Goal: Task Accomplishment & Management: Manage account settings

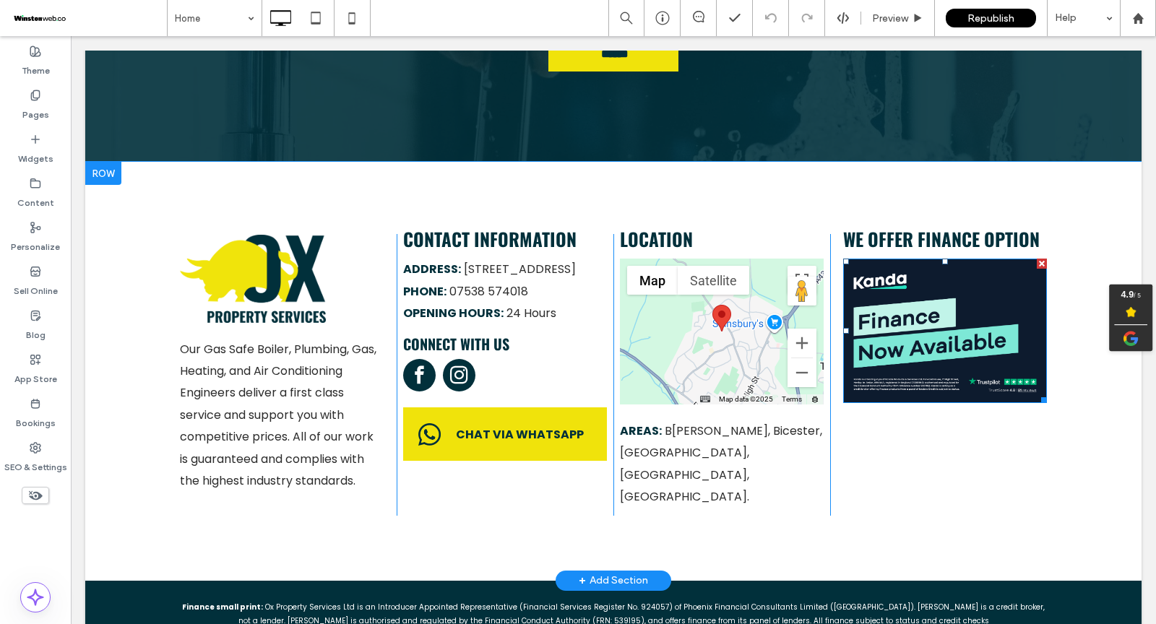
scroll to position [3826, 0]
click at [931, 225] on span "We offer Finance option" at bounding box center [941, 238] width 196 height 27
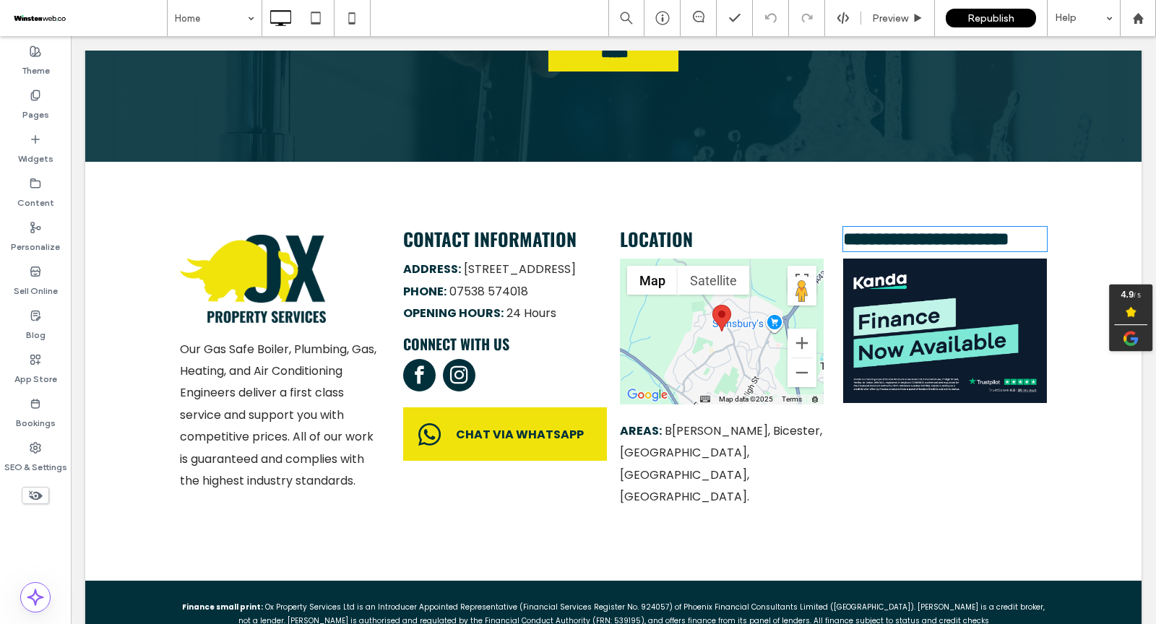
type input "******"
type input "**"
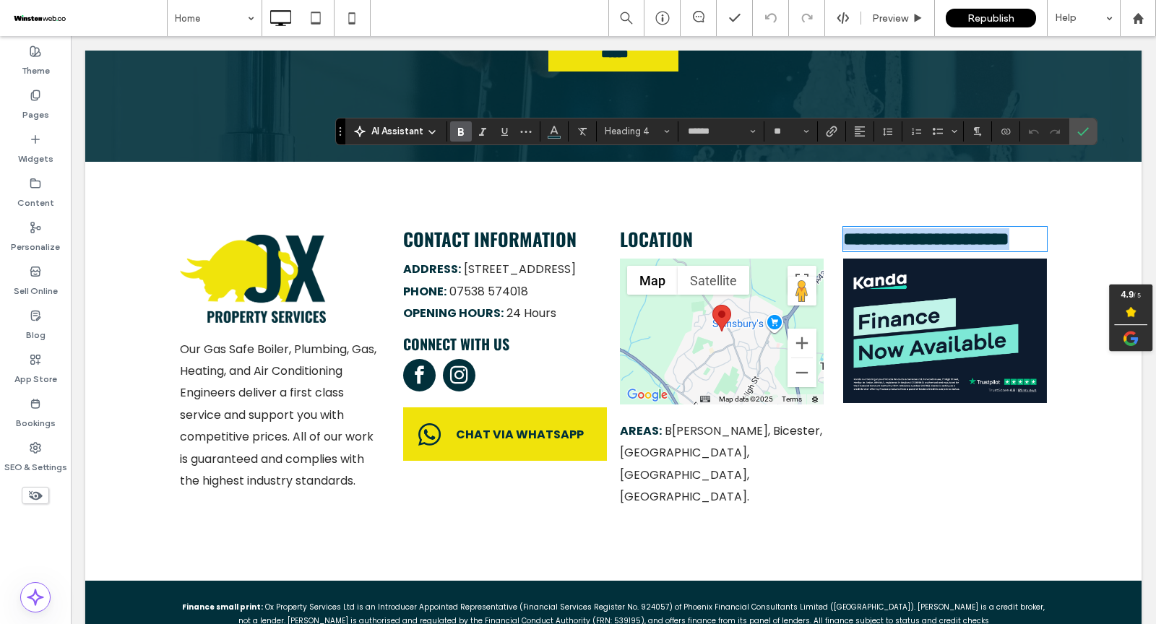
click at [919, 230] on span "**********" at bounding box center [926, 239] width 166 height 18
click at [1009, 230] on span "**********" at bounding box center [926, 239] width 166 height 18
click at [920, 230] on span "**********" at bounding box center [926, 239] width 166 height 18
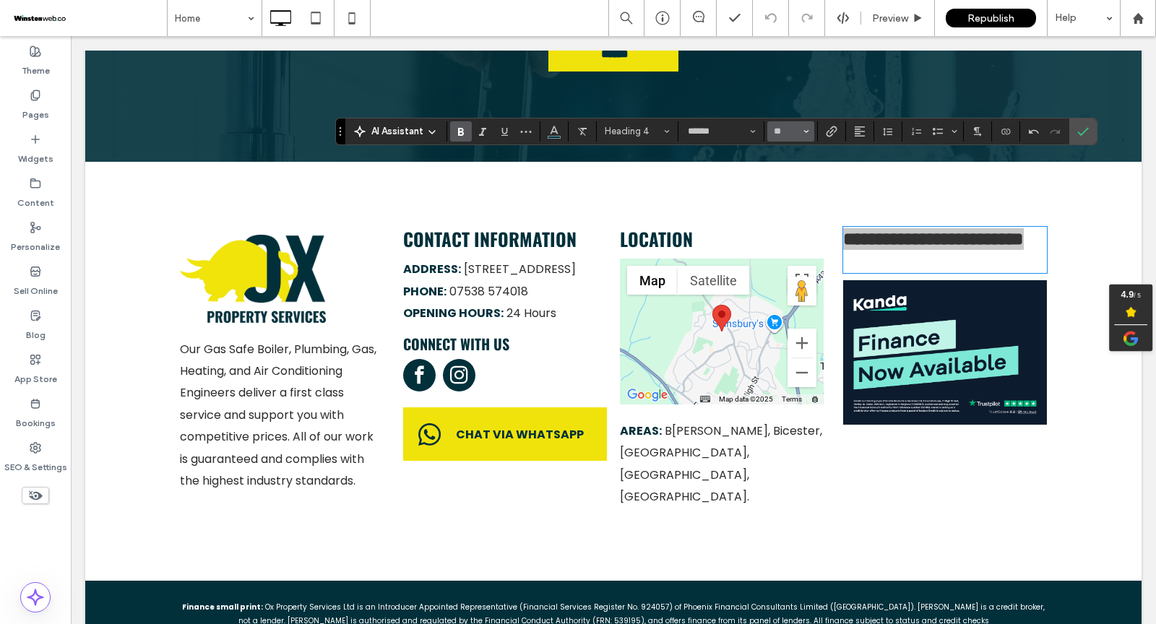
click at [803, 135] on span "Size" at bounding box center [806, 131] width 6 height 19
type input "**"
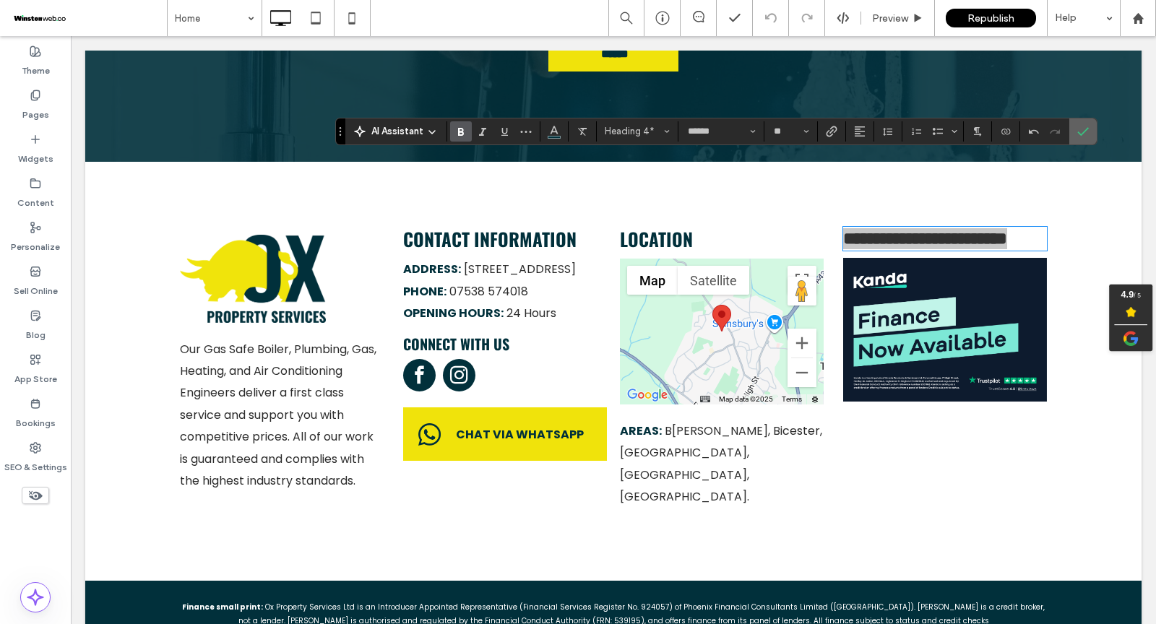
click at [1085, 131] on label "Confirm" at bounding box center [1083, 131] width 22 height 26
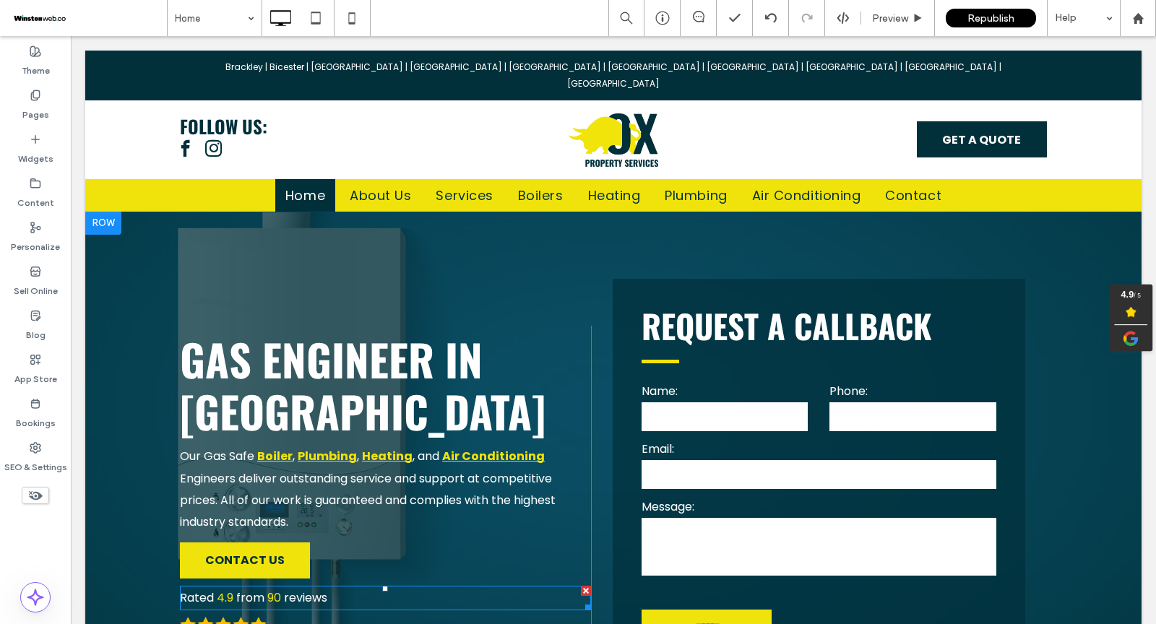
click at [280, 589] on span "90" at bounding box center [274, 597] width 14 height 17
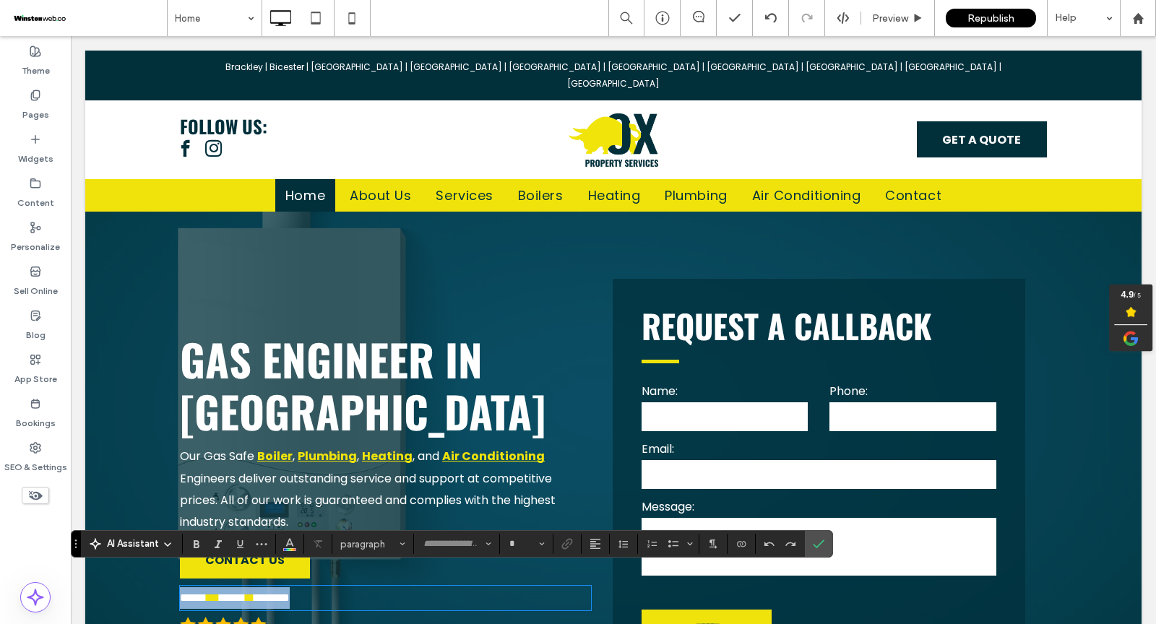
type input "*******"
type input "**"
click at [254, 592] on span "**" at bounding box center [250, 597] width 9 height 11
click at [282, 592] on span "*******" at bounding box center [271, 597] width 35 height 11
click at [263, 592] on span "****" at bounding box center [254, 597] width 17 height 11
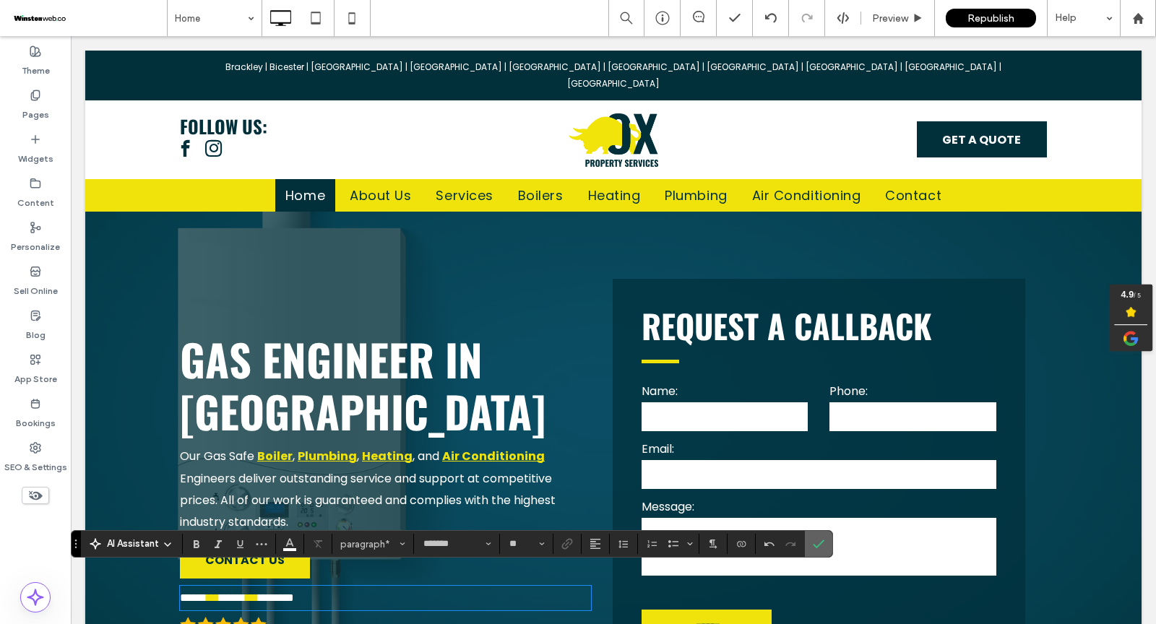
click at [818, 545] on icon "Confirm" at bounding box center [819, 544] width 12 height 12
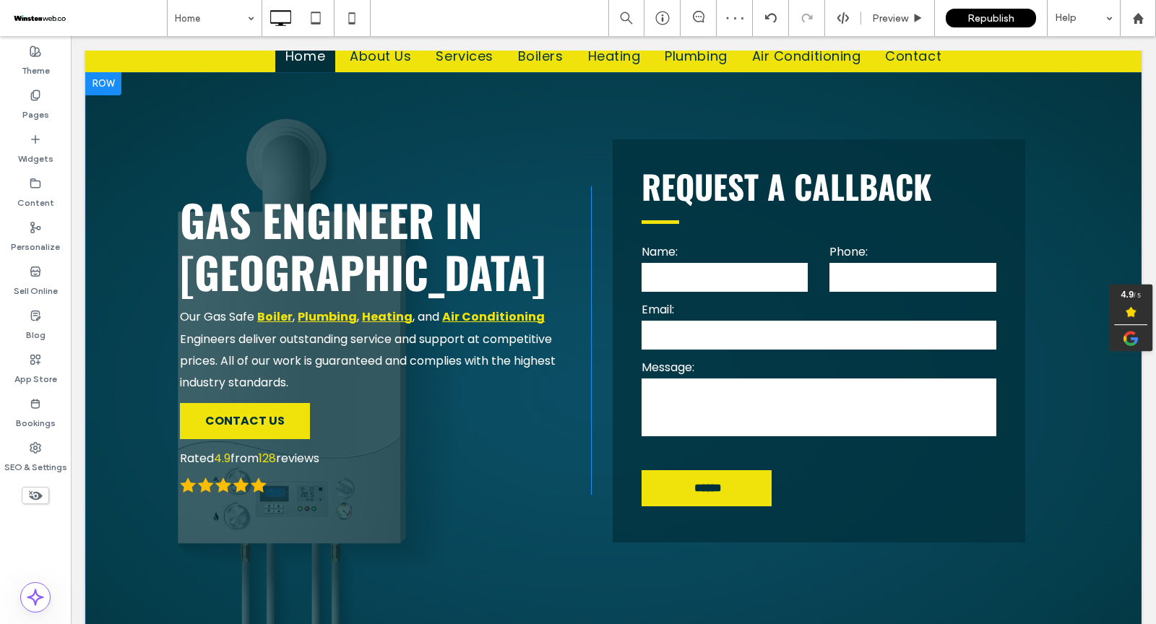
scroll to position [154, 0]
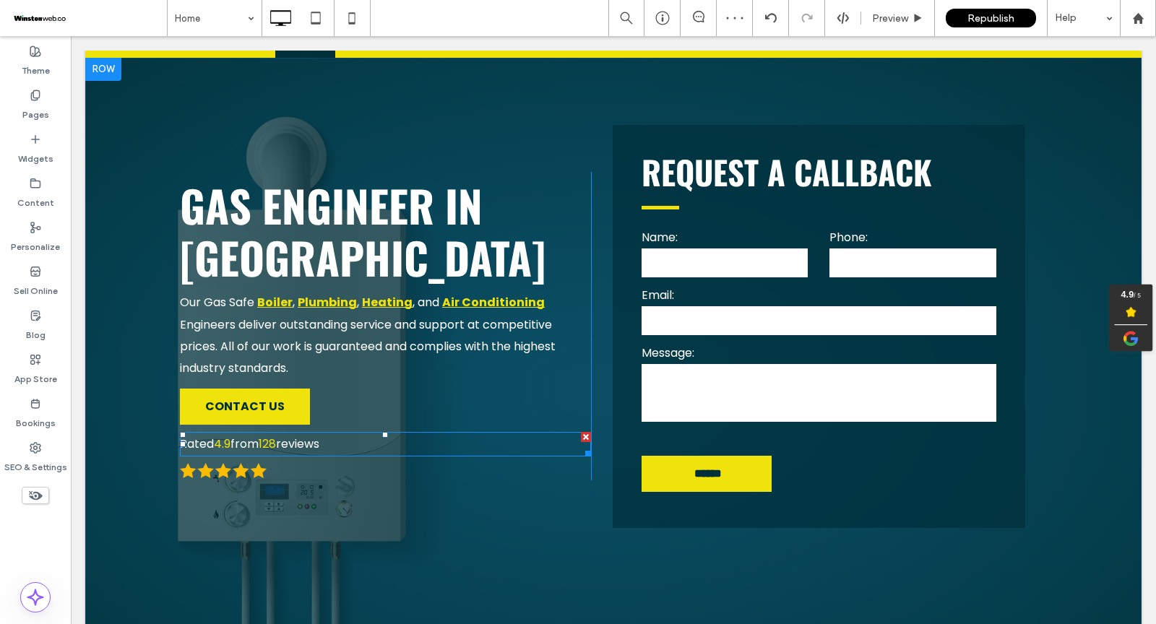
click at [345, 433] on p "Rated 4.9 from 128 reviews" at bounding box center [385, 444] width 411 height 22
type input "*******"
type input "**"
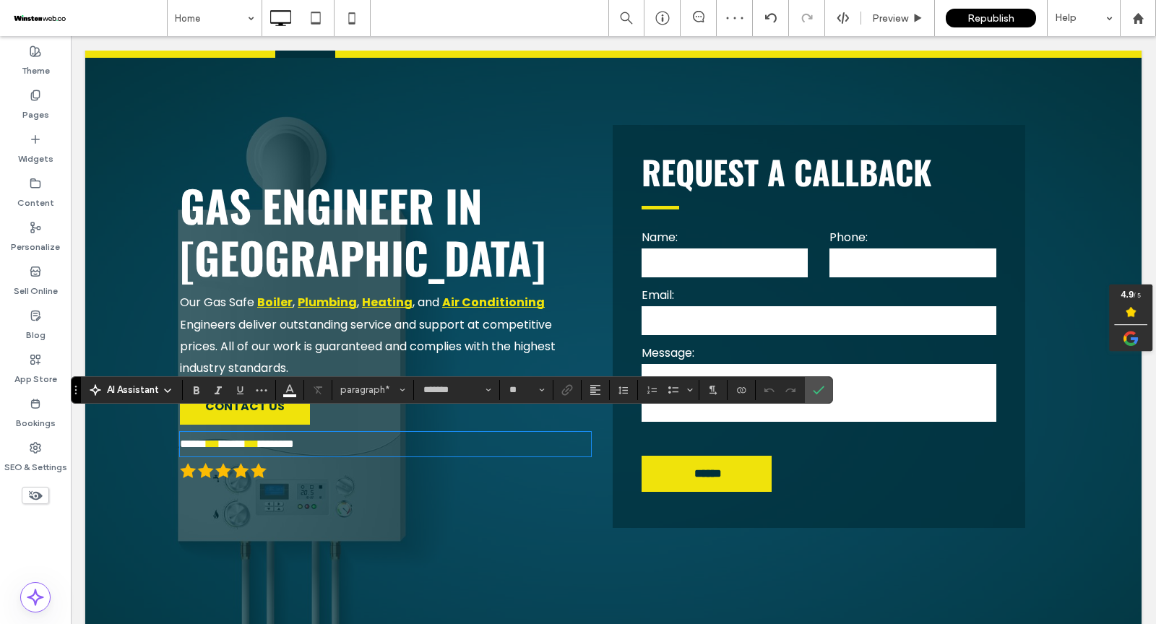
click at [337, 433] on p "***** *** **** *** *******" at bounding box center [385, 444] width 411 height 22
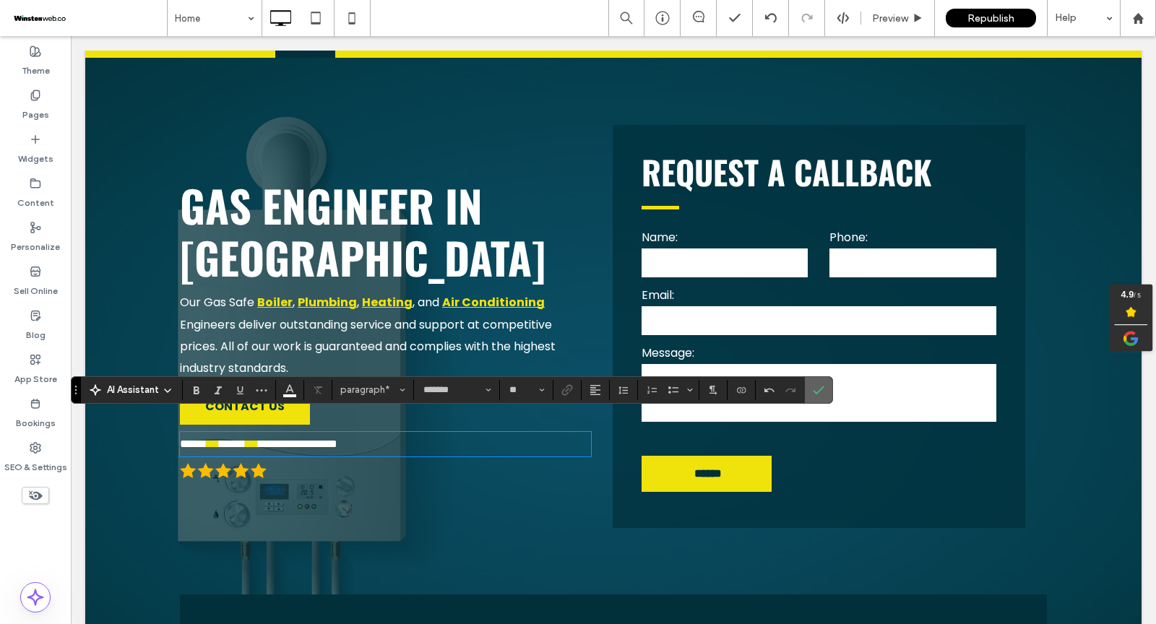
click at [819, 393] on label "Confirm" at bounding box center [819, 390] width 22 height 26
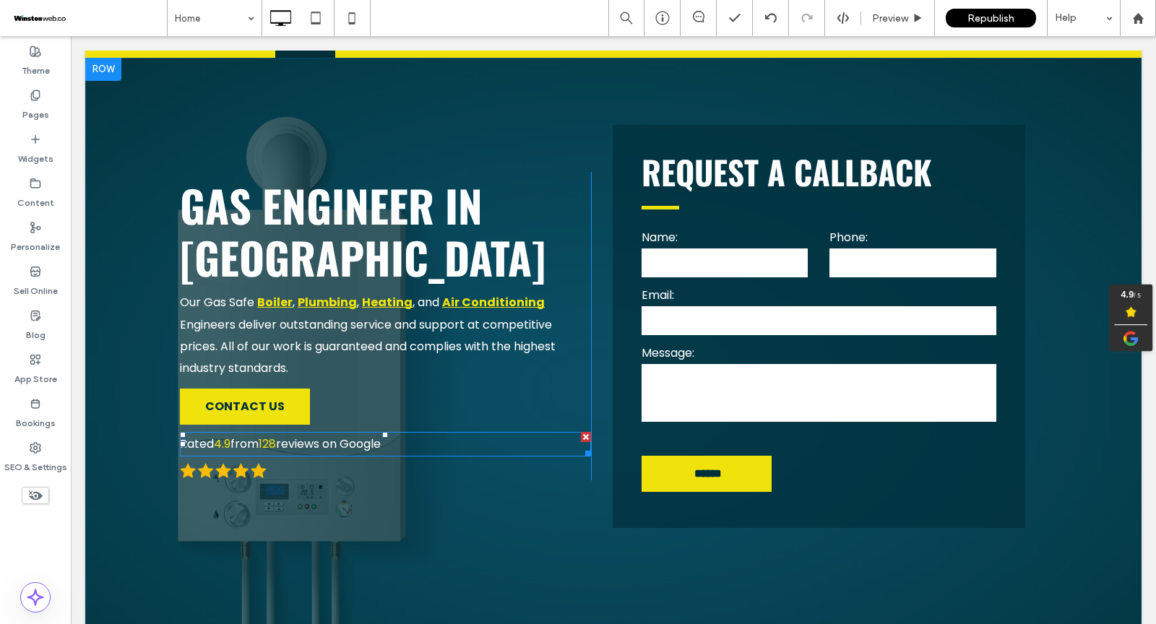
click at [418, 433] on p "Rated 4.9 from 128 reviews on Google" at bounding box center [385, 444] width 411 height 22
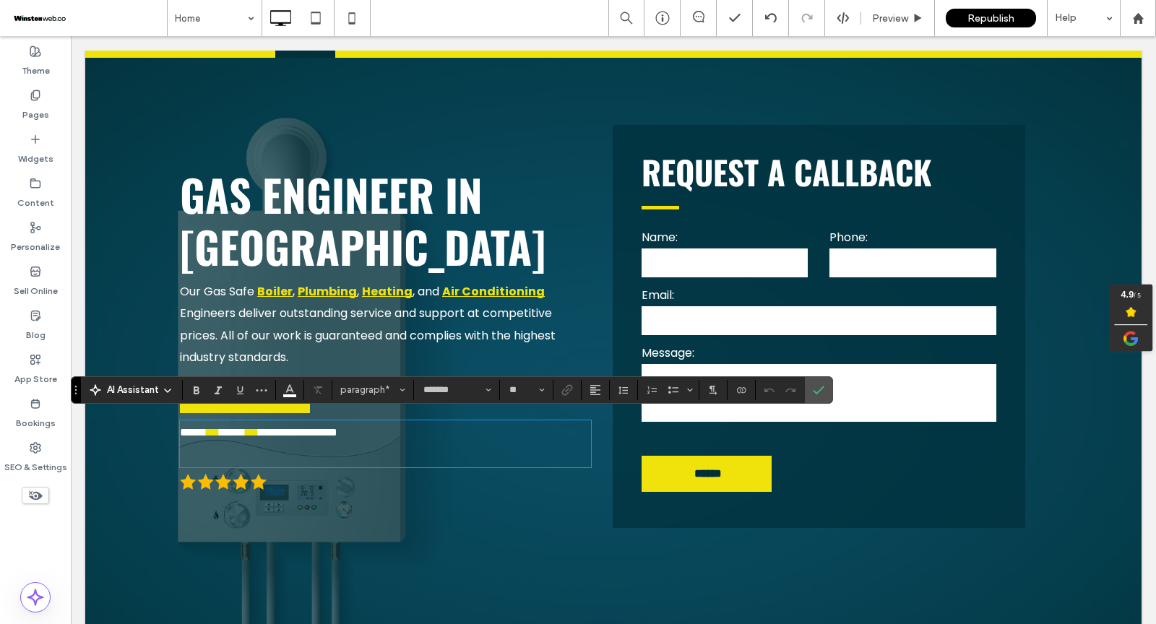
scroll to position [142, 0]
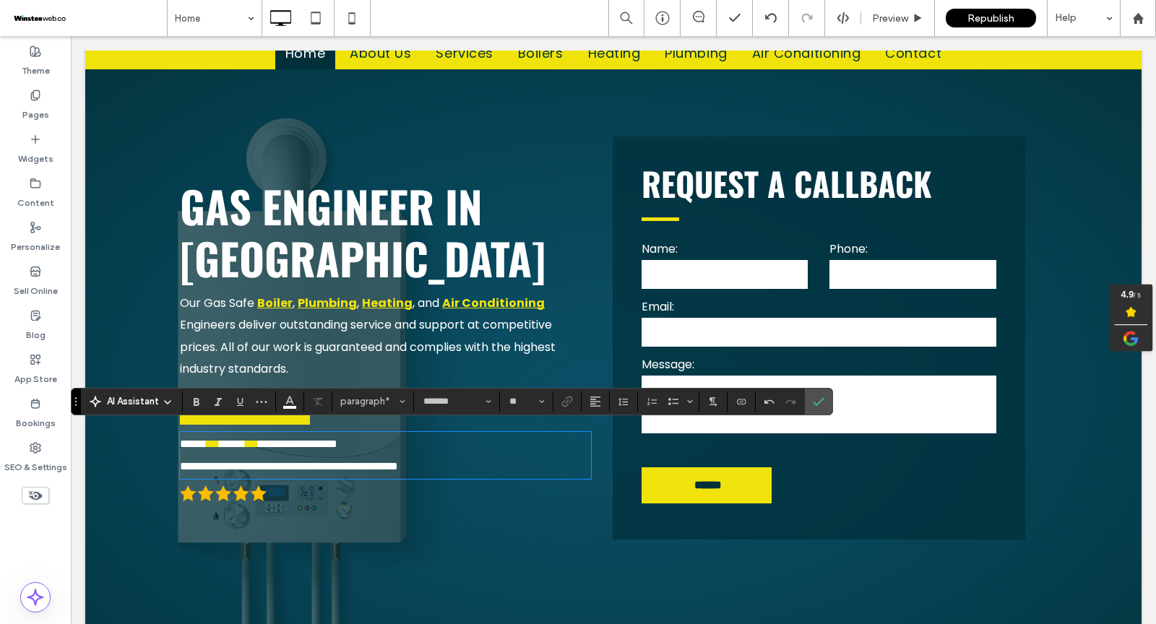
click at [264, 461] on span "**********" at bounding box center [289, 466] width 218 height 11
drag, startPoint x: 215, startPoint y: 446, endPoint x: 251, endPoint y: 446, distance: 35.4
click at [251, 461] on span "**********" at bounding box center [278, 466] width 196 height 11
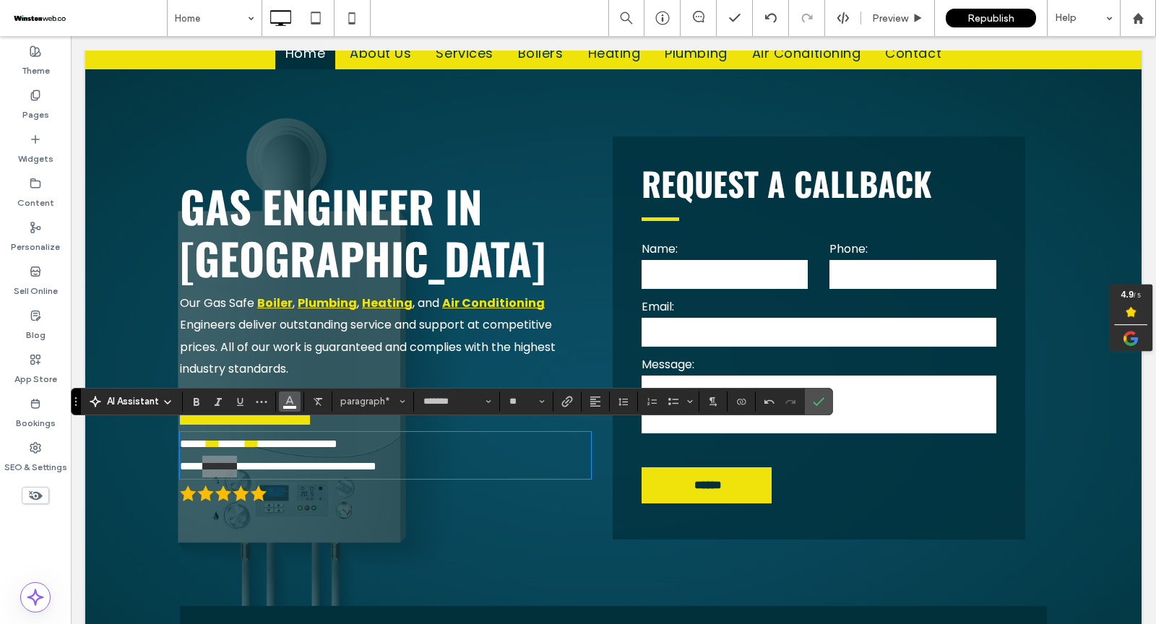
click at [284, 404] on icon "Color" at bounding box center [290, 400] width 12 height 12
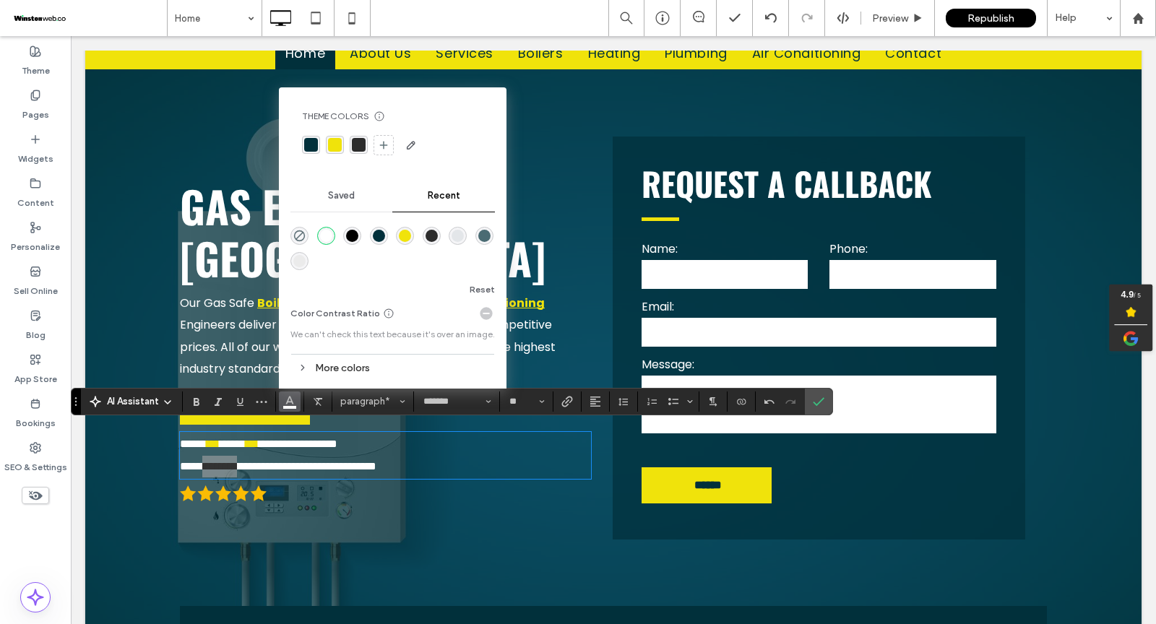
click at [328, 152] on div "rgba(240, 227, 11, 1)" at bounding box center [335, 145] width 18 height 18
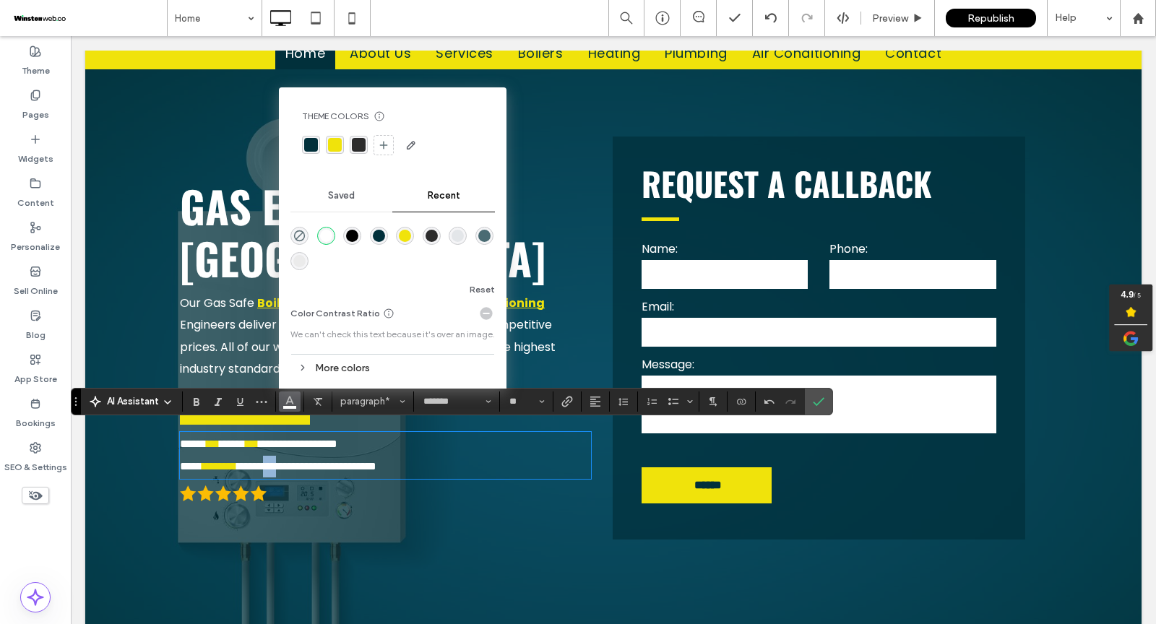
drag, startPoint x: 284, startPoint y: 446, endPoint x: 299, endPoint y: 447, distance: 15.2
click at [299, 461] on span "**********" at bounding box center [306, 466] width 139 height 11
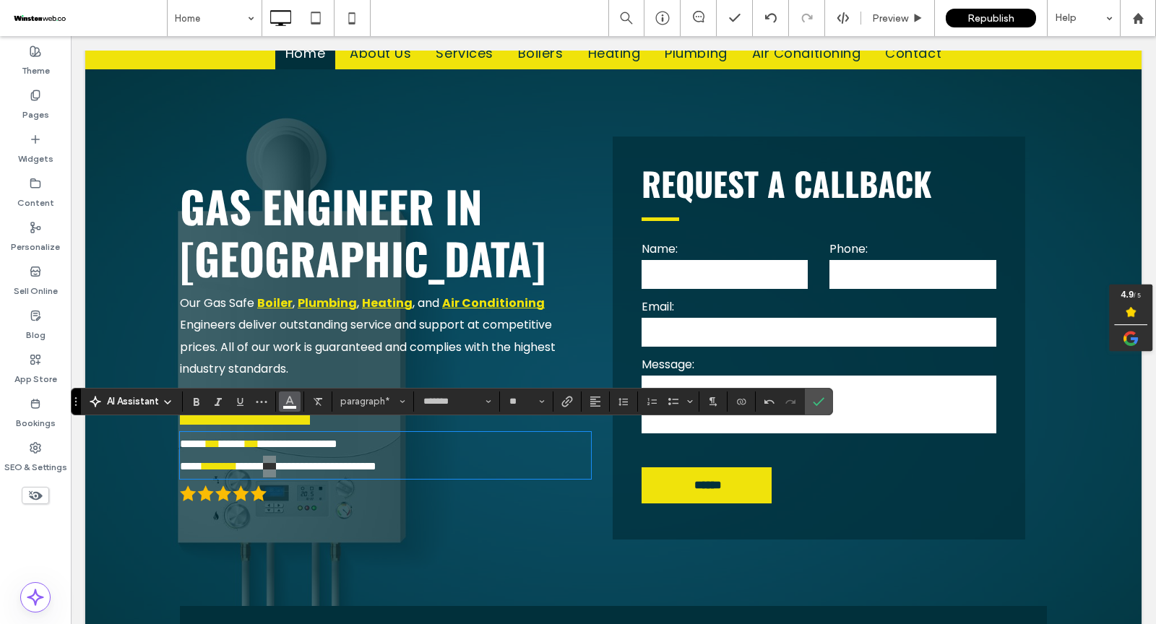
click at [288, 403] on icon "Color" at bounding box center [290, 400] width 12 height 12
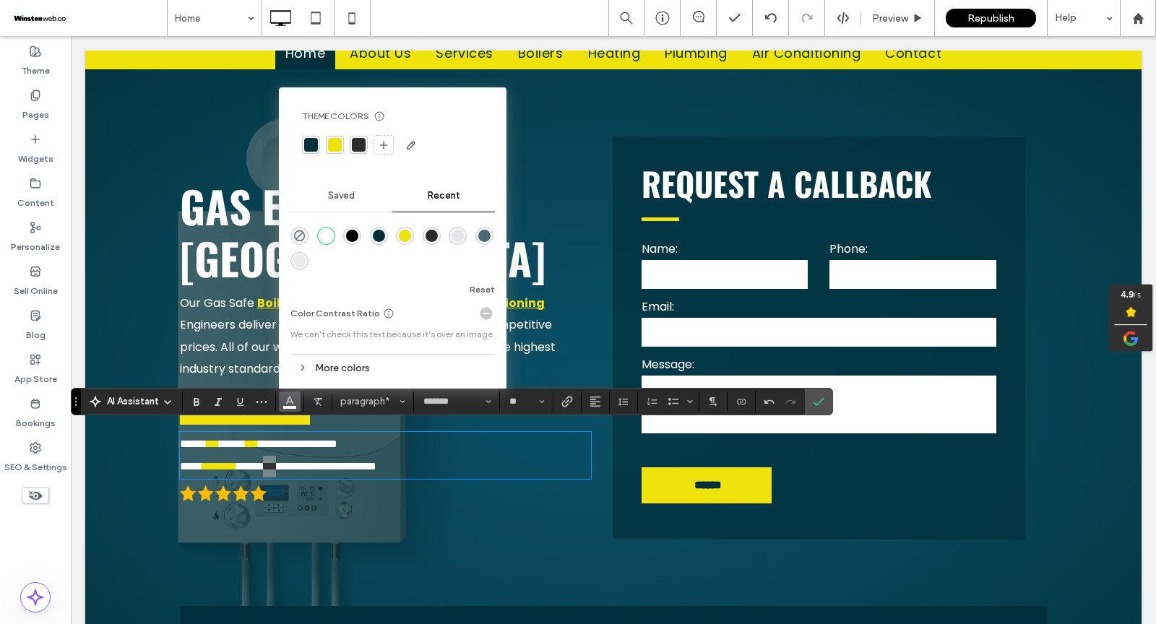
click at [338, 142] on div "rgba(240, 227, 11, 1)" at bounding box center [335, 145] width 14 height 14
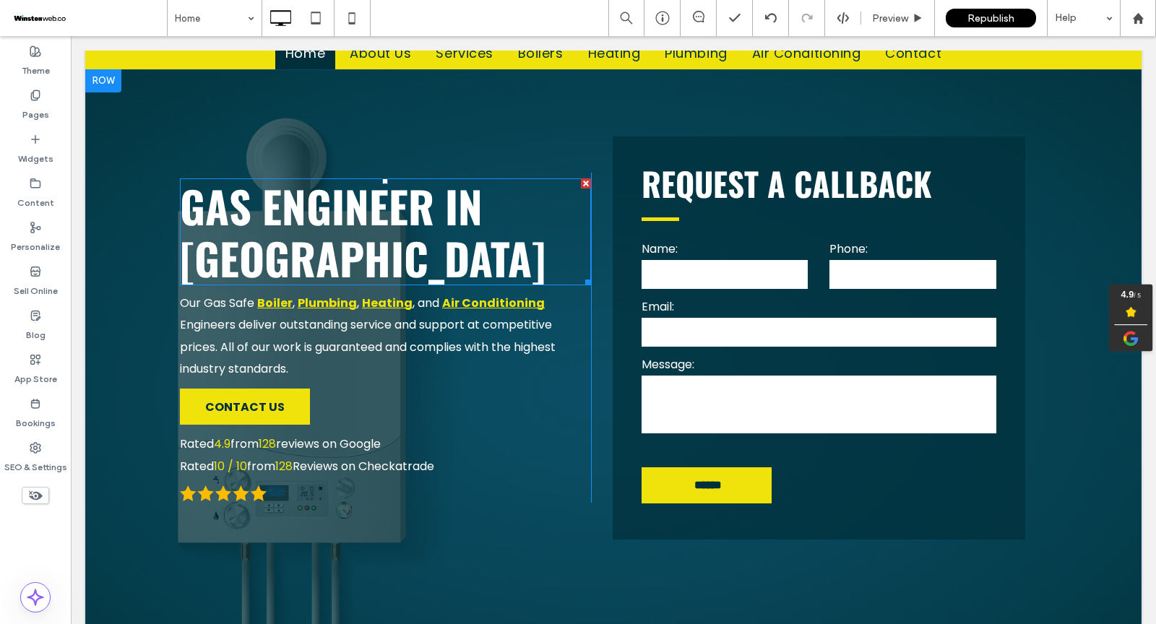
scroll to position [0, 0]
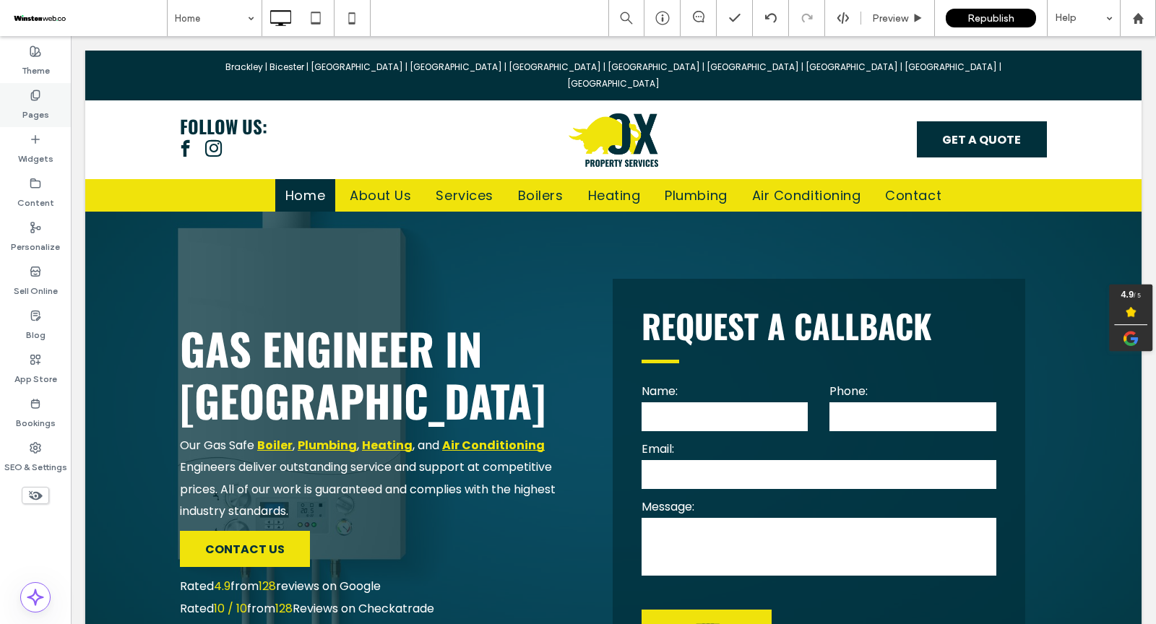
click at [34, 104] on label "Pages" at bounding box center [35, 111] width 27 height 20
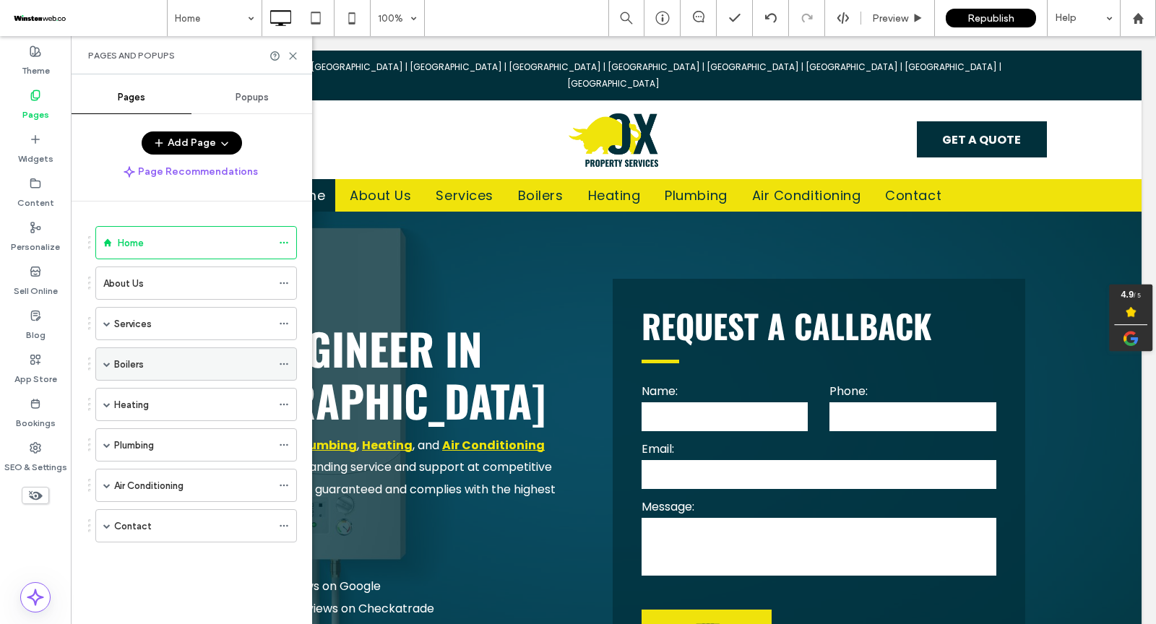
click at [170, 357] on div "Boilers" at bounding box center [192, 364] width 157 height 15
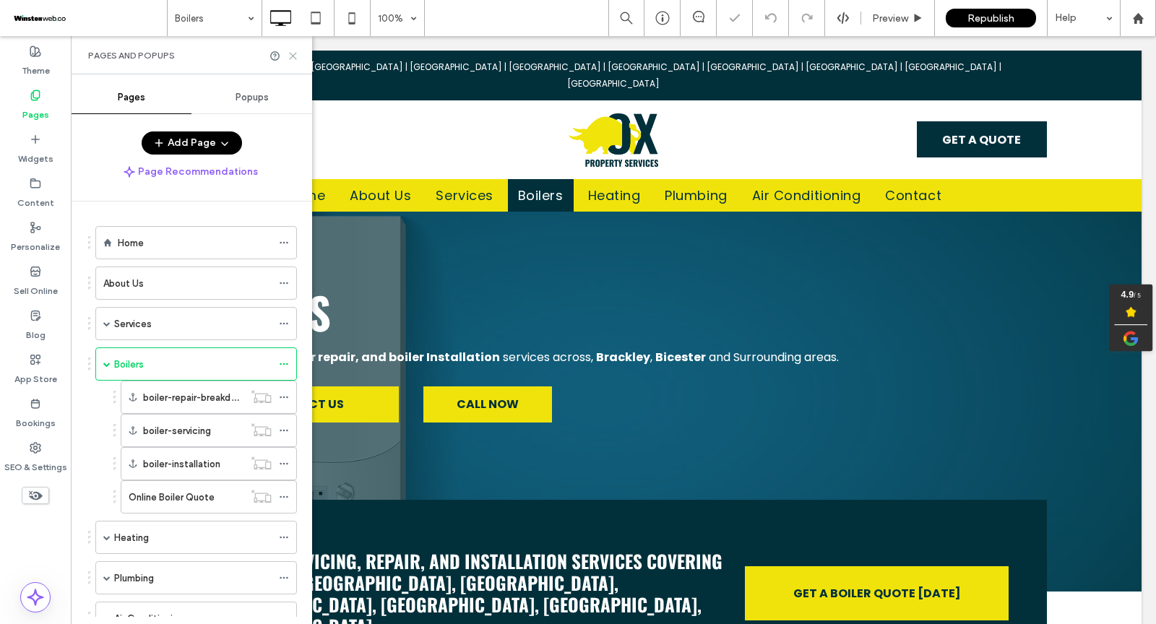
drag, startPoint x: 295, startPoint y: 52, endPoint x: 236, endPoint y: 35, distance: 61.7
click at [295, 53] on use at bounding box center [293, 56] width 7 height 7
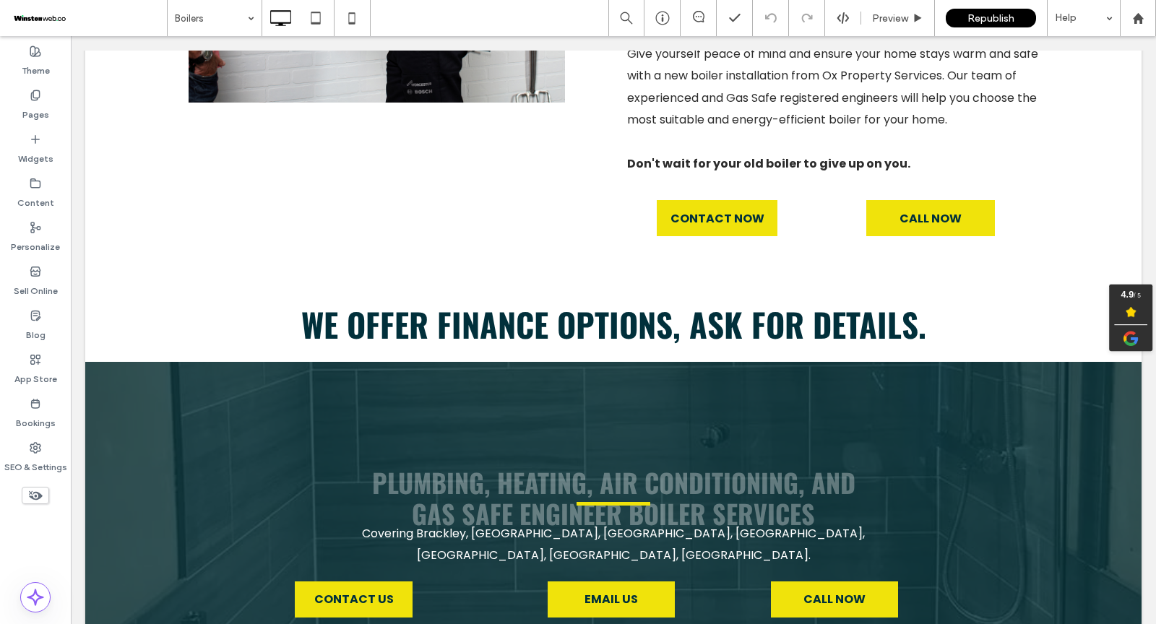
scroll to position [3290, 0]
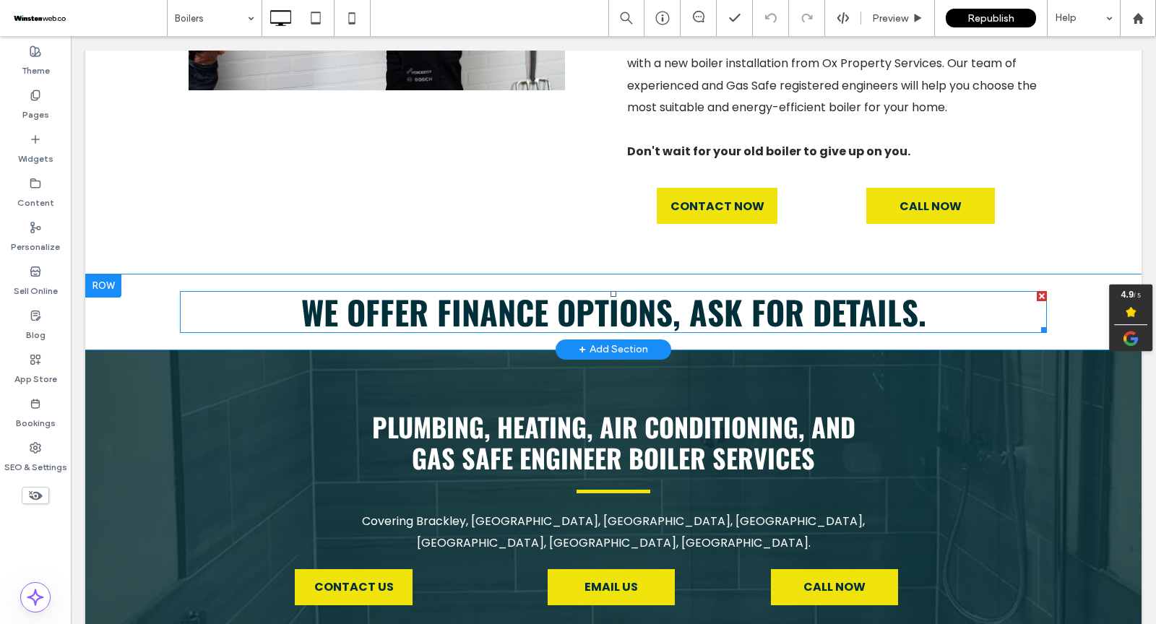
click at [542, 288] on span "we offer finance options, ask for details." at bounding box center [613, 312] width 625 height 48
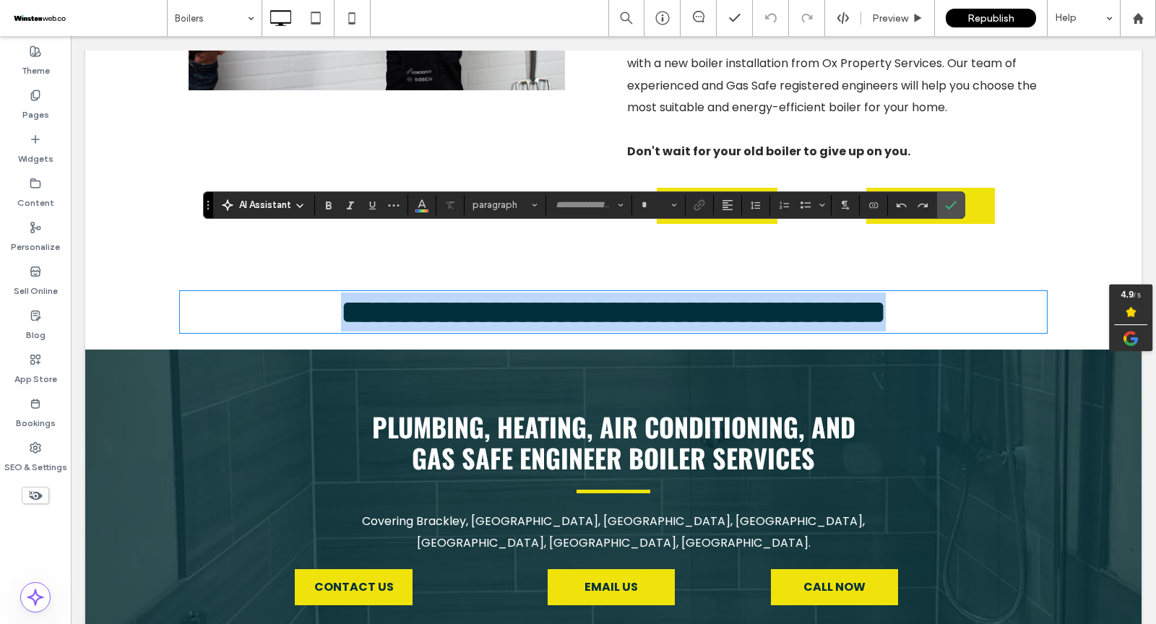
click at [542, 296] on span "**********" at bounding box center [613, 312] width 545 height 32
type input "******"
type input "**"
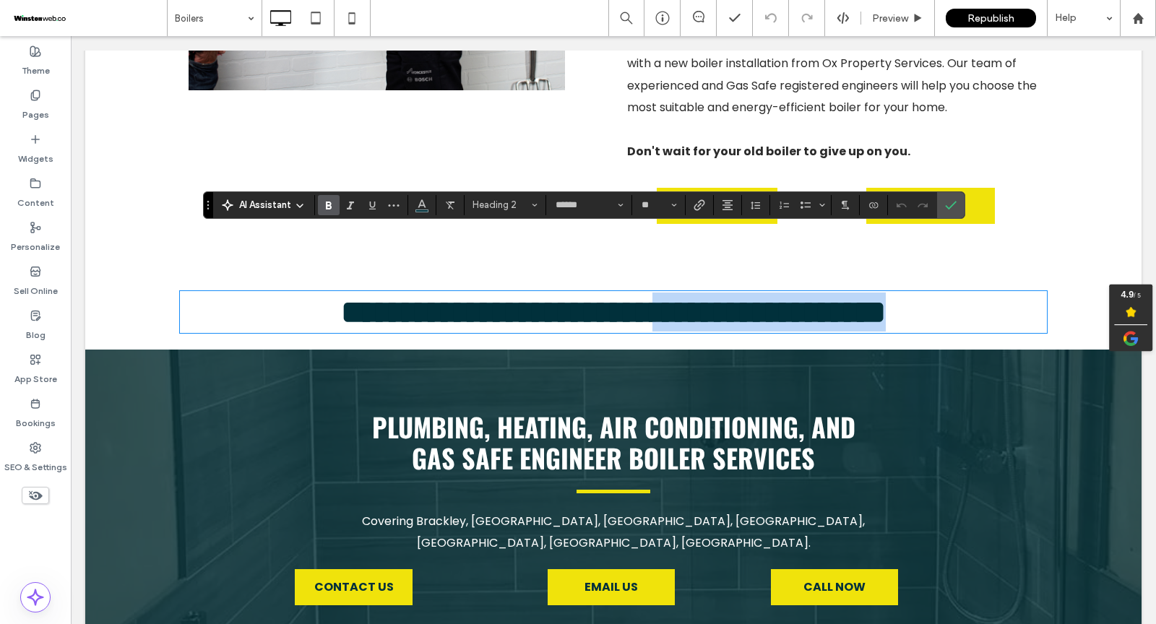
drag, startPoint x: 676, startPoint y: 255, endPoint x: 917, endPoint y: 254, distance: 241.3
click at [886, 296] on span "**********" at bounding box center [613, 312] width 545 height 32
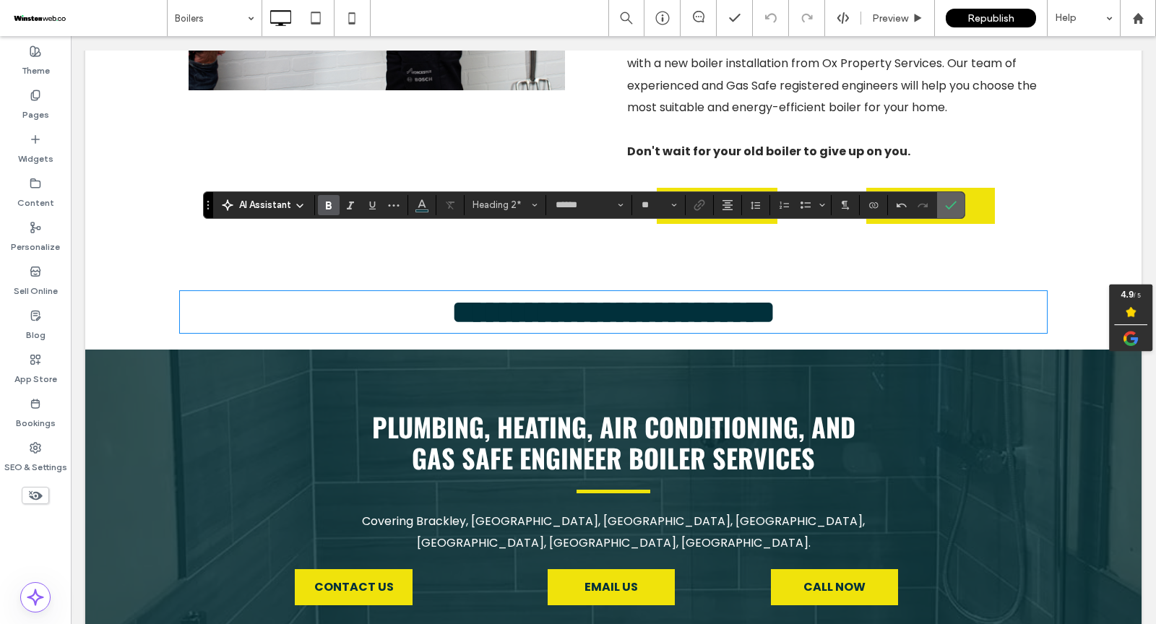
click at [946, 209] on icon "Confirm" at bounding box center [951, 205] width 12 height 12
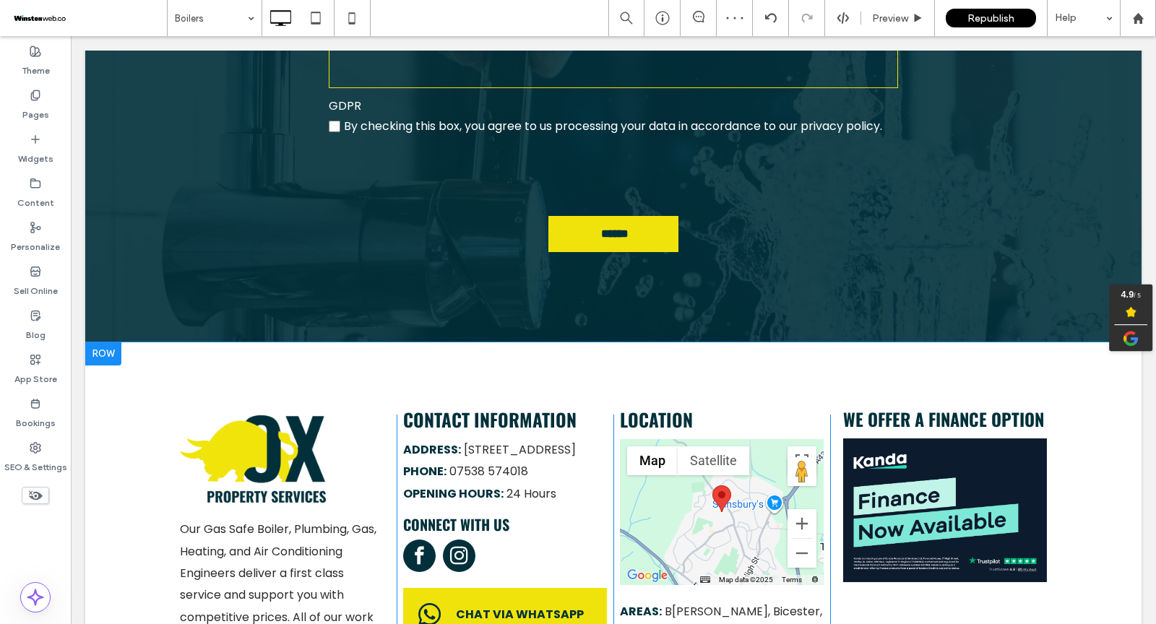
scroll to position [4870, 0]
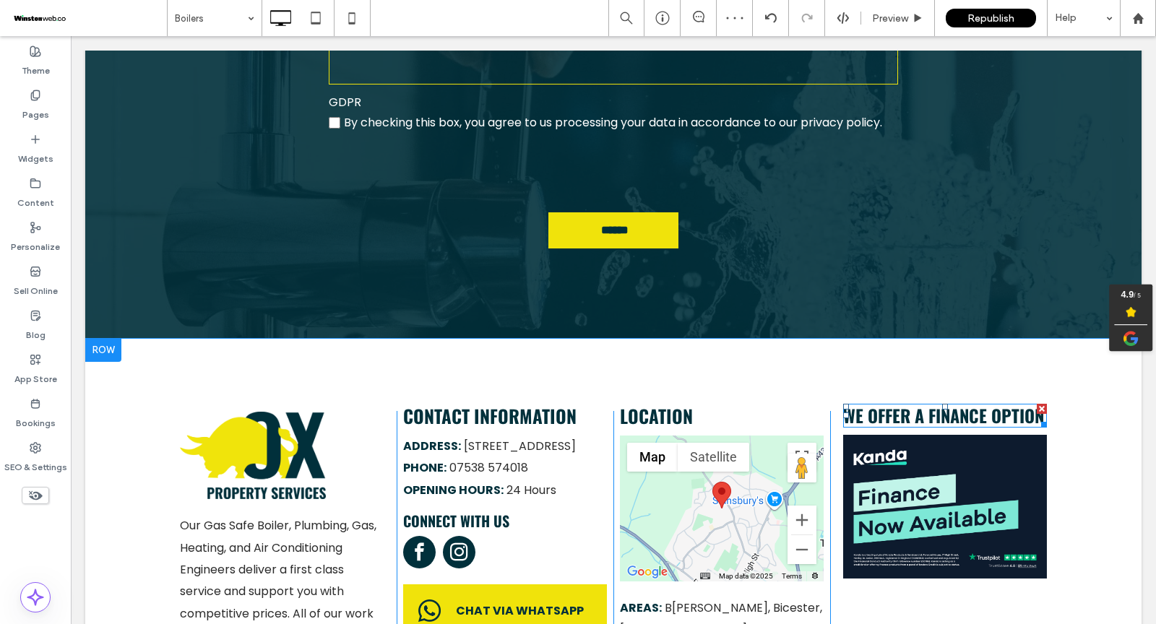
click at [926, 402] on span "We offer A Finance option" at bounding box center [943, 415] width 201 height 26
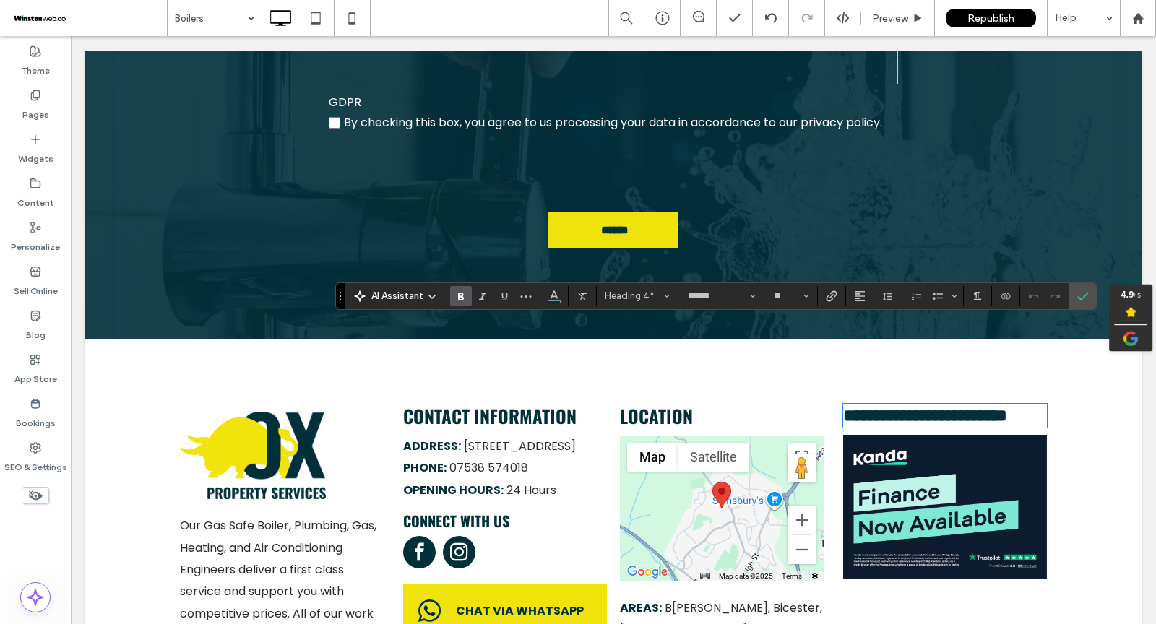
click at [930, 407] on span "**********" at bounding box center [925, 415] width 164 height 17
click at [1033, 405] on h4 "**********" at bounding box center [945, 415] width 204 height 21
click at [1077, 293] on icon "Confirm" at bounding box center [1083, 296] width 12 height 12
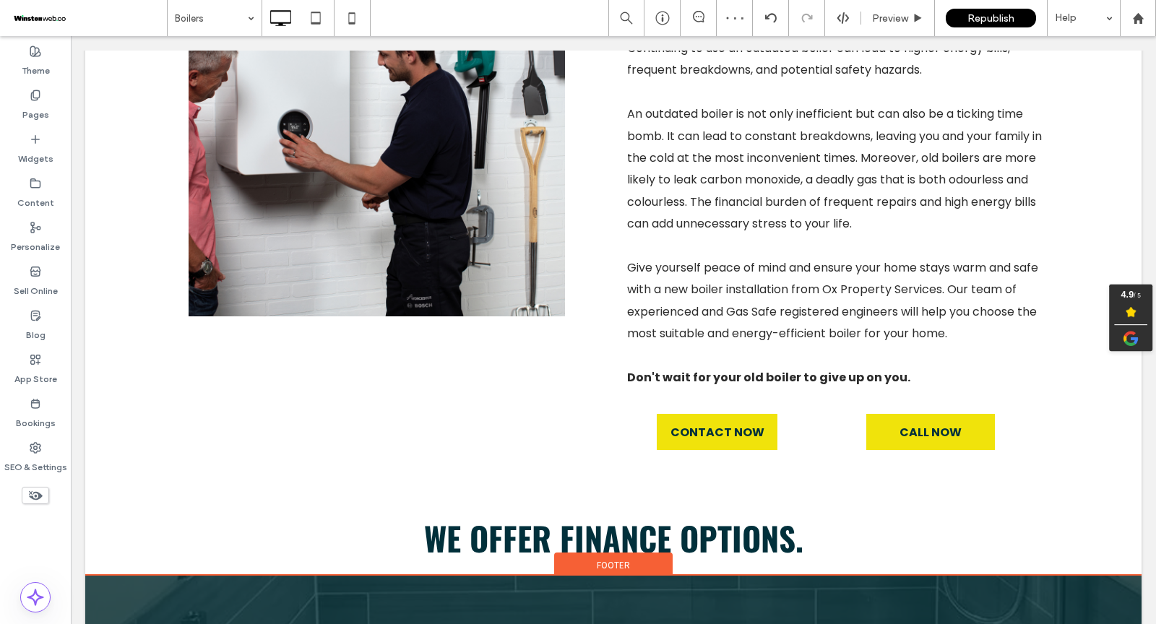
scroll to position [3056, 0]
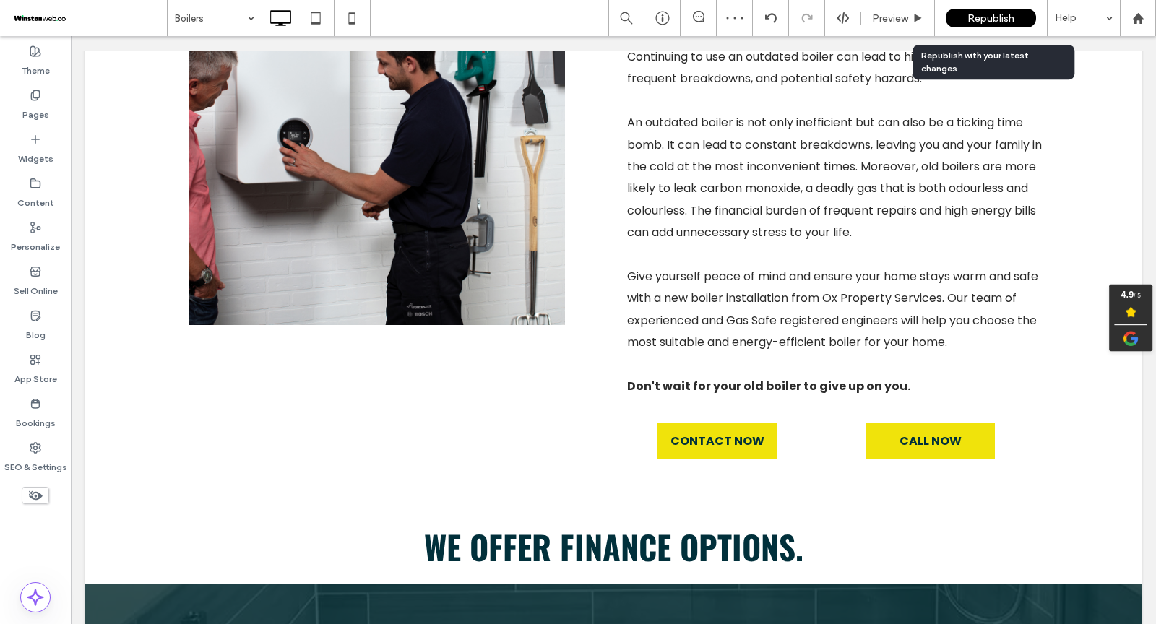
click at [999, 20] on span "Republish" at bounding box center [990, 18] width 47 height 12
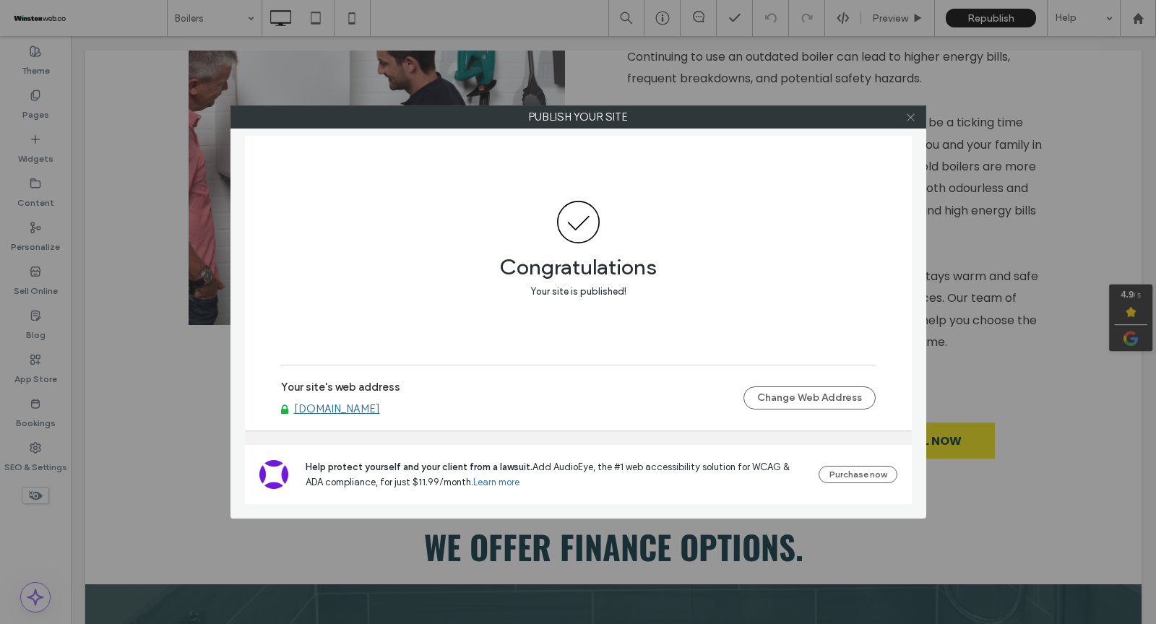
click at [914, 117] on icon at bounding box center [910, 117] width 11 height 11
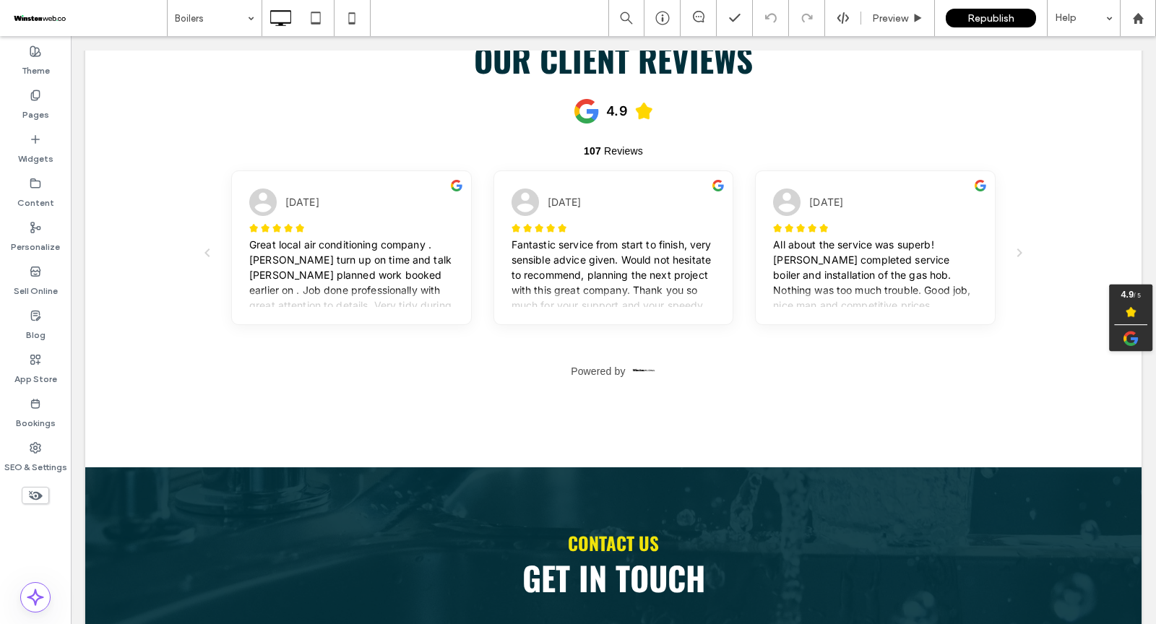
scroll to position [5035, 0]
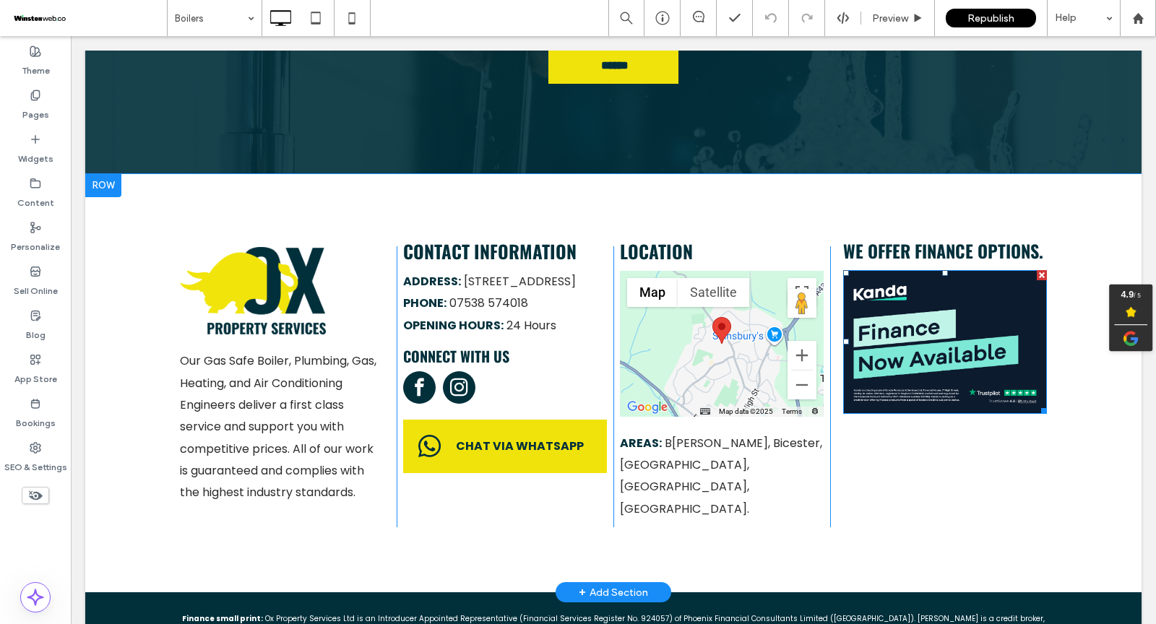
click at [954, 303] on img at bounding box center [945, 342] width 204 height 144
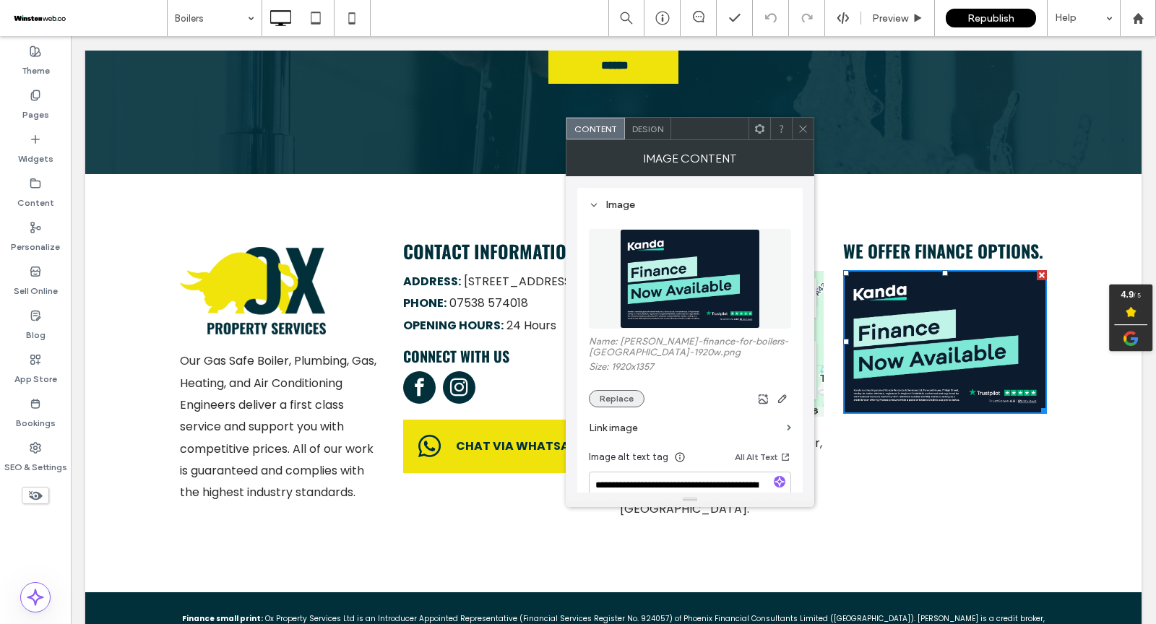
click at [615, 404] on button "Replace" at bounding box center [617, 398] width 56 height 17
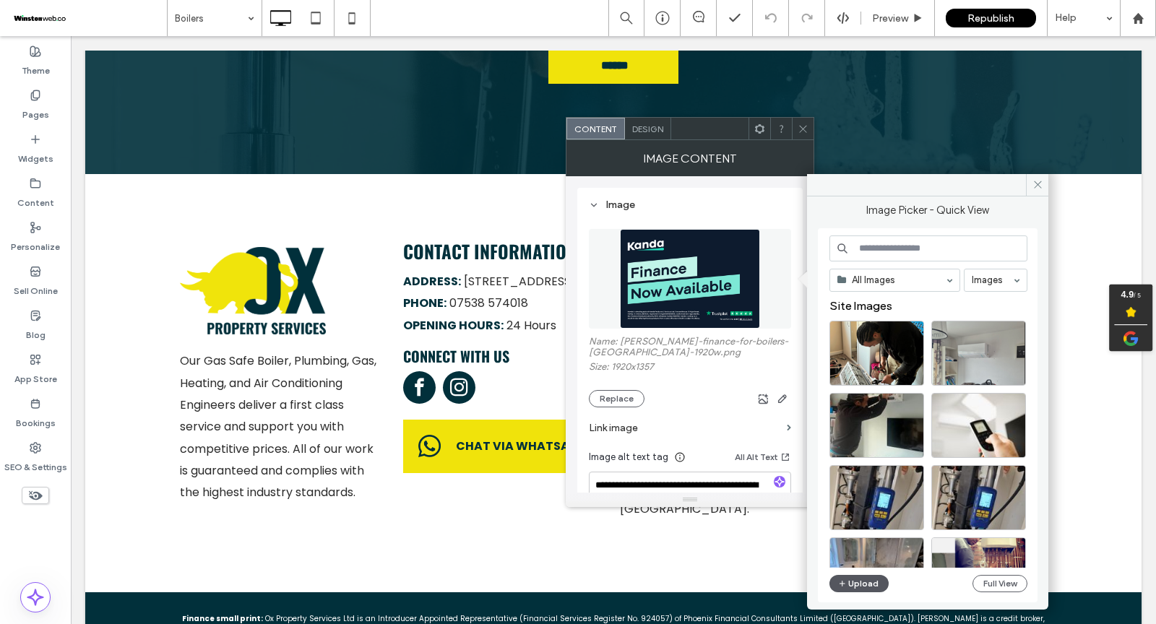
click at [858, 584] on button "Upload" at bounding box center [858, 583] width 59 height 17
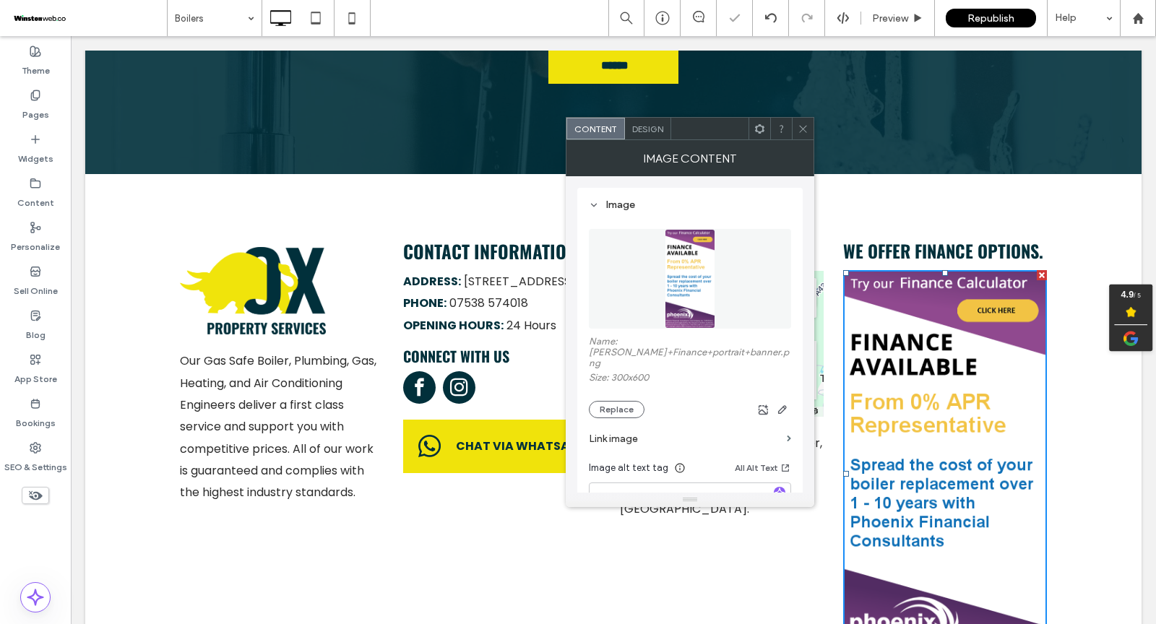
click at [803, 134] on span at bounding box center [803, 129] width 11 height 22
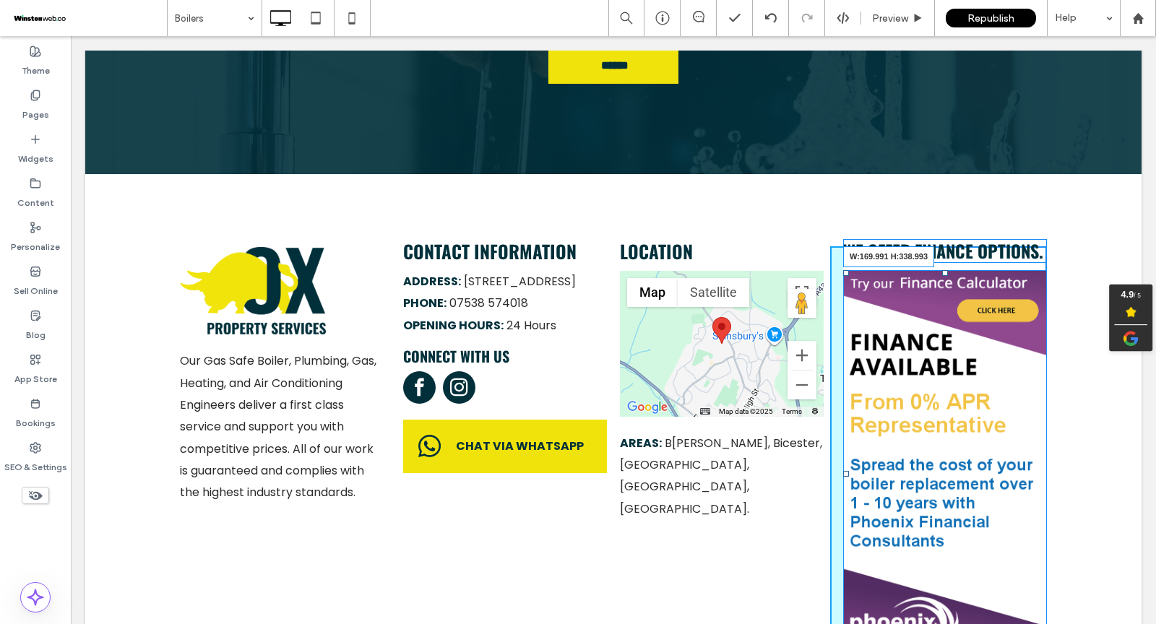
drag, startPoint x: 1042, startPoint y: 587, endPoint x: 1001, endPoint y: 480, distance: 114.3
click at [1001, 480] on div "Our Gas Safe Boiler, Plumbing, Gas, Heating, and Air Conditioning Engineers del…" at bounding box center [613, 458] width 1056 height 569
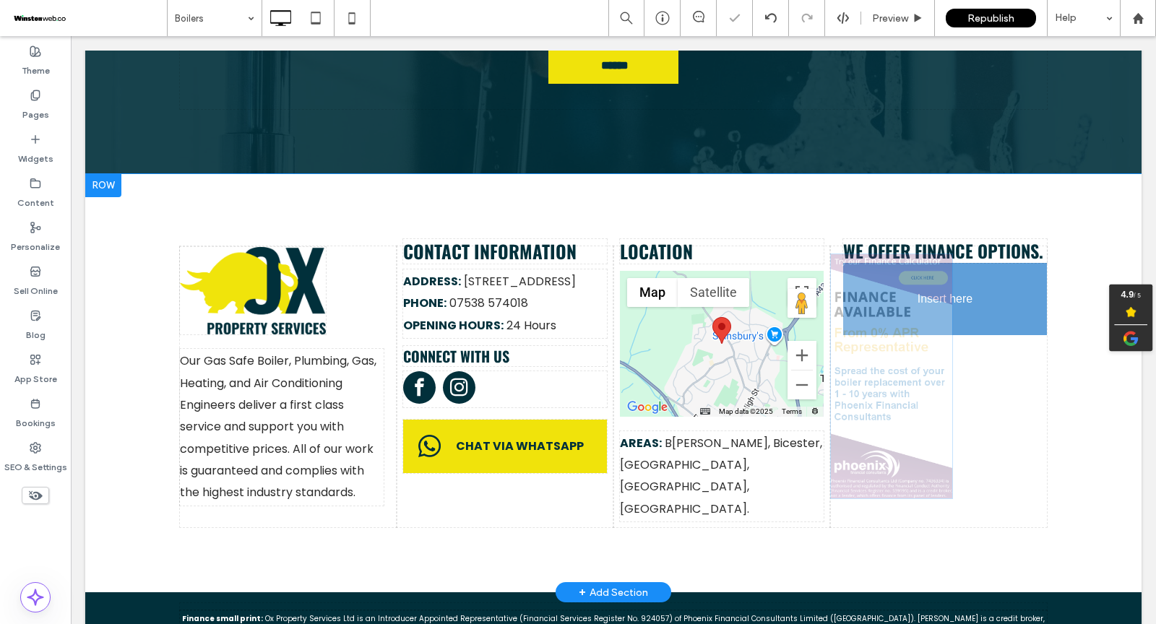
drag, startPoint x: 928, startPoint y: 328, endPoint x: 1007, endPoint y: 364, distance: 87.3
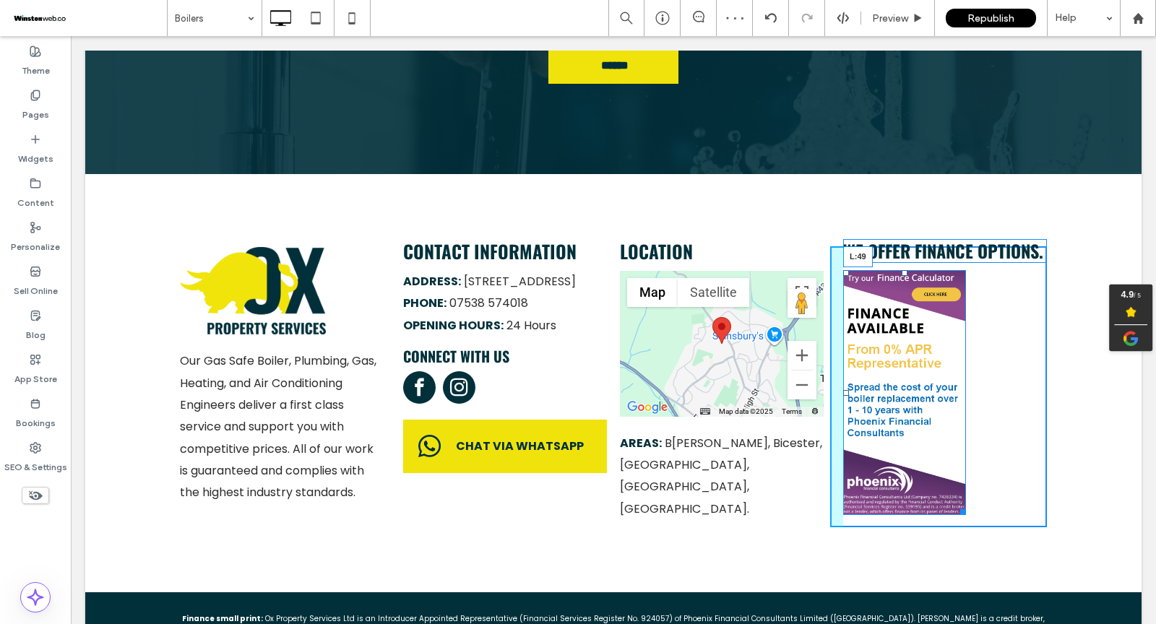
drag, startPoint x: 846, startPoint y: 308, endPoint x: 881, endPoint y: 305, distance: 35.5
click at [881, 305] on div "L:49" at bounding box center [904, 393] width 123 height 246
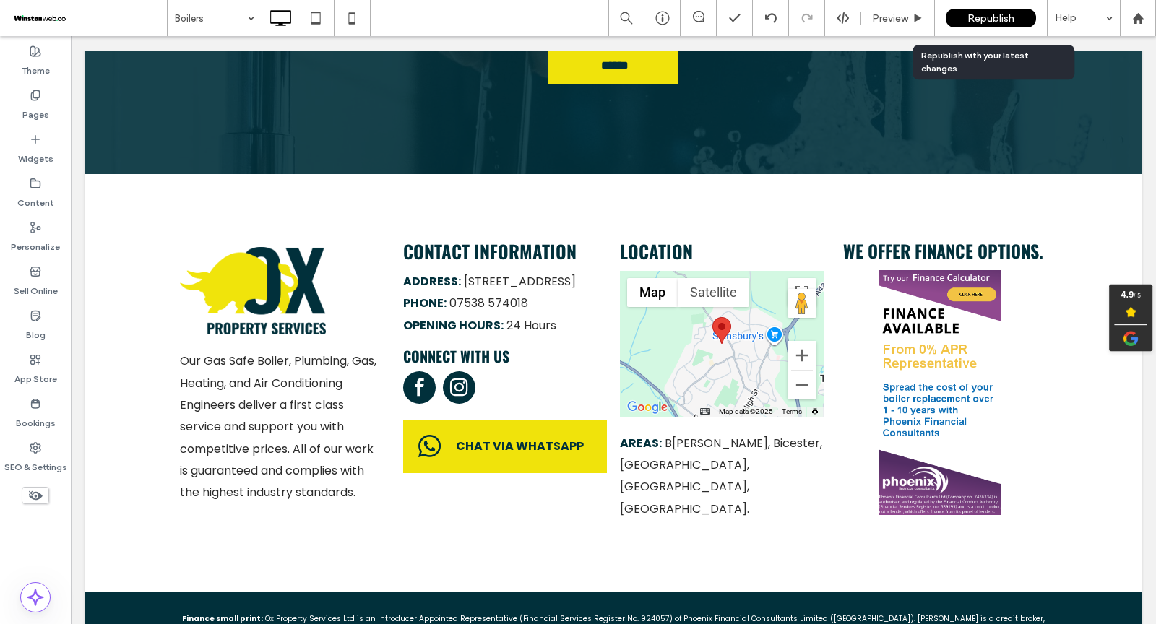
click at [980, 14] on span "Republish" at bounding box center [990, 18] width 47 height 12
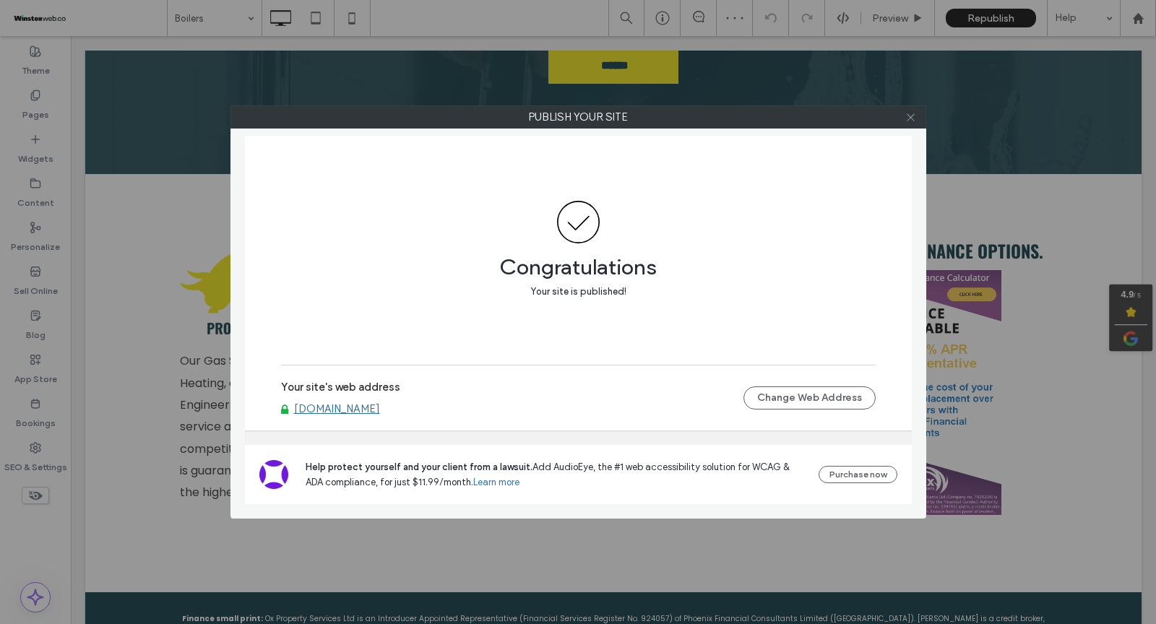
click at [909, 118] on icon at bounding box center [910, 117] width 11 height 11
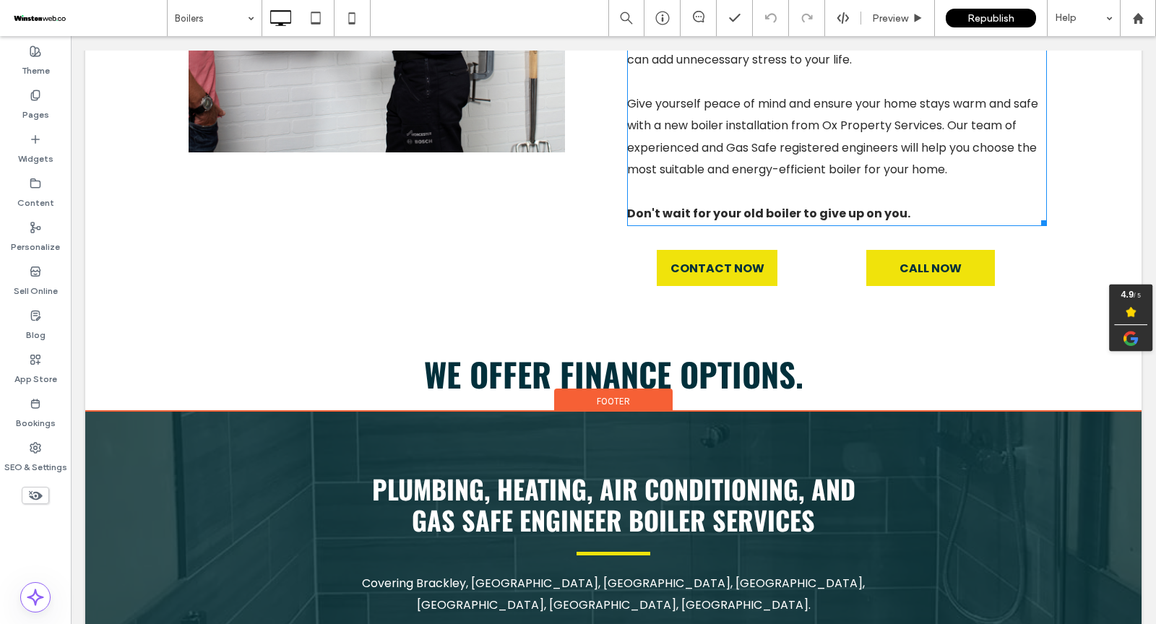
scroll to position [3280, 0]
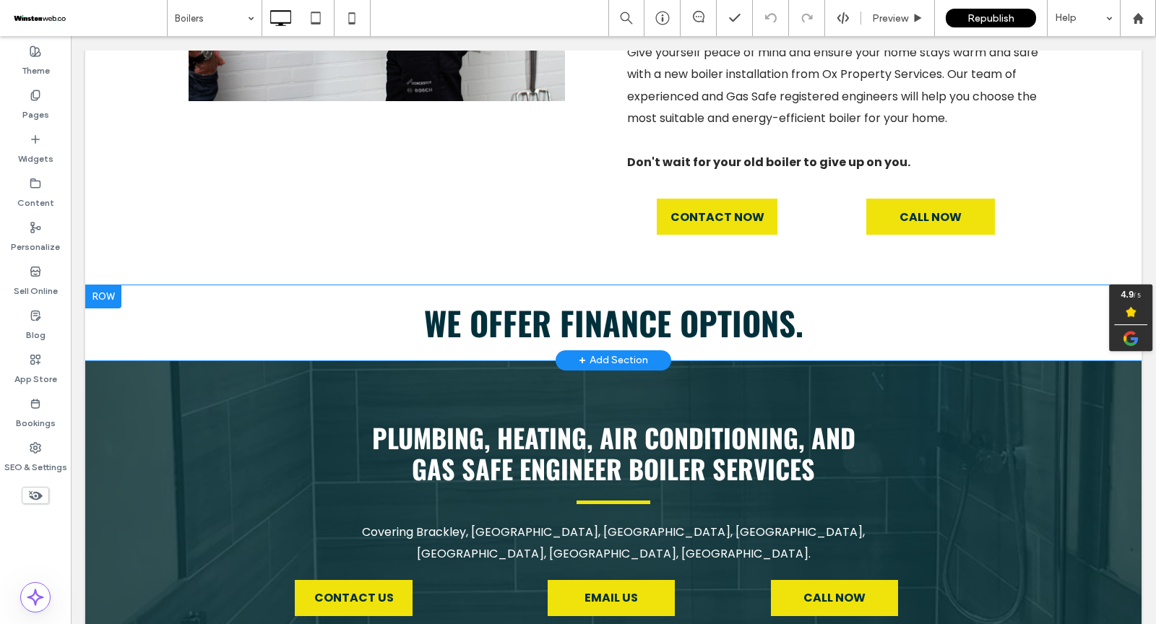
click at [610, 353] on div "+ Add Section" at bounding box center [613, 361] width 69 height 16
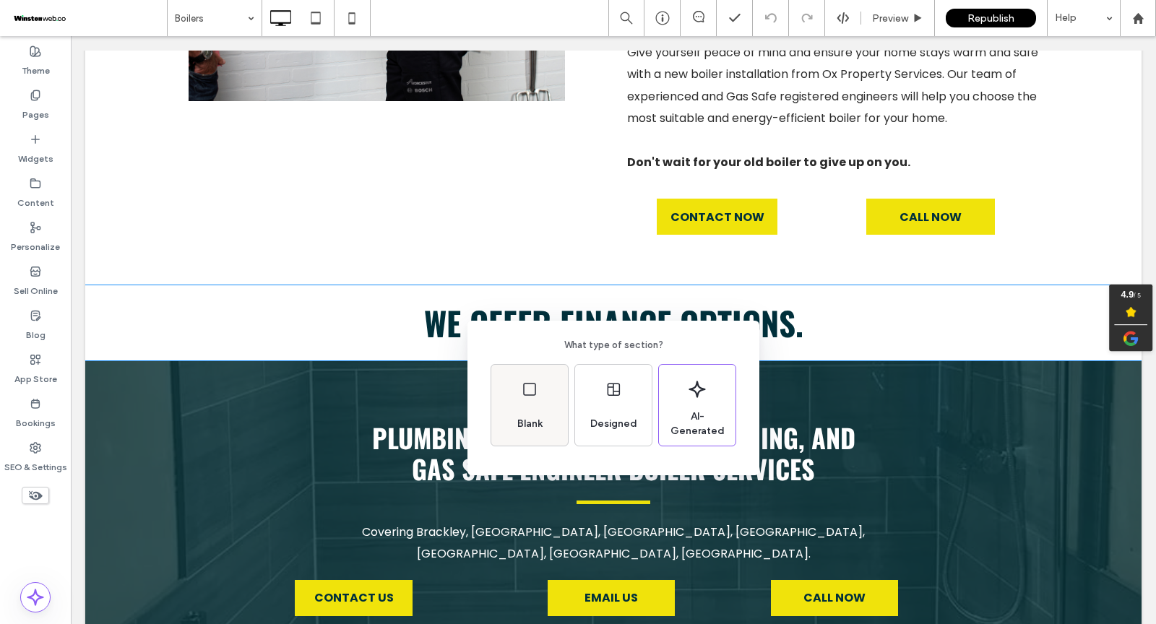
click at [550, 399] on div "Blank" at bounding box center [529, 405] width 77 height 81
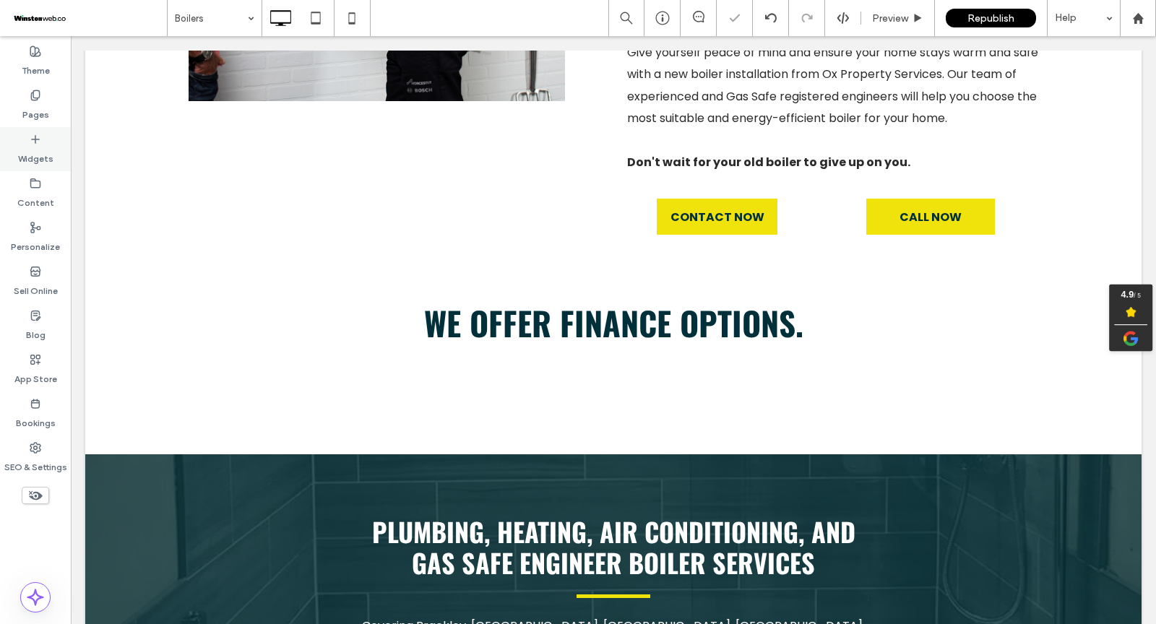
click at [46, 144] on div "Widgets" at bounding box center [35, 149] width 71 height 44
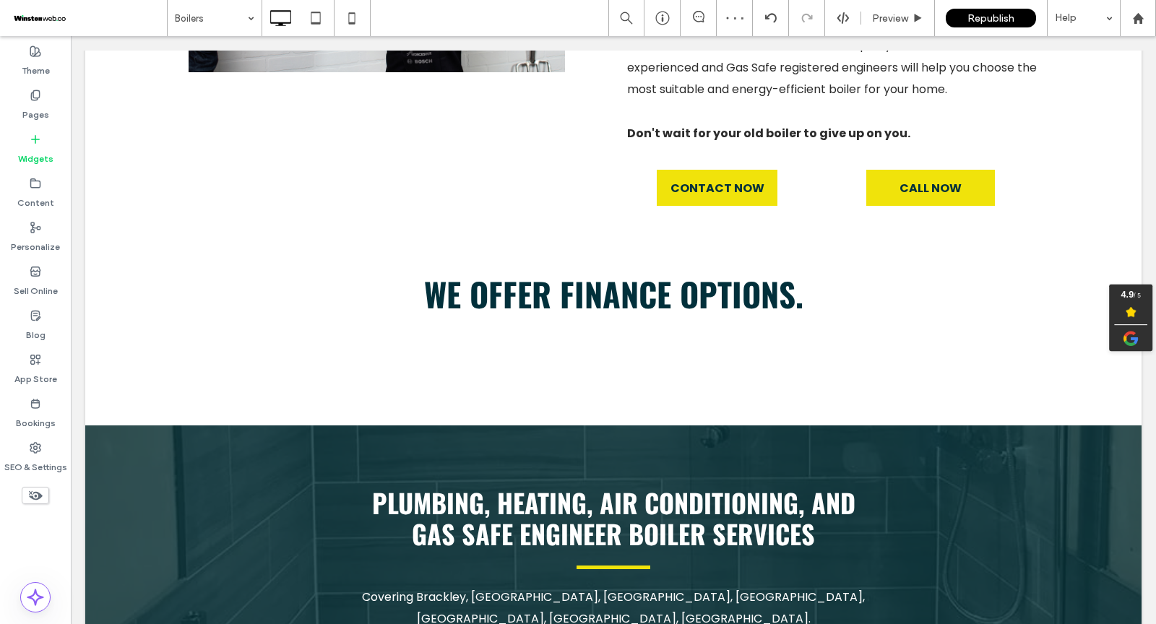
scroll to position [3323, 0]
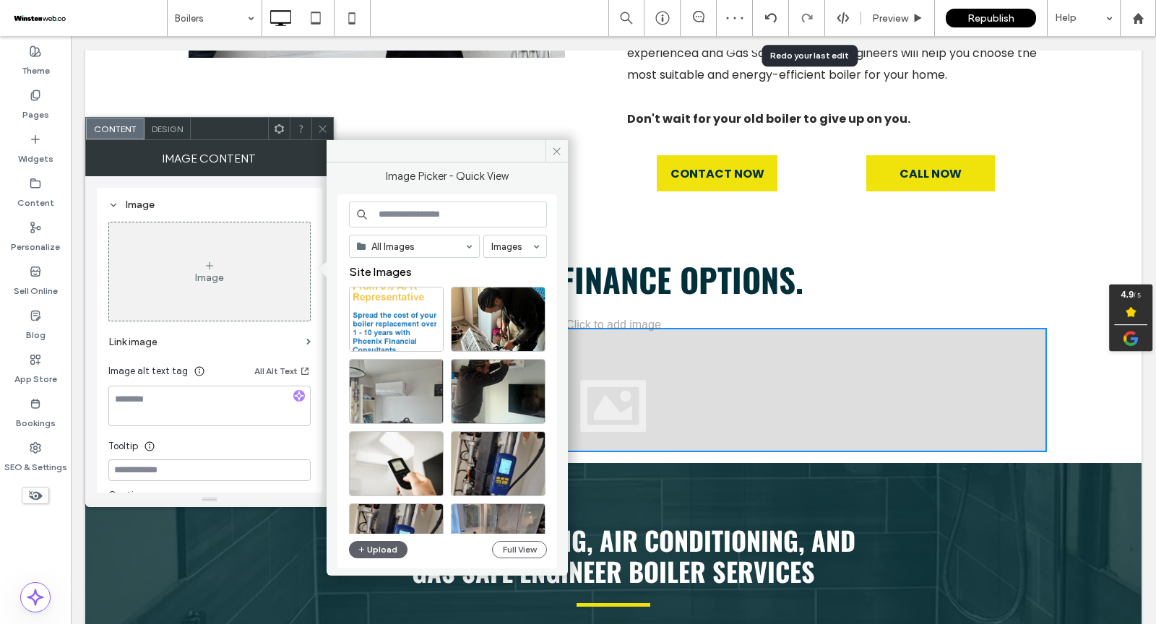
drag, startPoint x: 186, startPoint y: 206, endPoint x: 815, endPoint y: 0, distance: 661.3
click at [383, 543] on button "Upload" at bounding box center [378, 549] width 59 height 17
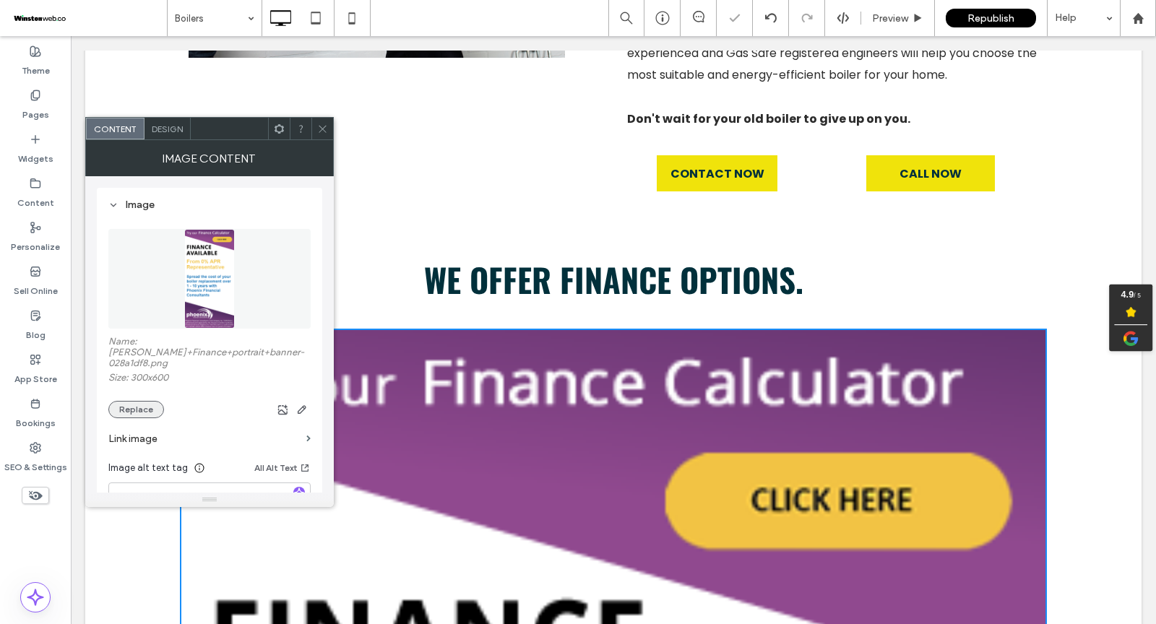
click at [129, 401] on button "Replace" at bounding box center [136, 409] width 56 height 17
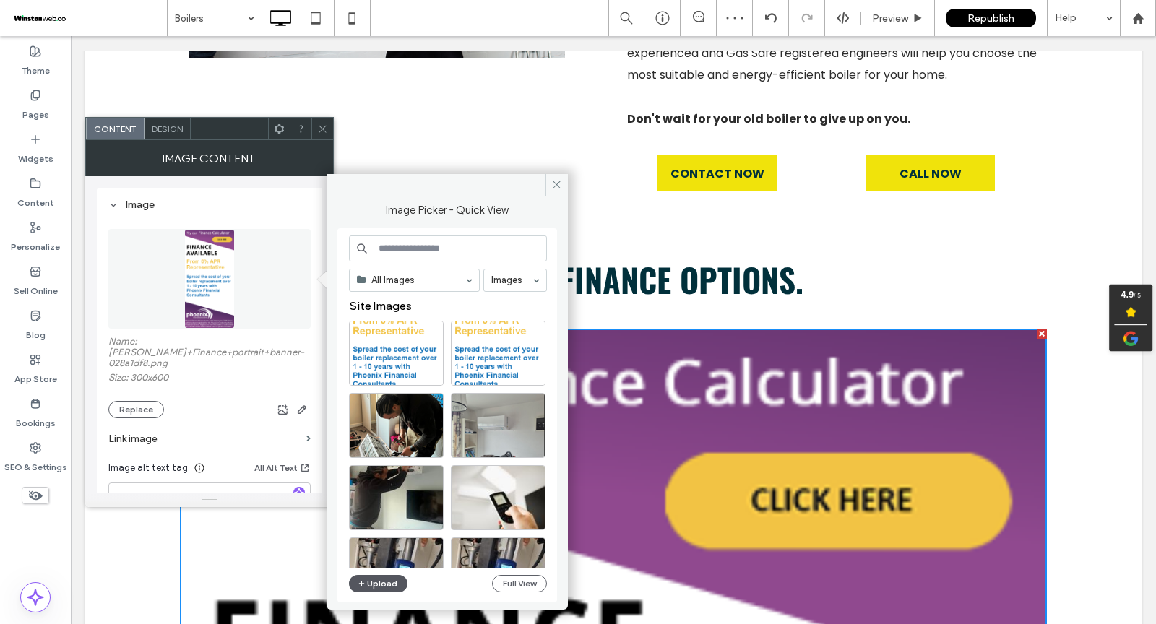
click at [382, 583] on button "Upload" at bounding box center [378, 583] width 59 height 17
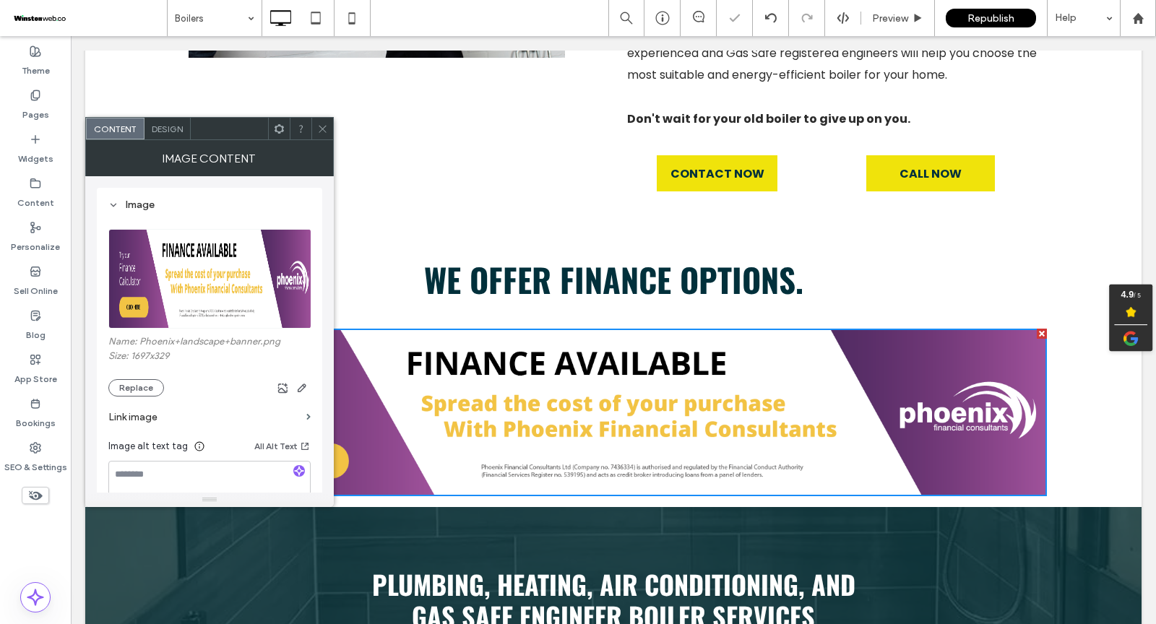
click at [321, 127] on icon at bounding box center [322, 129] width 11 height 11
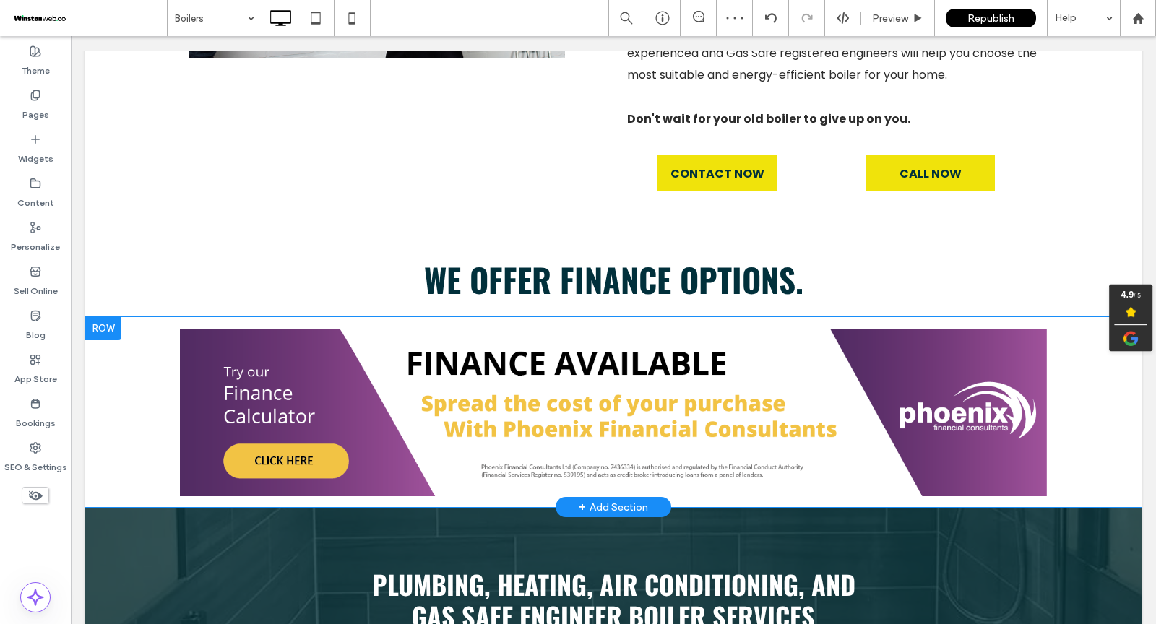
drag, startPoint x: 777, startPoint y: 496, endPoint x: 868, endPoint y: 410, distance: 125.2
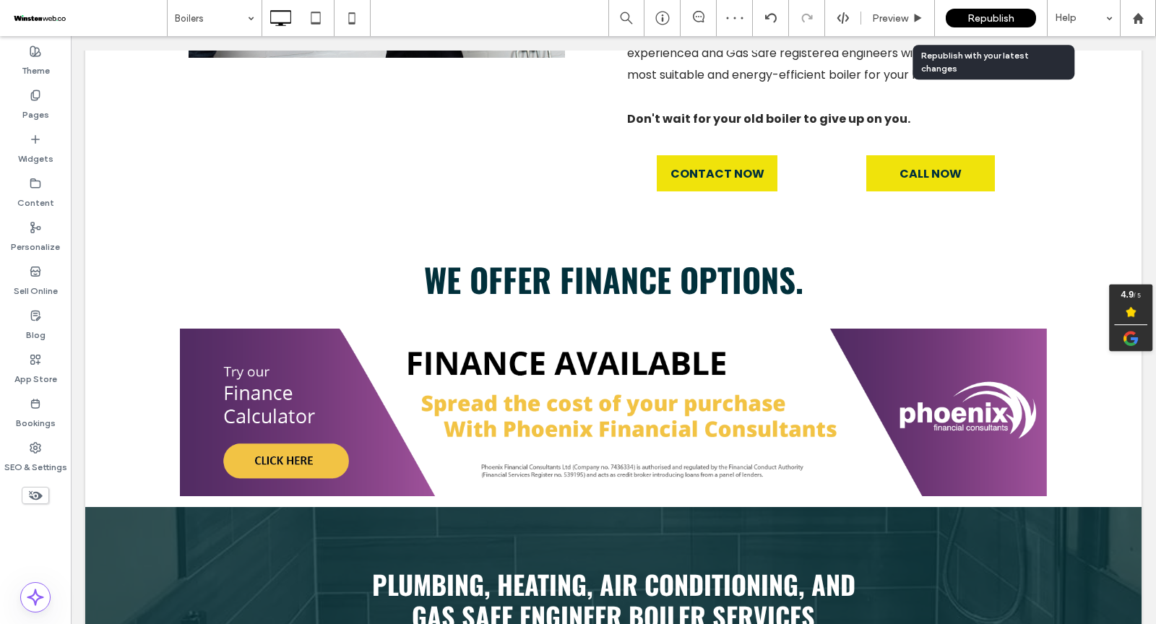
click at [969, 14] on span "Republish" at bounding box center [990, 18] width 47 height 12
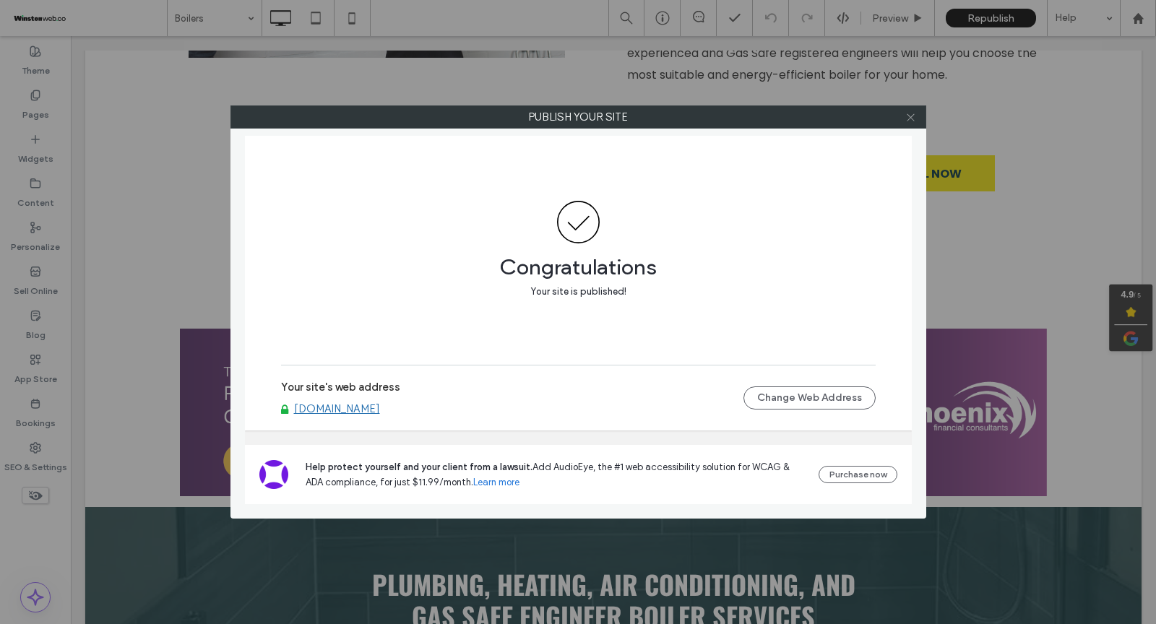
click at [909, 114] on icon at bounding box center [910, 117] width 11 height 11
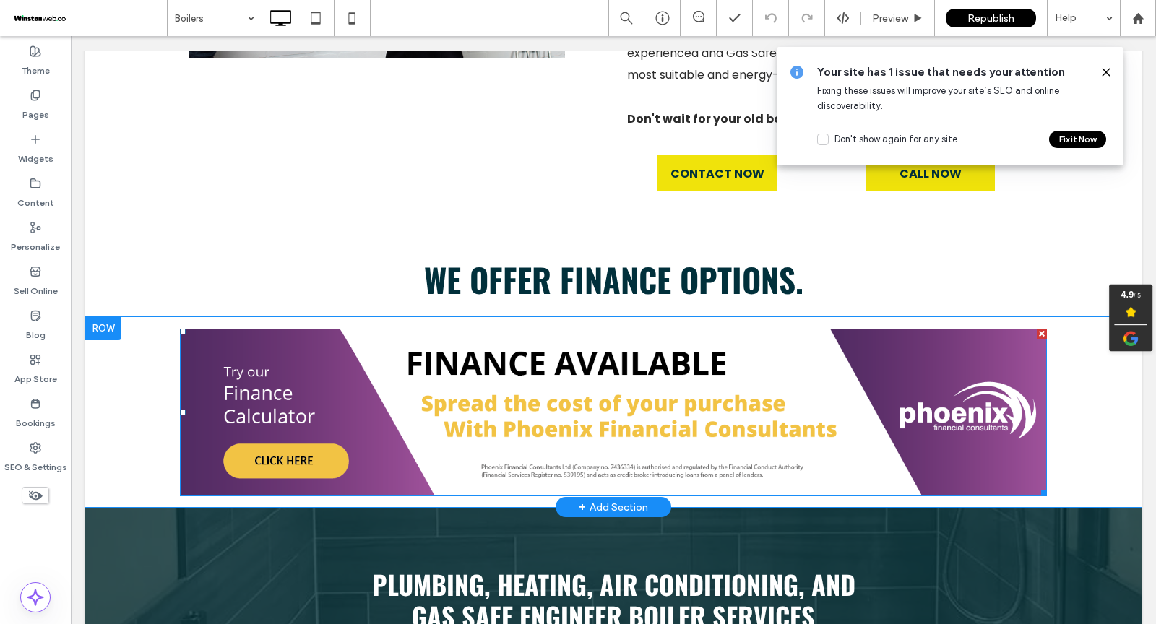
click at [493, 378] on img at bounding box center [613, 413] width 867 height 168
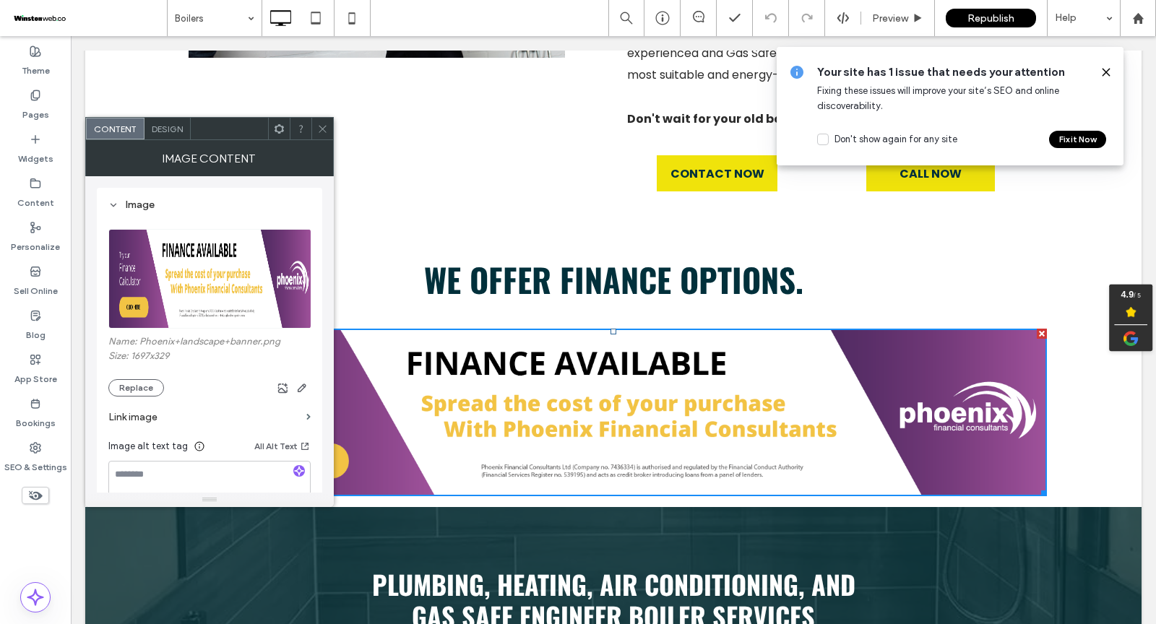
scroll to position [31, 0]
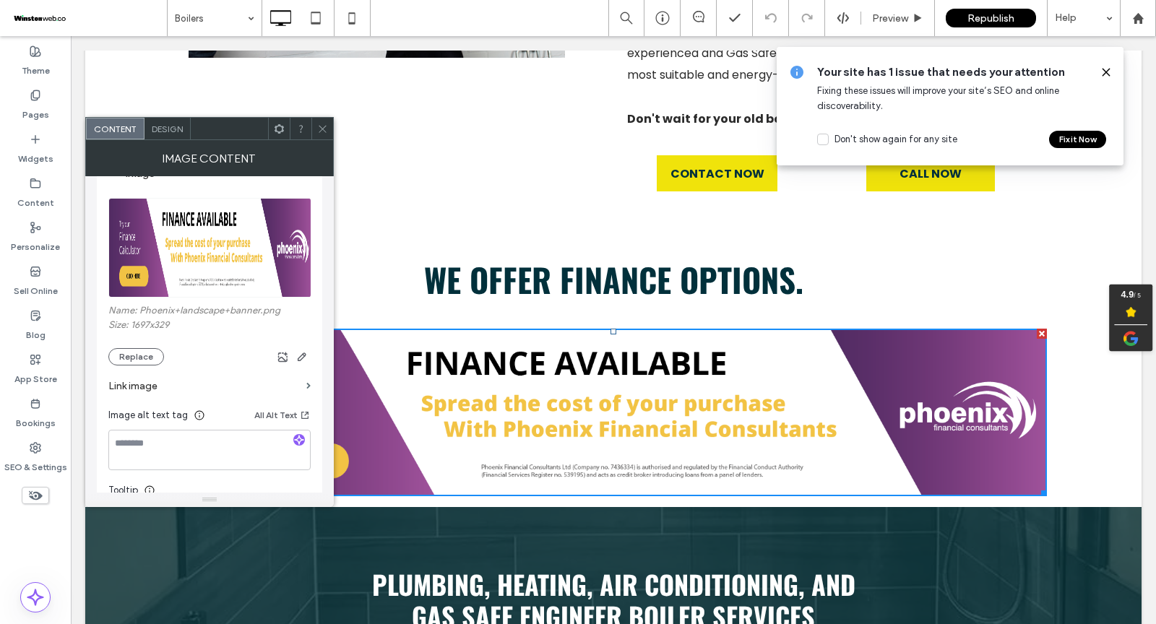
click at [152, 384] on label "Link image" at bounding box center [204, 386] width 192 height 27
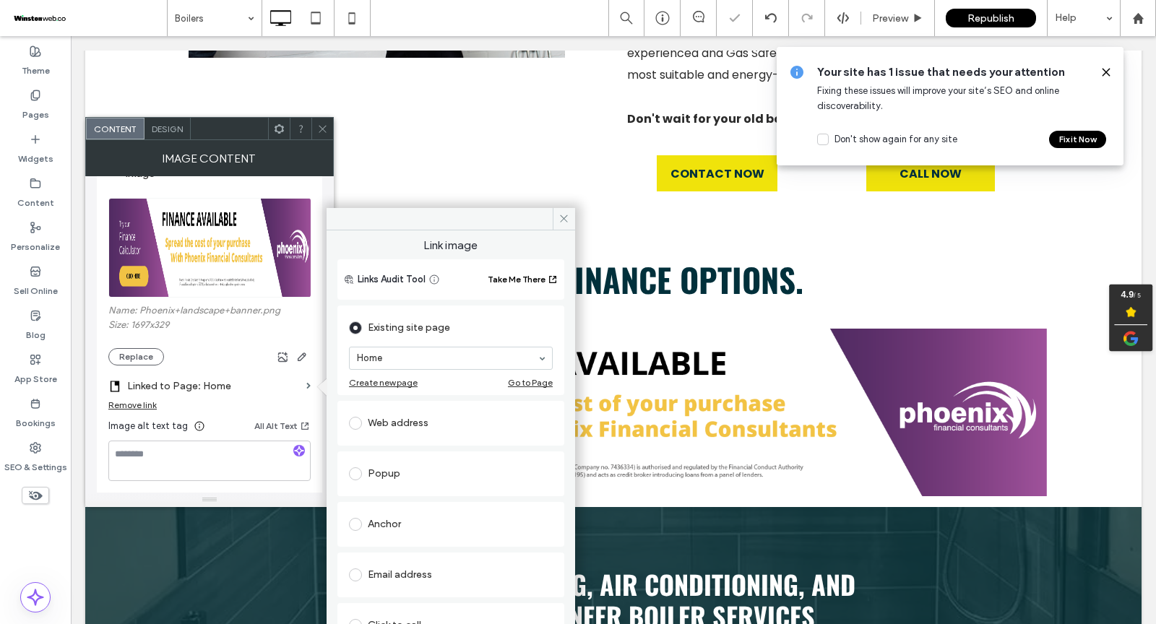
click at [397, 428] on div "Web address" at bounding box center [451, 423] width 204 height 23
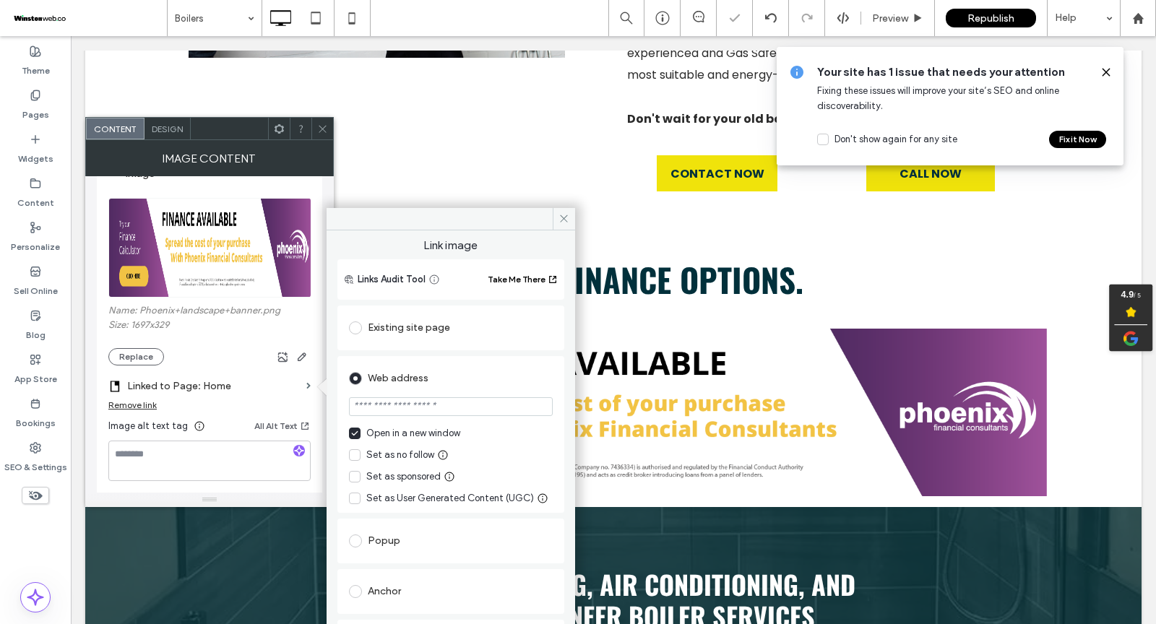
click at [431, 412] on input "url" at bounding box center [451, 406] width 204 height 19
paste input "**********"
type input "**********"
click at [537, 358] on div "**********" at bounding box center [450, 434] width 227 height 157
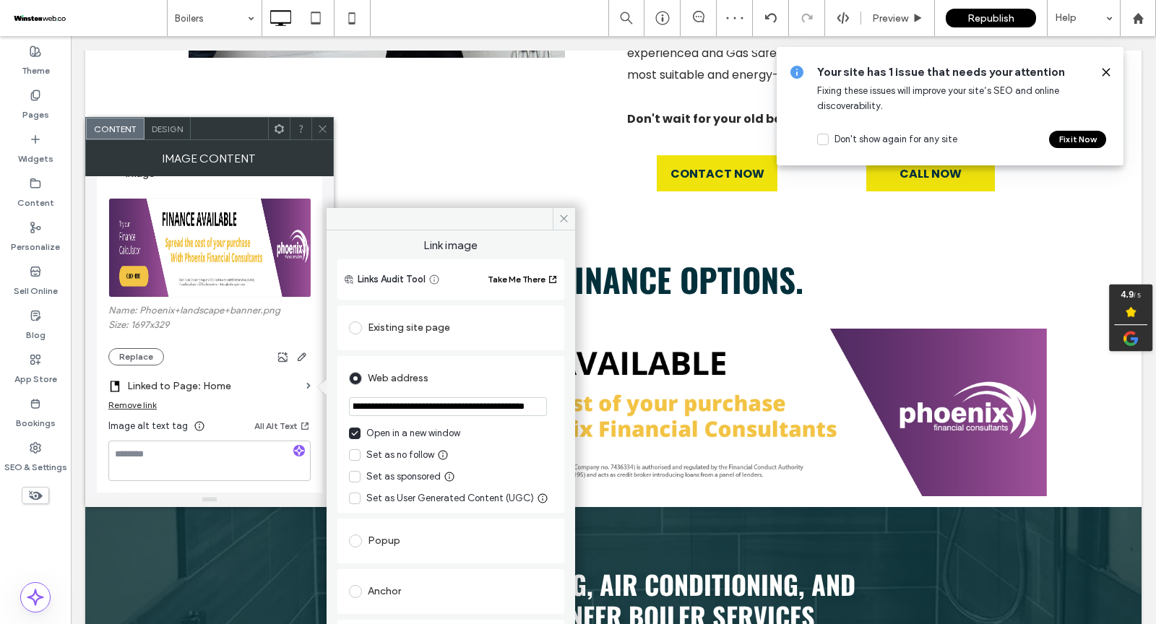
scroll to position [0, 0]
click at [563, 221] on icon at bounding box center [563, 218] width 11 height 11
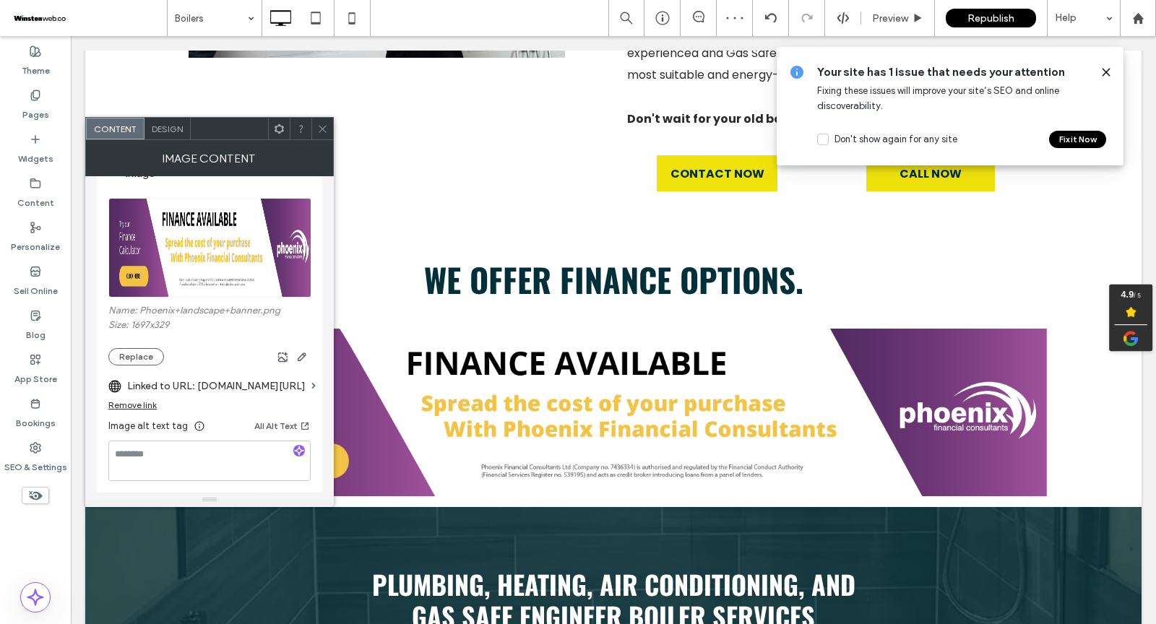
click at [319, 128] on icon at bounding box center [322, 129] width 11 height 11
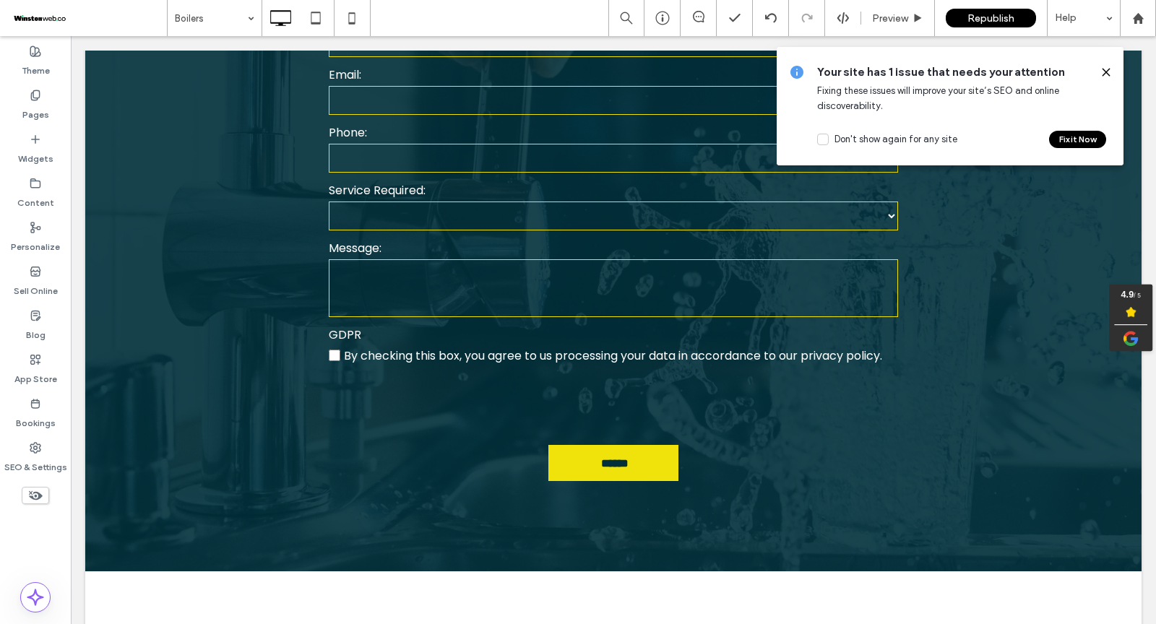
scroll to position [5229, 0]
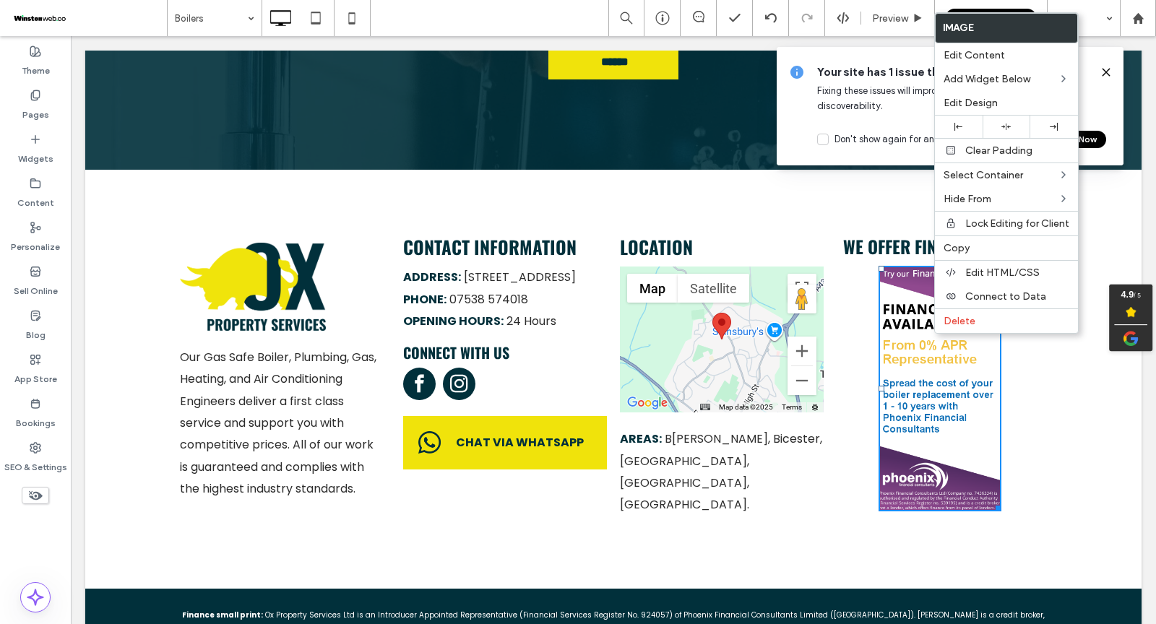
click at [912, 374] on img at bounding box center [939, 389] width 123 height 246
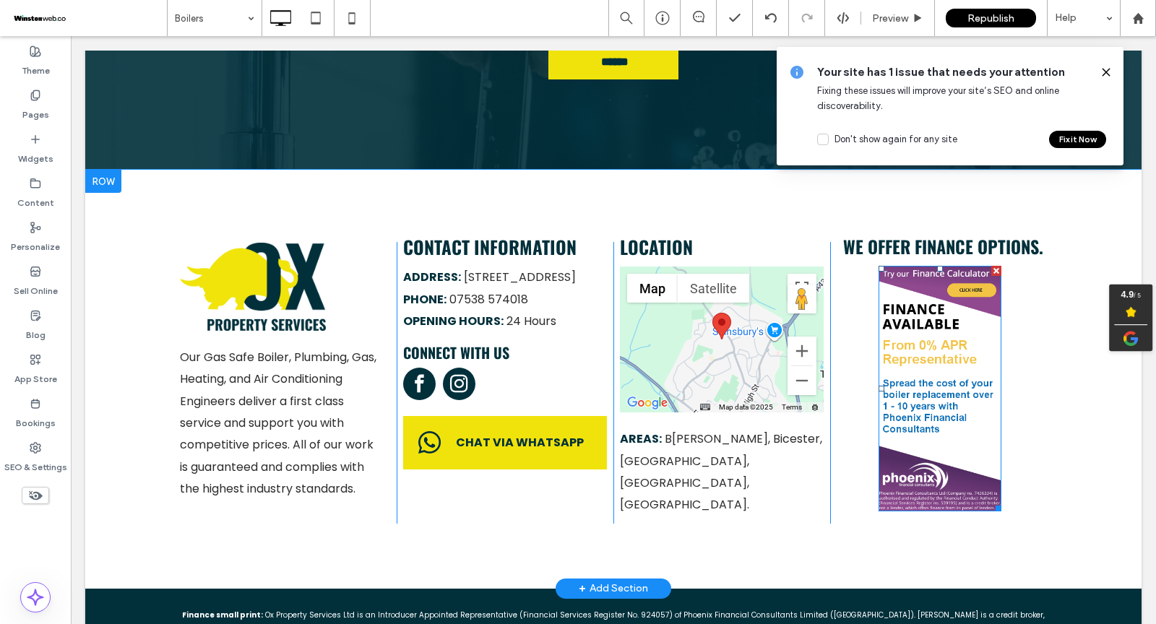
click at [915, 337] on img at bounding box center [939, 389] width 123 height 246
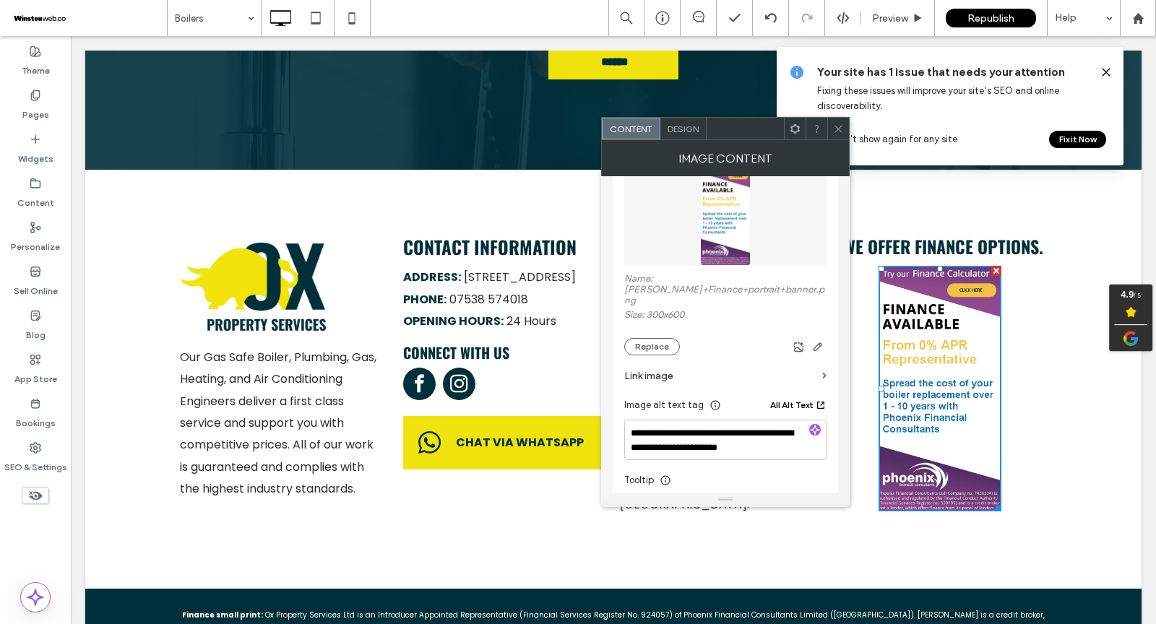
scroll to position [85, 0]
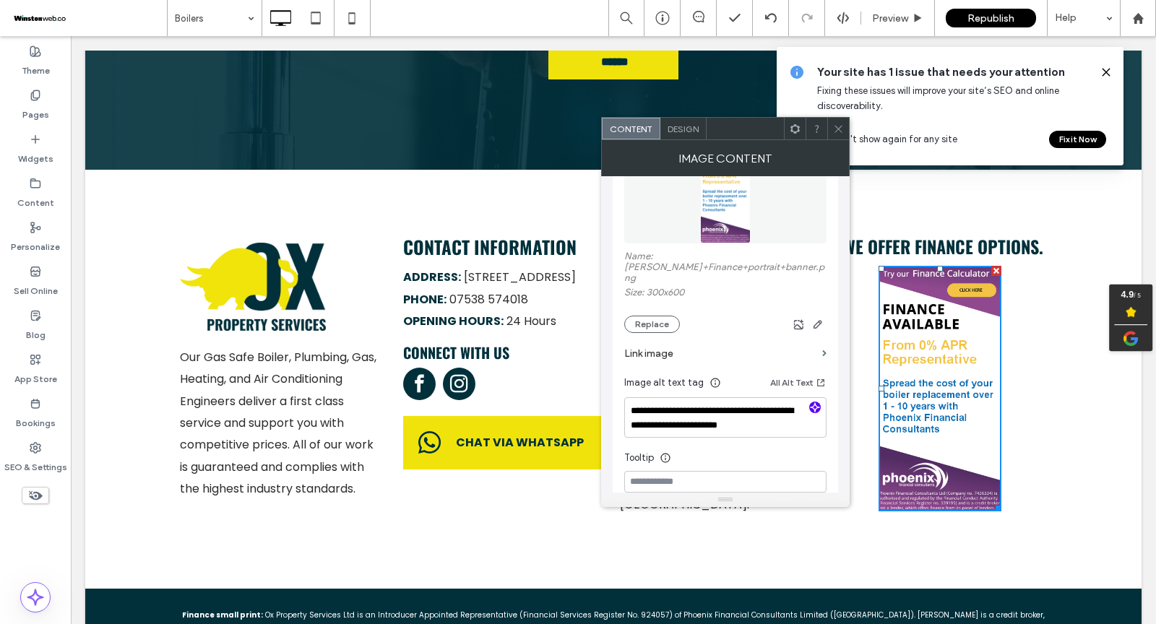
click at [813, 402] on icon "button" at bounding box center [815, 407] width 10 height 10
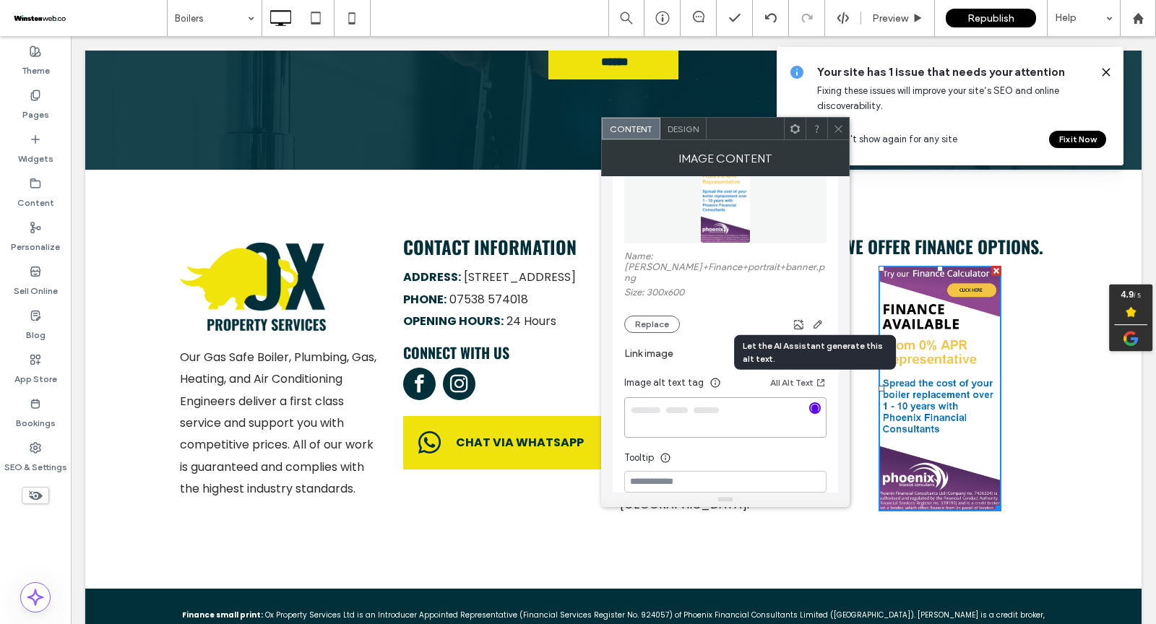
type textarea "**********"
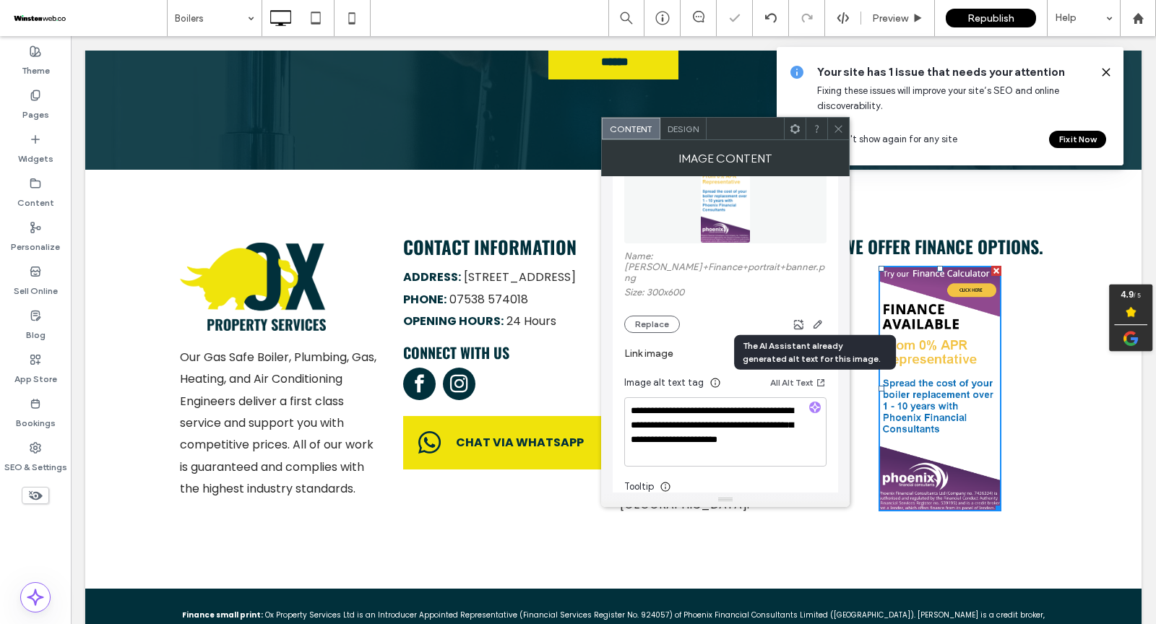
click at [664, 340] on label "Link image" at bounding box center [720, 353] width 192 height 27
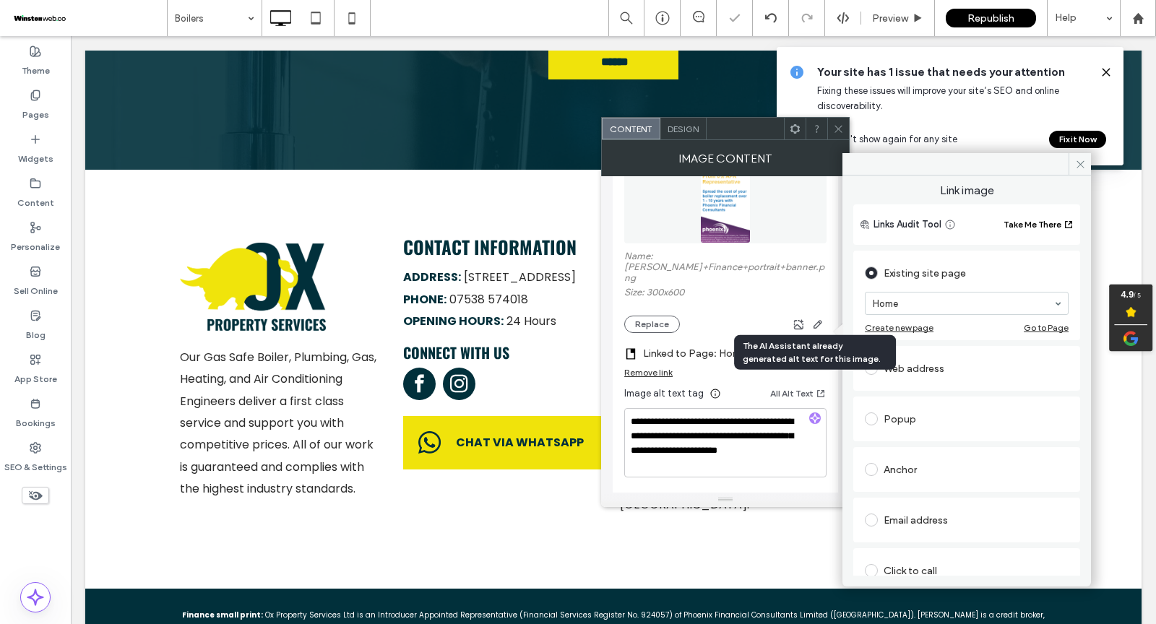
click at [930, 364] on div "Web address" at bounding box center [967, 368] width 204 height 23
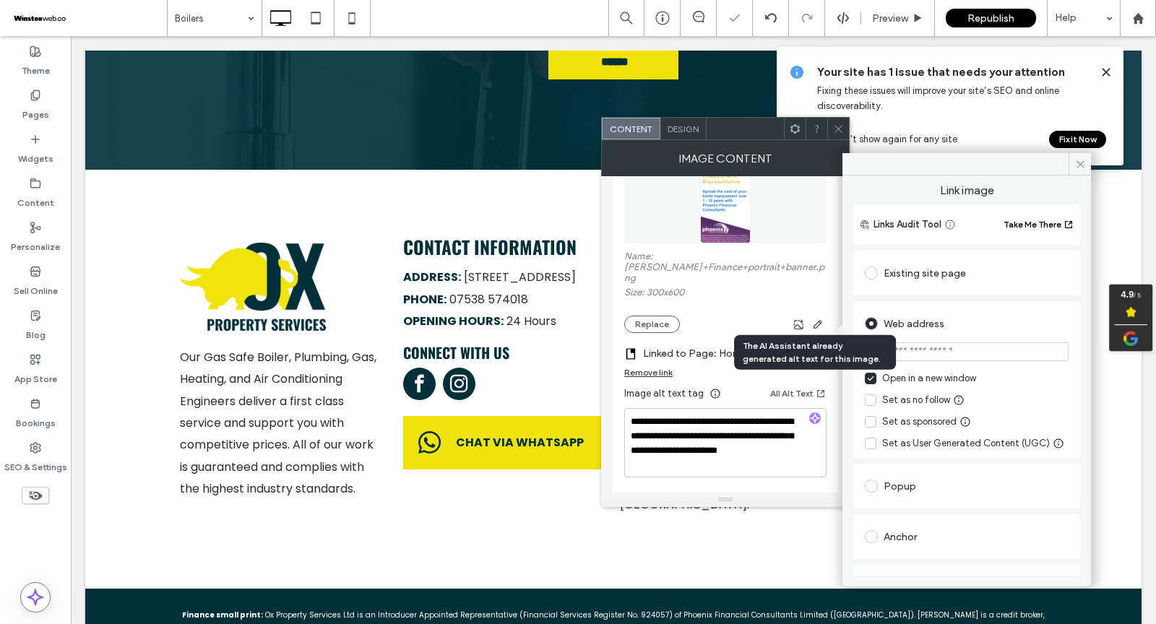
click at [951, 353] on input "url" at bounding box center [967, 351] width 204 height 19
paste input "**********"
type input "**********"
click at [1028, 314] on div "Web address" at bounding box center [967, 323] width 204 height 23
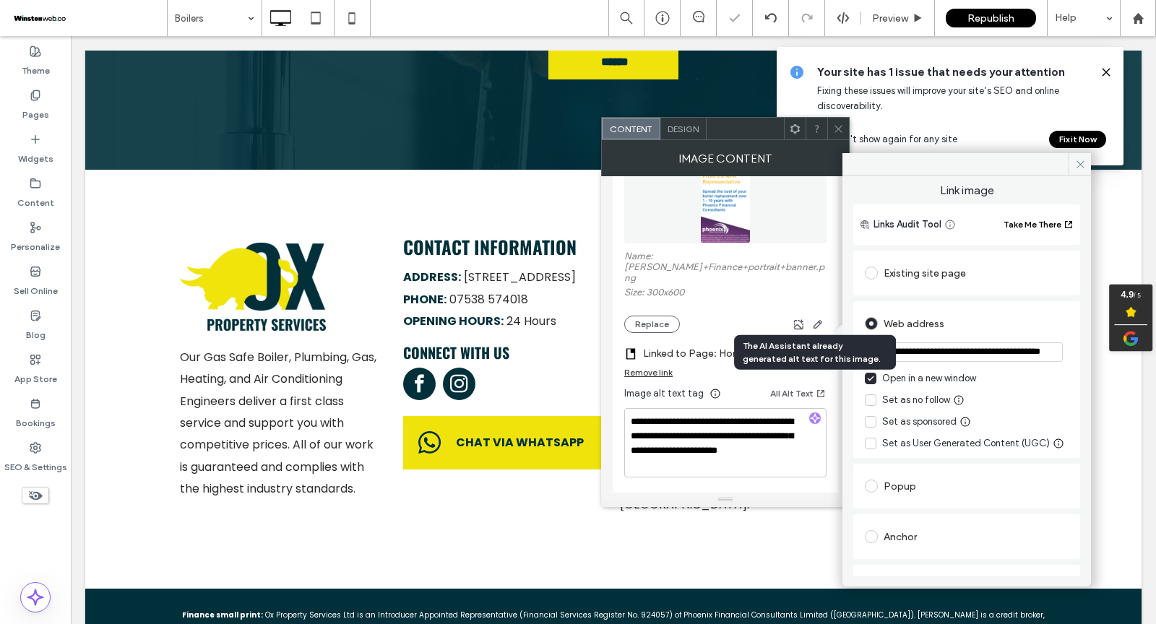
scroll to position [0, 0]
click at [1078, 157] on span at bounding box center [1079, 164] width 22 height 22
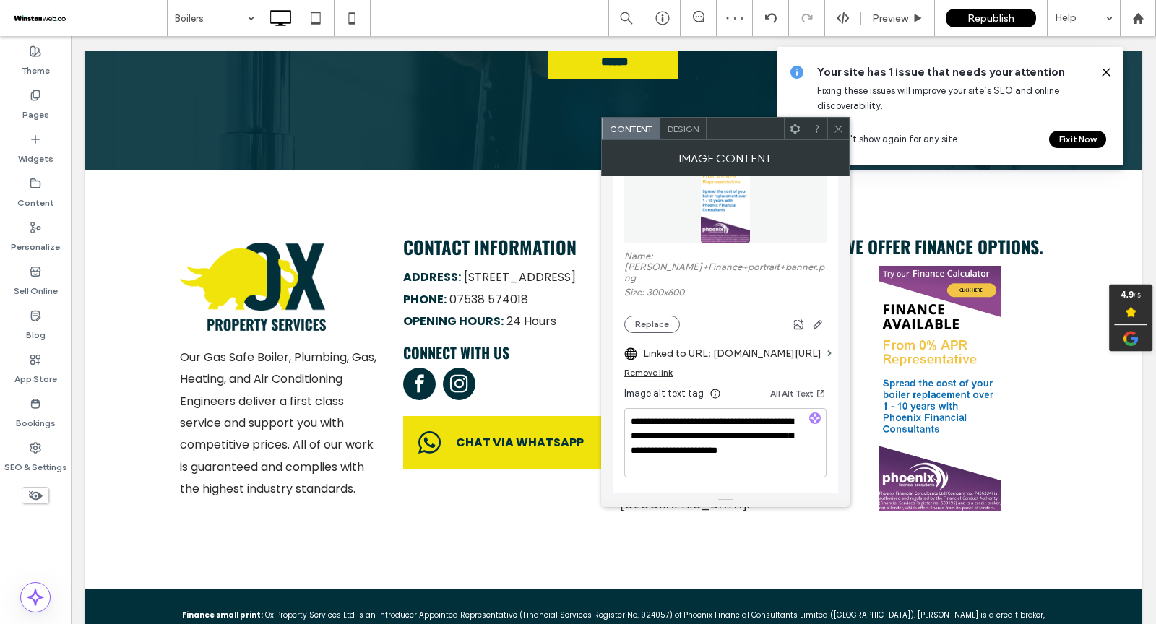
click at [839, 128] on use at bounding box center [837, 128] width 7 height 7
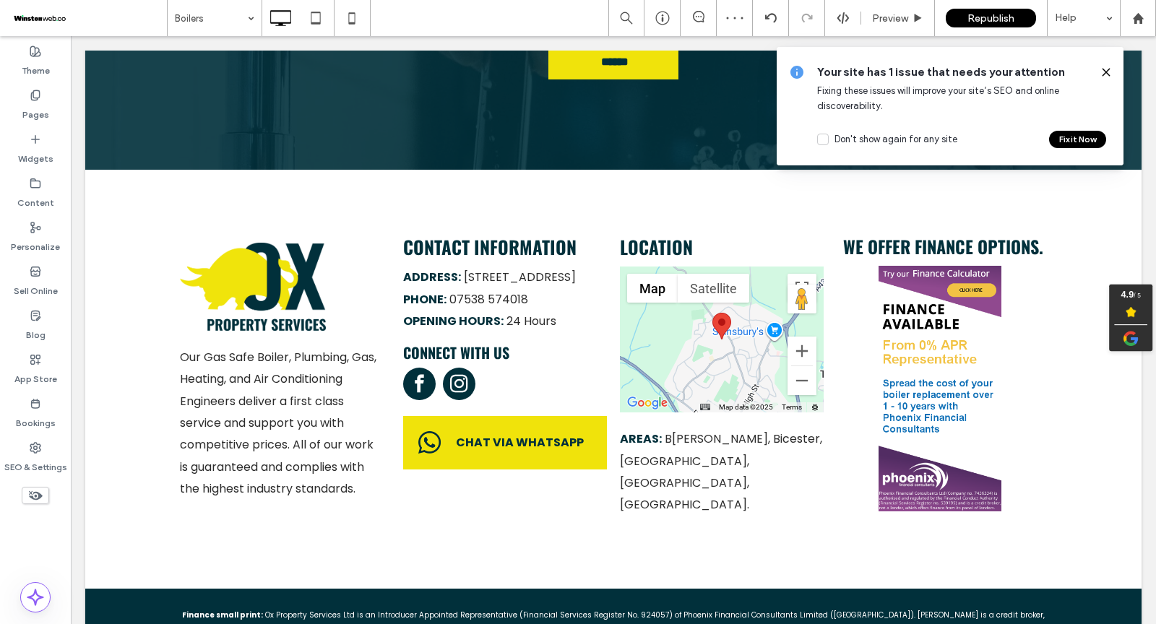
click at [1055, 141] on button "Fix it Now" at bounding box center [1077, 139] width 57 height 17
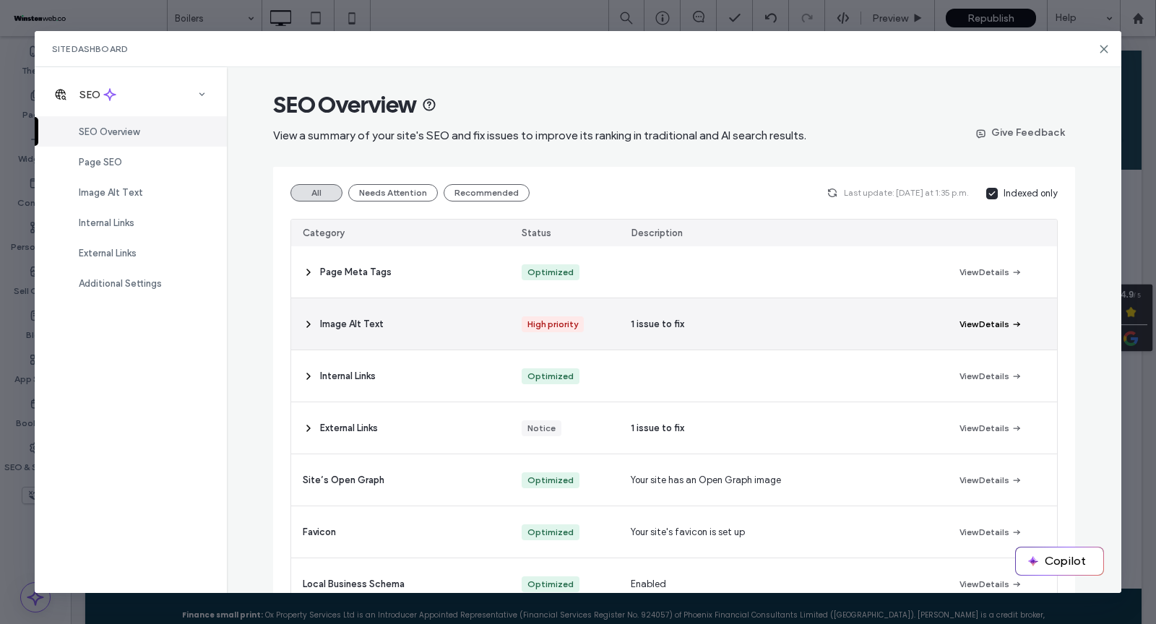
click at [987, 327] on button "View Details" at bounding box center [990, 324] width 63 height 17
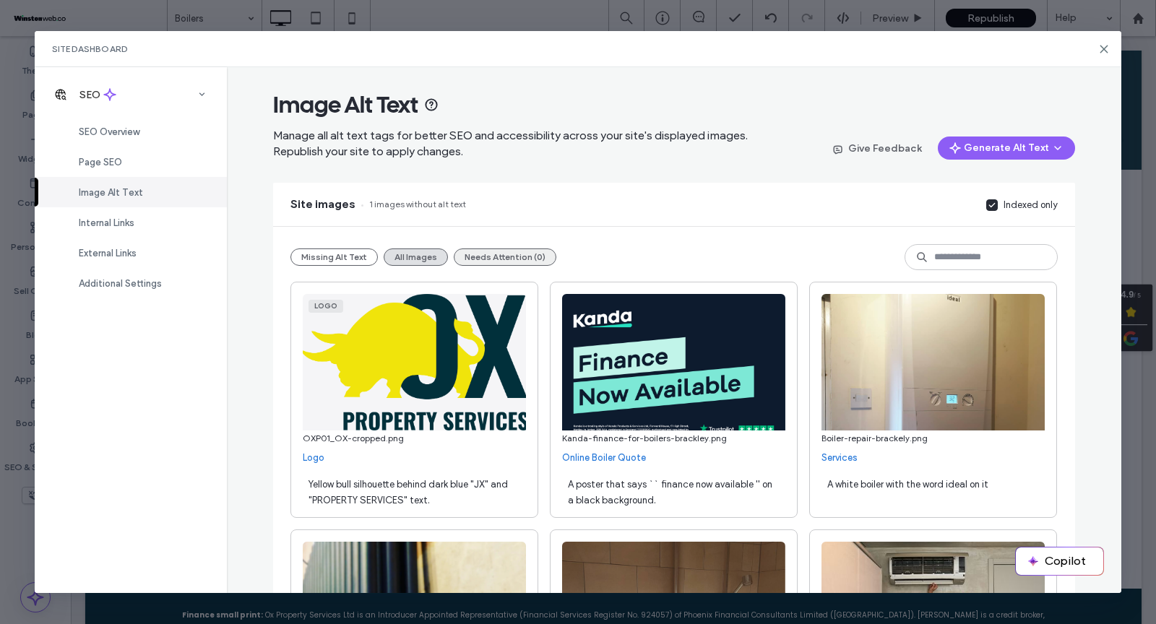
click at [477, 254] on button "Needs Attention (0)" at bounding box center [505, 256] width 103 height 17
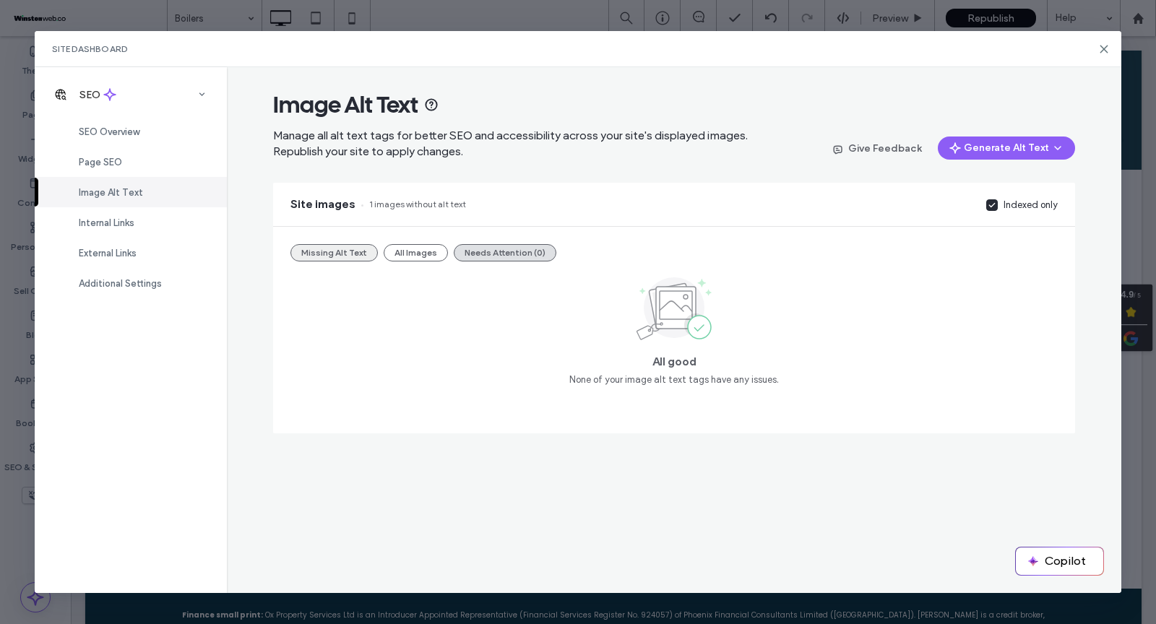
click at [342, 253] on button "Missing Alt Text" at bounding box center [333, 252] width 87 height 17
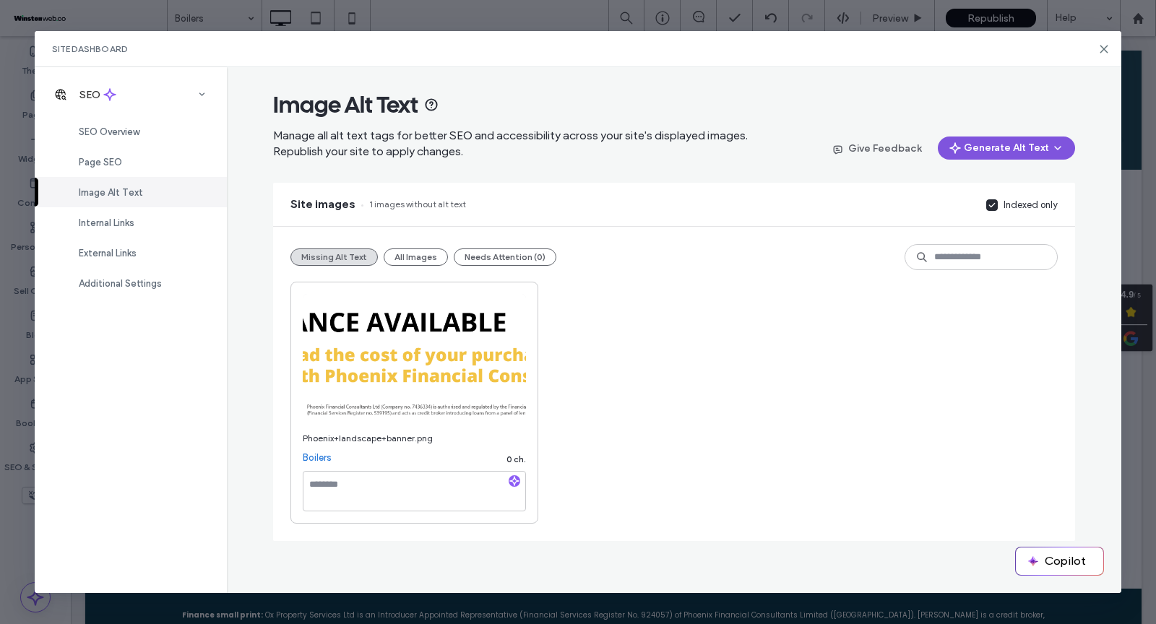
click at [1004, 151] on button "Generate Alt Text" at bounding box center [1006, 148] width 137 height 23
click at [998, 182] on span "Generate Missing Alt Text Only" at bounding box center [992, 185] width 132 height 14
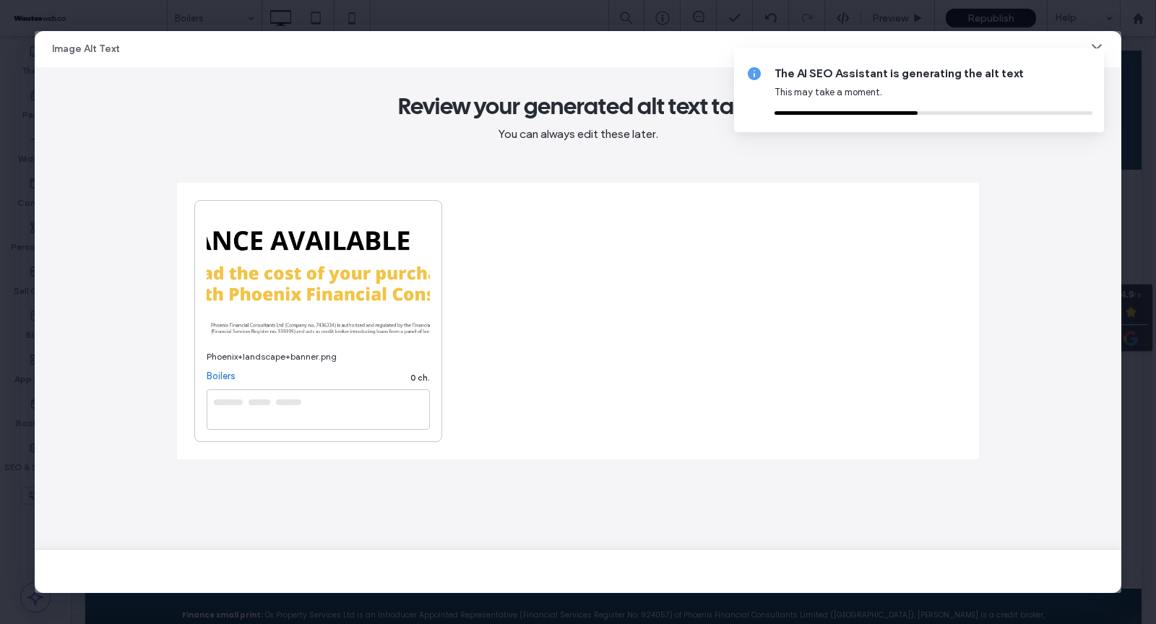
type textarea "**********"
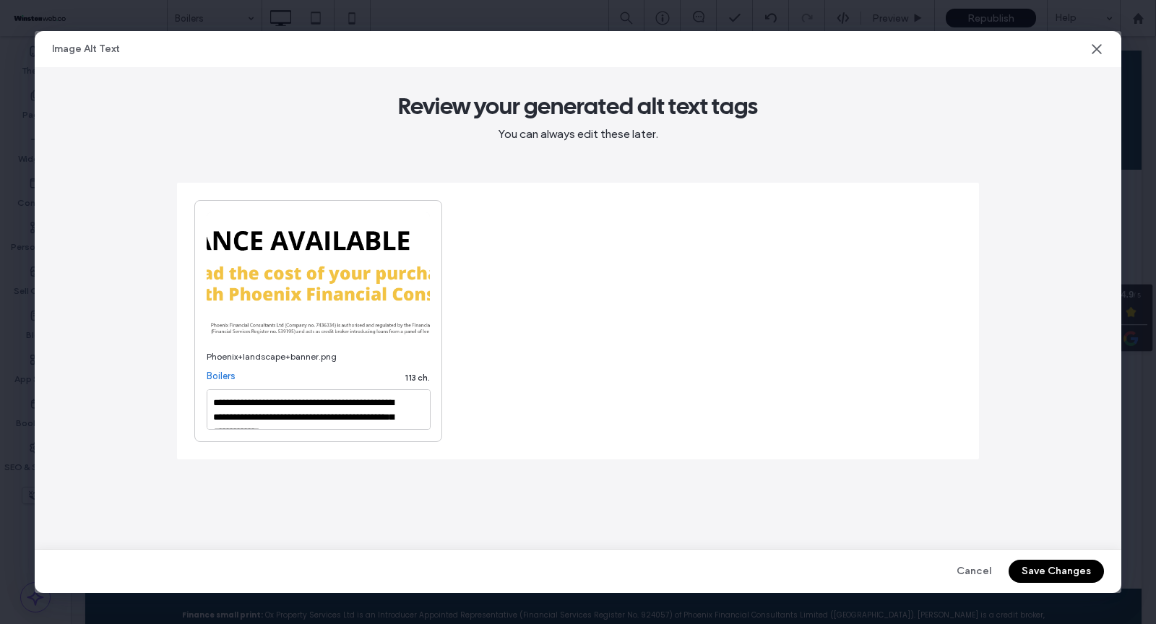
click at [1063, 576] on button "Save Changes" at bounding box center [1055, 571] width 95 height 23
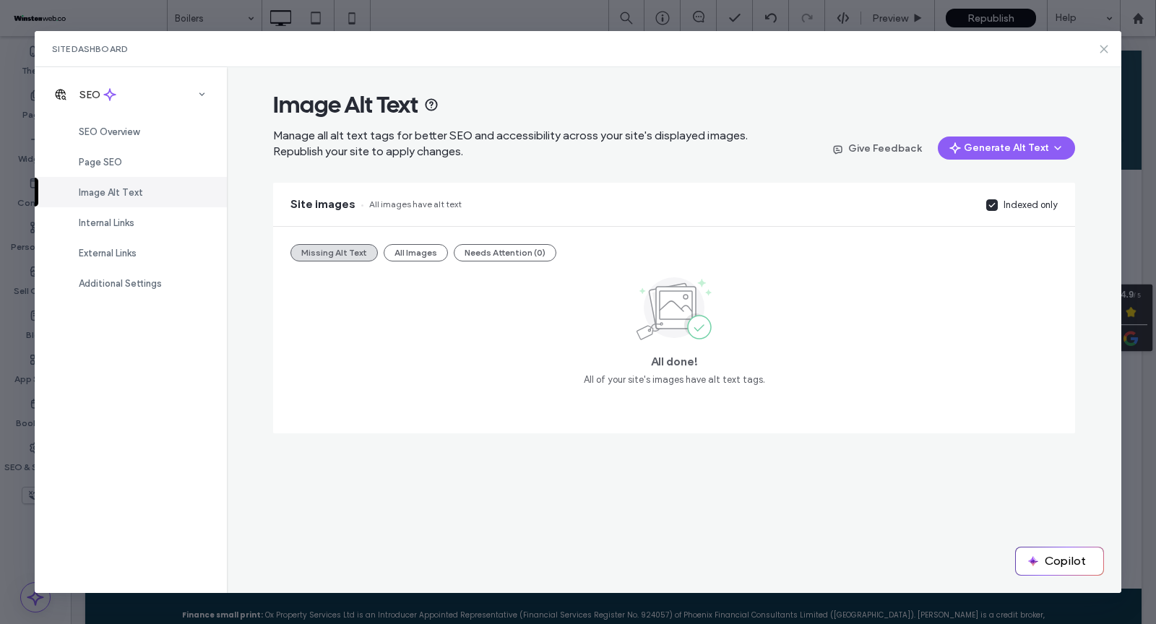
click at [1103, 51] on icon at bounding box center [1104, 49] width 12 height 12
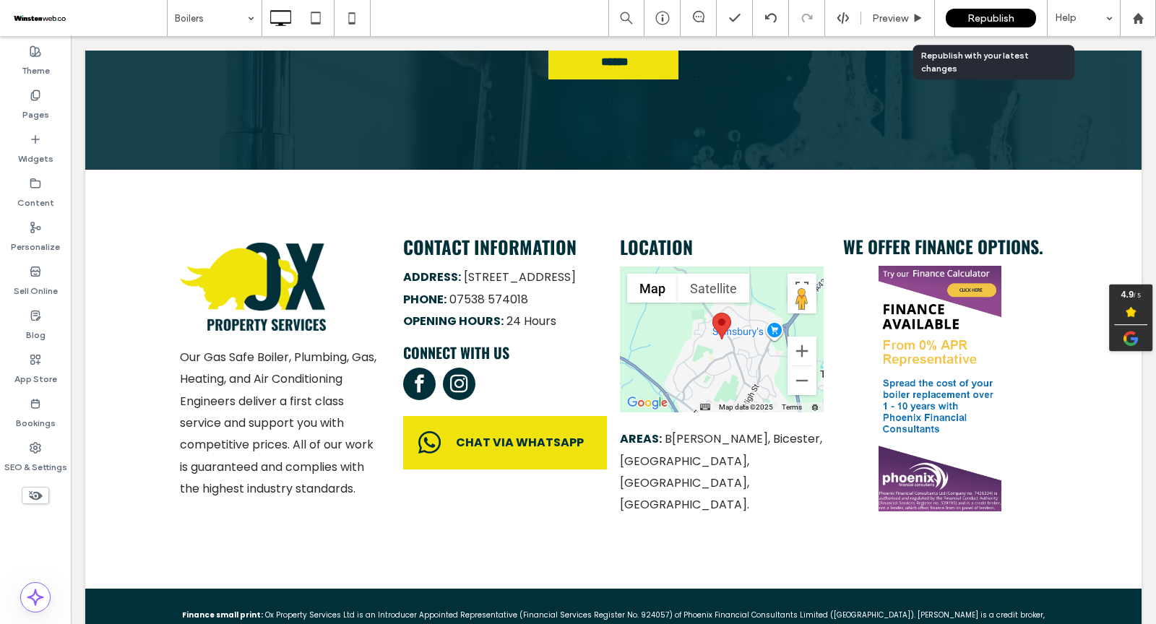
click at [1013, 14] on span "Republish" at bounding box center [990, 18] width 47 height 12
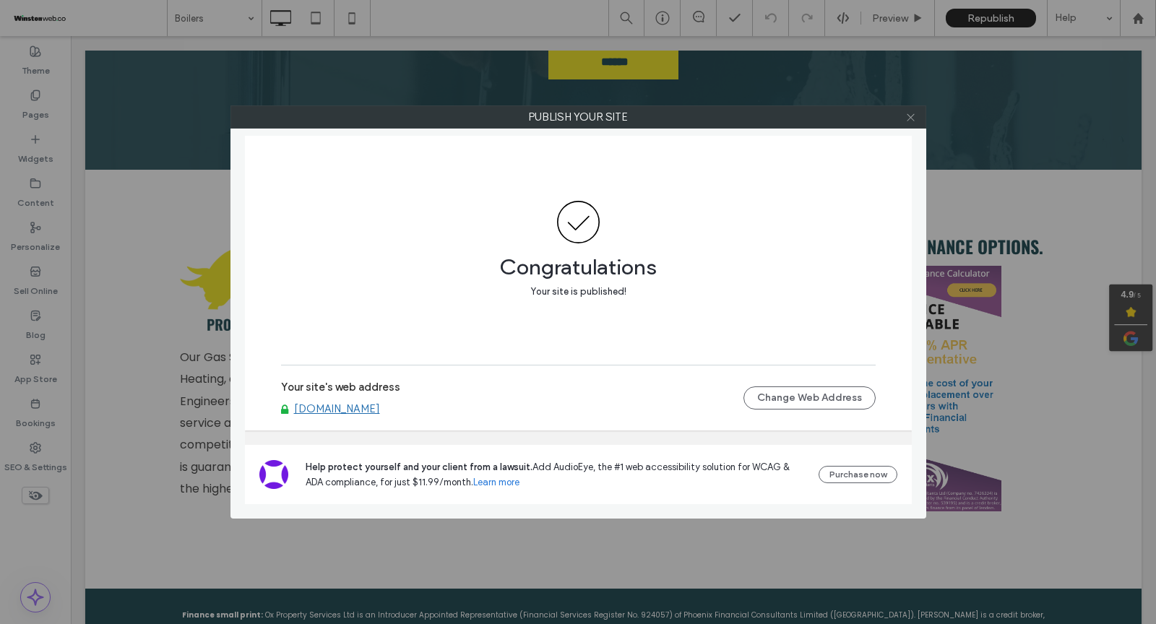
click at [909, 121] on icon at bounding box center [910, 117] width 11 height 11
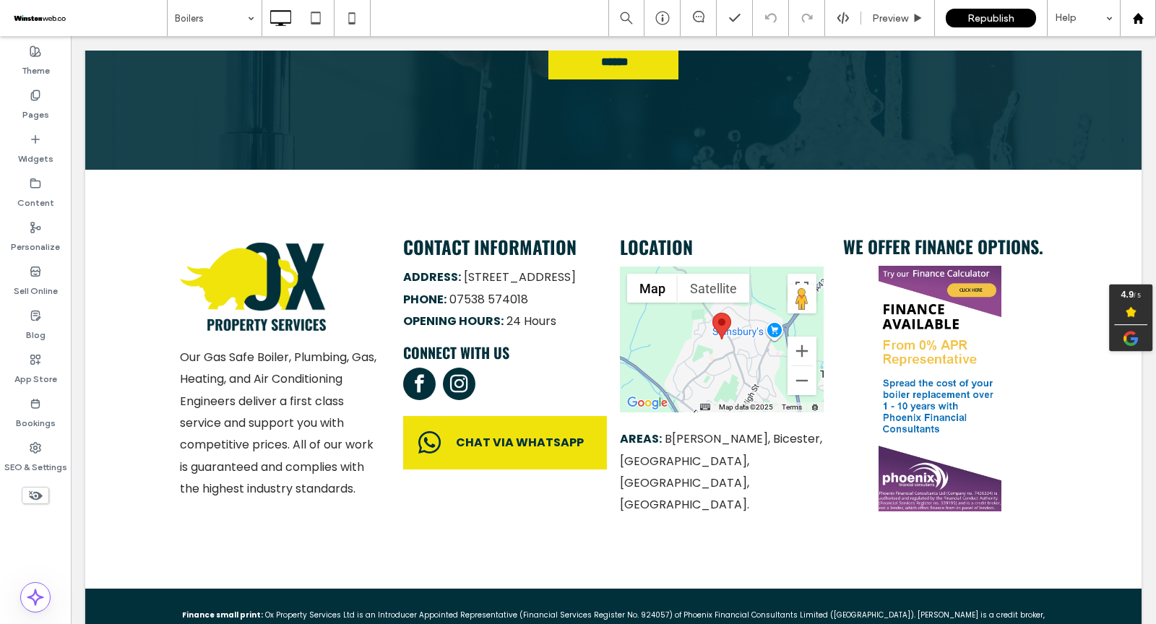
click at [1133, 17] on icon at bounding box center [1138, 18] width 12 height 12
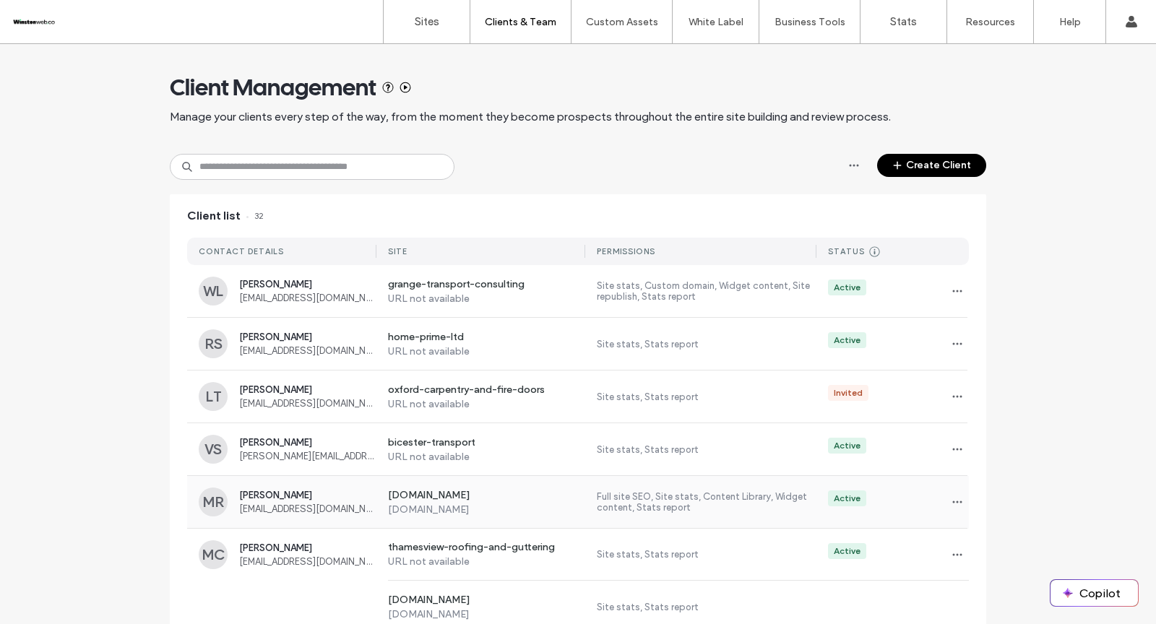
click at [861, 496] on div "Active" at bounding box center [892, 501] width 152 height 23
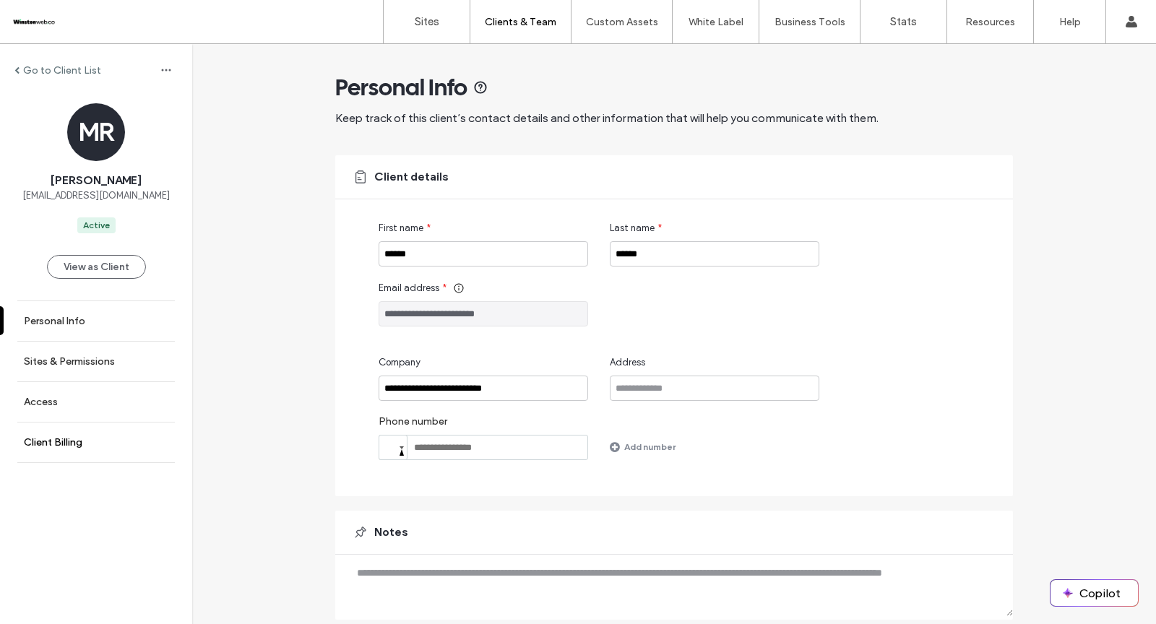
click at [65, 442] on label "Client Billing" at bounding box center [53, 442] width 59 height 12
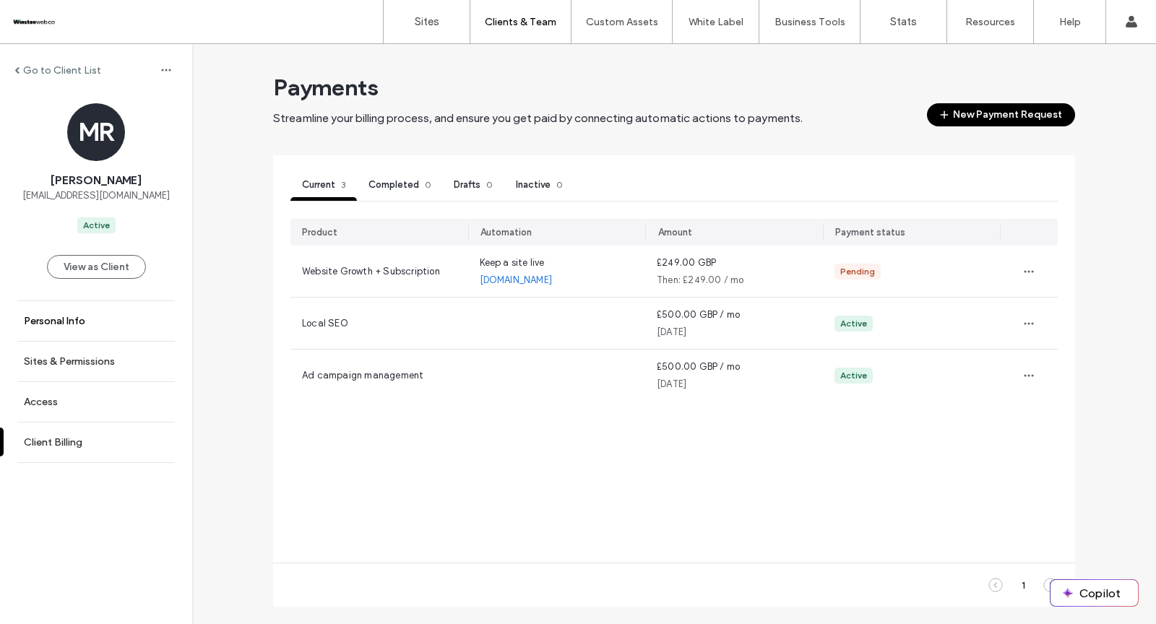
click at [90, 311] on link "Personal Info" at bounding box center [96, 321] width 192 height 40
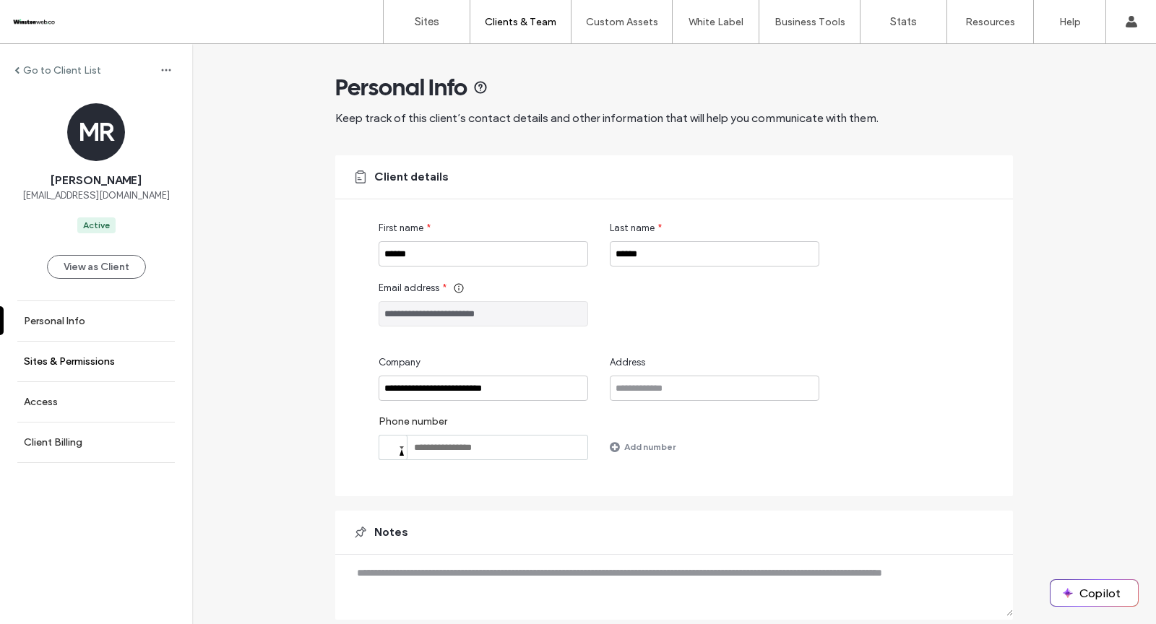
click at [88, 342] on link "Sites & Permissions" at bounding box center [96, 362] width 192 height 40
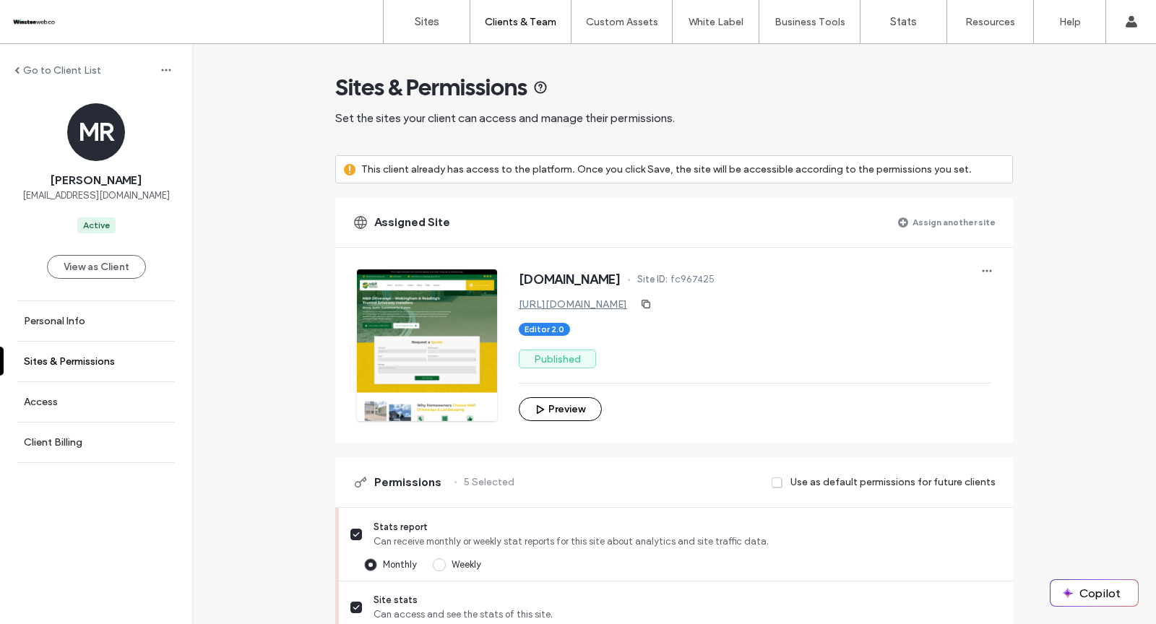
click at [90, 359] on label "Sites & Permissions" at bounding box center [69, 361] width 91 height 12
click at [96, 311] on link "Personal Info" at bounding box center [96, 321] width 192 height 40
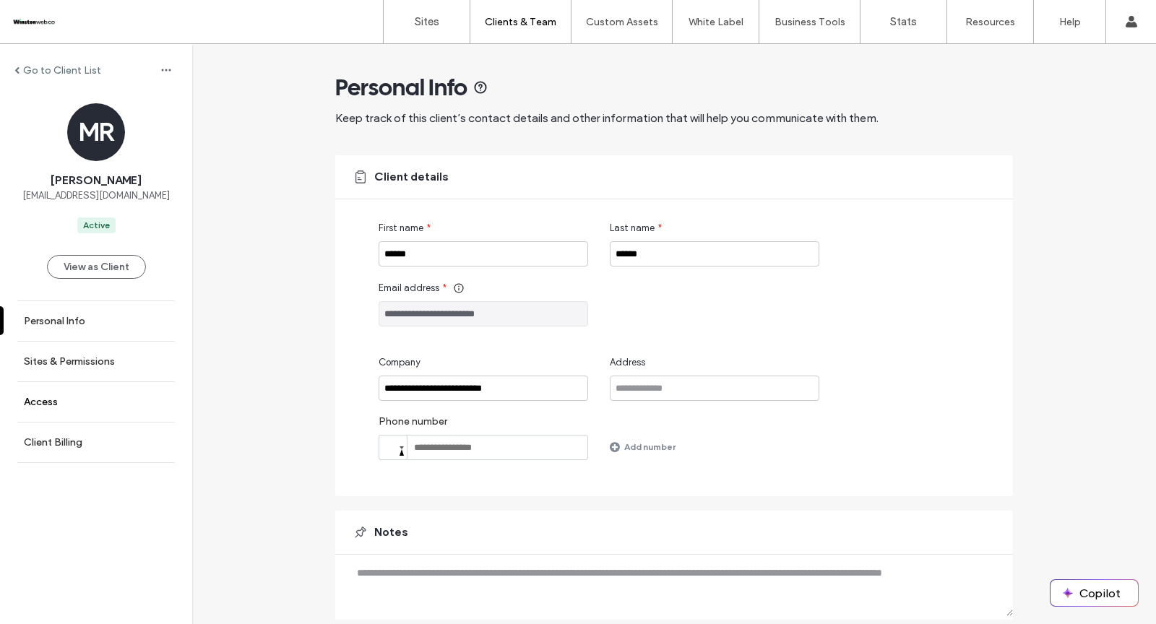
click at [82, 389] on link "Access" at bounding box center [96, 402] width 192 height 40
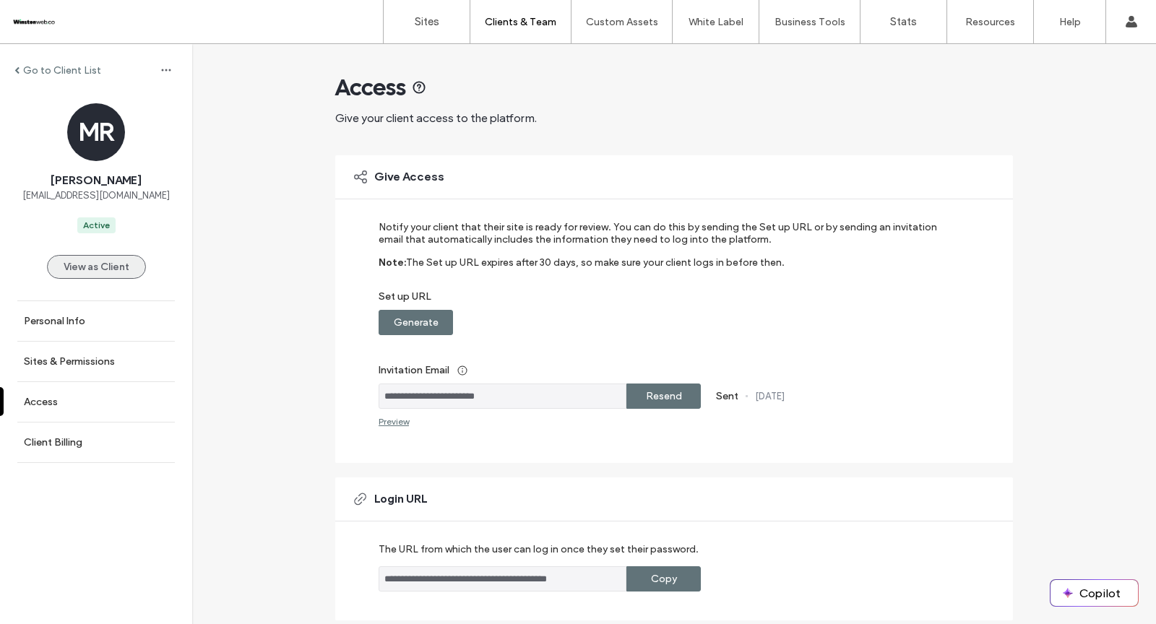
click at [92, 269] on button "View as Client" at bounding box center [96, 267] width 99 height 24
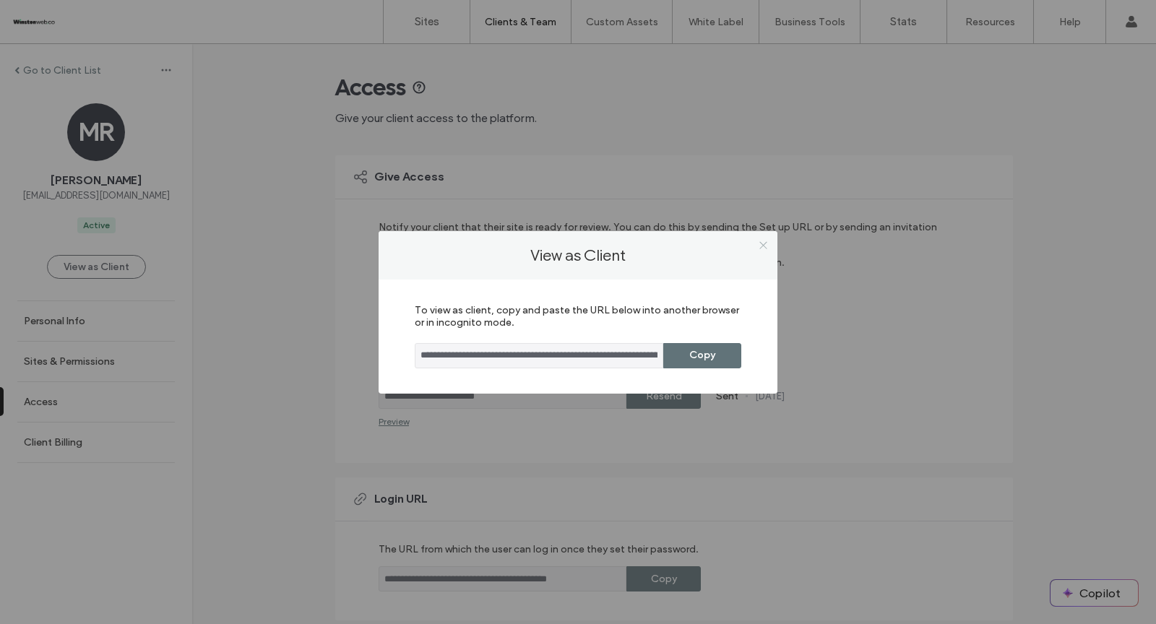
click at [761, 244] on use at bounding box center [762, 245] width 7 height 7
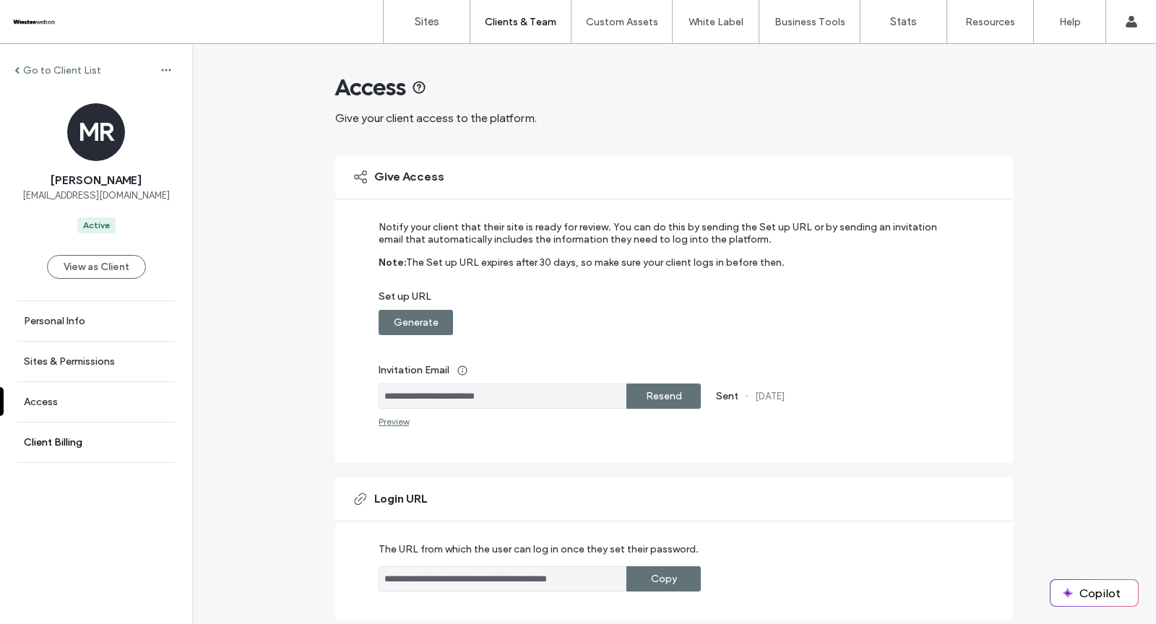
click at [88, 449] on link "Client Billing" at bounding box center [96, 443] width 192 height 40
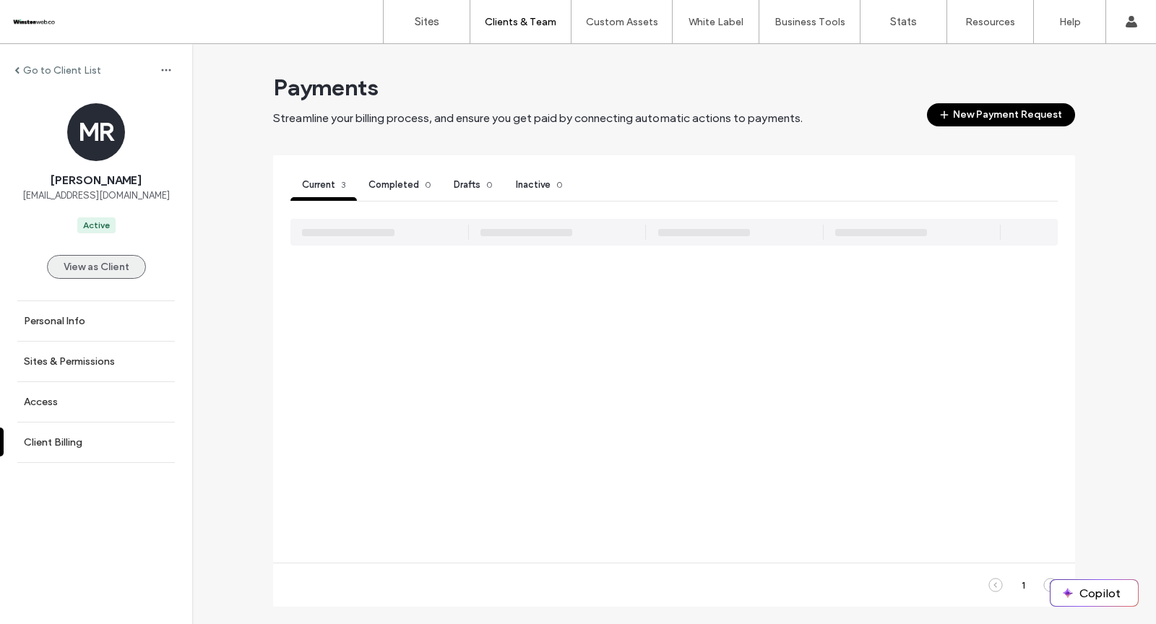
click at [101, 264] on button "View as Client" at bounding box center [96, 267] width 99 height 24
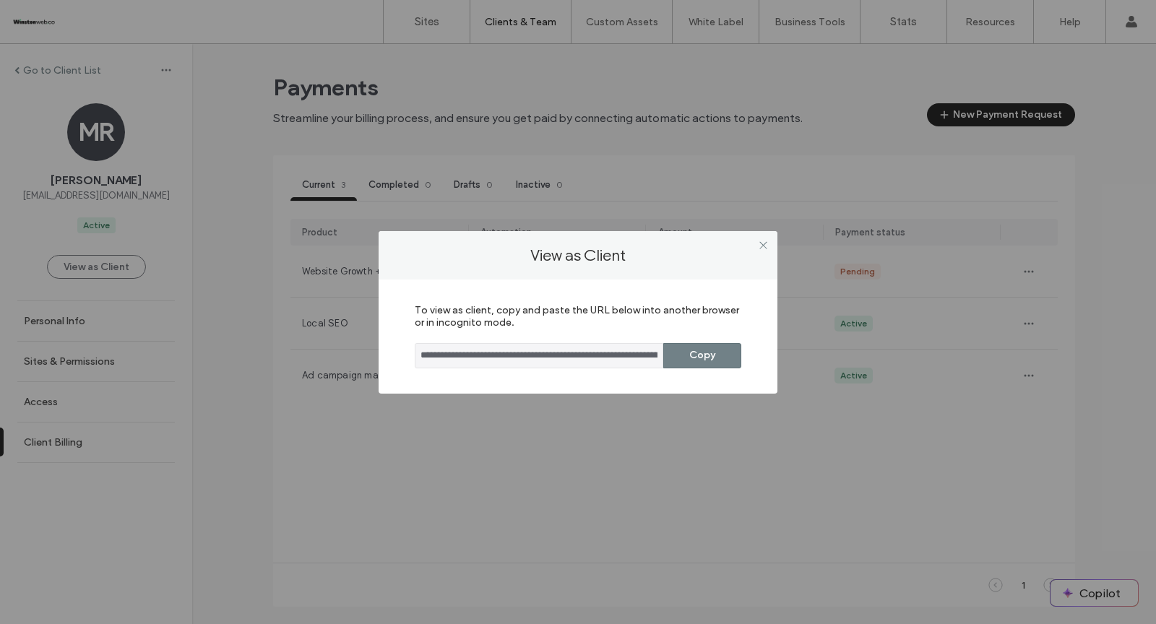
click at [708, 360] on button "Copy" at bounding box center [702, 355] width 78 height 25
click at [763, 246] on icon at bounding box center [763, 245] width 11 height 11
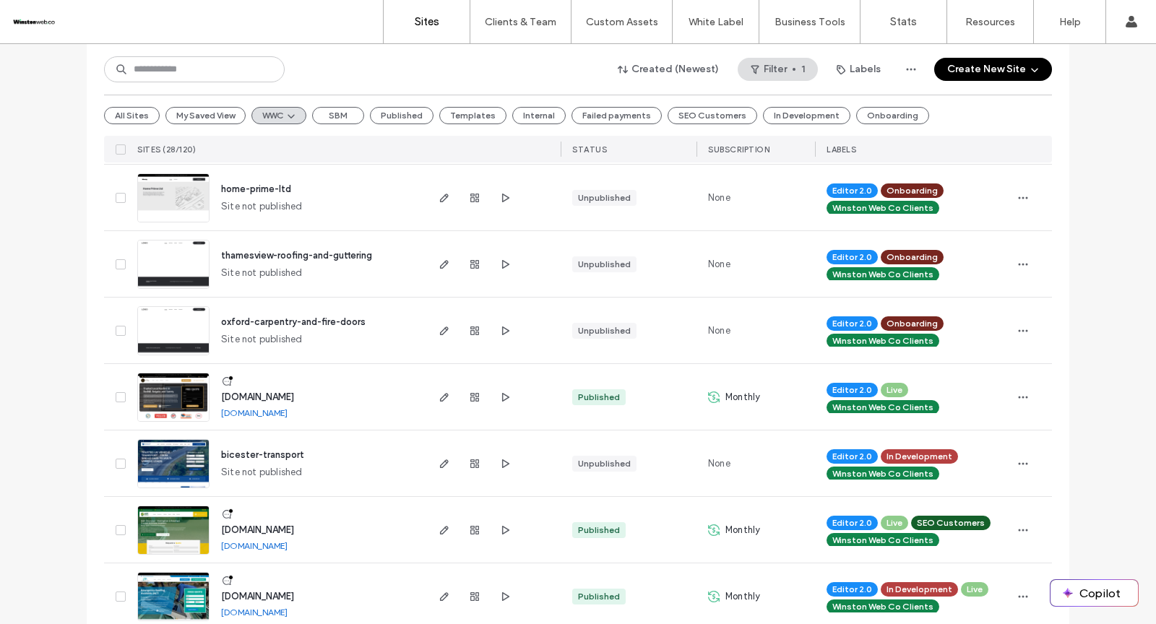
scroll to position [233, 0]
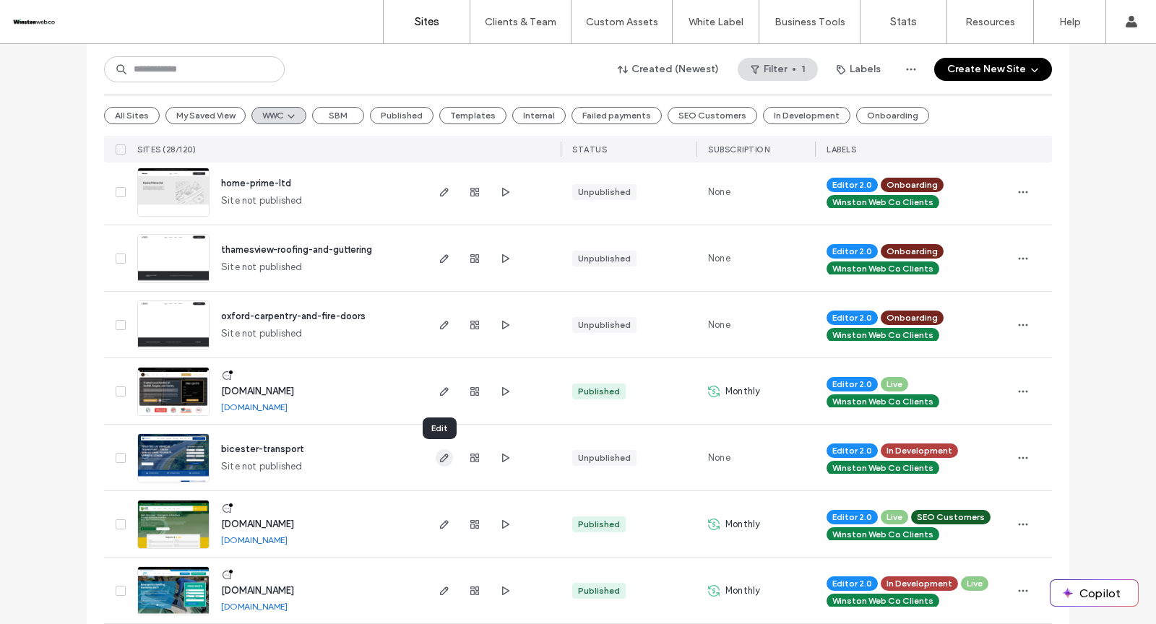
click at [440, 457] on use "button" at bounding box center [444, 458] width 9 height 9
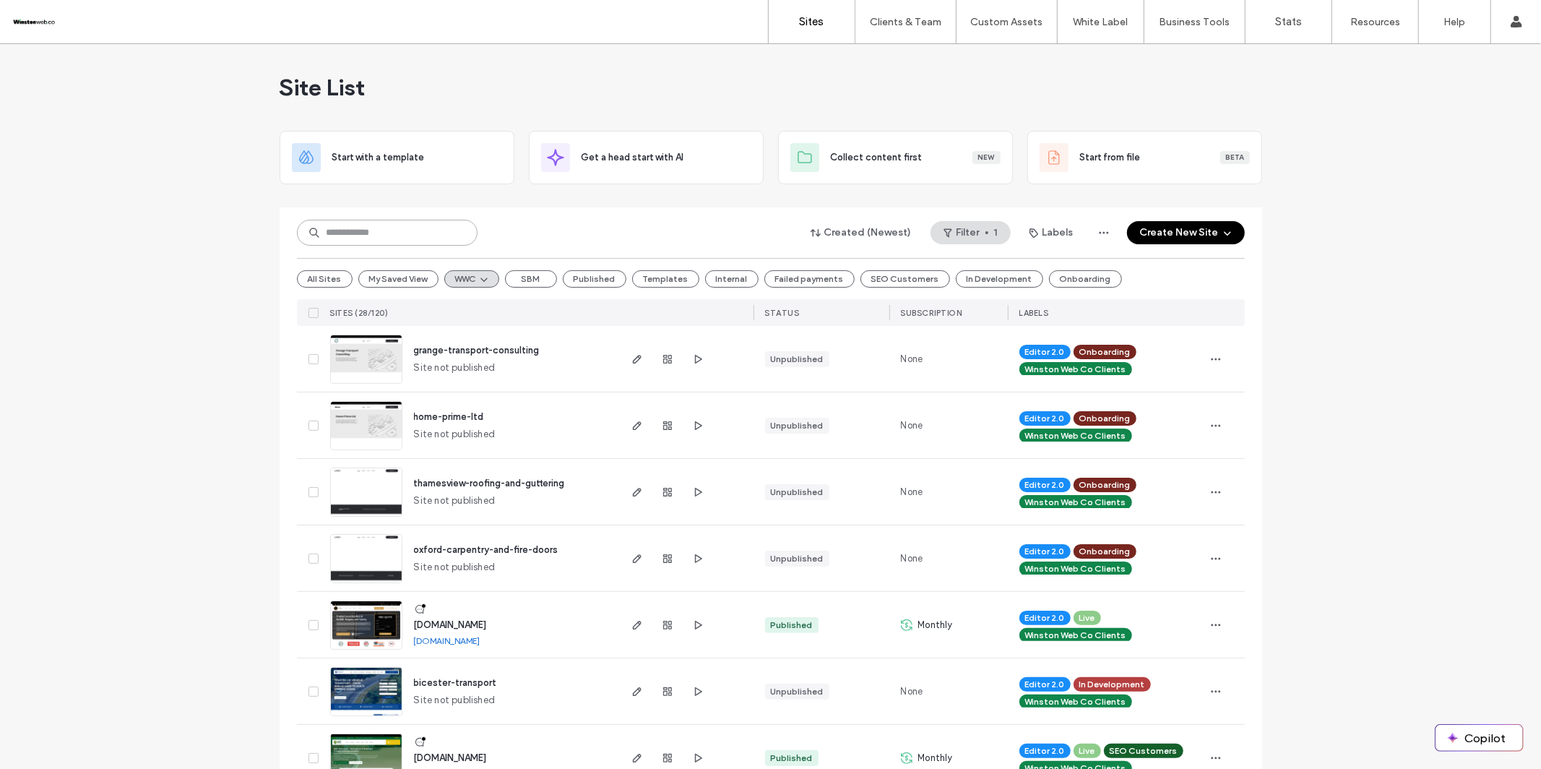
click at [371, 235] on input at bounding box center [387, 233] width 181 height 26
type input "***"
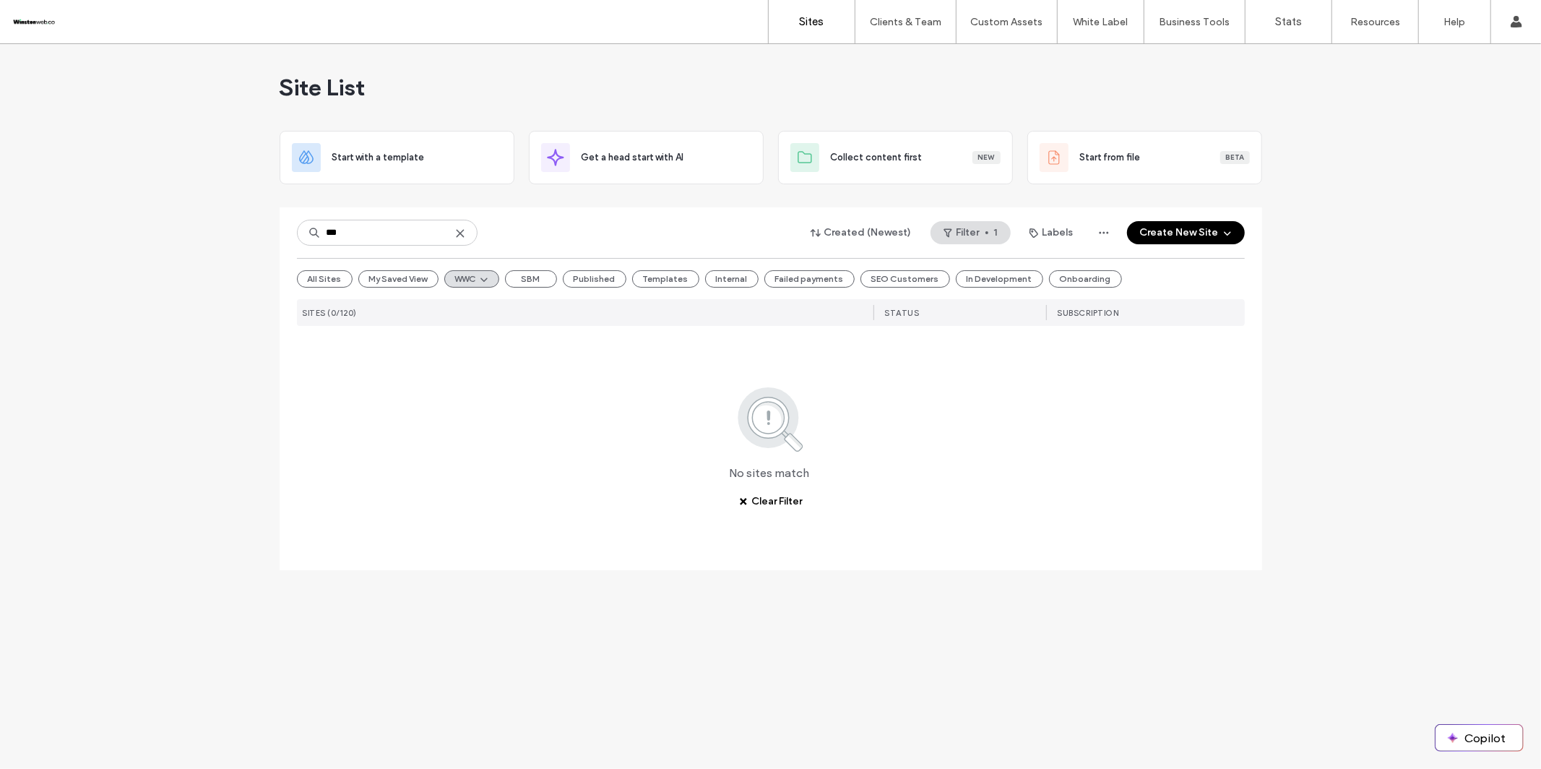
click at [459, 235] on use at bounding box center [460, 233] width 7 height 7
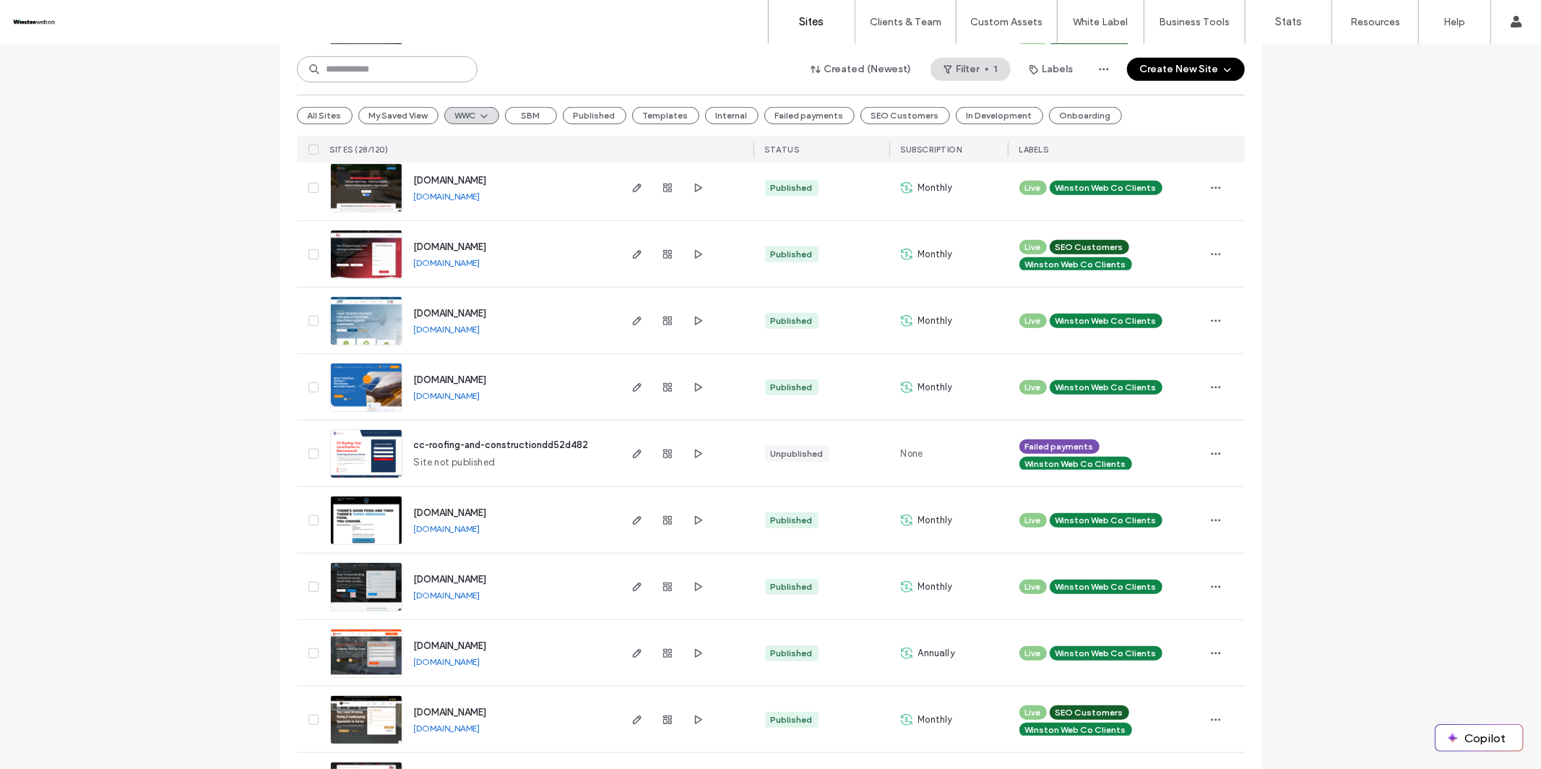
scroll to position [840, 0]
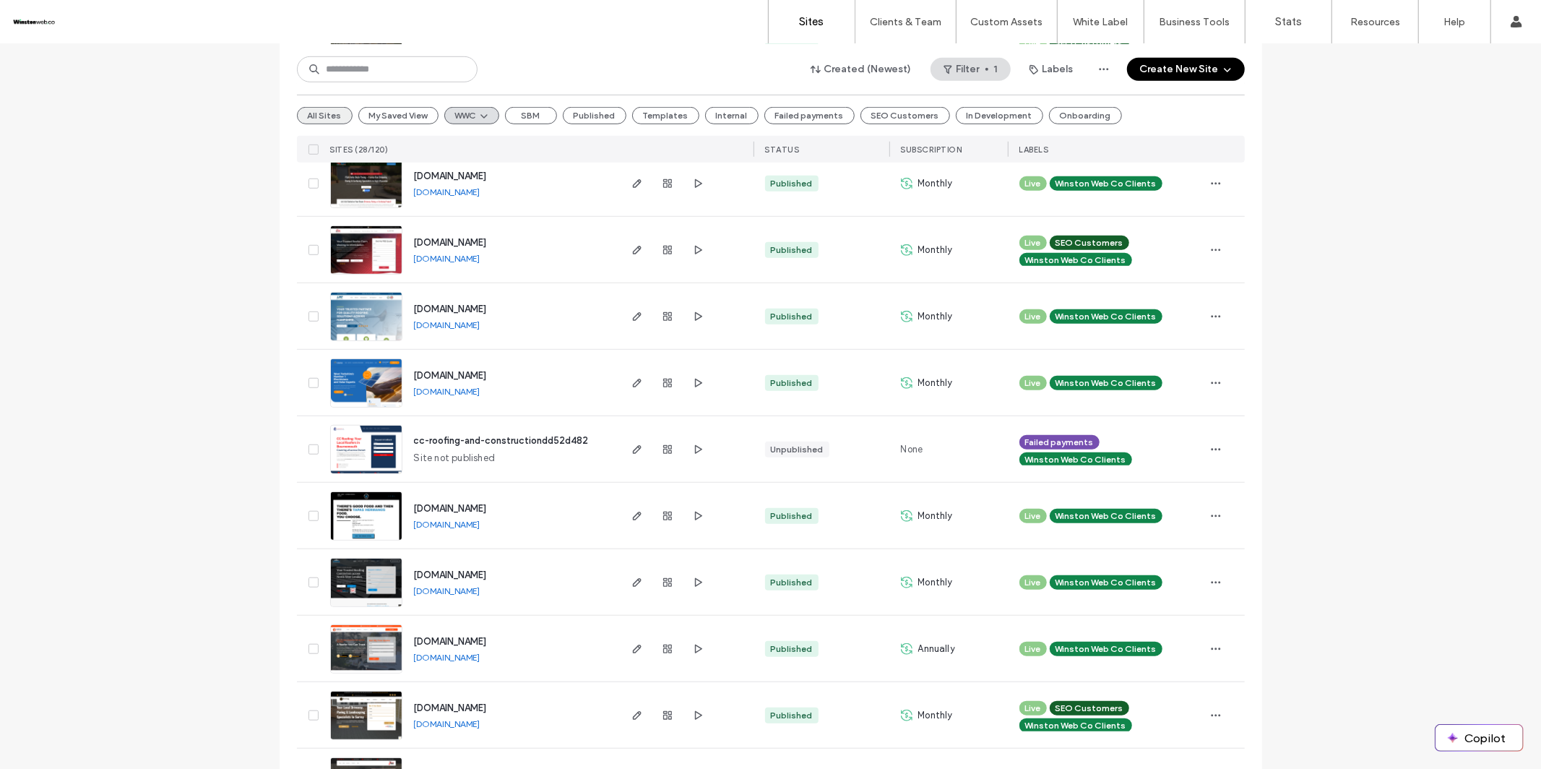
click at [304, 118] on button "All Sites" at bounding box center [325, 115] width 56 height 17
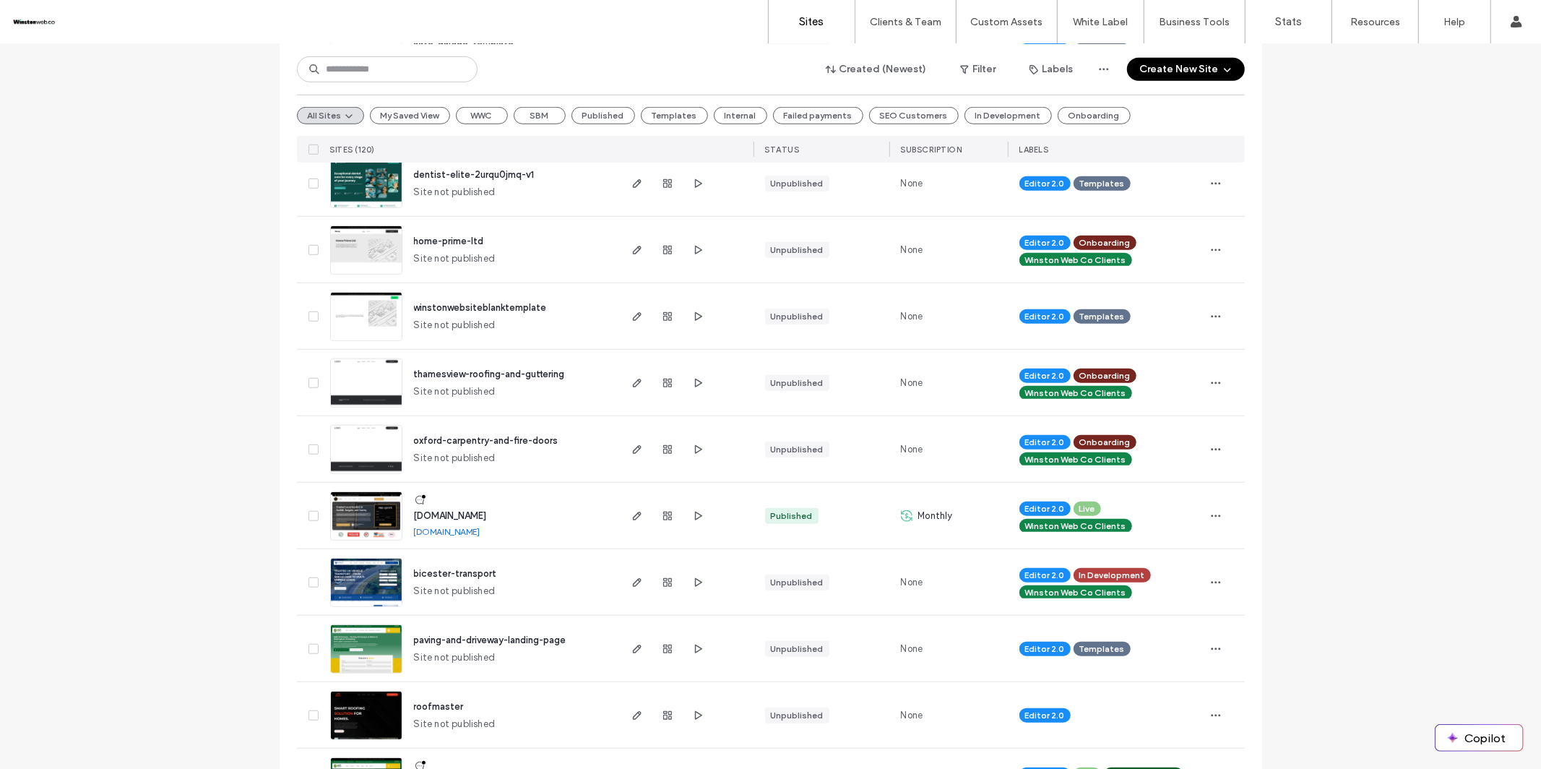
scroll to position [2037, 0]
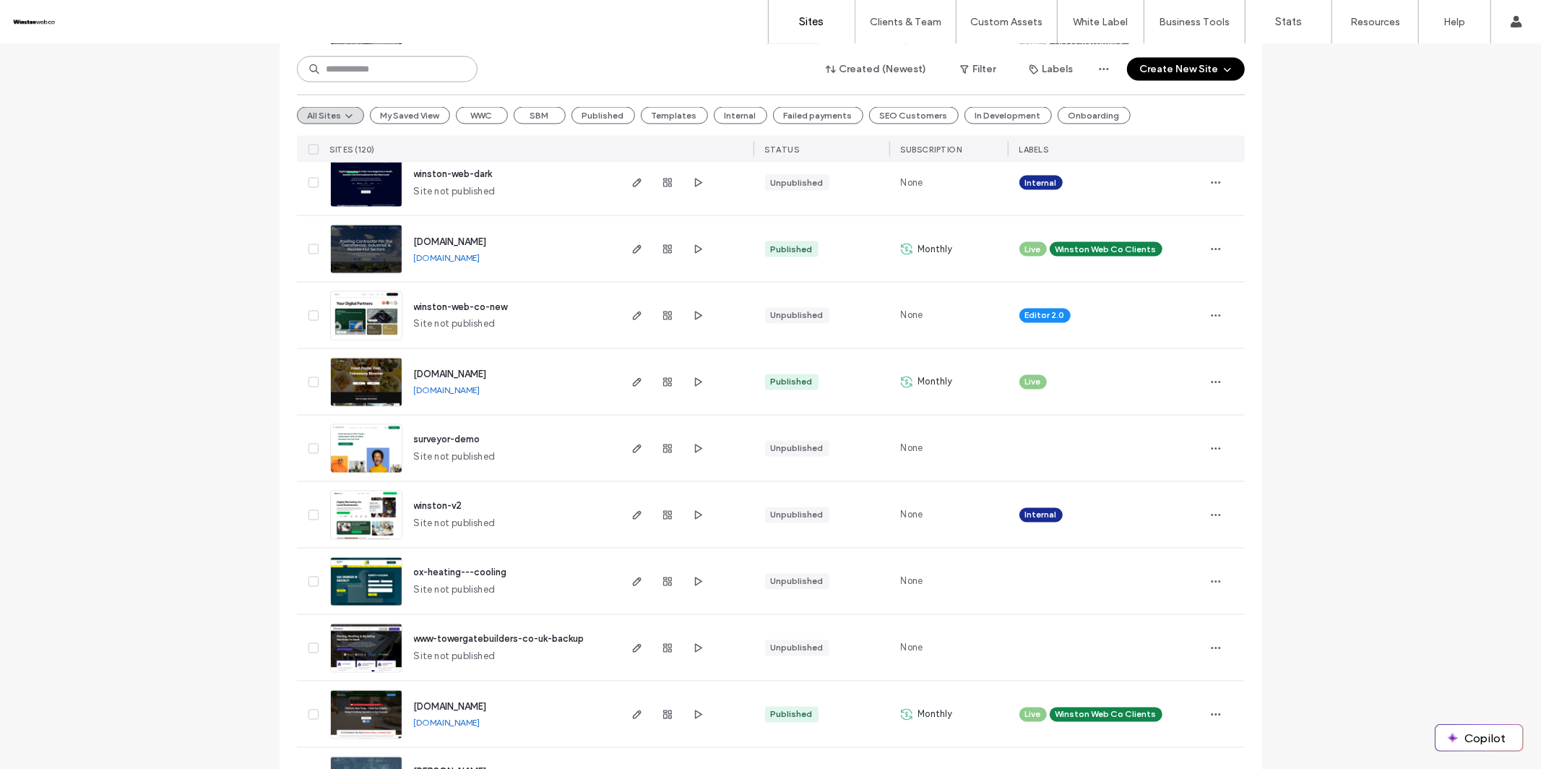
click at [396, 71] on input at bounding box center [387, 69] width 181 height 26
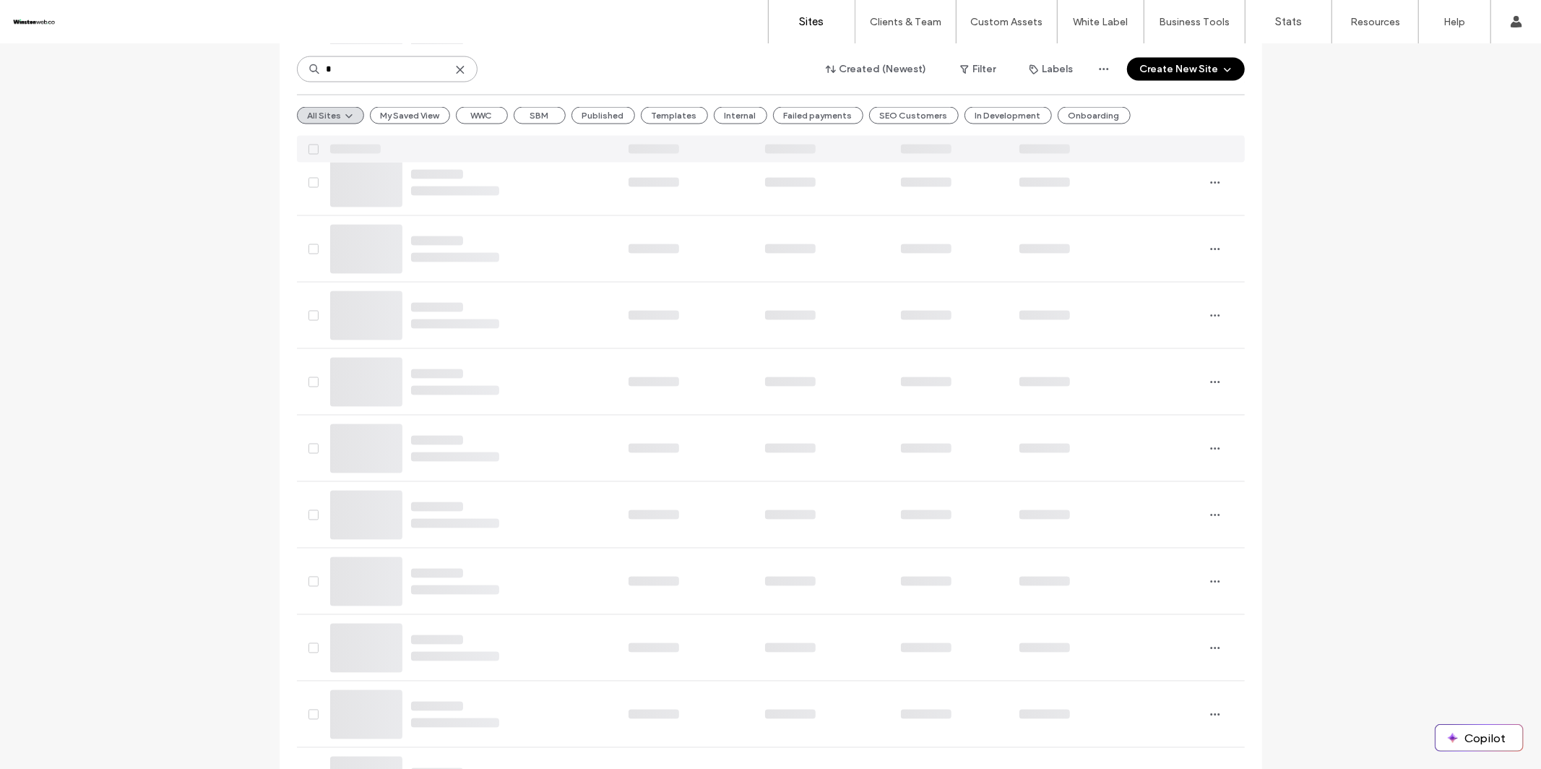
scroll to position [0, 0]
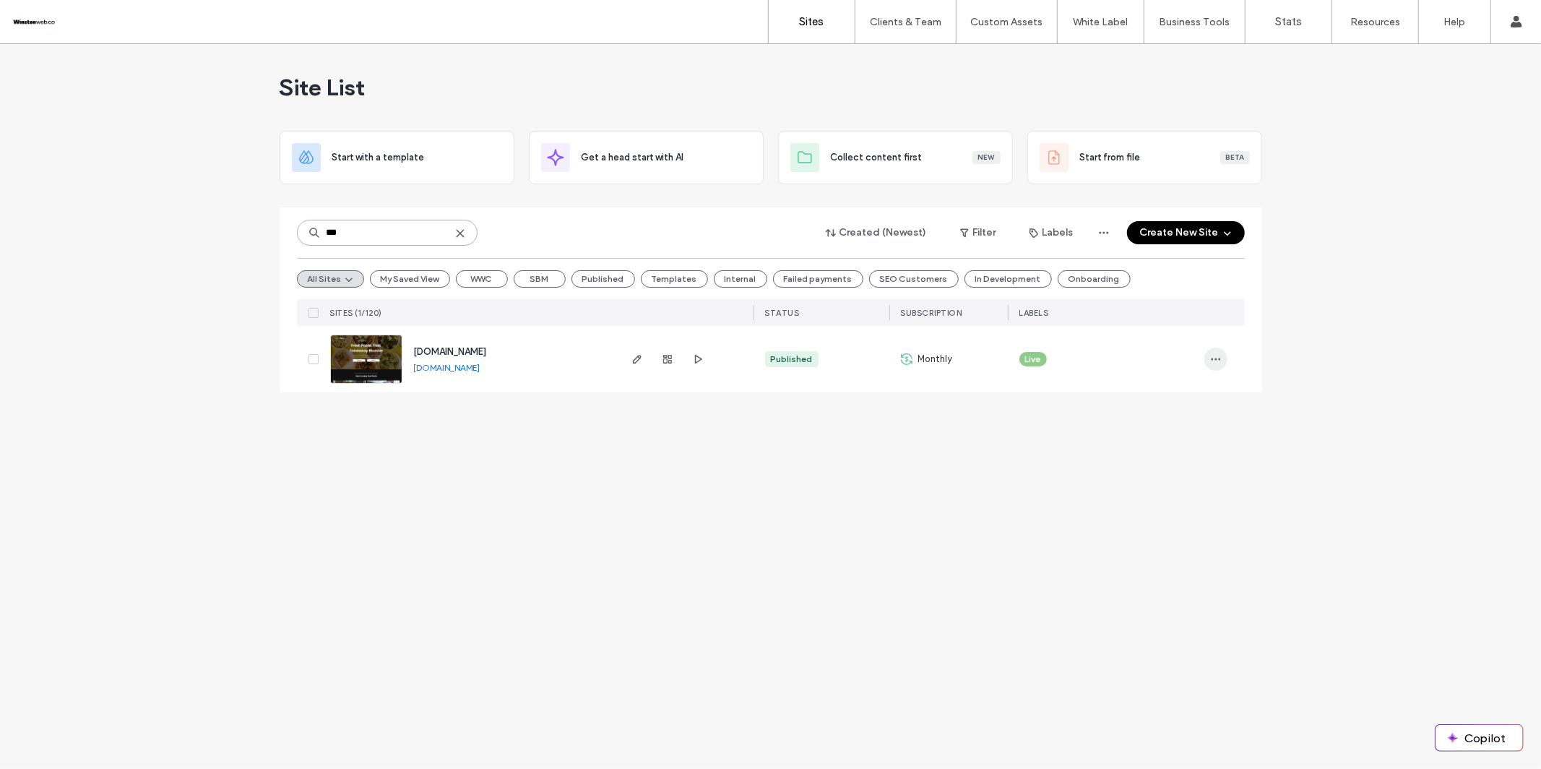
type input "***"
click at [1211, 356] on icon "button" at bounding box center [1216, 359] width 12 height 12
click at [1170, 451] on span "Assign Label" at bounding box center [1151, 451] width 53 height 14
click at [1019, 466] on div "Winston Web Co Clients" at bounding box center [1095, 466] width 189 height 27
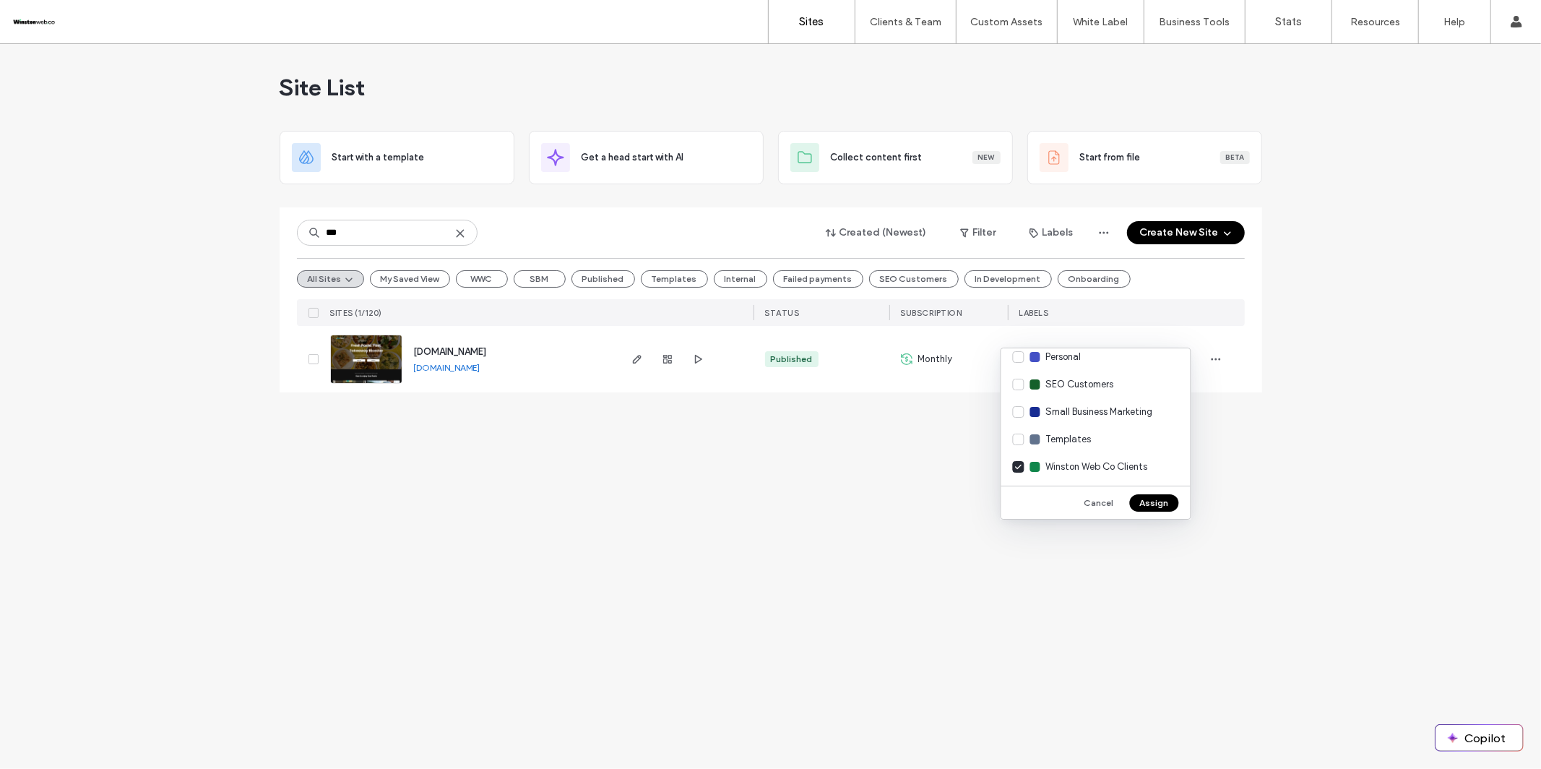
click at [1157, 503] on button "Assign" at bounding box center [1154, 502] width 49 height 17
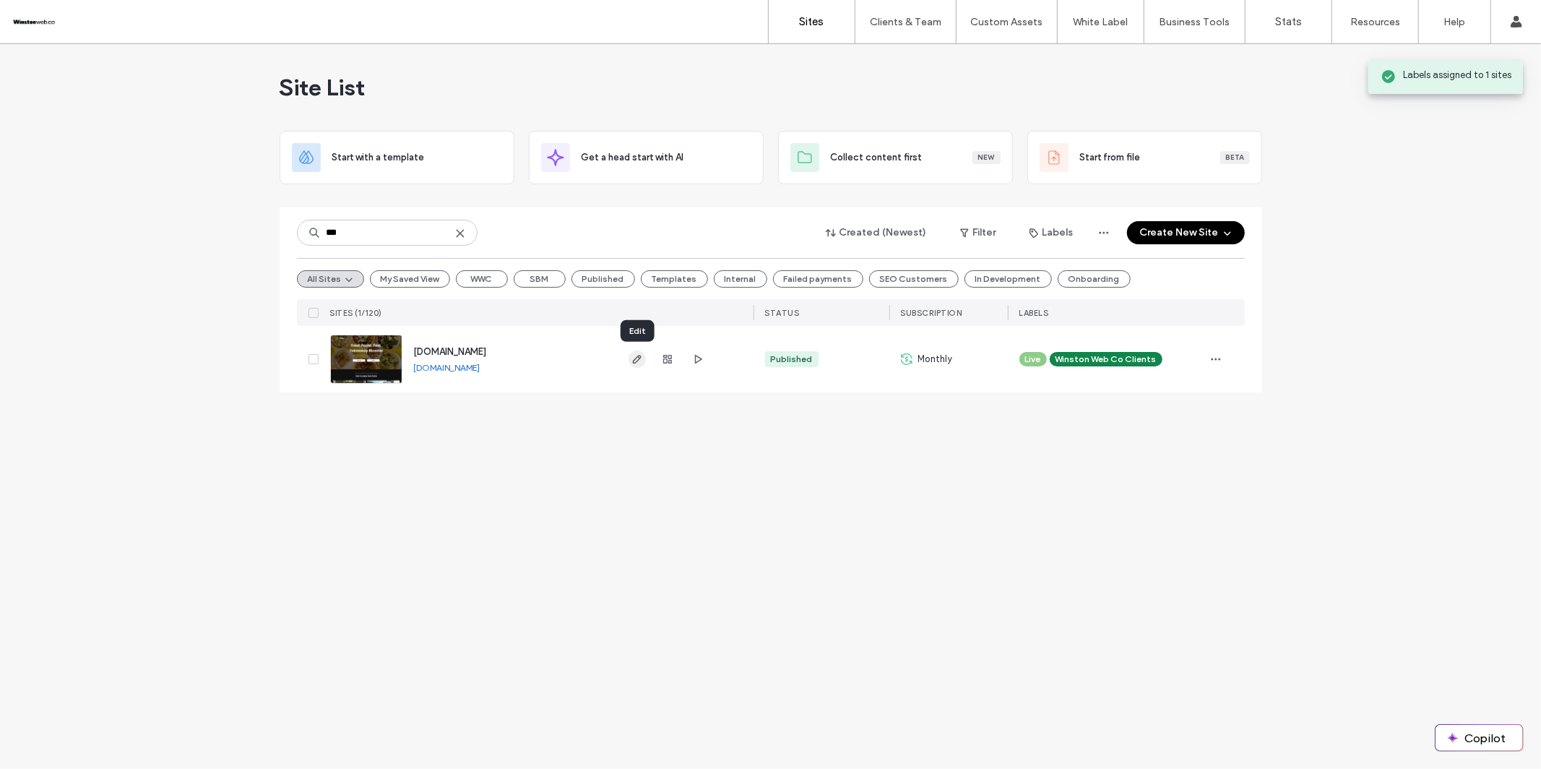
click at [636, 364] on icon "button" at bounding box center [637, 359] width 12 height 12
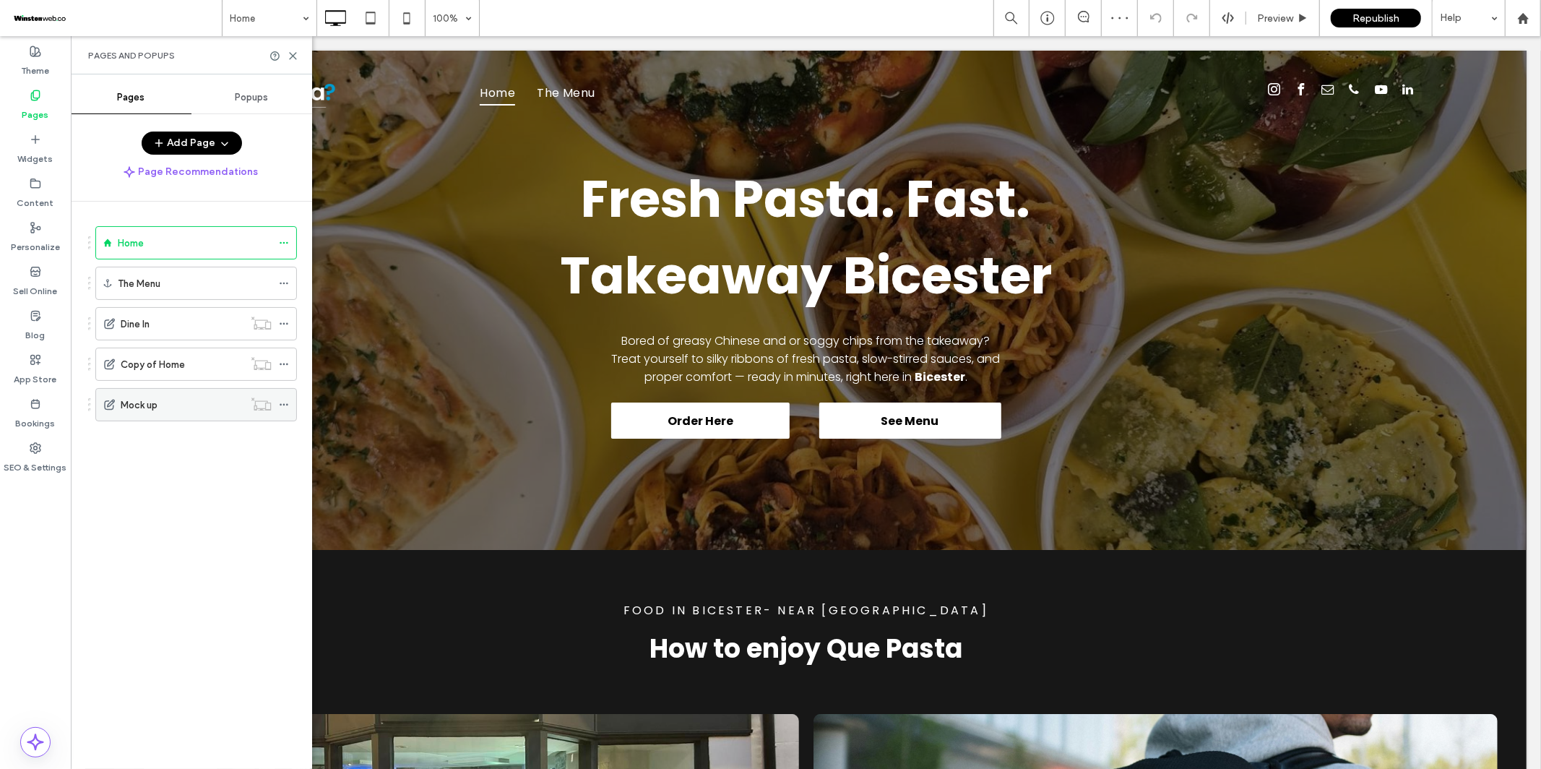
click at [170, 417] on div "Mock up" at bounding box center [182, 405] width 123 height 32
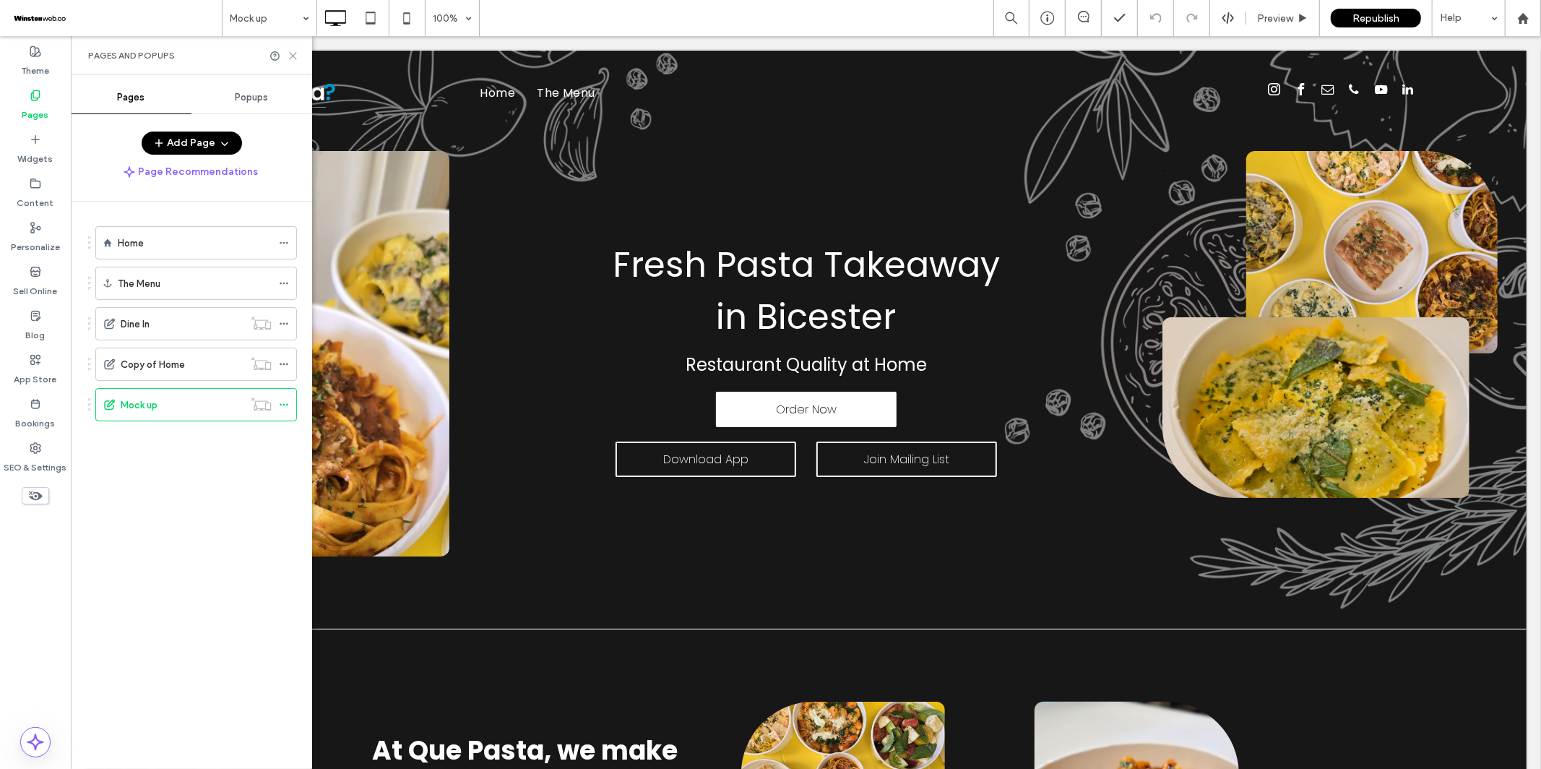
click at [290, 54] on use at bounding box center [293, 56] width 7 height 7
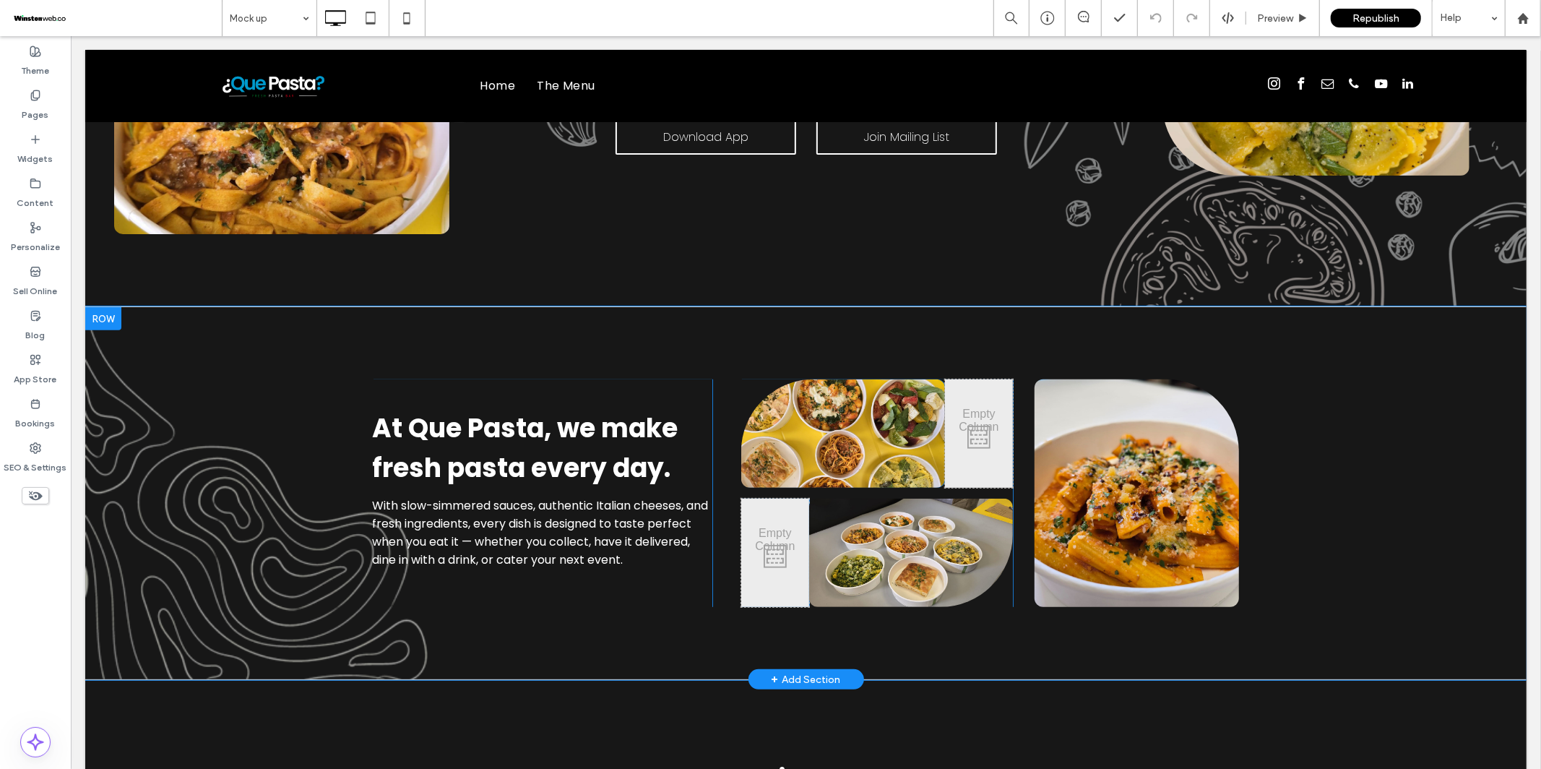
scroll to position [405, 0]
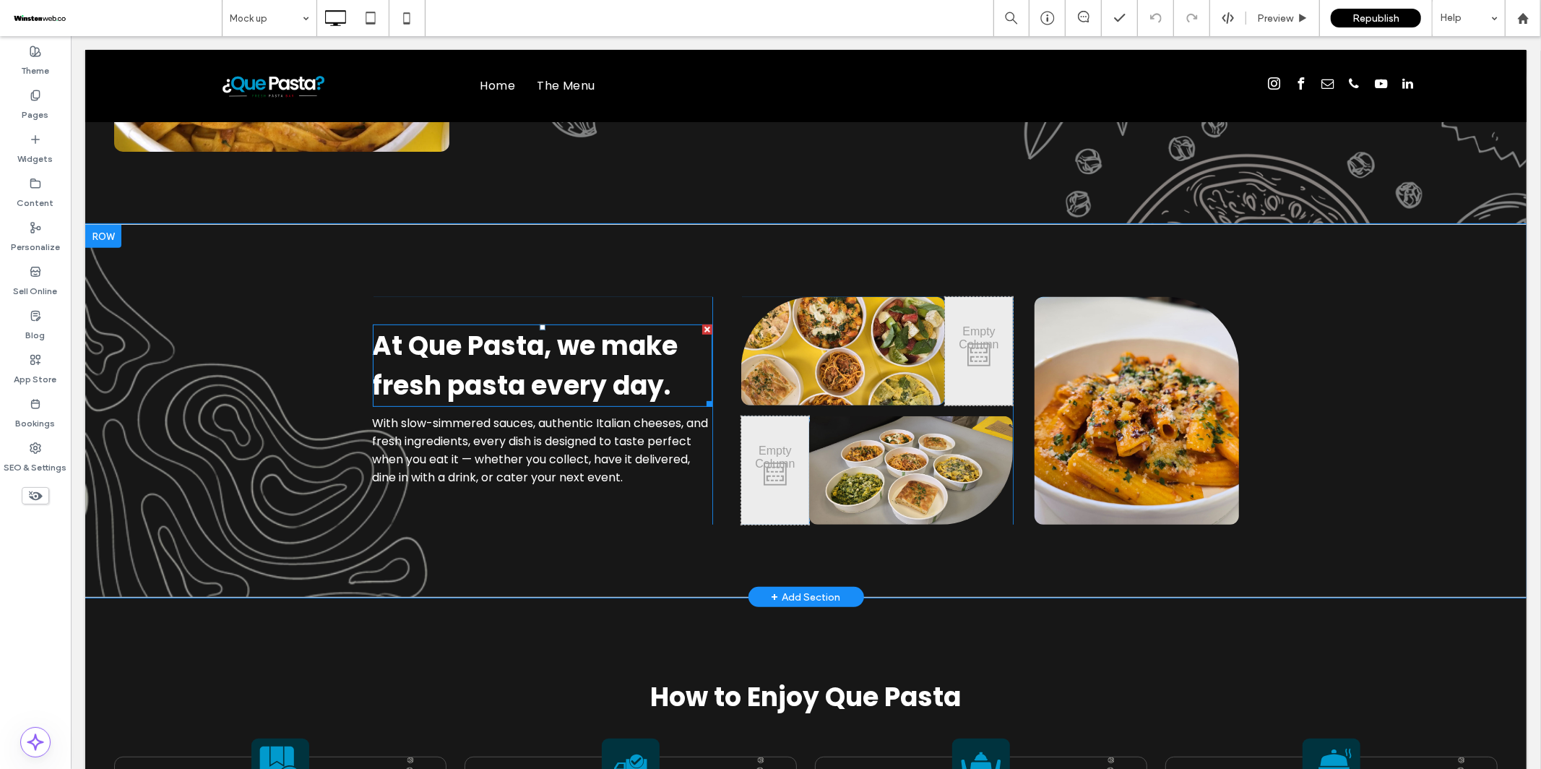
click at [587, 376] on span "At Que Pasta, we make fresh pasta every day." at bounding box center [525, 365] width 306 height 77
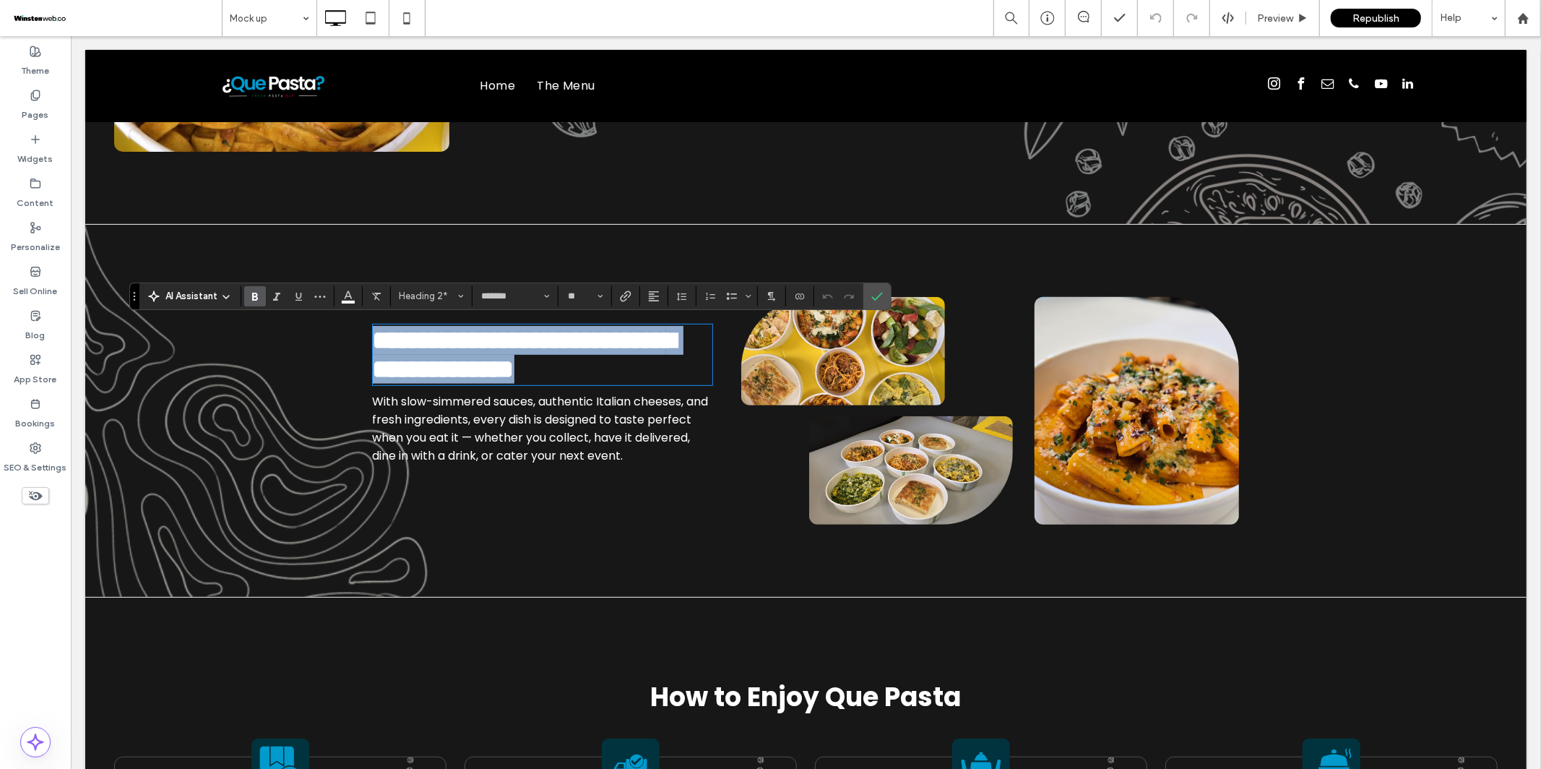
click at [649, 333] on span "**********" at bounding box center [523, 354] width 303 height 55
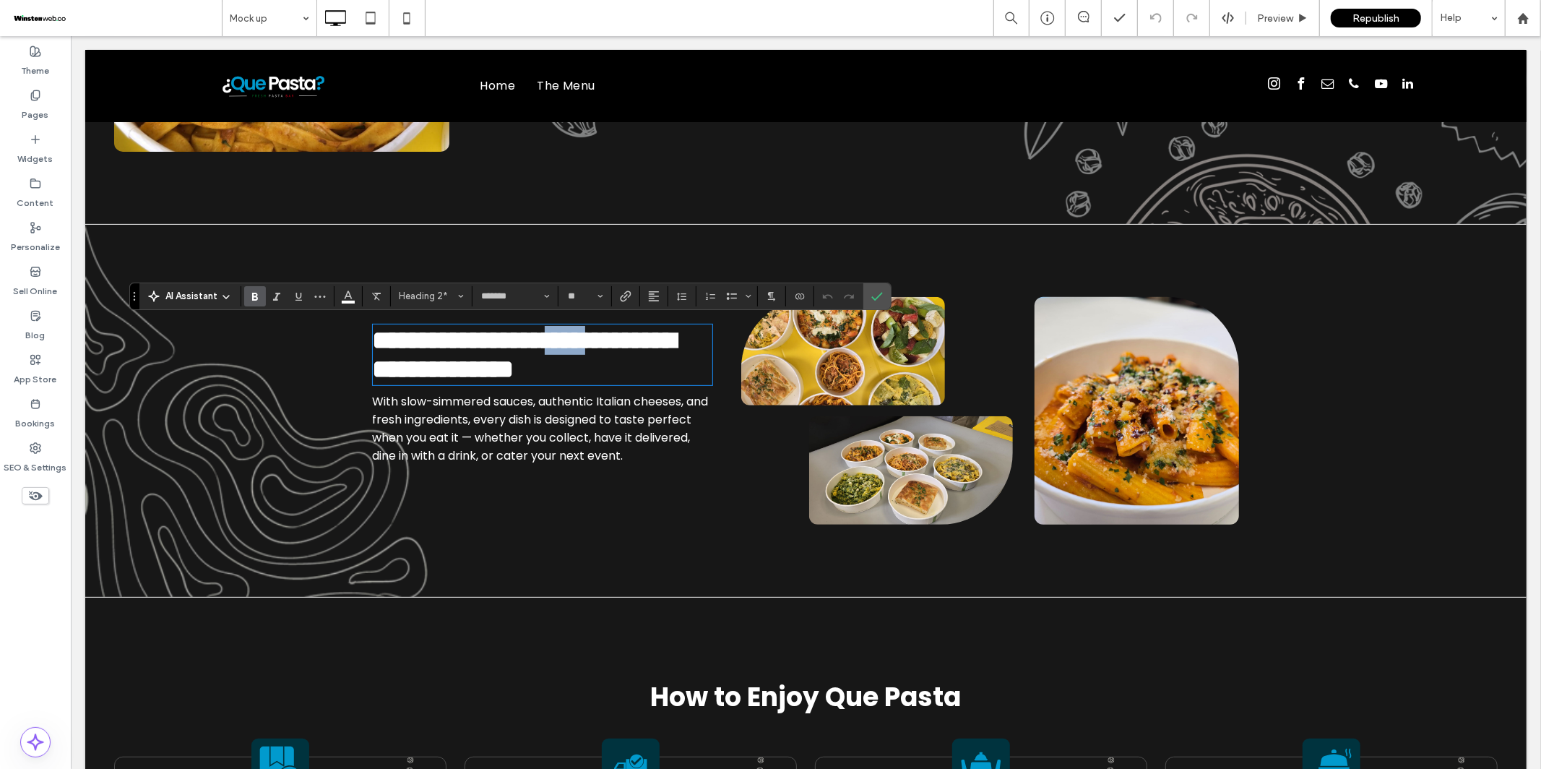
drag, startPoint x: 676, startPoint y: 337, endPoint x: 605, endPoint y: 336, distance: 71.5
click at [605, 336] on span "**********" at bounding box center [523, 354] width 303 height 55
click at [718, 535] on div "**********" at bounding box center [805, 409] width 1441 height 373
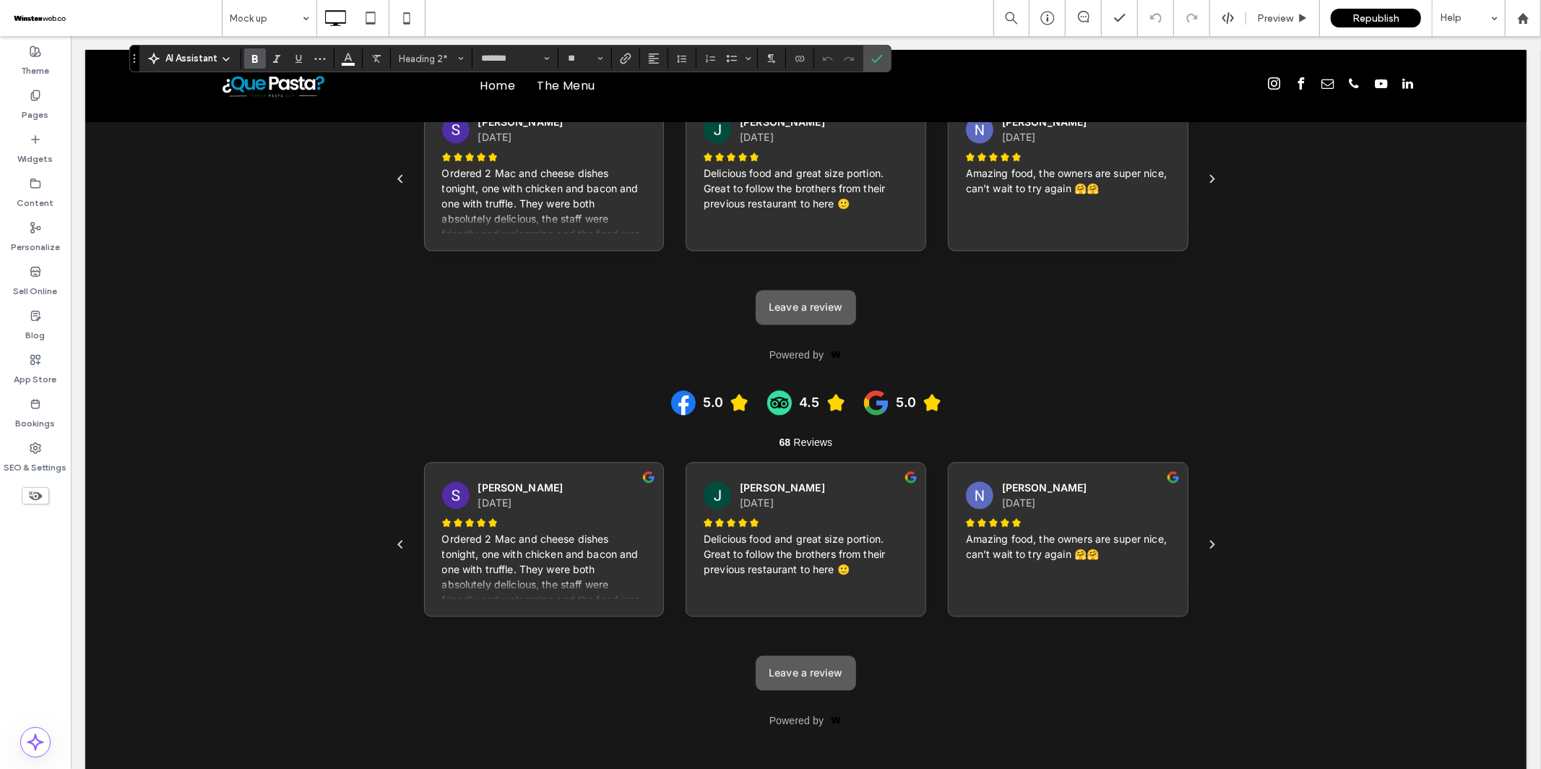
scroll to position [2364, 0]
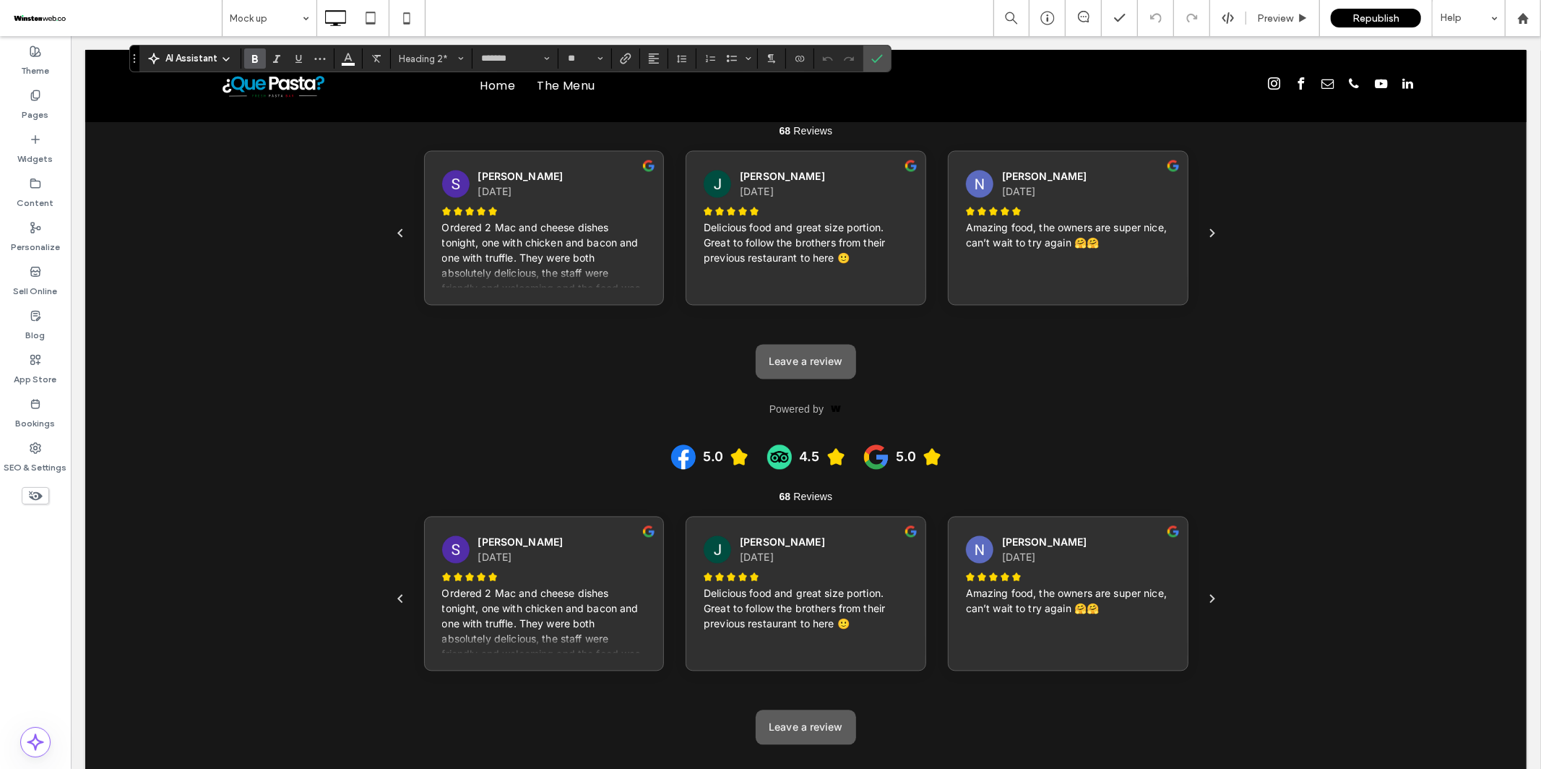
click at [514, 451] on div "5.0 4.5 5.0" at bounding box center [806, 466] width 844 height 45
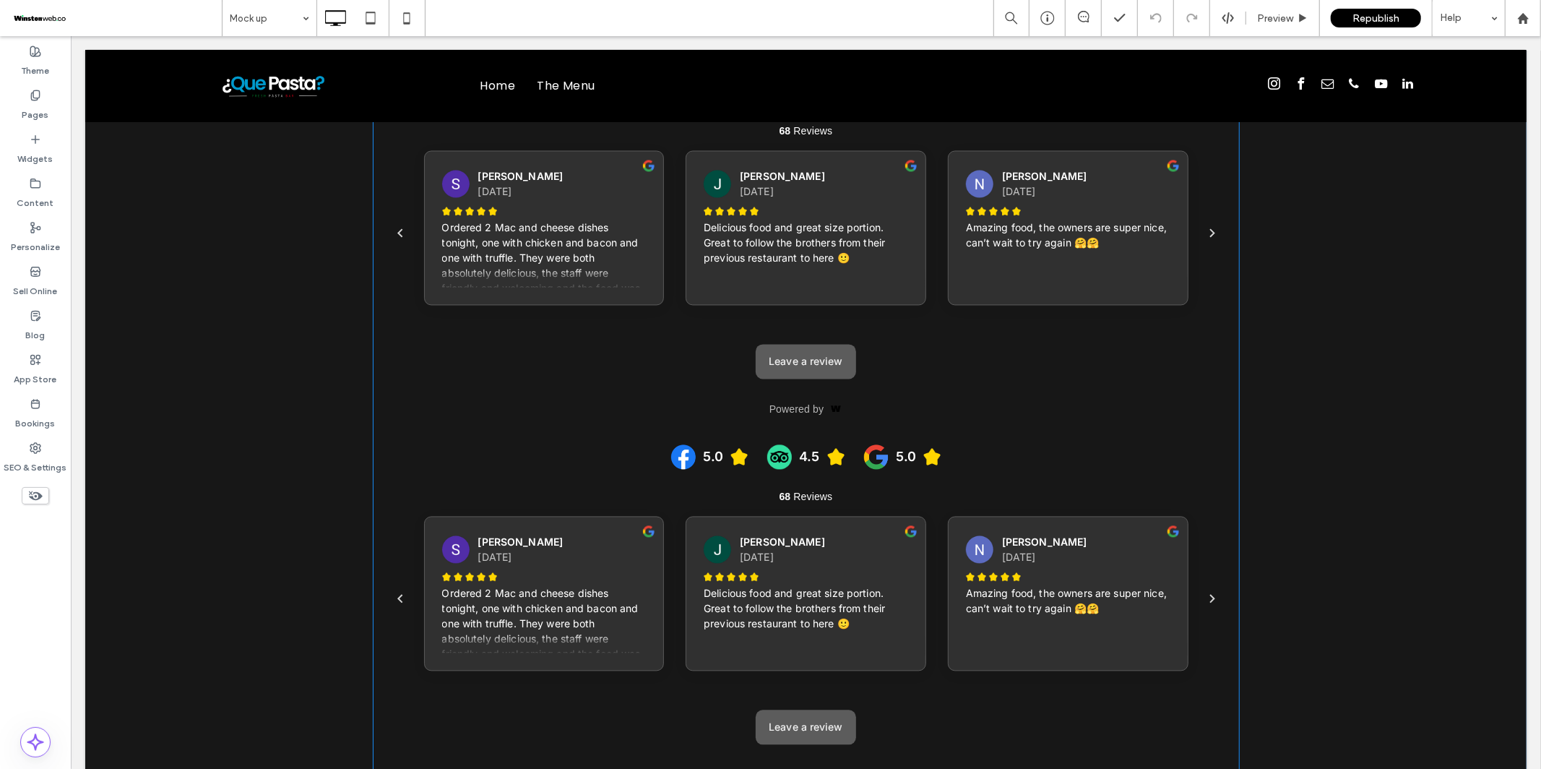
click at [723, 334] on span at bounding box center [805, 431] width 867 height 731
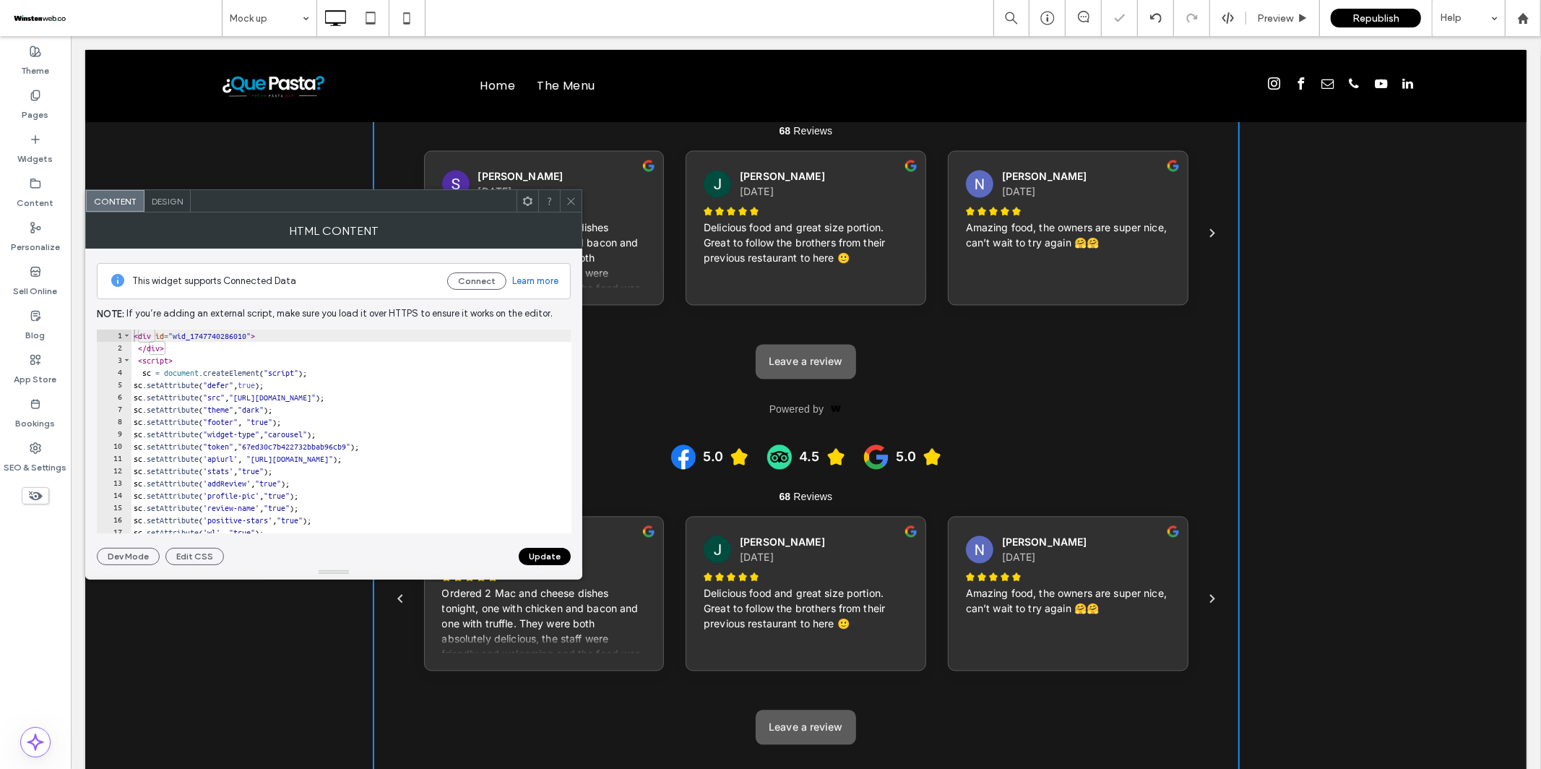
click at [550, 551] on button "Update" at bounding box center [545, 556] width 52 height 17
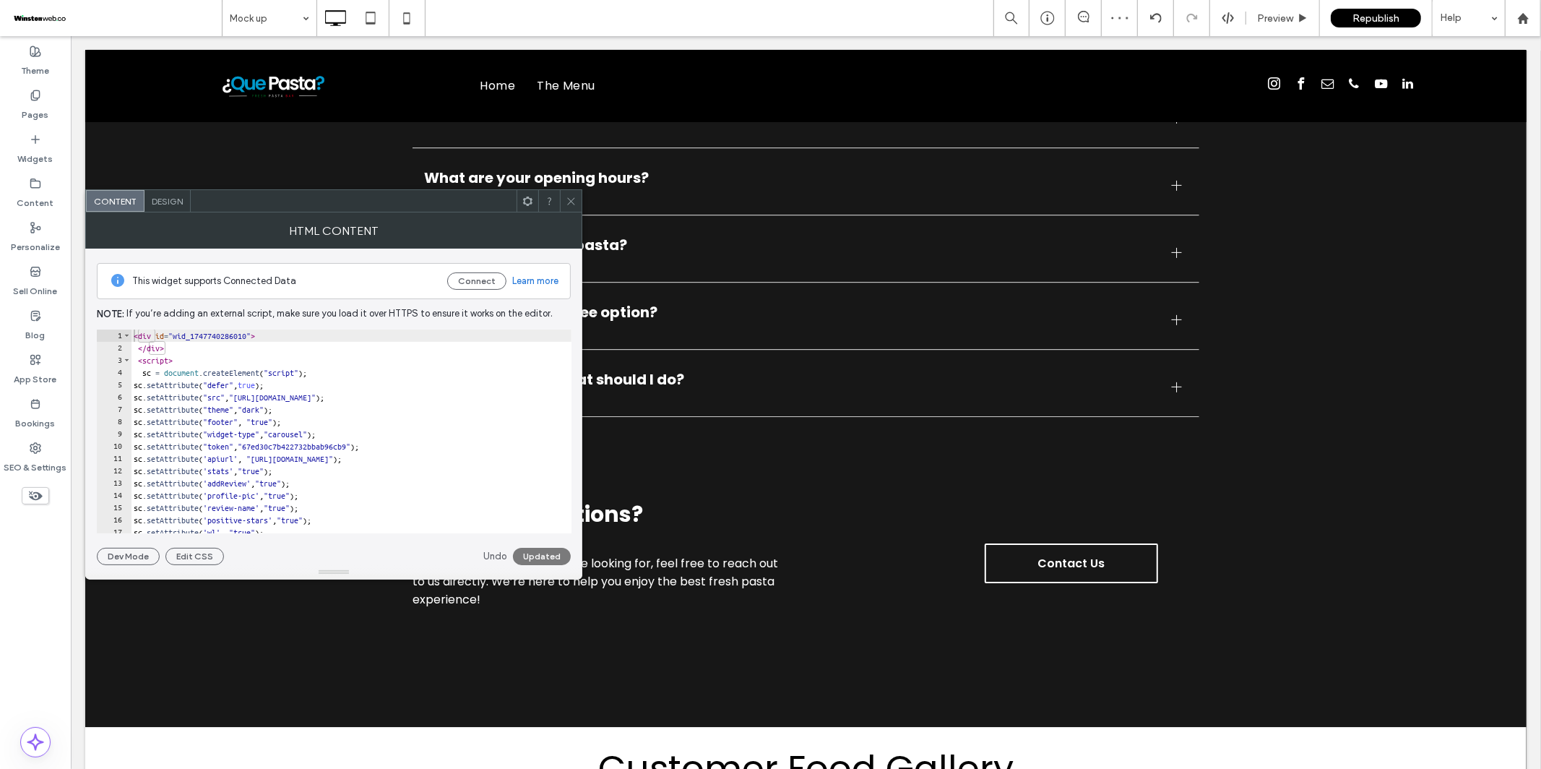
scroll to position [3606, 0]
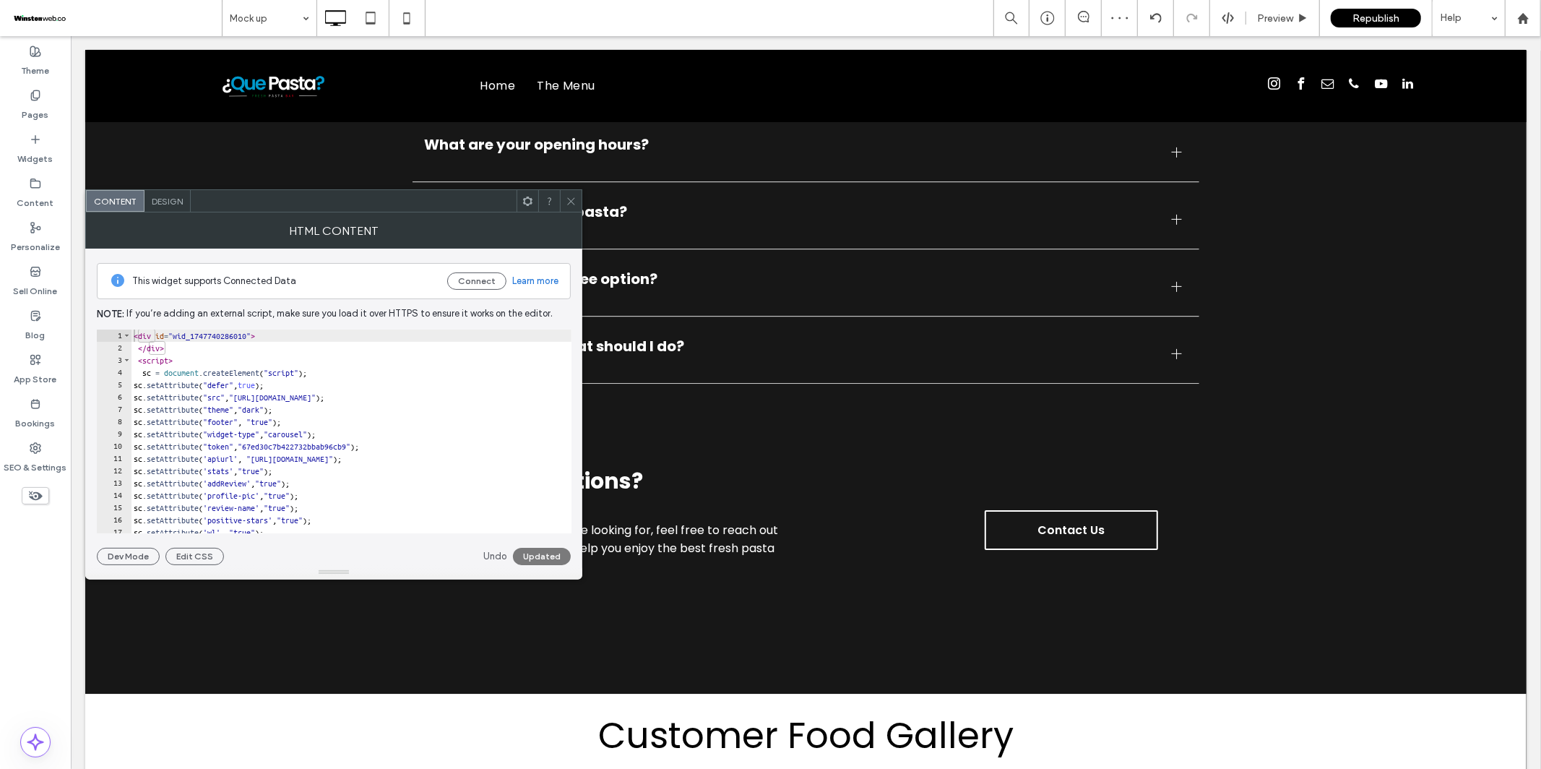
click at [568, 204] on use at bounding box center [570, 200] width 7 height 7
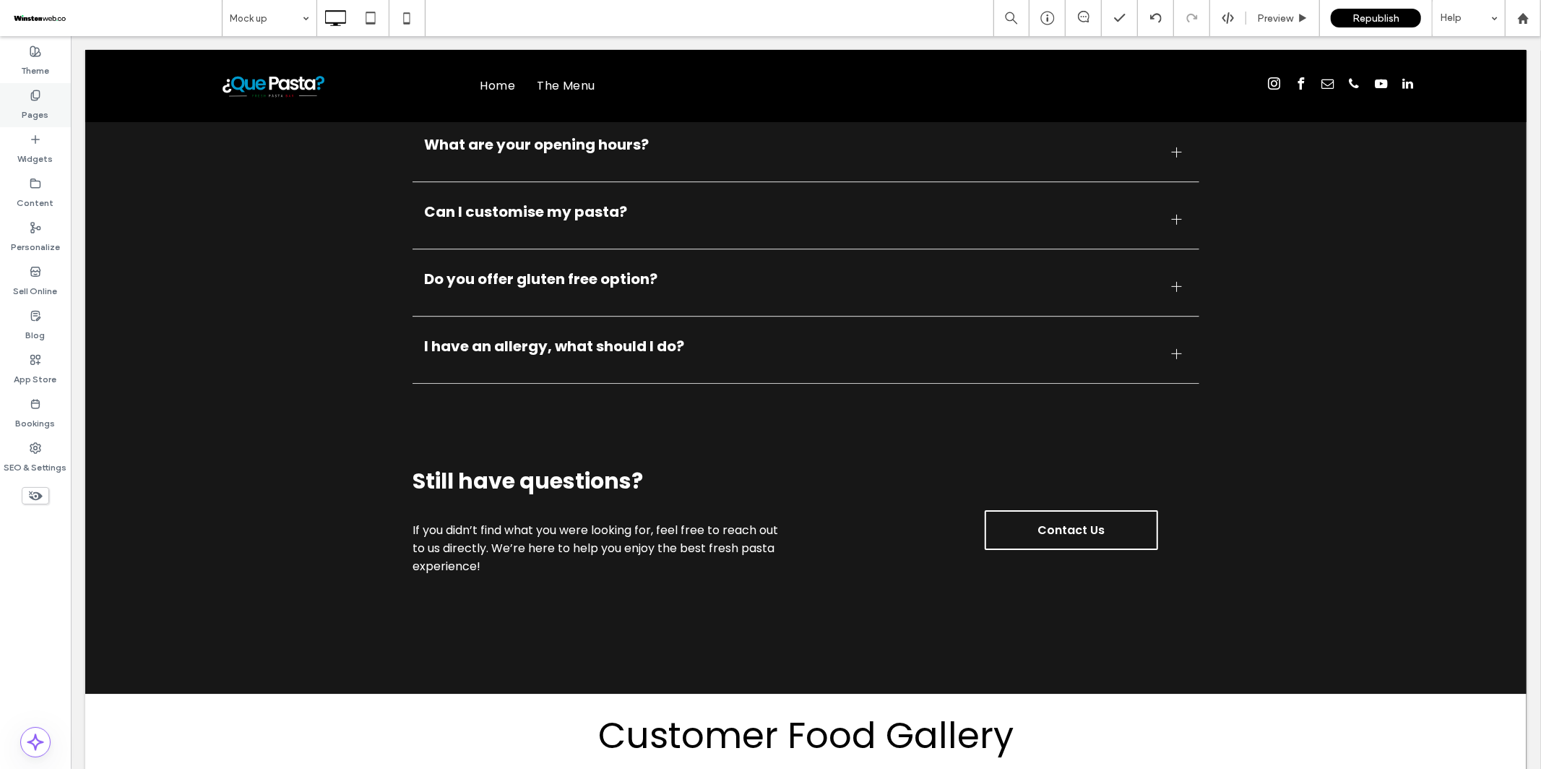
click at [28, 102] on label "Pages" at bounding box center [35, 111] width 27 height 20
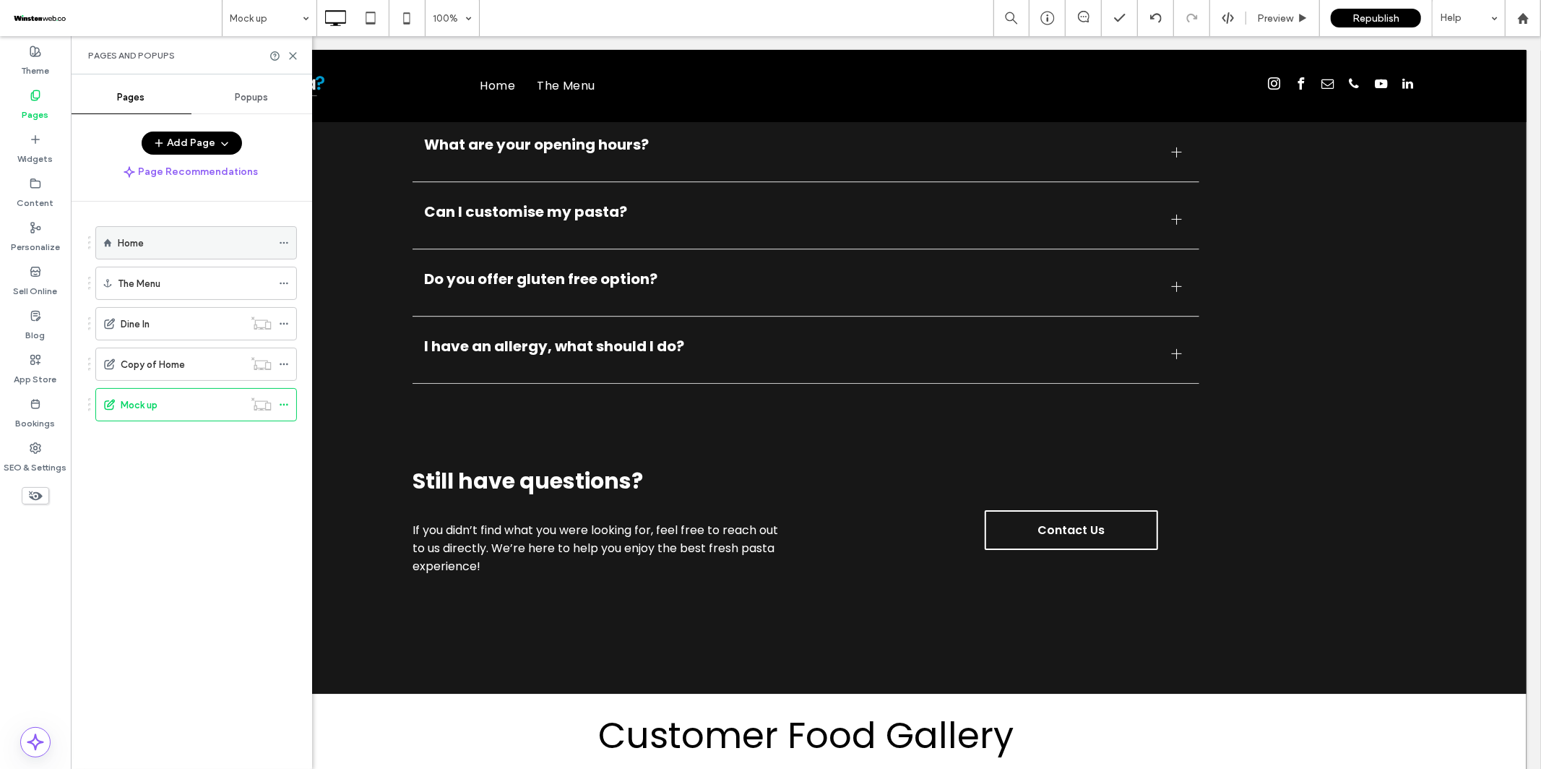
click at [182, 246] on div "Home" at bounding box center [195, 242] width 154 height 15
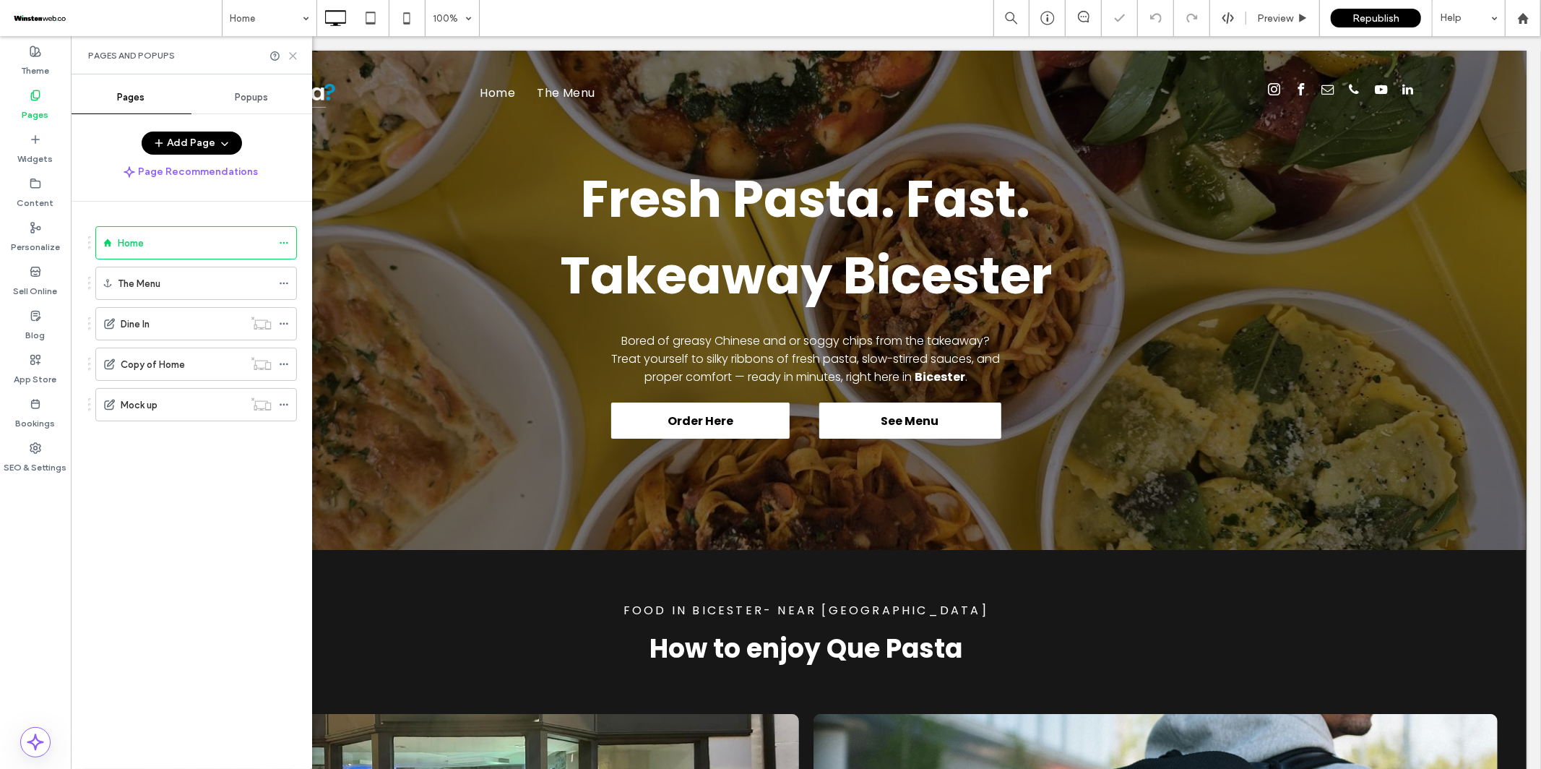
click at [297, 59] on icon at bounding box center [293, 56] width 11 height 11
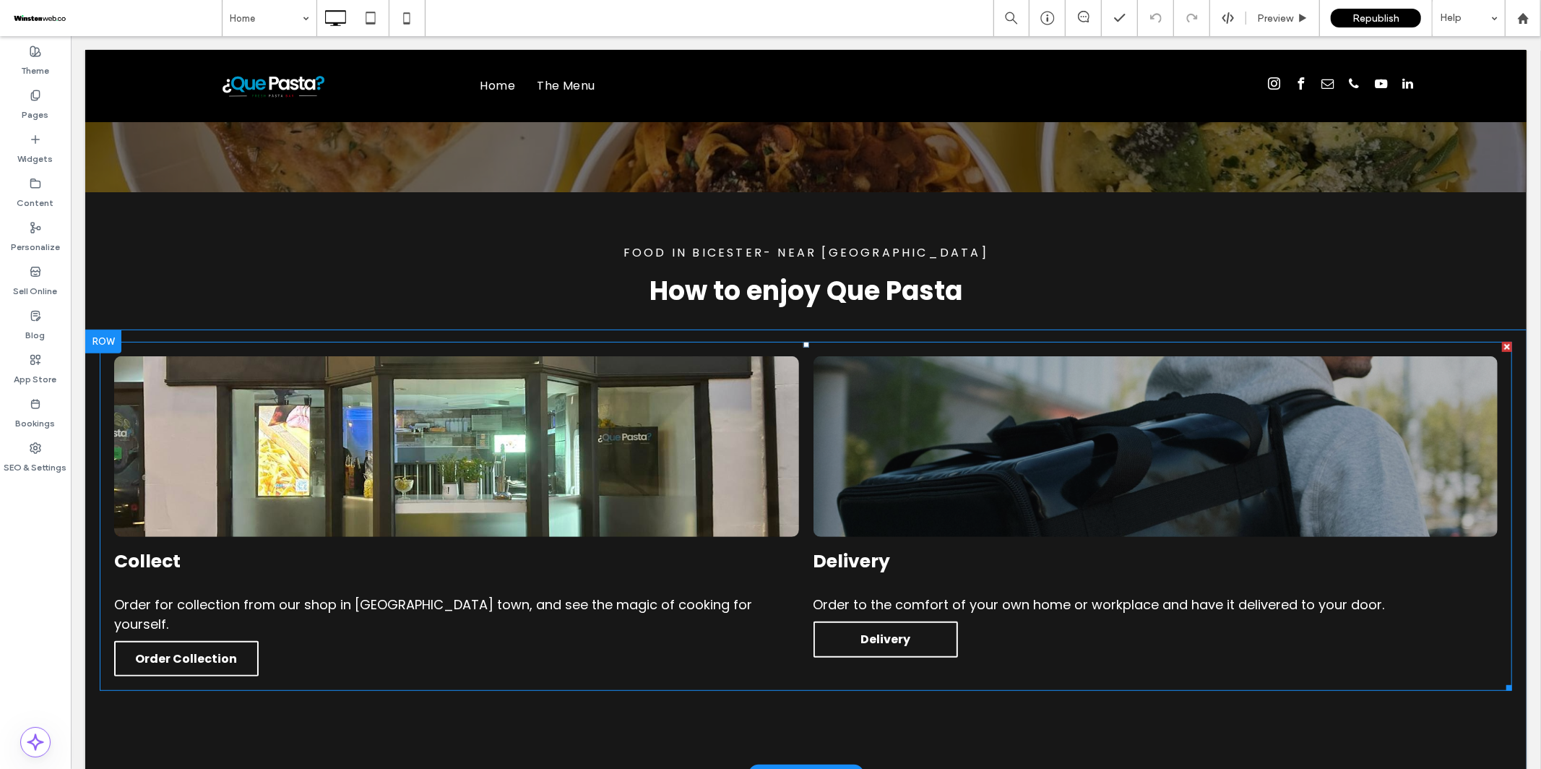
scroll to position [359, 0]
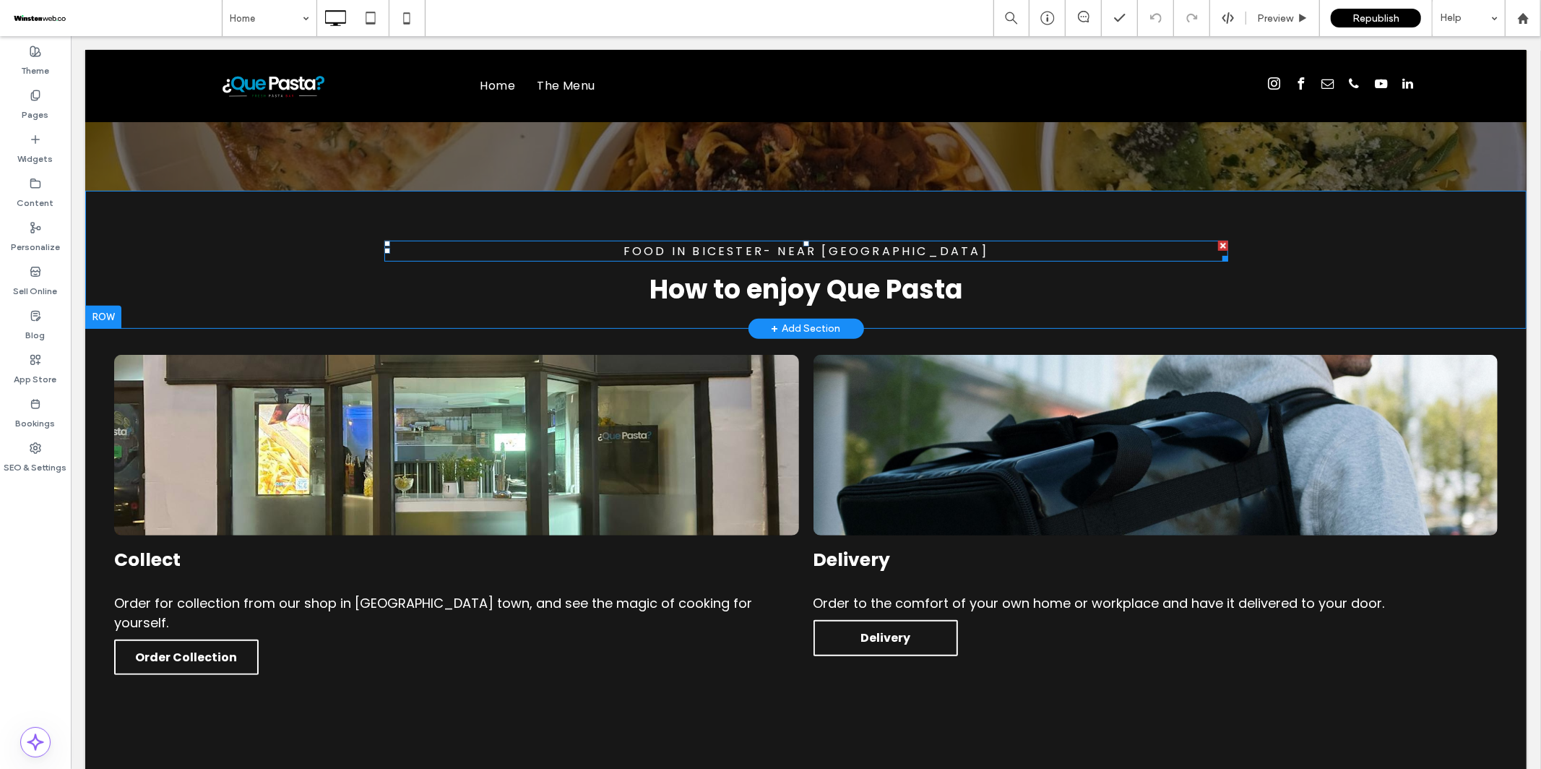
click at [680, 242] on span "Food in Bicester- Near Bicester Village" at bounding box center [805, 250] width 365 height 17
type input "*******"
type input "**"
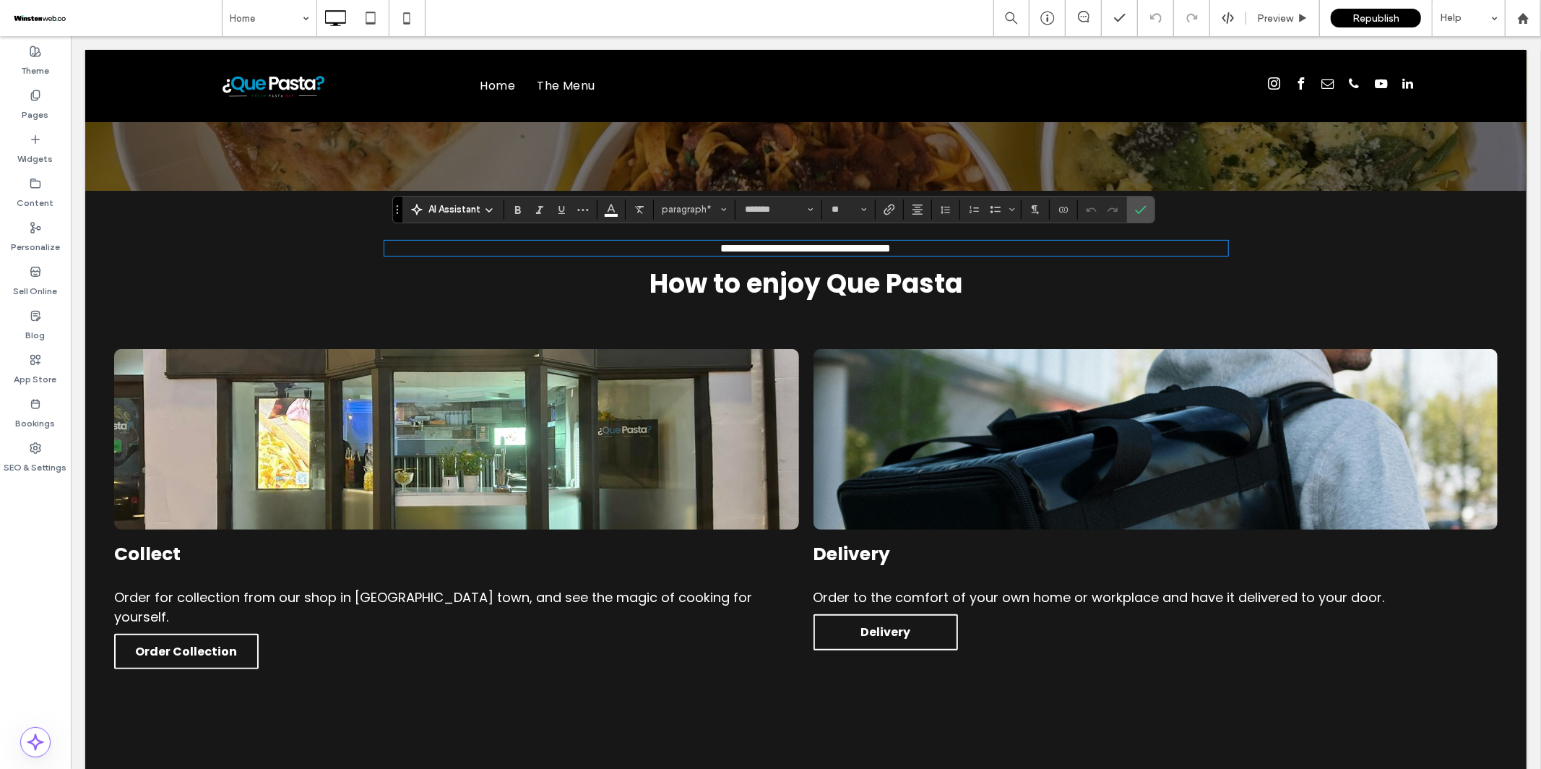
click at [631, 245] on p "**********" at bounding box center [806, 247] width 844 height 12
drag, startPoint x: 1139, startPoint y: 213, endPoint x: 1069, endPoint y: 176, distance: 79.5
click at [1139, 213] on icon "Confirm" at bounding box center [1141, 210] width 12 height 12
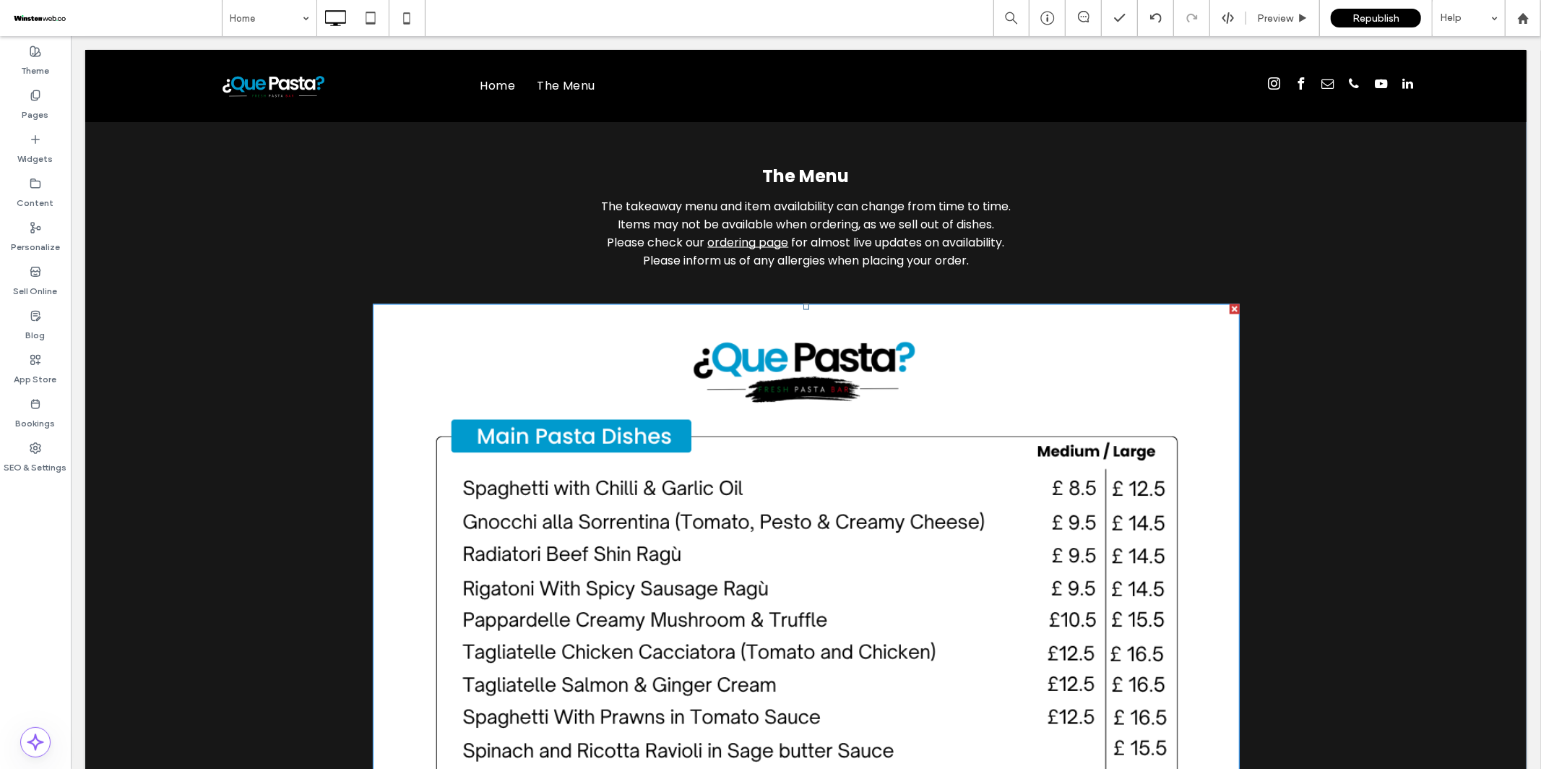
scroll to position [2221, 0]
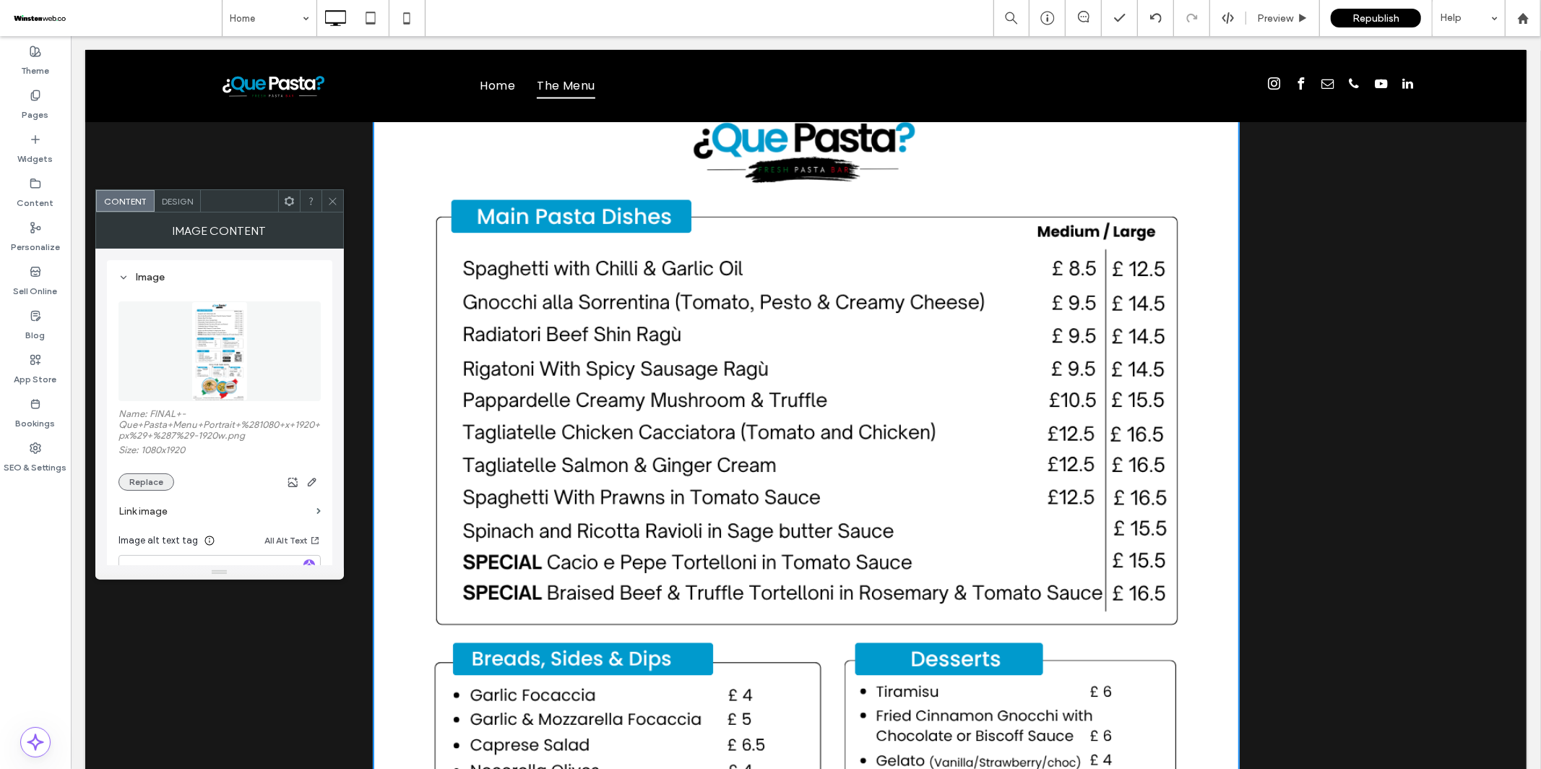
click at [144, 477] on button "Replace" at bounding box center [146, 481] width 56 height 17
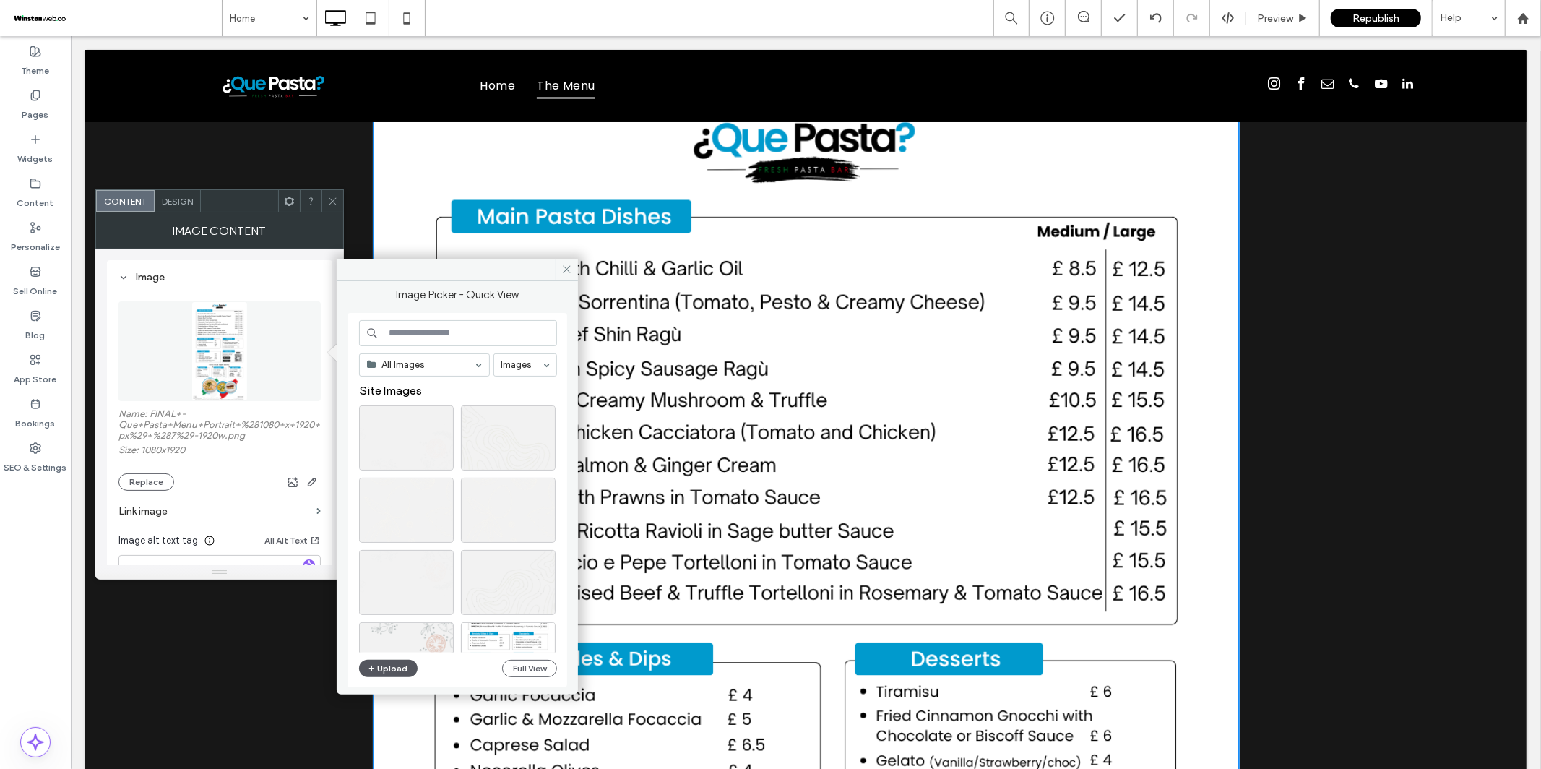
click at [401, 669] on button "Upload" at bounding box center [388, 668] width 59 height 17
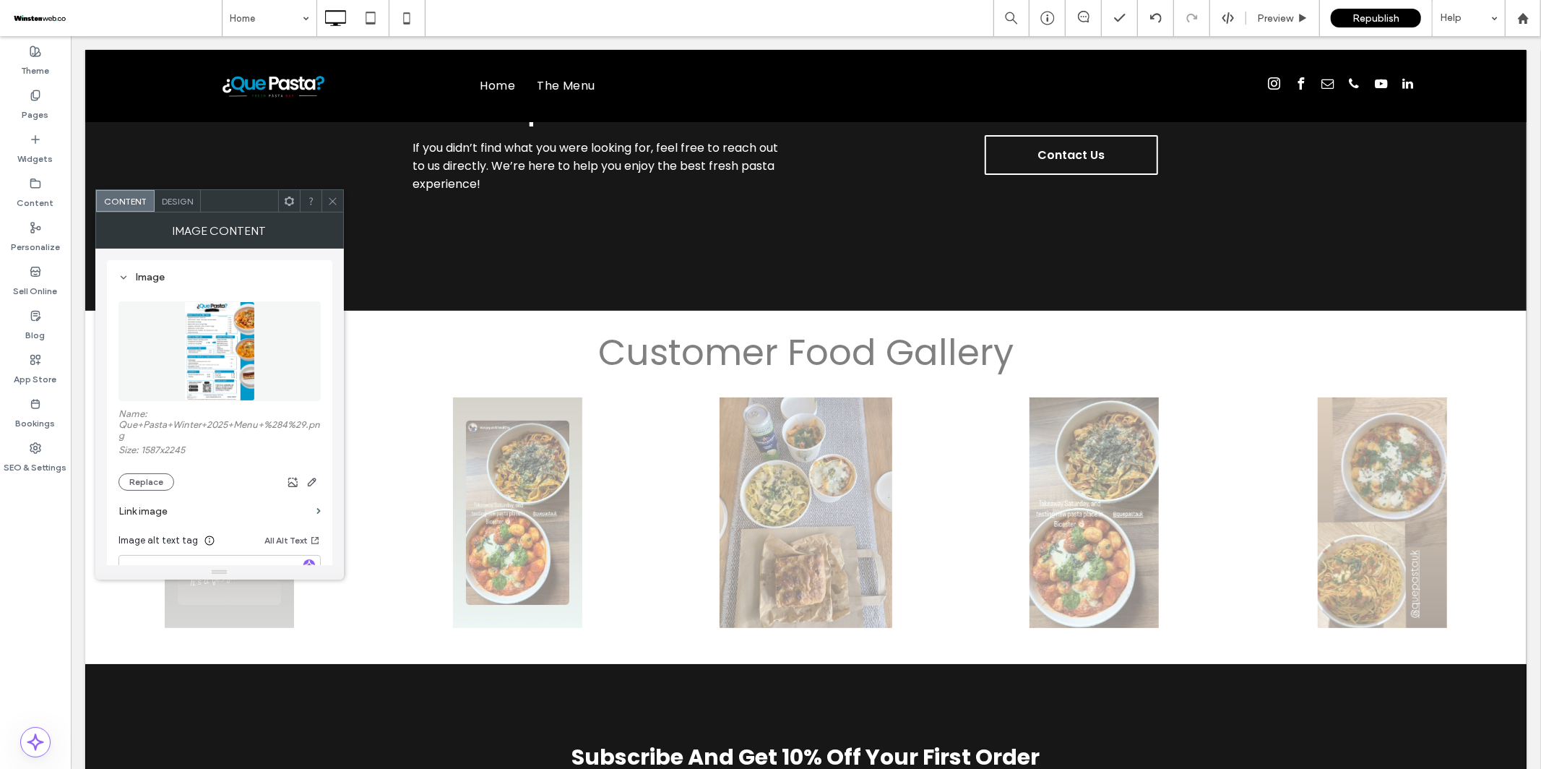
scroll to position [4865, 0]
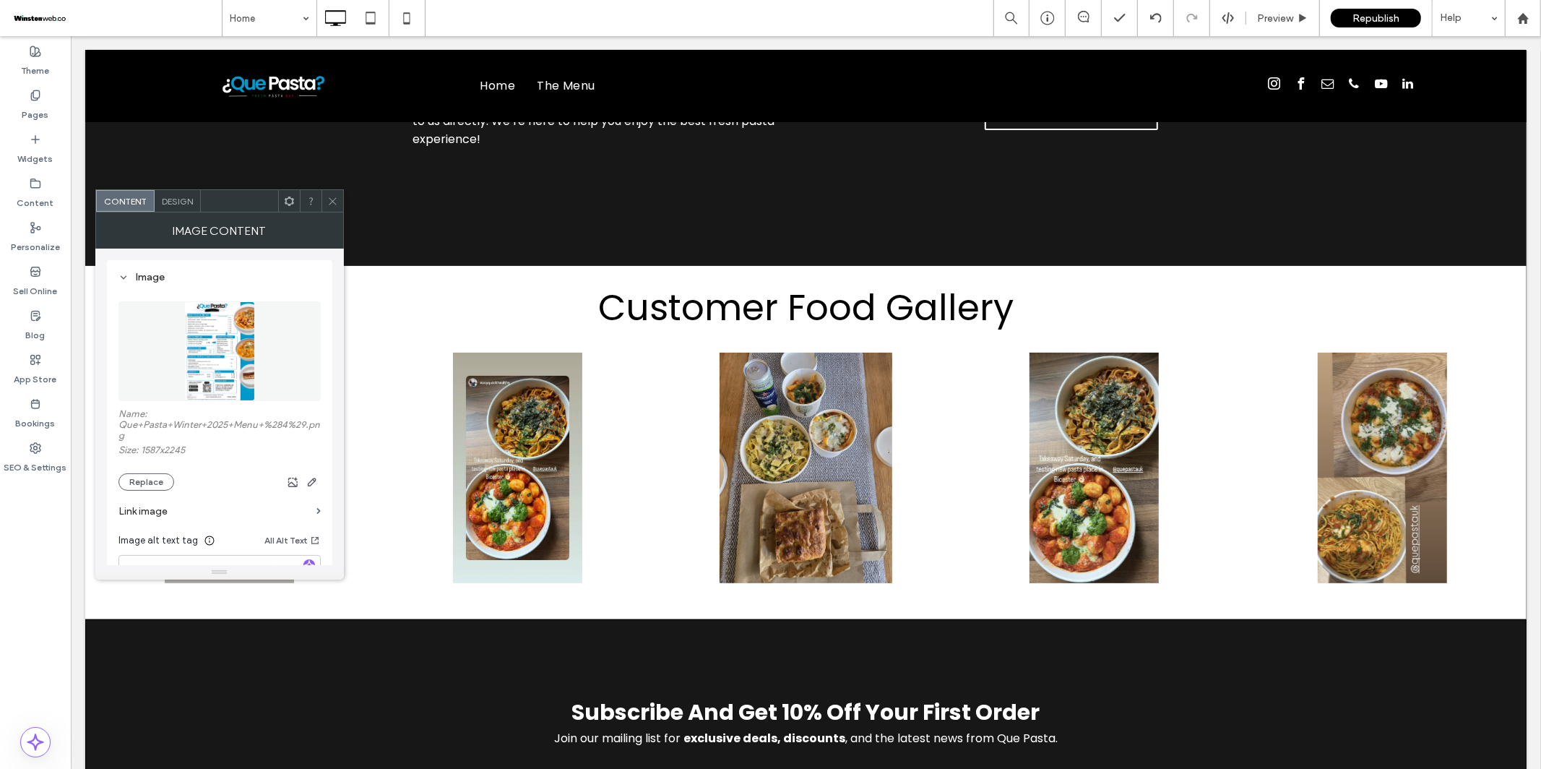
click at [334, 205] on icon at bounding box center [332, 201] width 11 height 11
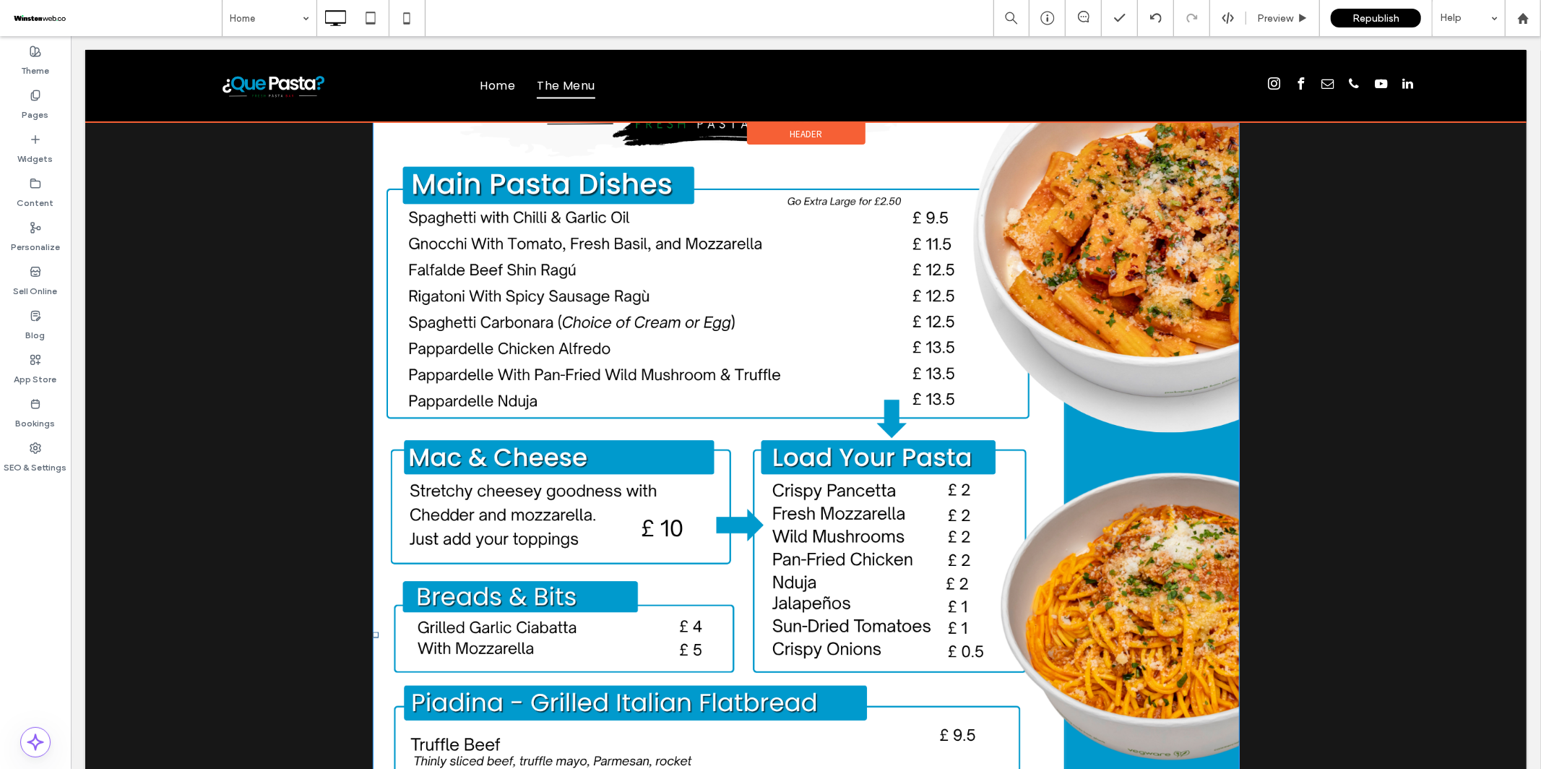
scroll to position [2257, 0]
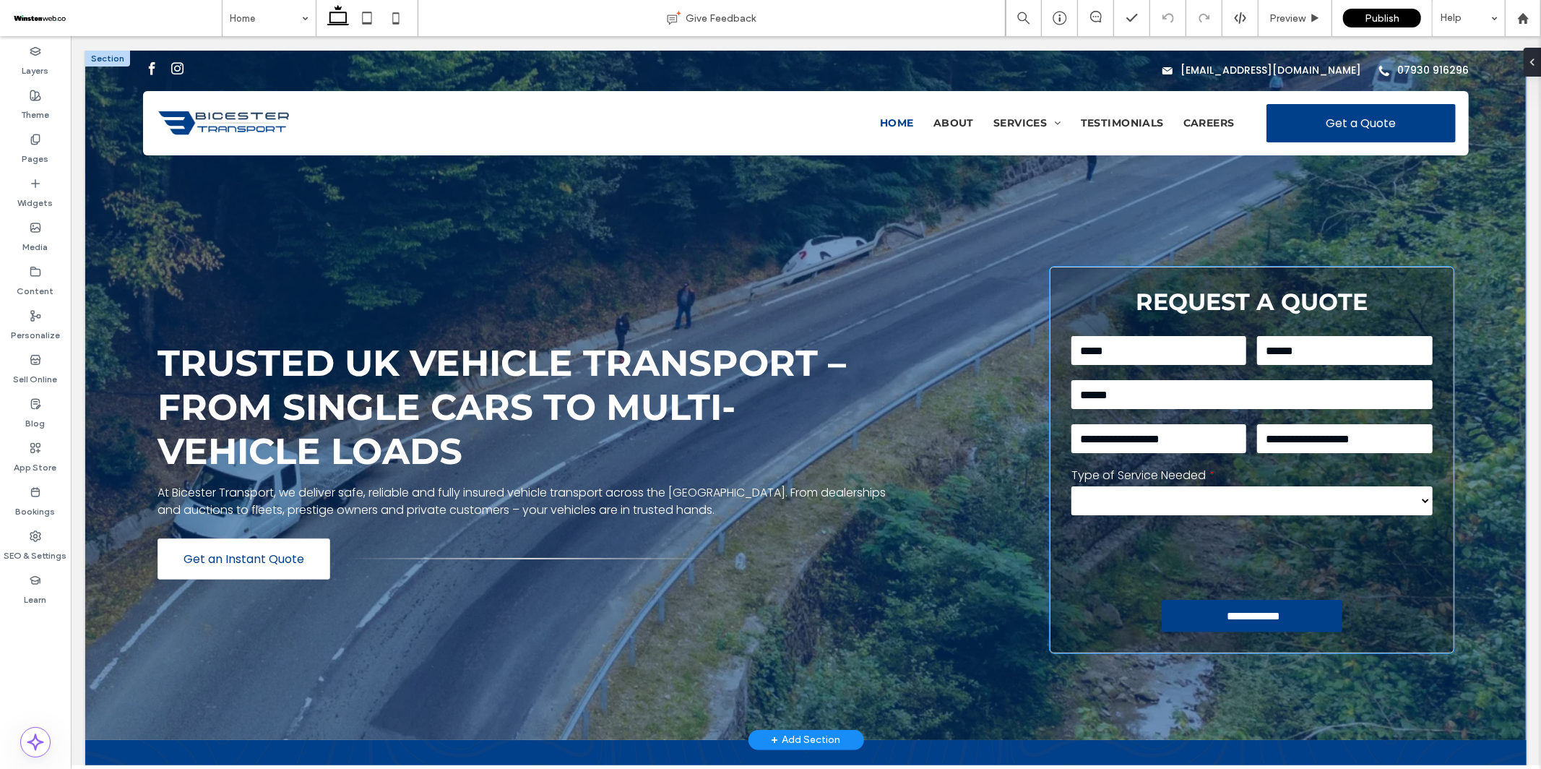
click at [1249, 465] on label "Type of Service Needed" at bounding box center [1251, 474] width 361 height 18
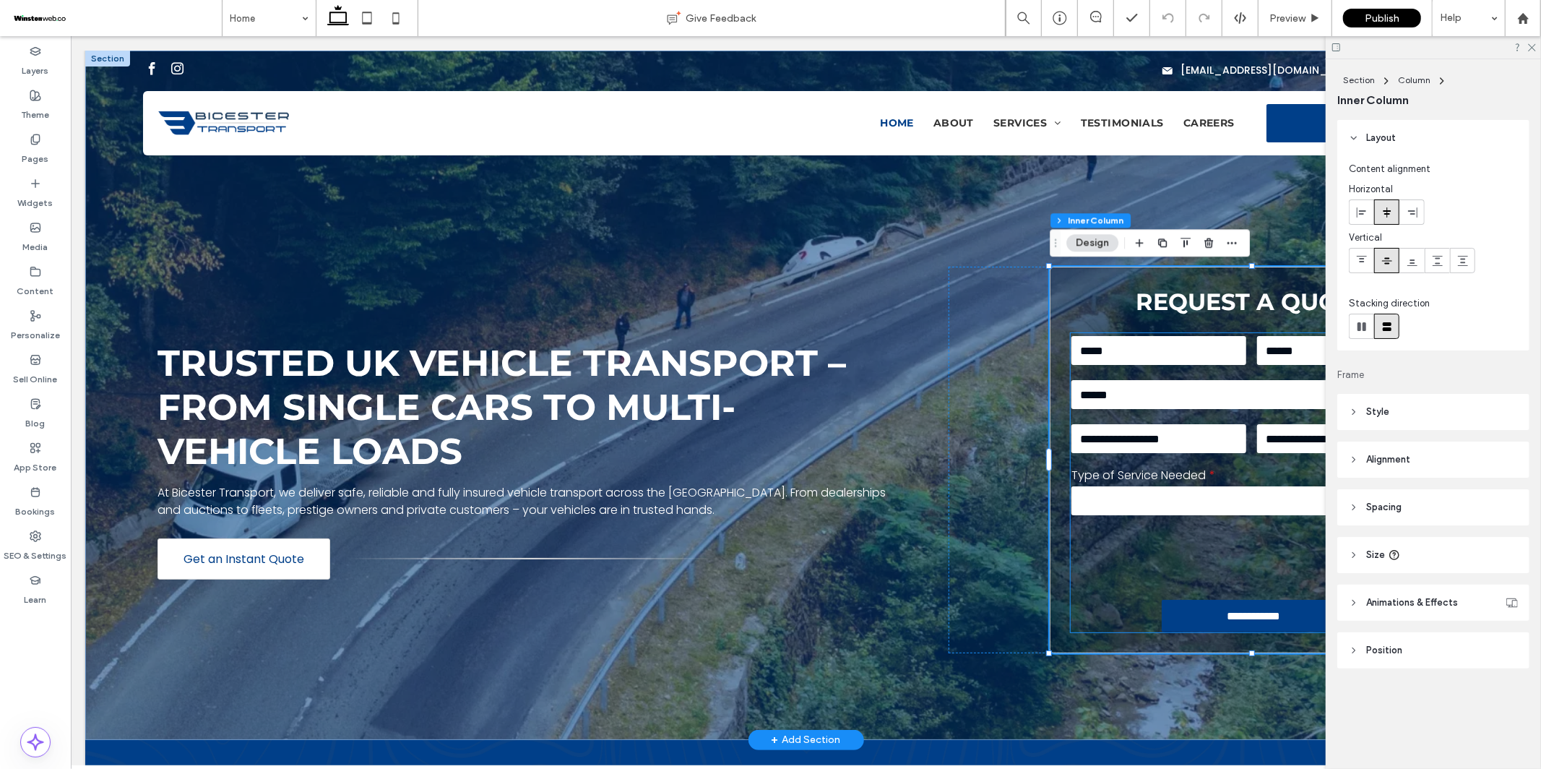
click at [1198, 337] on input "text" at bounding box center [1158, 349] width 175 height 29
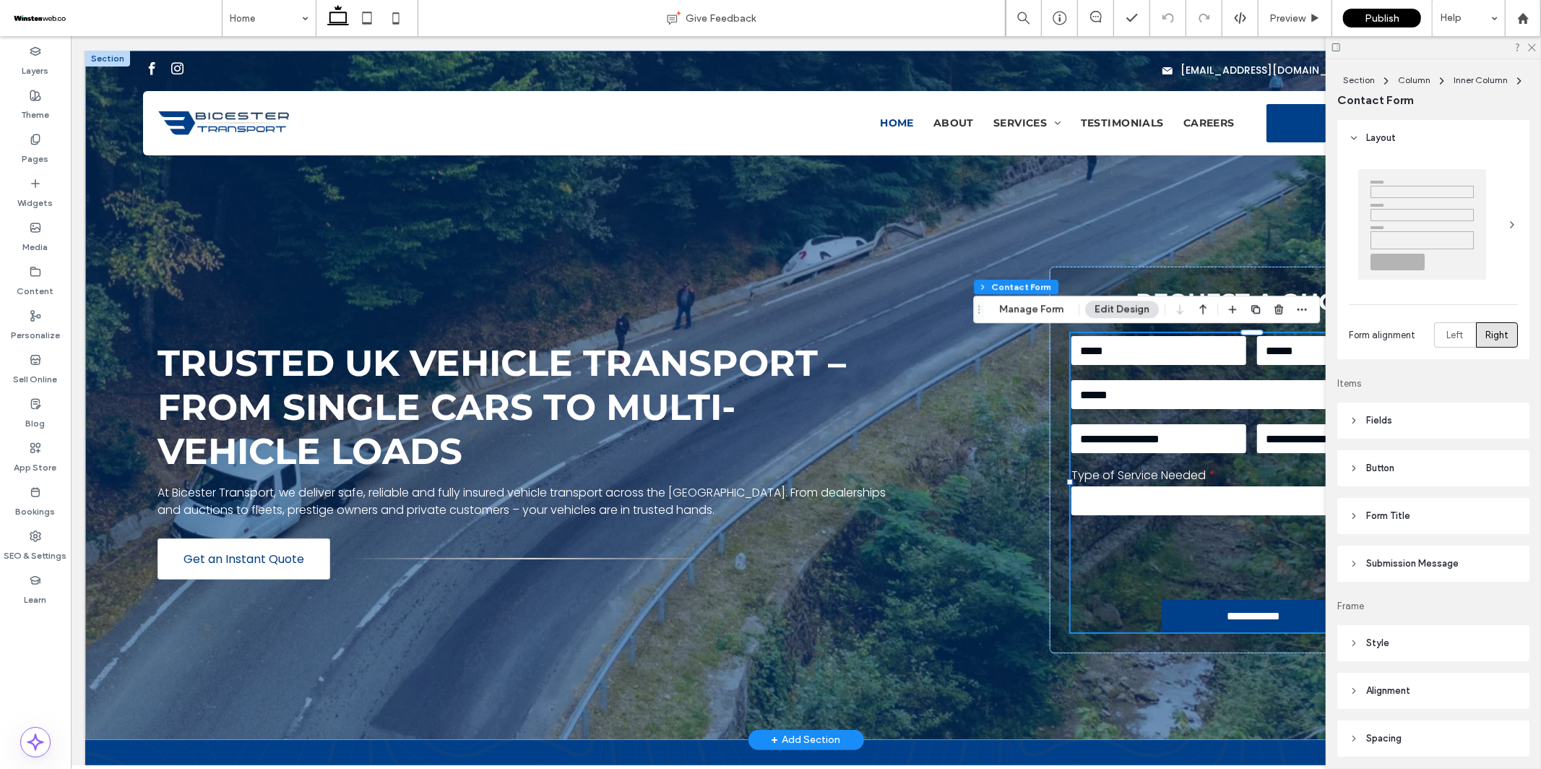
type input "*"
type input "***"
type input "*"
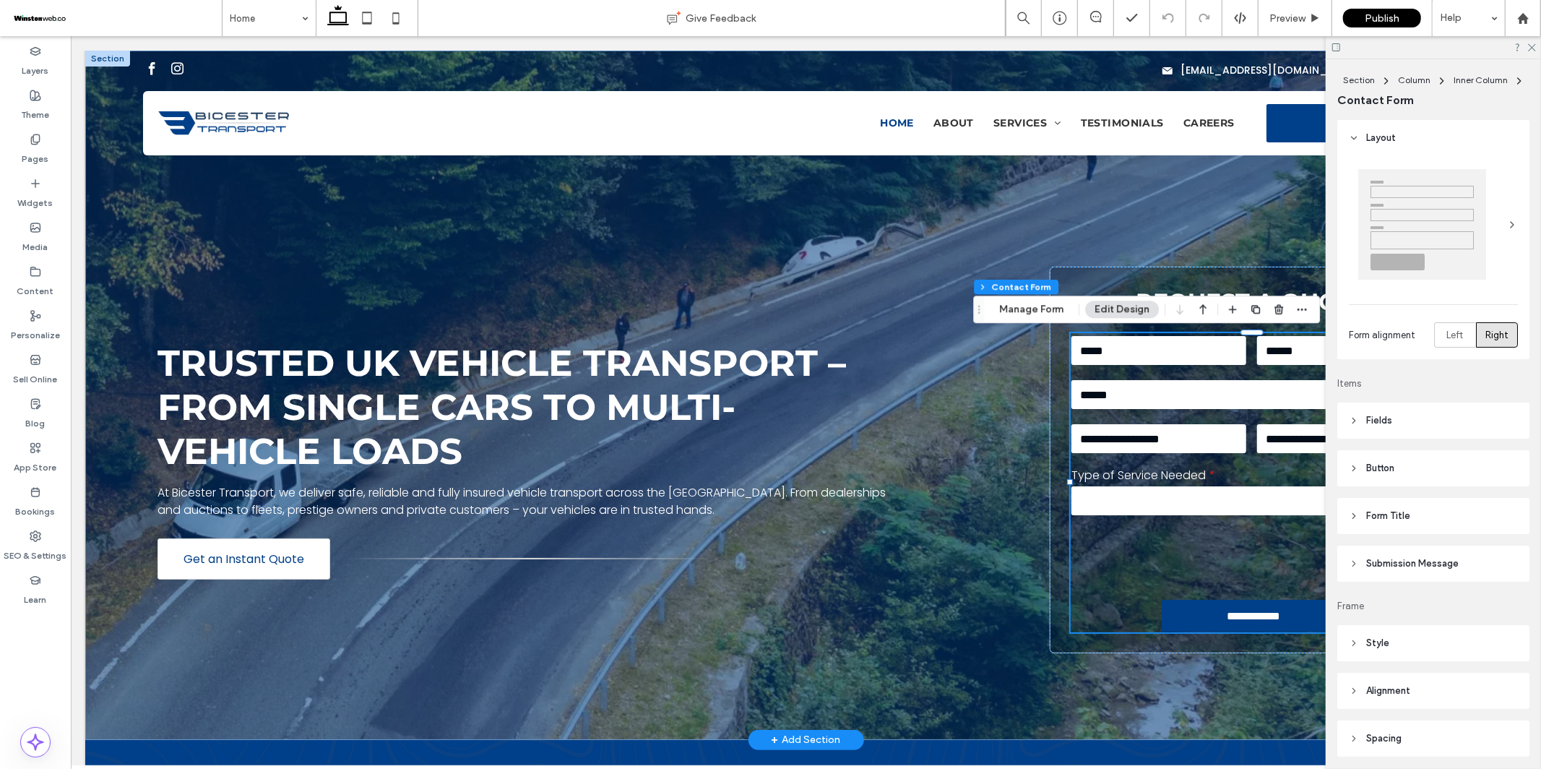
type input "***"
click at [1029, 308] on button "Manage Form" at bounding box center [1031, 309] width 83 height 17
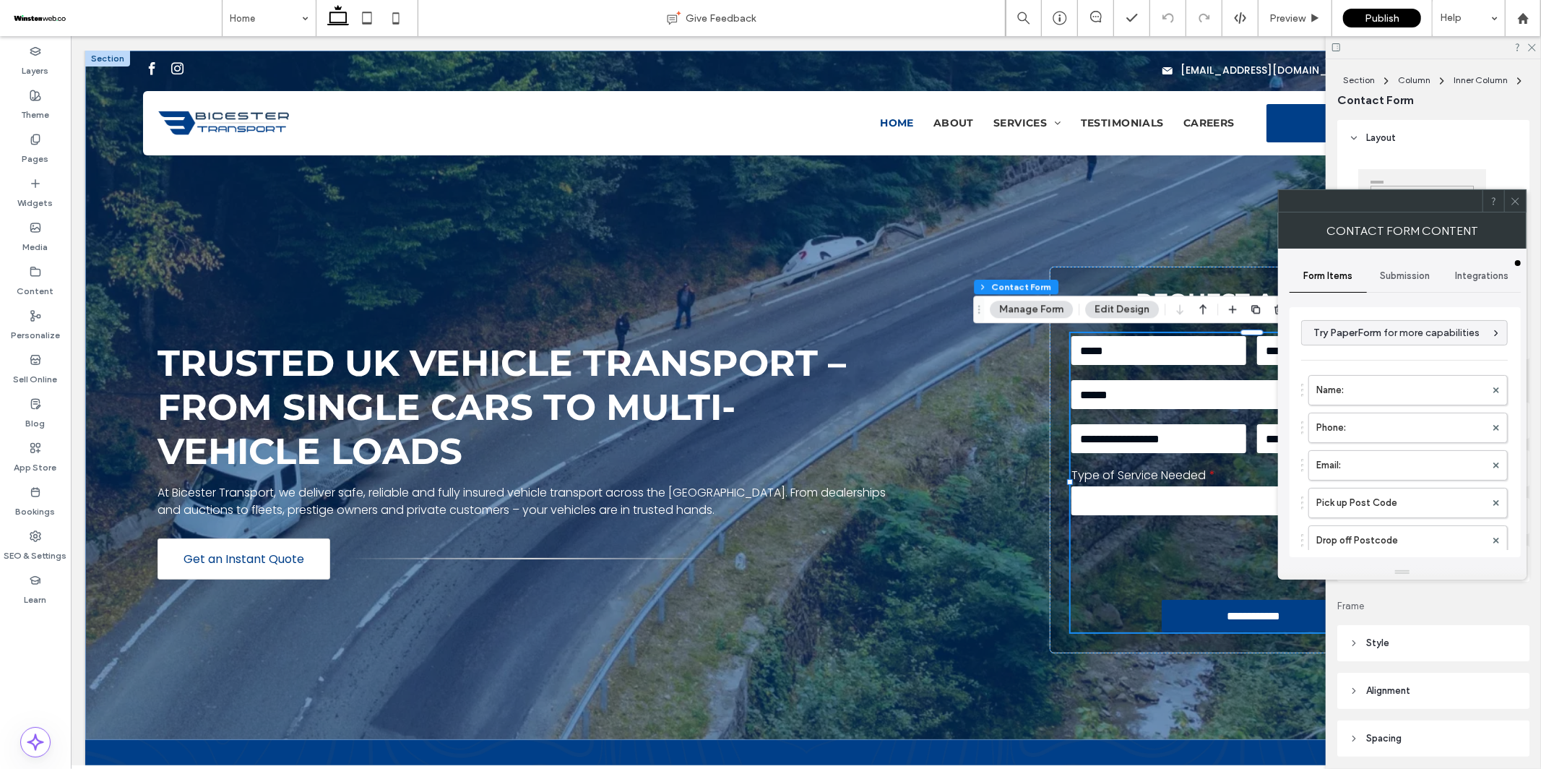
click at [1413, 267] on div "Submission" at bounding box center [1405, 276] width 77 height 32
click at [1398, 350] on label "New submission notification" at bounding box center [1405, 343] width 193 height 29
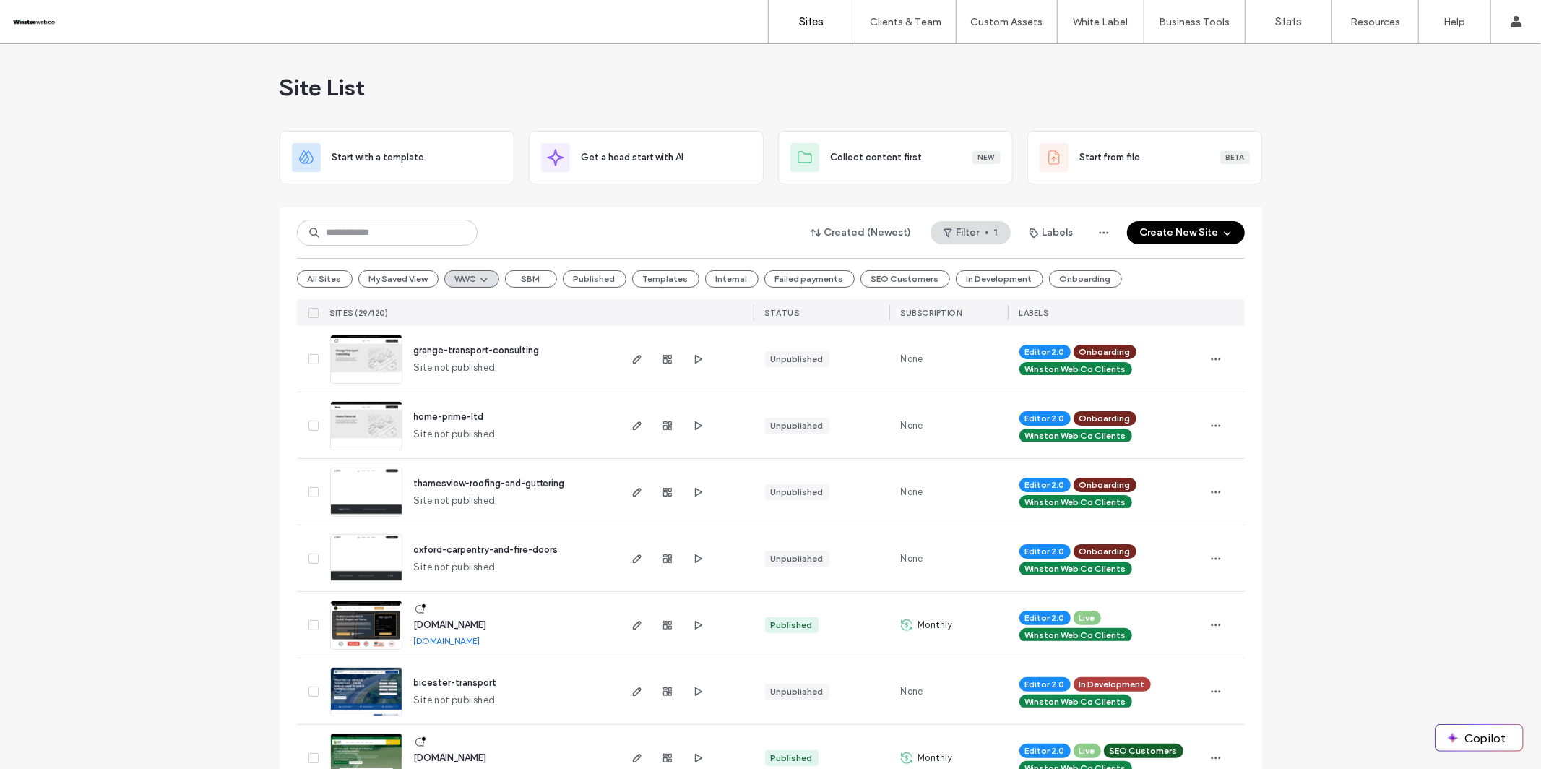
scroll to position [110, 0]
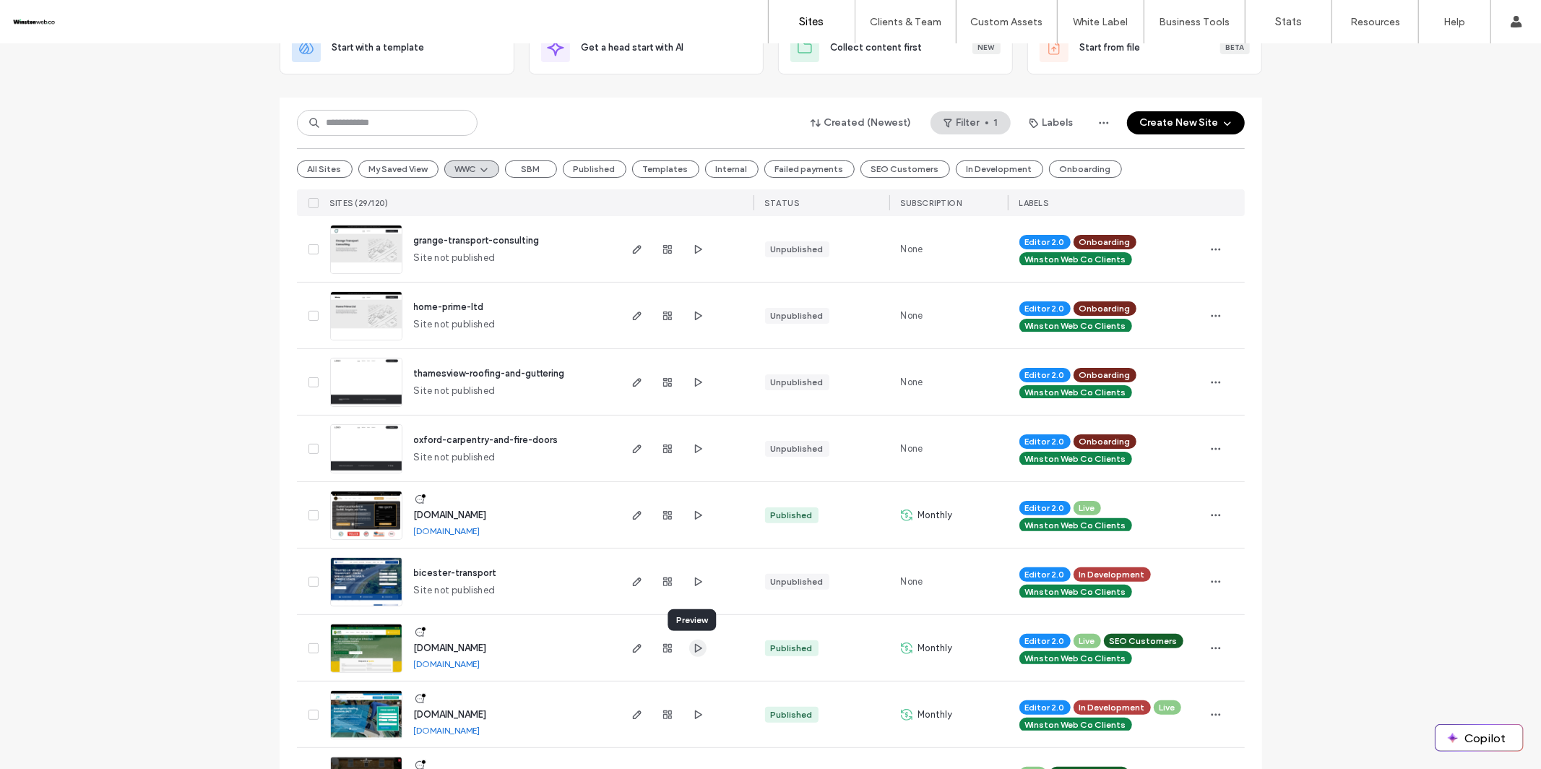
click at [693, 648] on icon "button" at bounding box center [698, 648] width 12 height 12
click at [662, 650] on icon "button" at bounding box center [668, 648] width 12 height 12
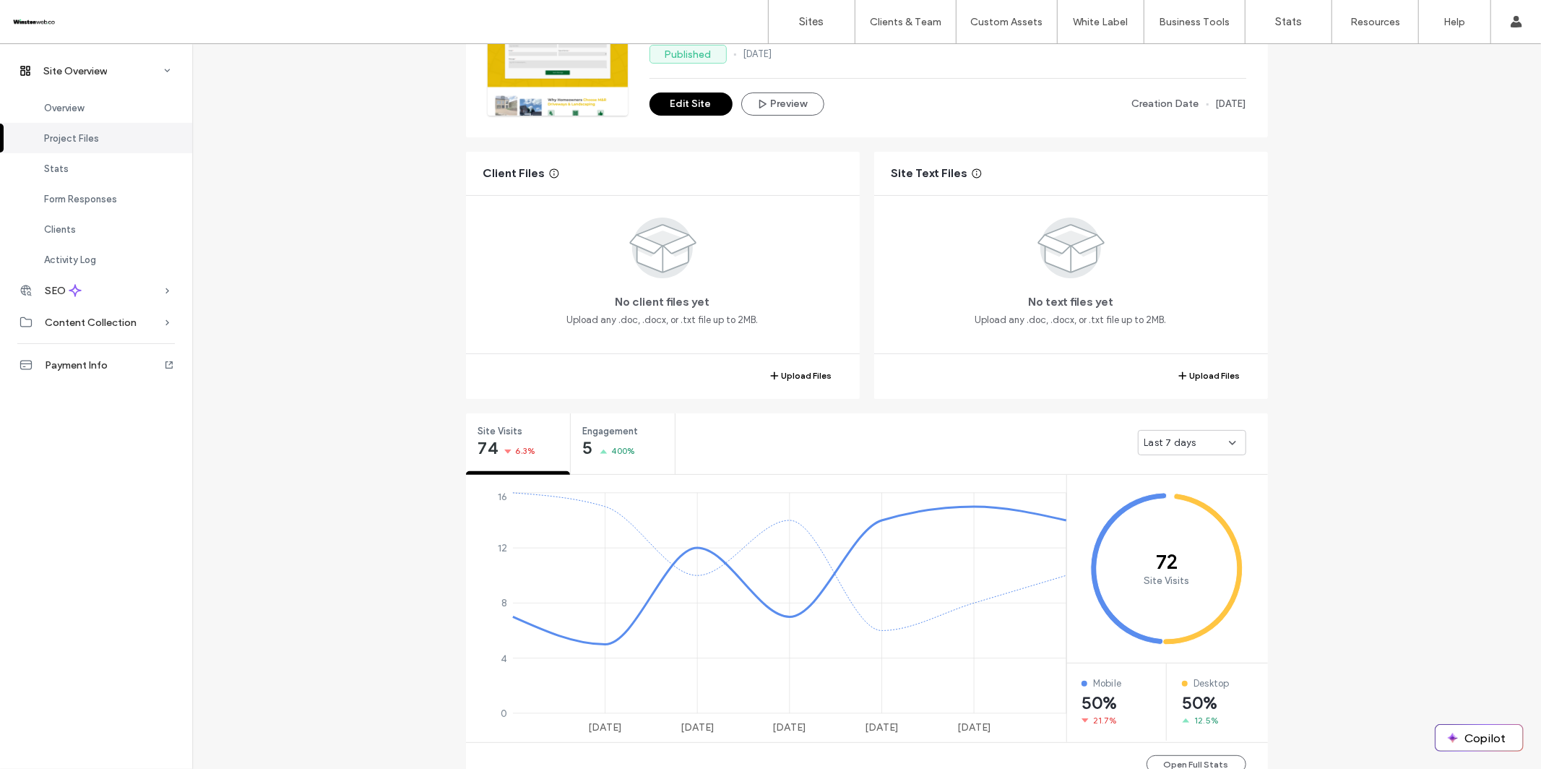
scroll to position [392, 0]
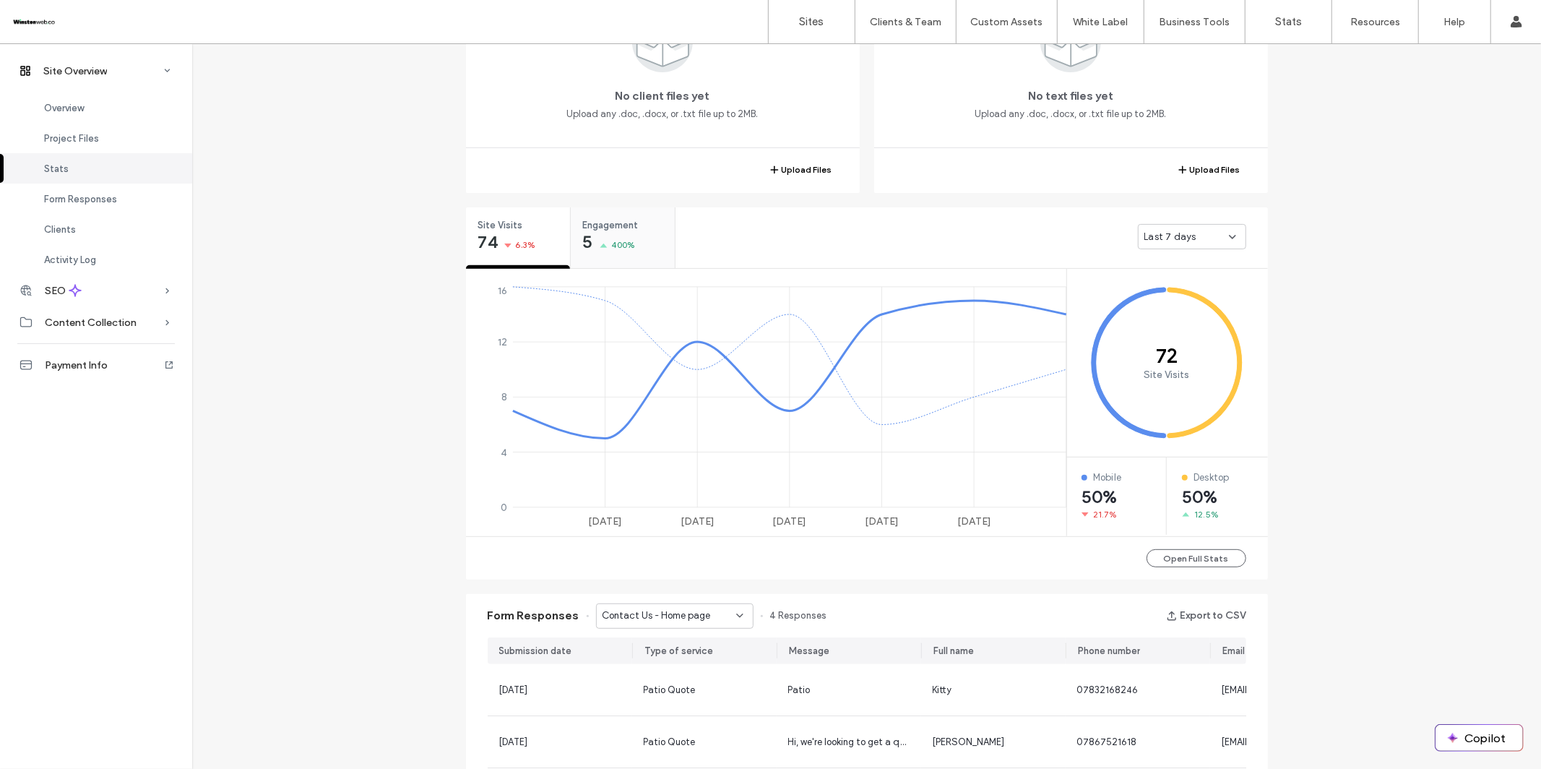
click at [620, 239] on span "400%" at bounding box center [623, 245] width 25 height 14
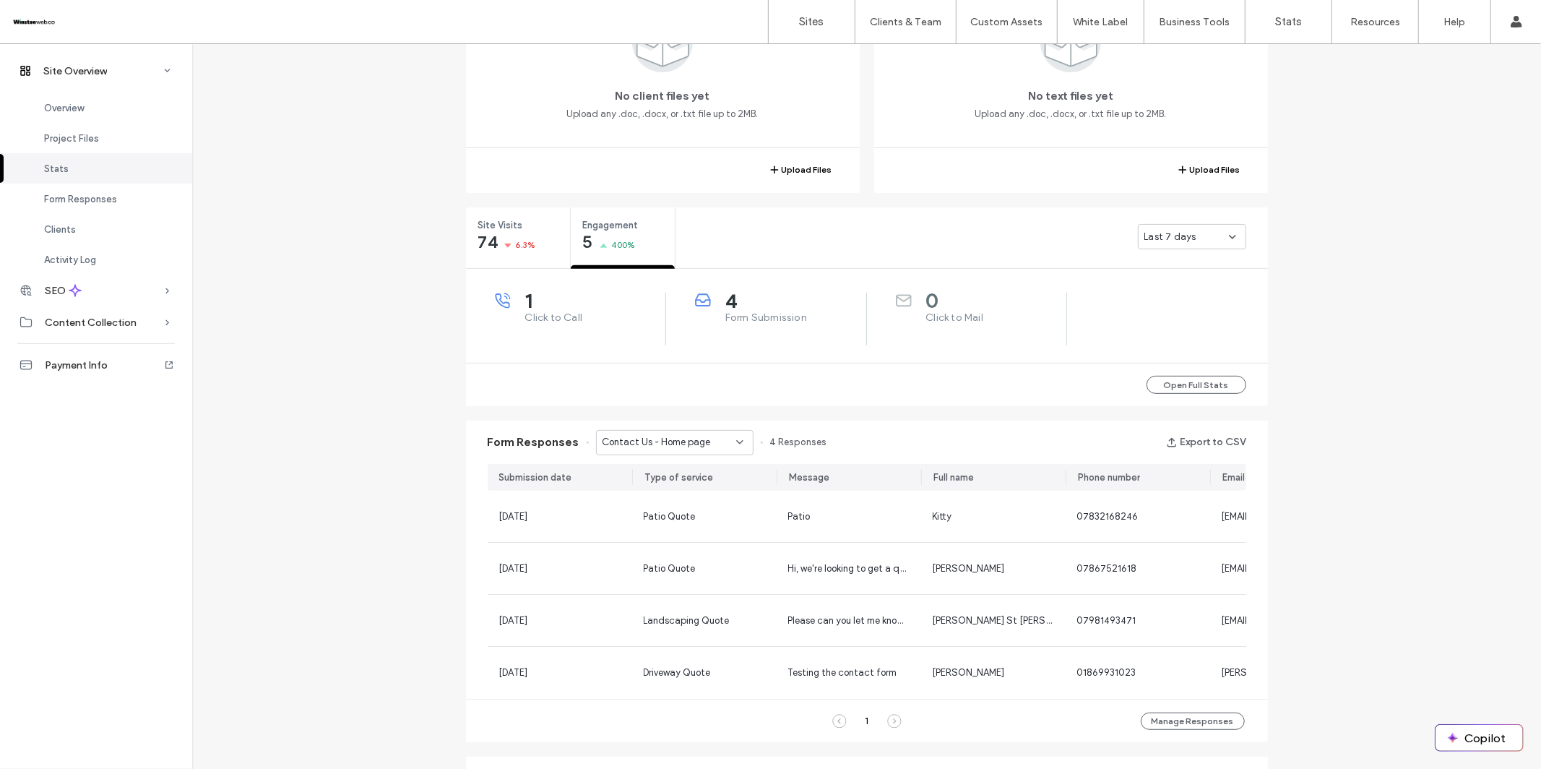
click at [1183, 240] on span "Last 7 days" at bounding box center [1170, 237] width 52 height 14
click at [1167, 303] on div "Last 30 days" at bounding box center [1186, 311] width 107 height 25
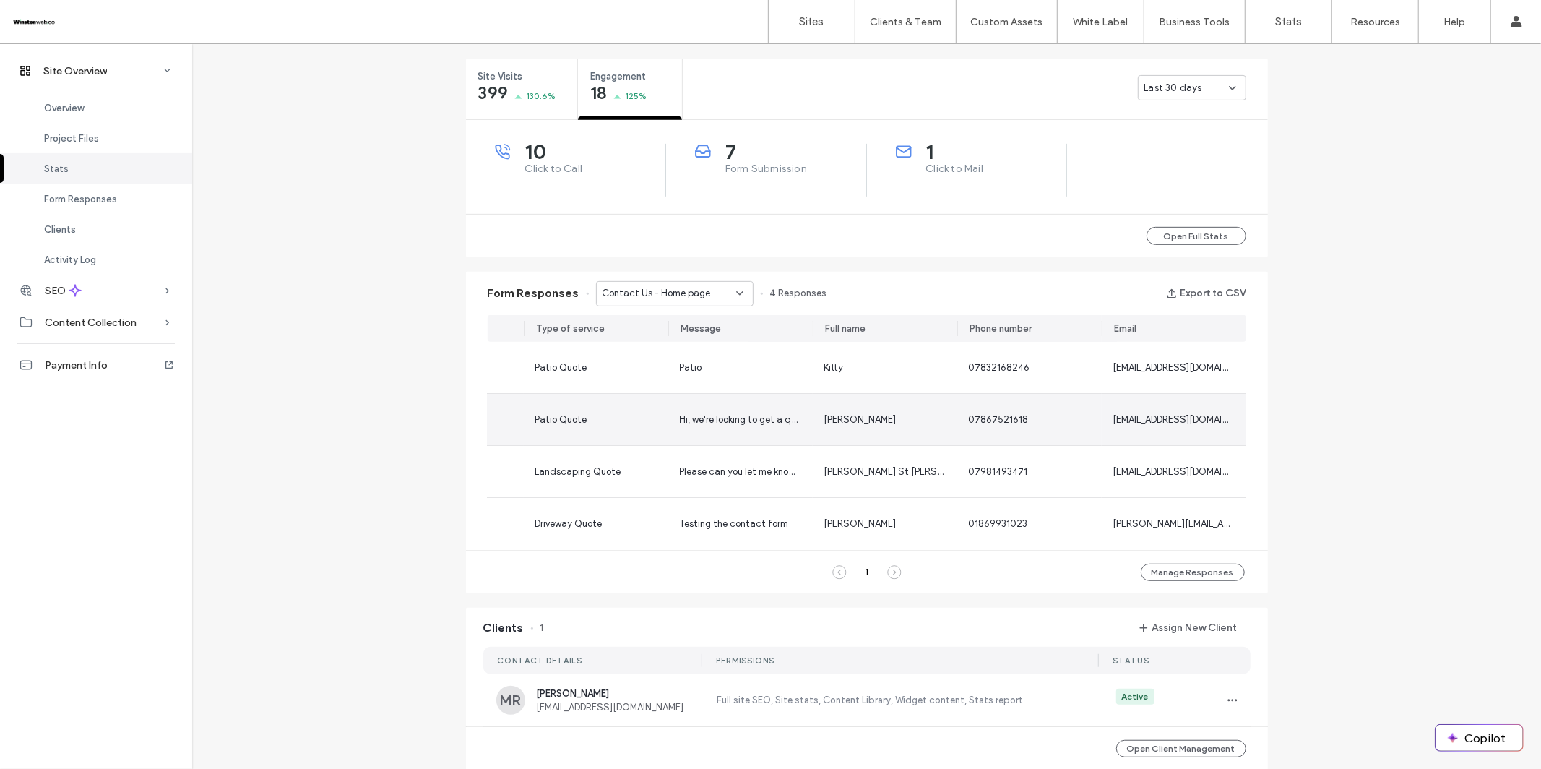
scroll to position [0, 0]
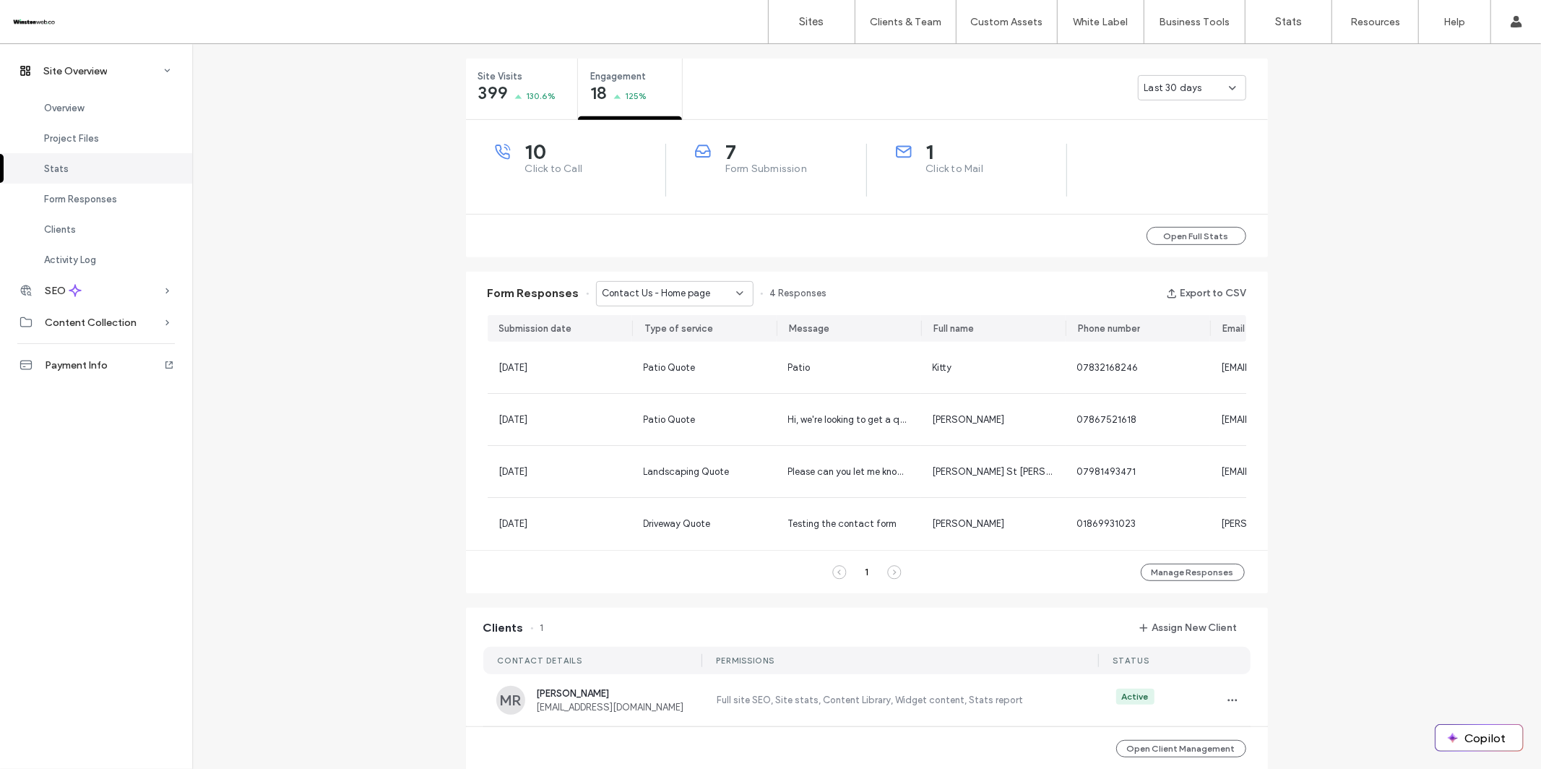
click at [699, 289] on span "Contact Us - Home page" at bounding box center [656, 293] width 108 height 14
click at [674, 342] on span "Contact Us - Contact page" at bounding box center [655, 344] width 121 height 14
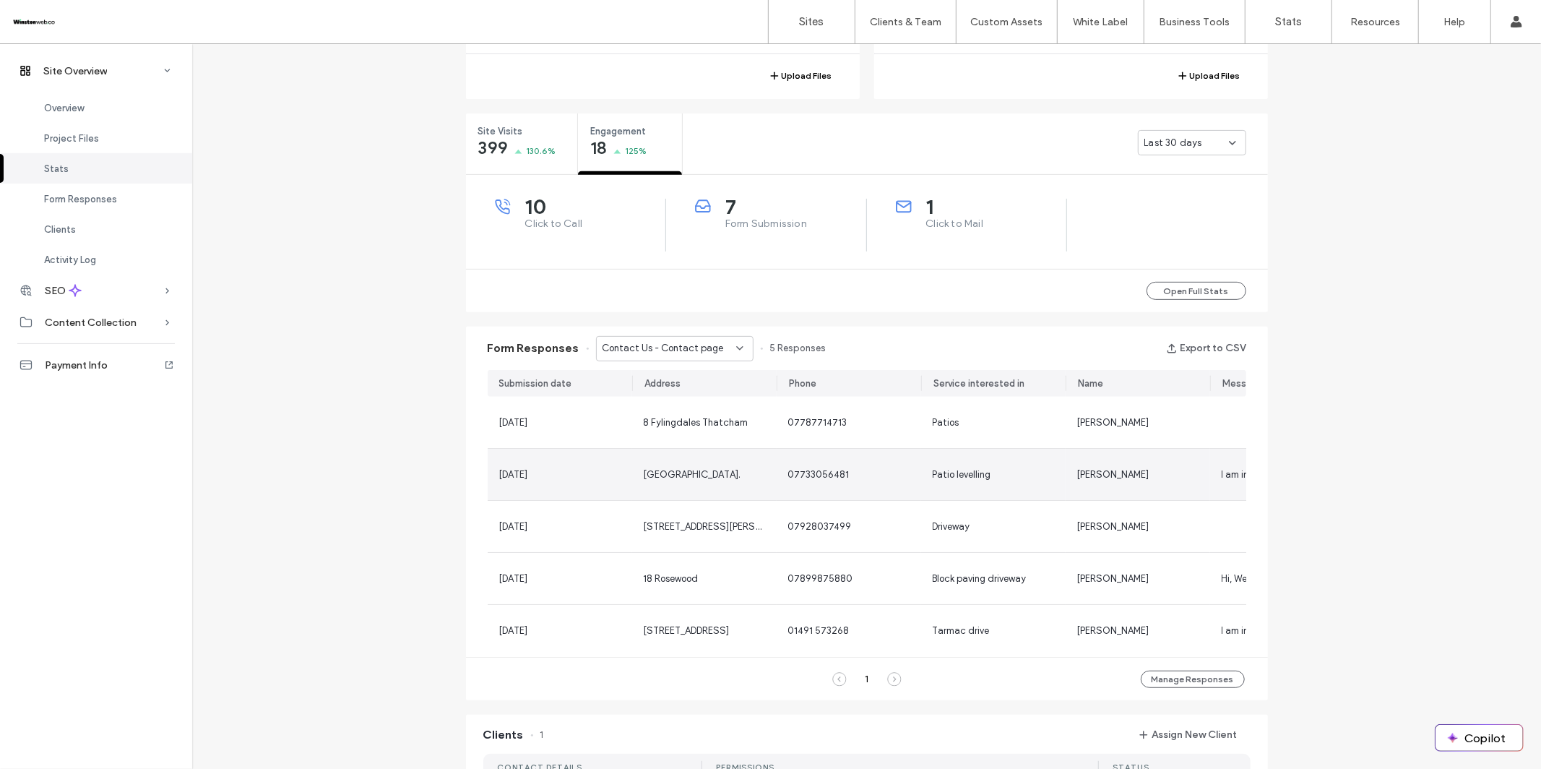
scroll to position [482, 0]
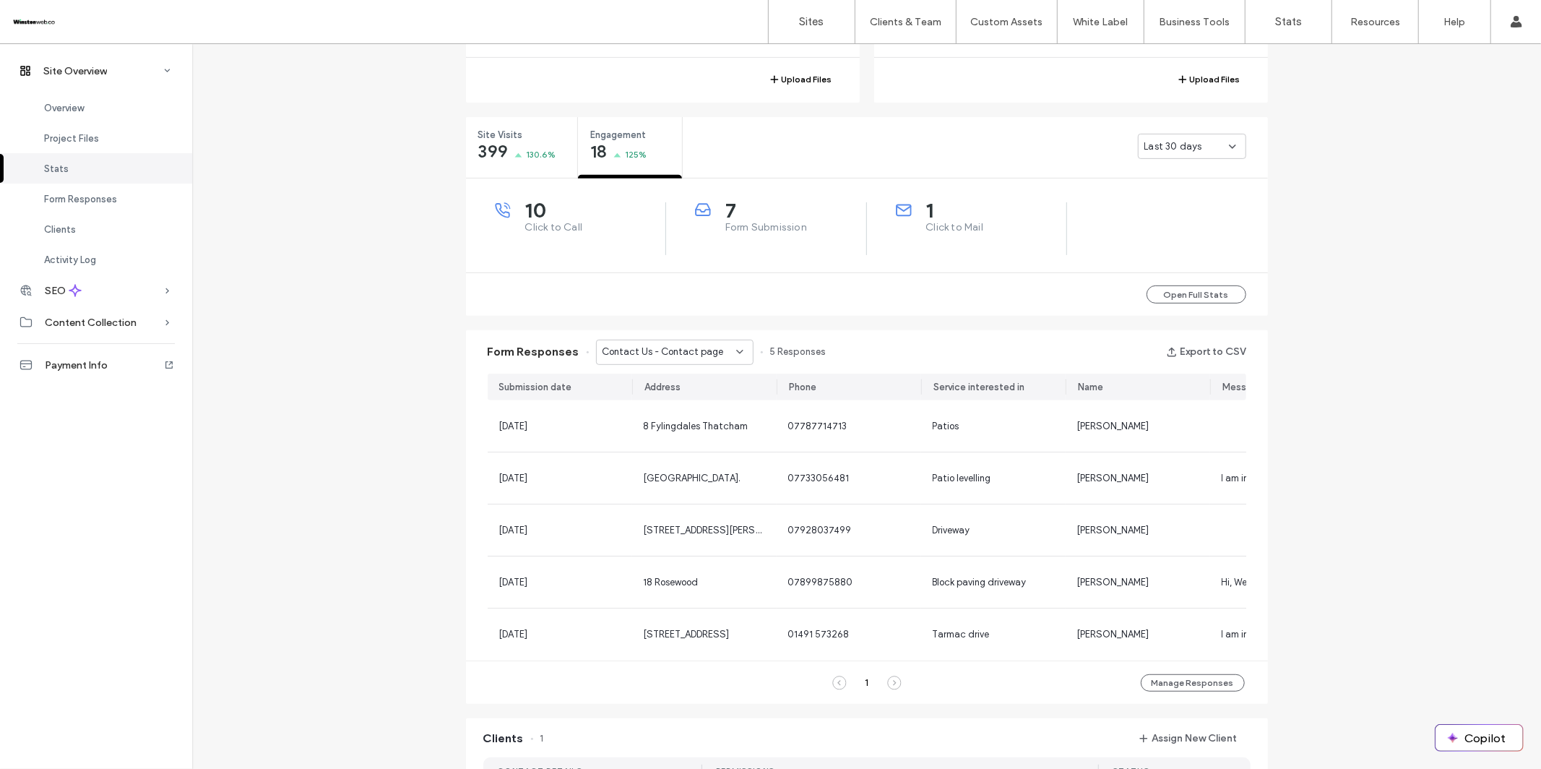
click at [662, 346] on span "Contact Us - Contact page" at bounding box center [662, 352] width 121 height 14
click at [673, 378] on span "Contact Us - Home page" at bounding box center [649, 377] width 108 height 14
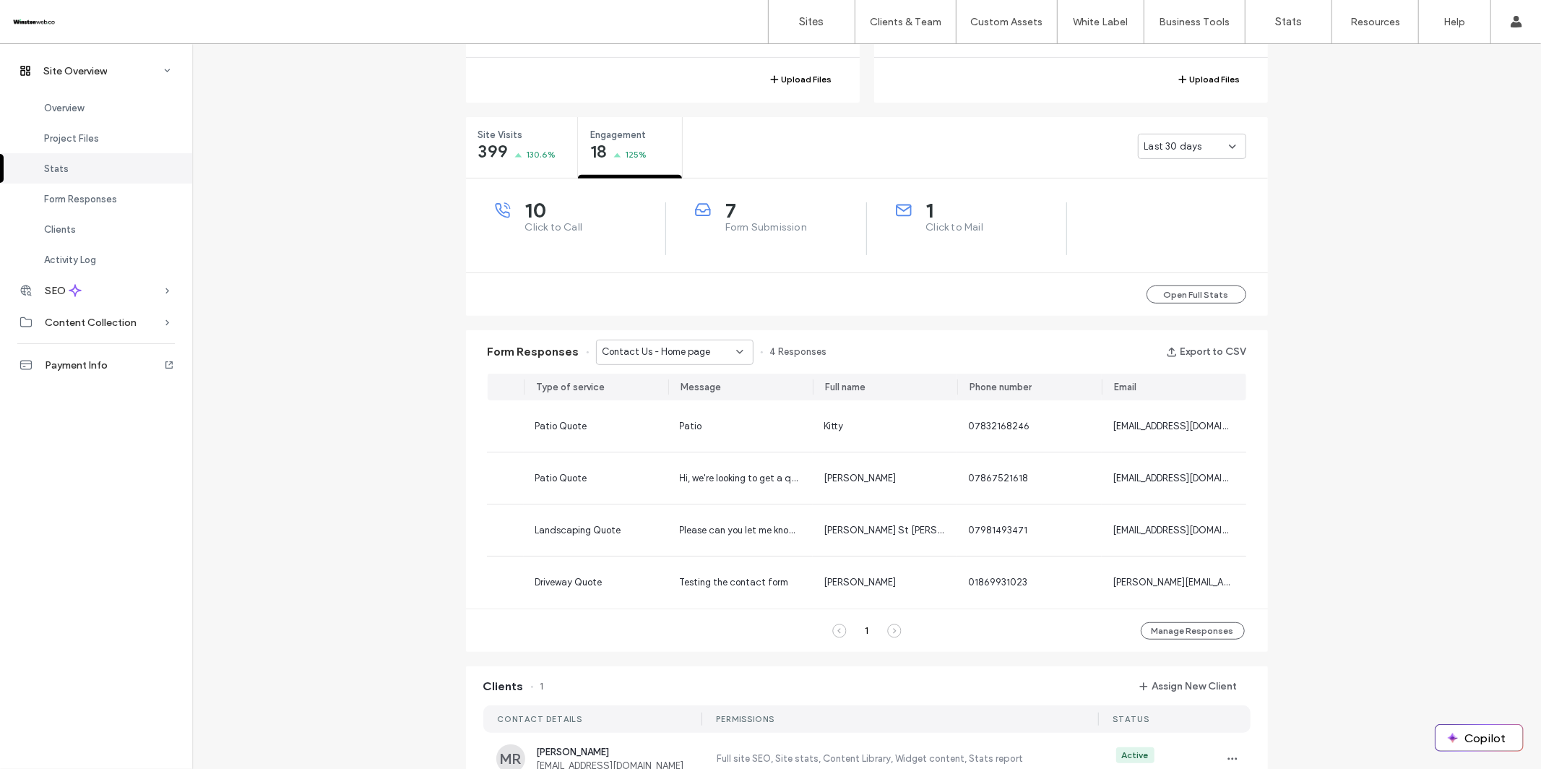
scroll to position [0, 0]
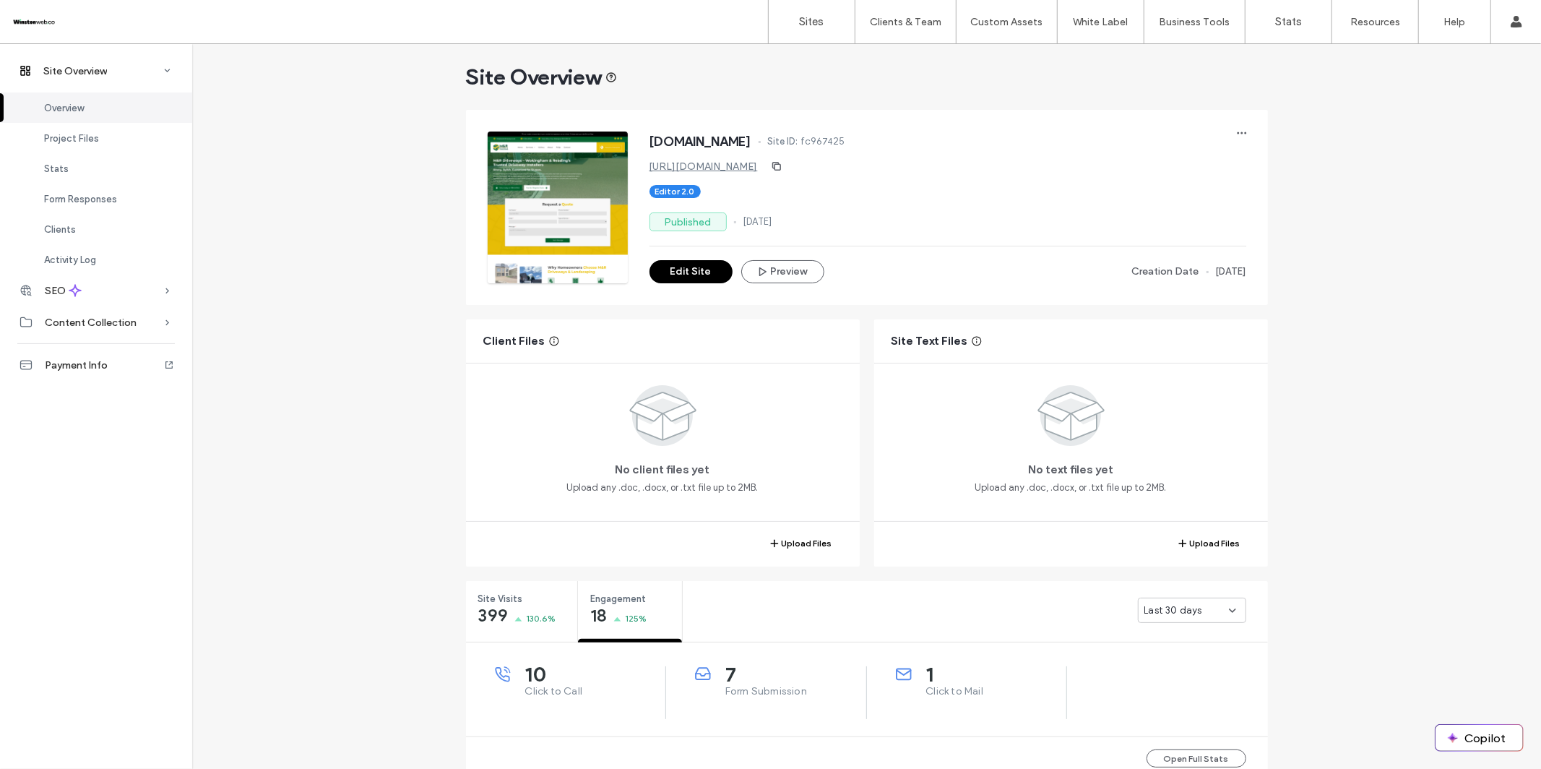
scroll to position [26, 0]
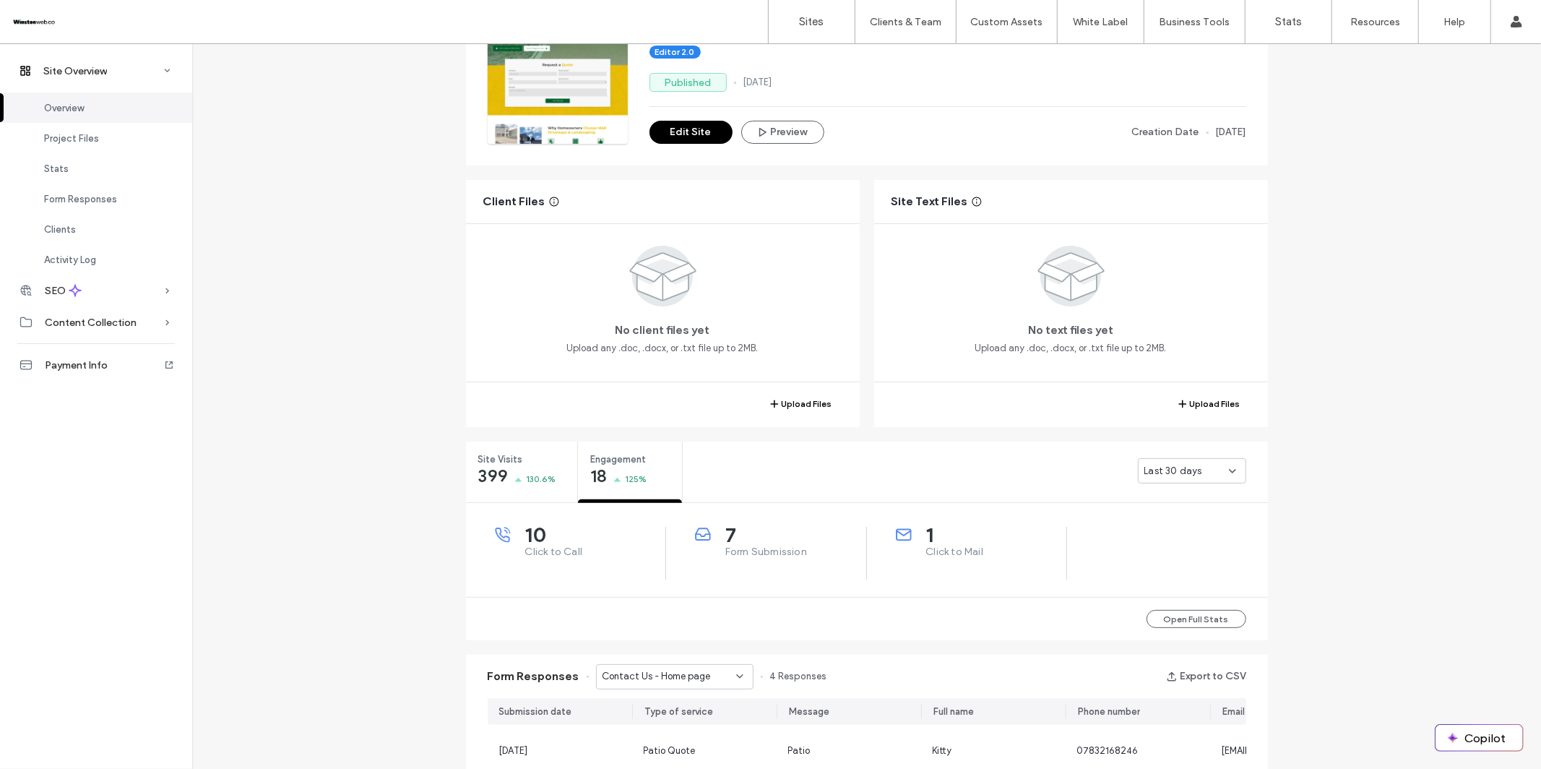
scroll to position [197, 0]
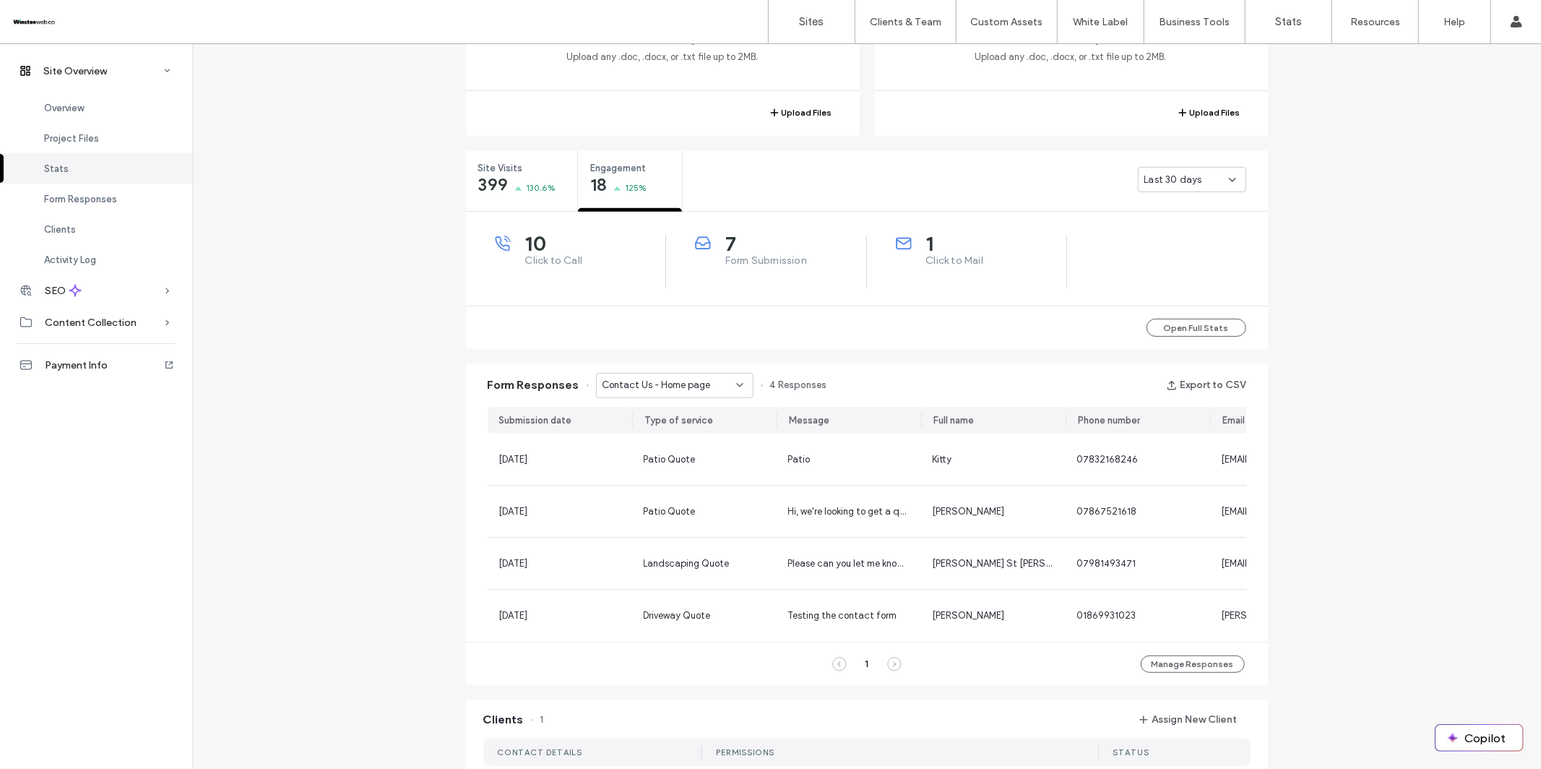
scroll to position [452, 0]
click at [674, 382] on span "Contact Us - Home page" at bounding box center [656, 381] width 108 height 14
click at [666, 428] on span "Contact Us - Contact page" at bounding box center [655, 432] width 121 height 14
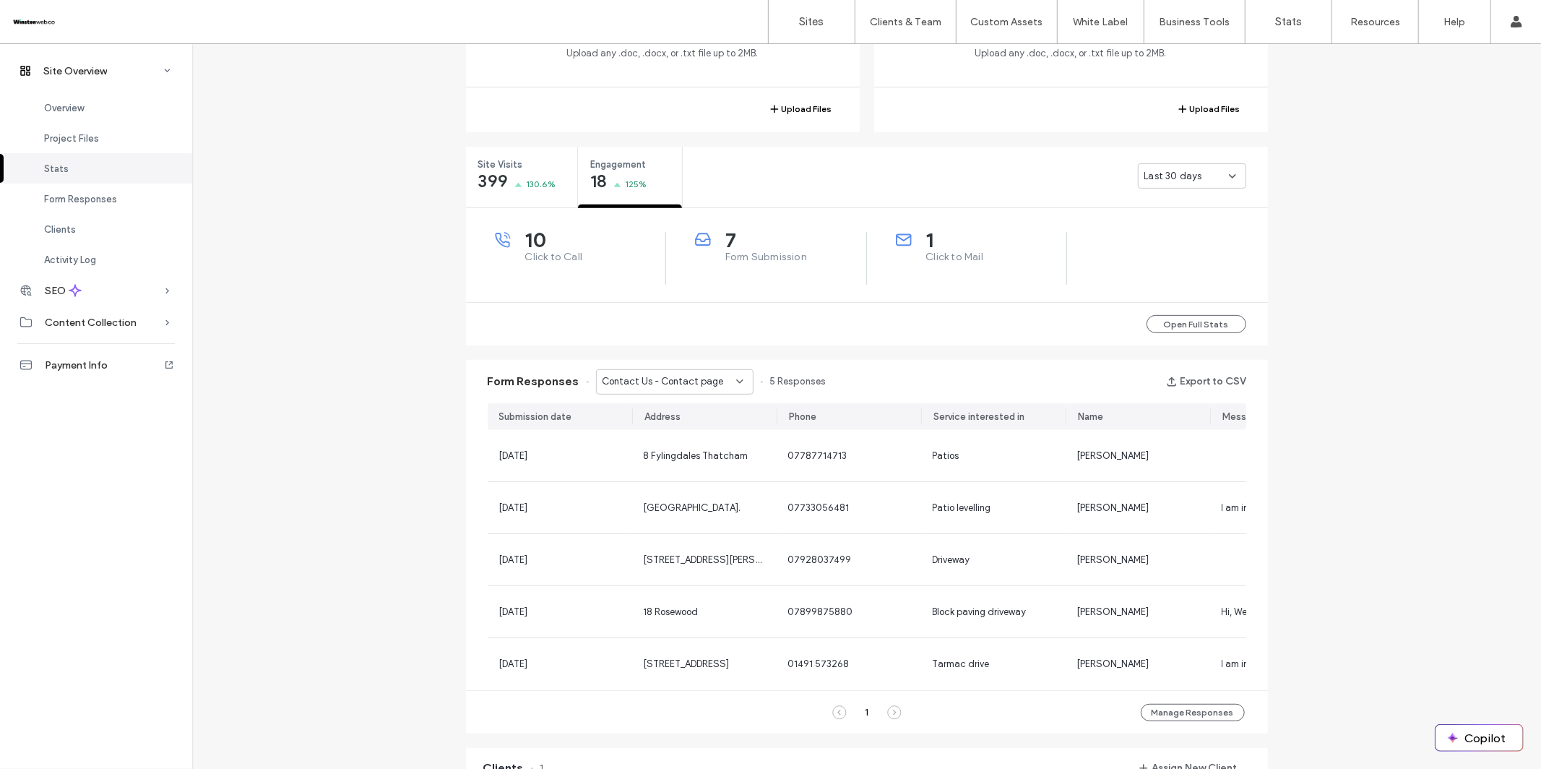
click at [633, 382] on span "Contact Us - Contact page" at bounding box center [662, 381] width 121 height 14
click at [642, 423] on div "Contact Us - Contact page" at bounding box center [667, 431] width 156 height 25
click at [673, 394] on div "Form Responses Contact Us - Contact page 5 Responses Export to CSV" at bounding box center [867, 381] width 802 height 43
click at [683, 386] on span "Contact Us - Contact page" at bounding box center [662, 381] width 121 height 14
click at [671, 423] on div "Contact Us - Contact page" at bounding box center [667, 431] width 156 height 25
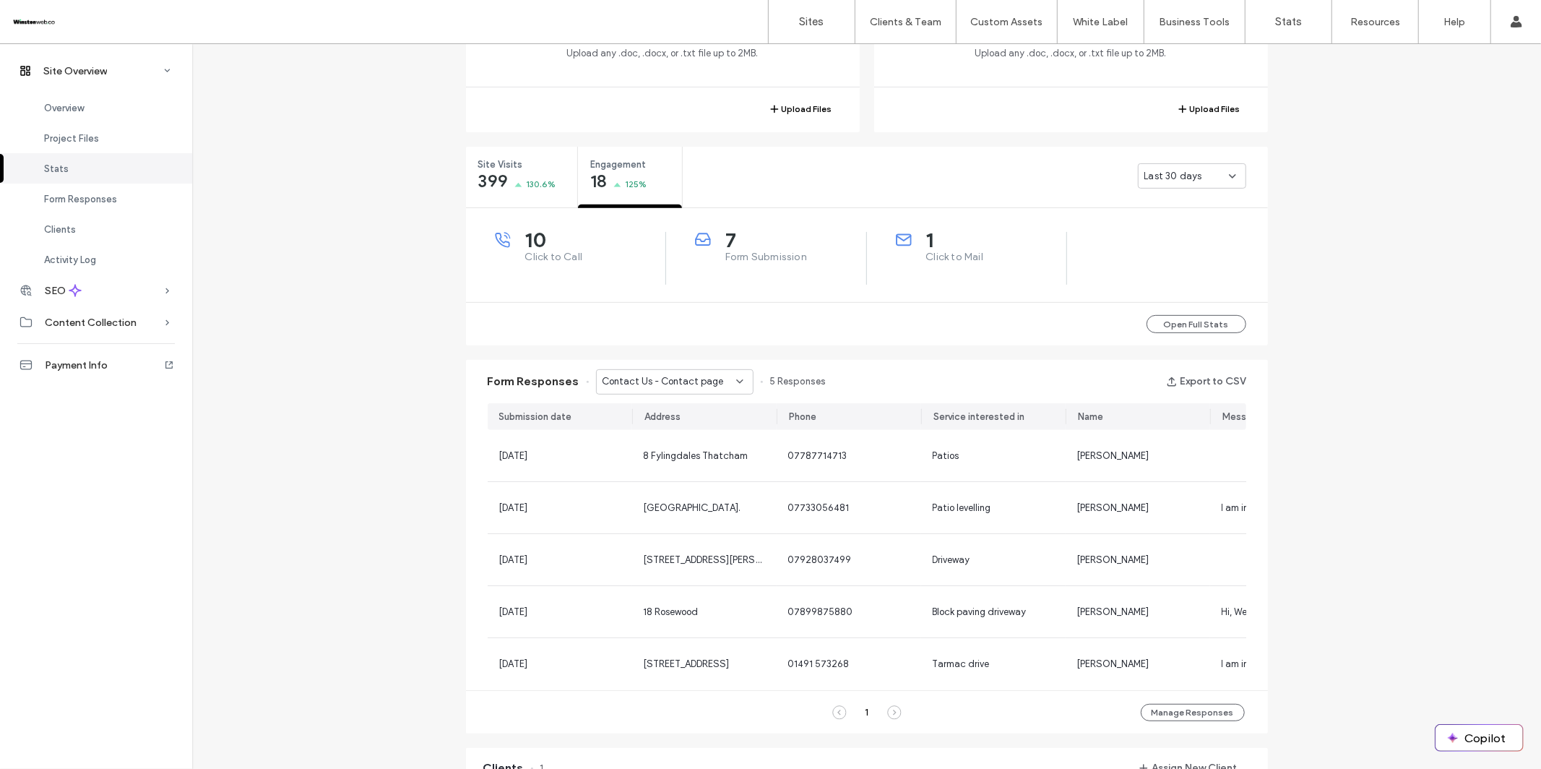
click at [687, 381] on span "Contact Us - Contact page" at bounding box center [662, 381] width 121 height 14
click at [678, 406] on span "Contact Us - Home page" at bounding box center [649, 406] width 108 height 14
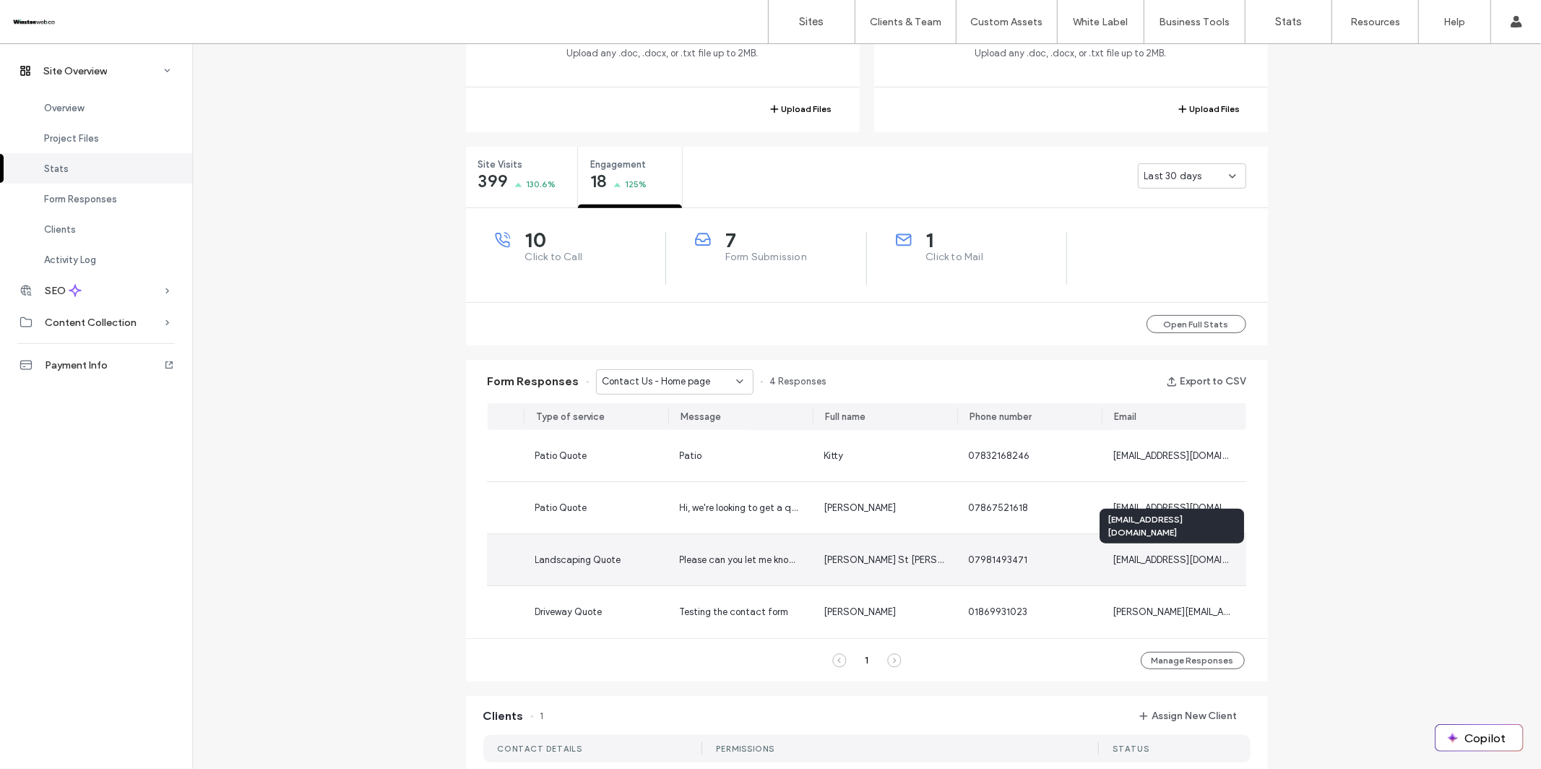
scroll to position [0, 0]
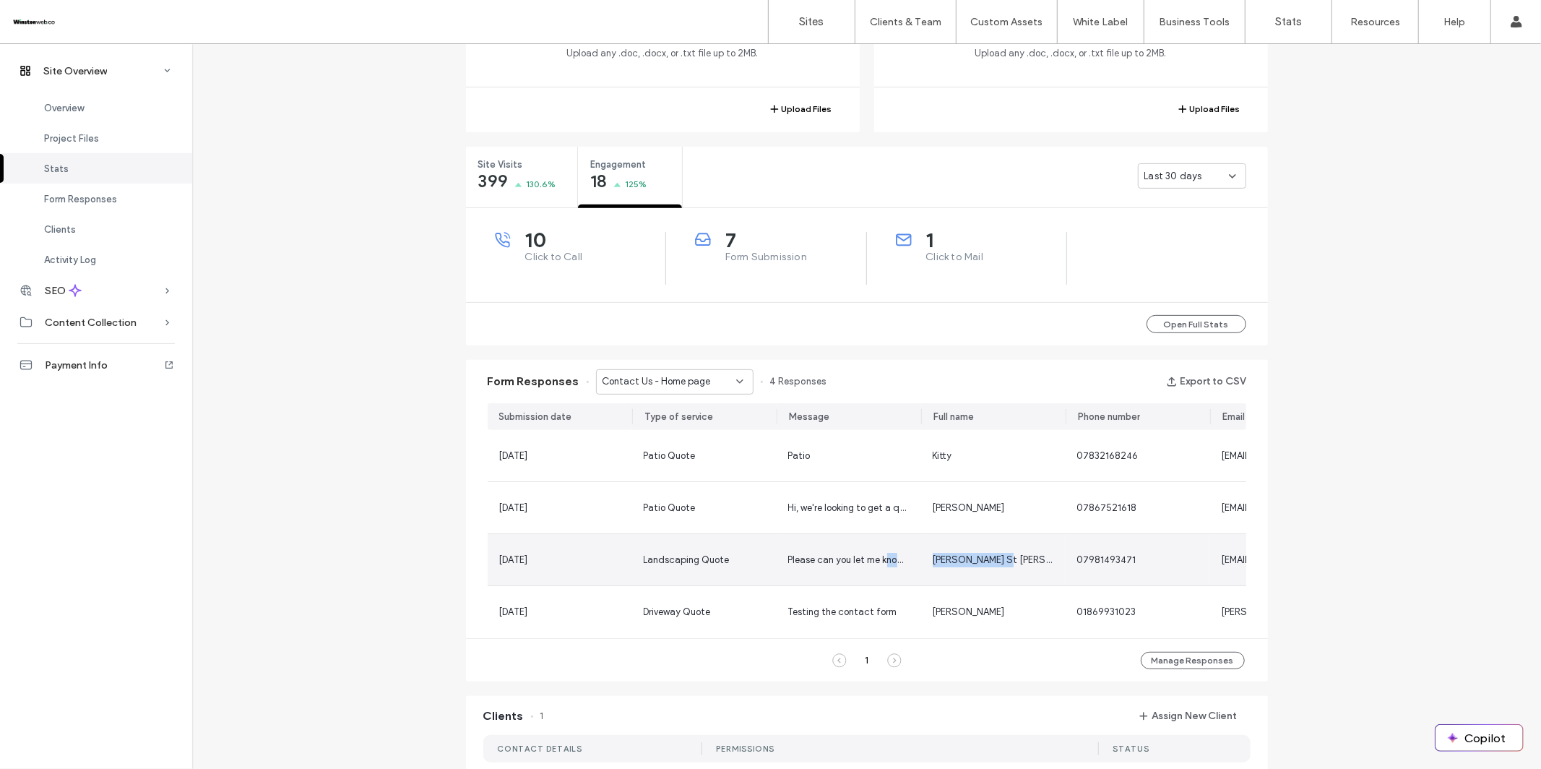
drag, startPoint x: 948, startPoint y: 556, endPoint x: 882, endPoint y: 553, distance: 66.5
click at [882, 553] on section "12 Oct, 2025 Patio Quote Patio Kitty 07832168246 tcck22@gmail.com 06 Oct, 2025 …" at bounding box center [867, 534] width 758 height 208
click at [861, 556] on span "Please can you let me know if you work W7 area Ealing" at bounding box center [902, 559] width 228 height 11
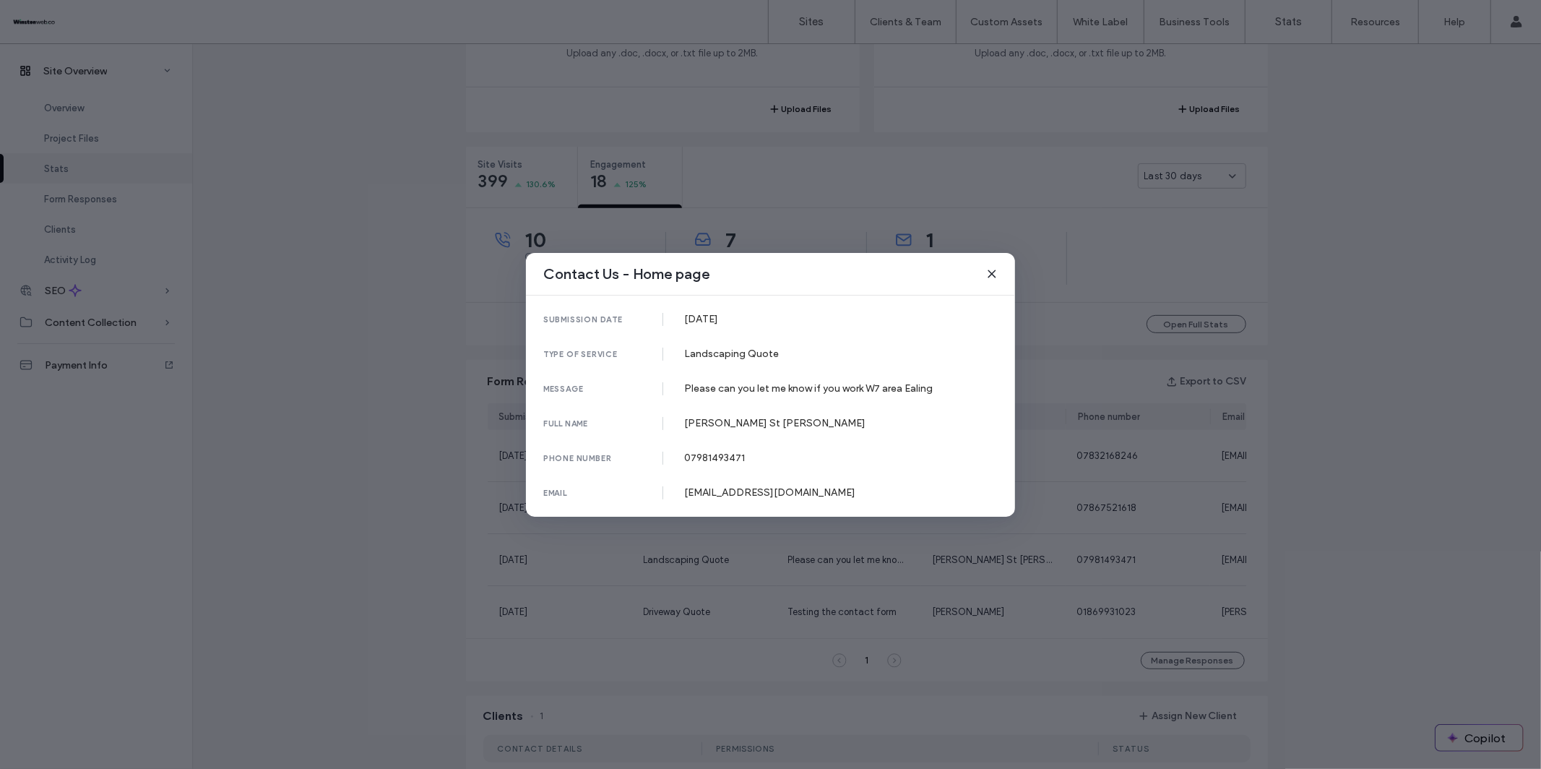
click at [994, 272] on use at bounding box center [991, 273] width 7 height 7
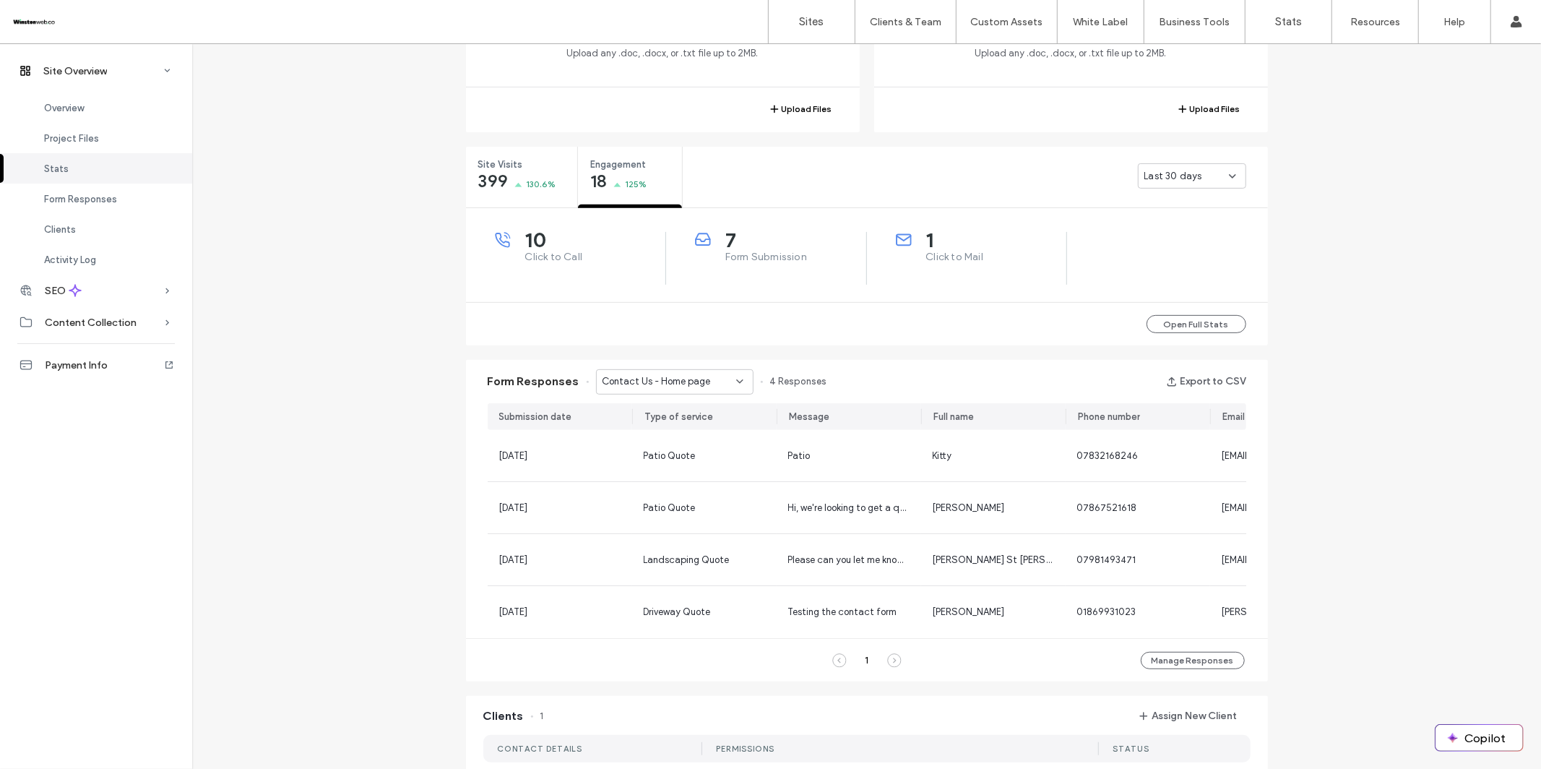
scroll to position [451, 0]
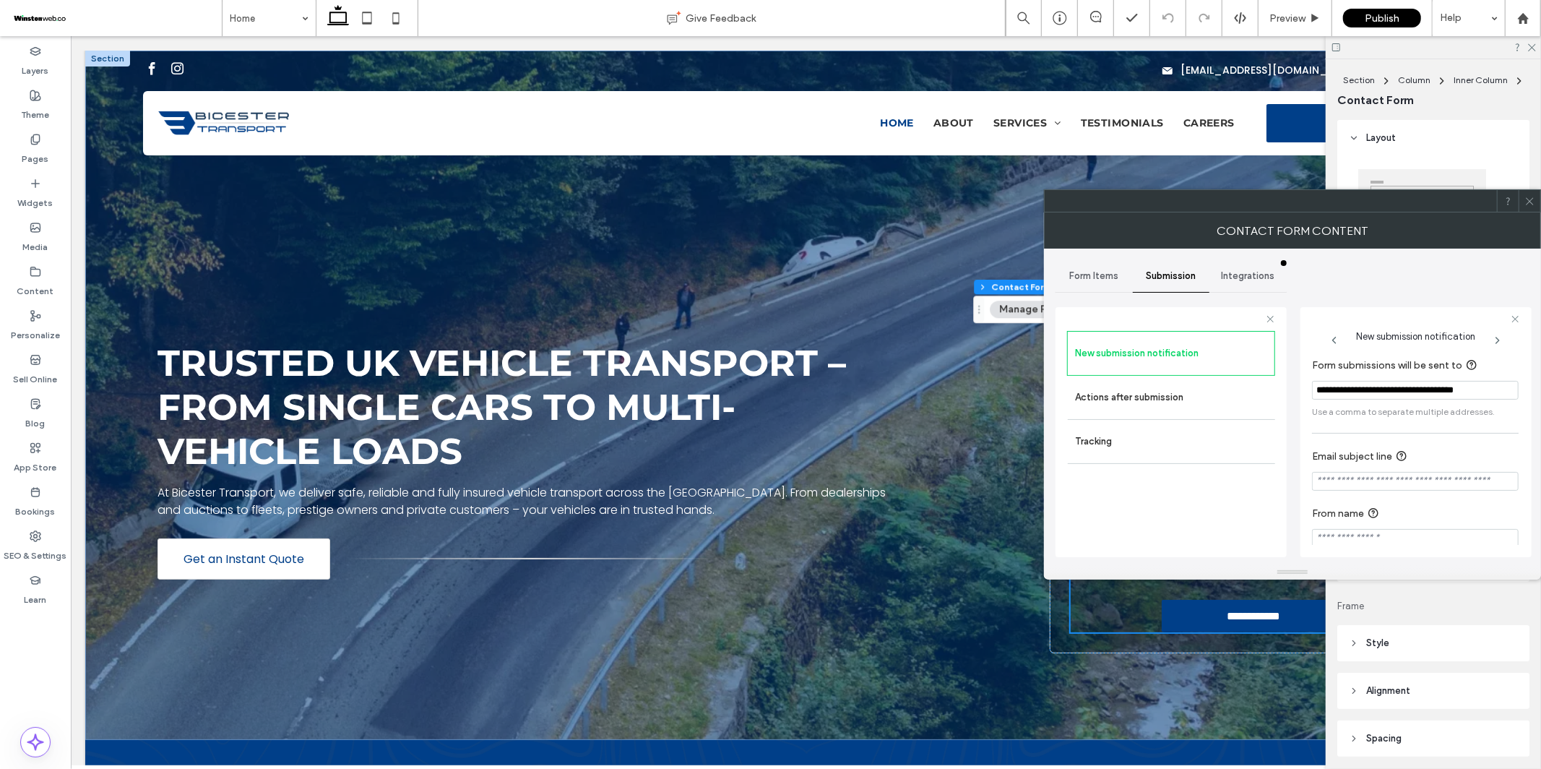
click at [1529, 199] on icon at bounding box center [1529, 201] width 11 height 11
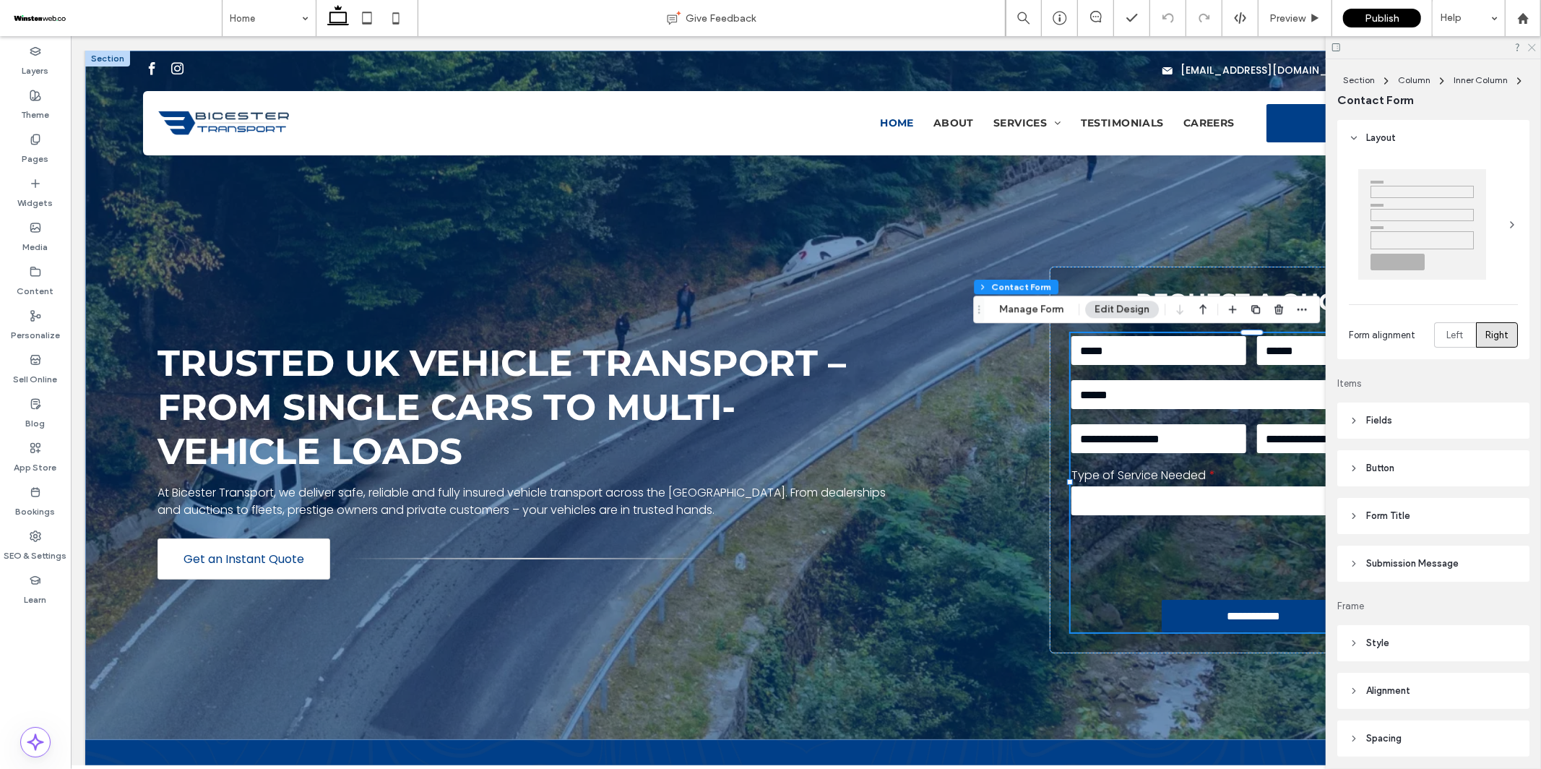
click at [1530, 47] on icon at bounding box center [1530, 46] width 9 height 9
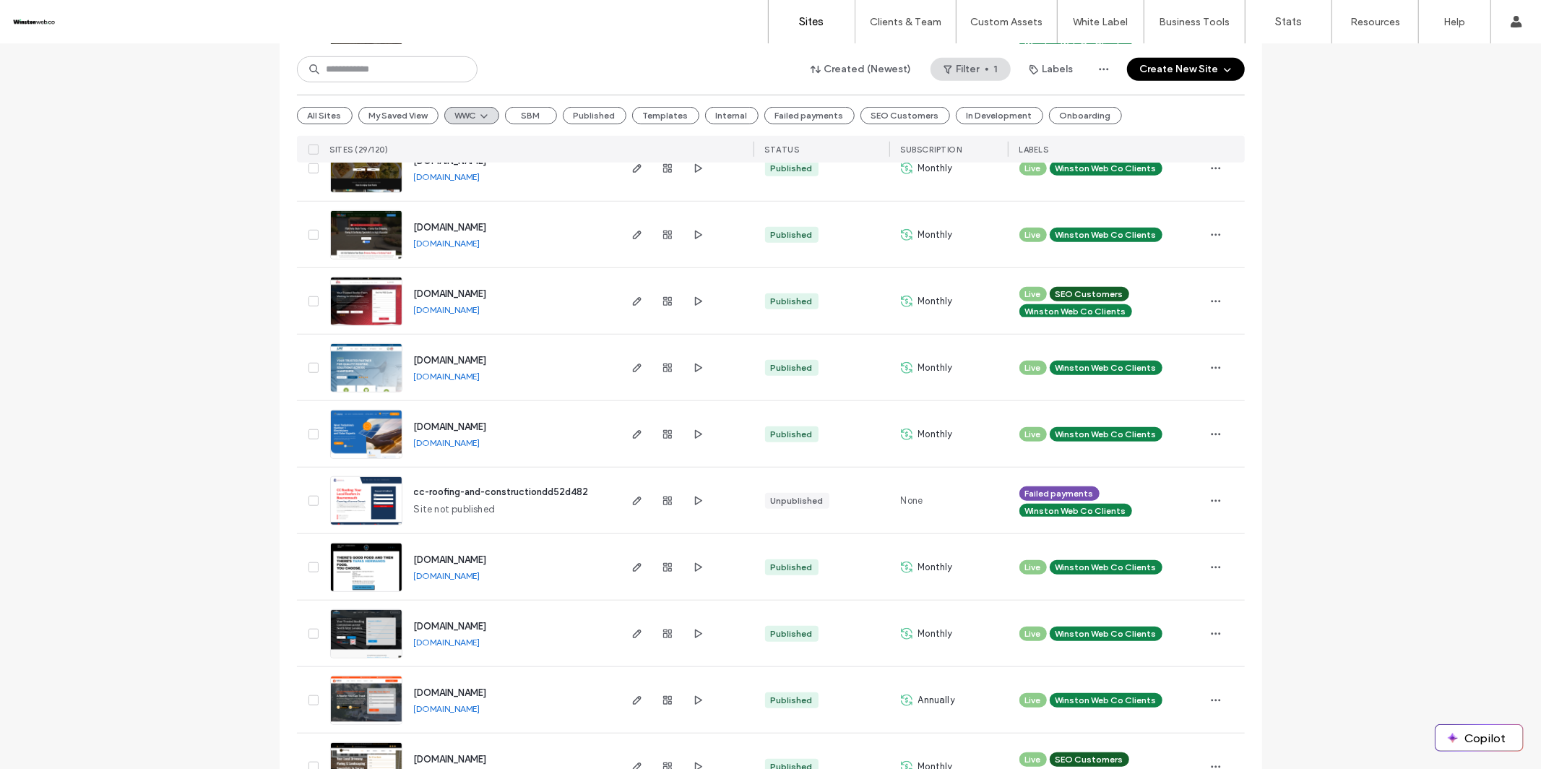
scroll to position [1501, 0]
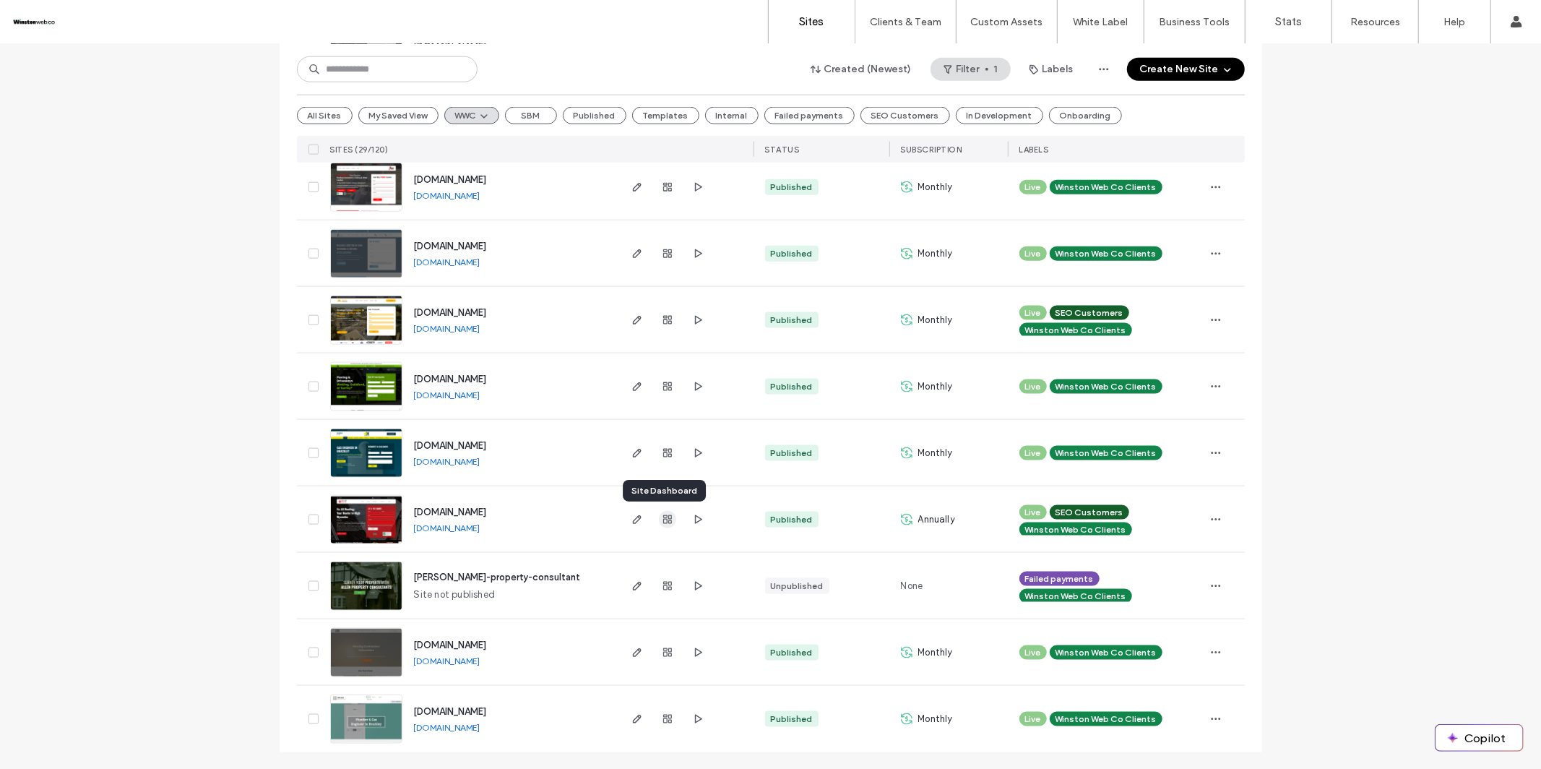
click at [663, 520] on use "button" at bounding box center [667, 519] width 9 height 9
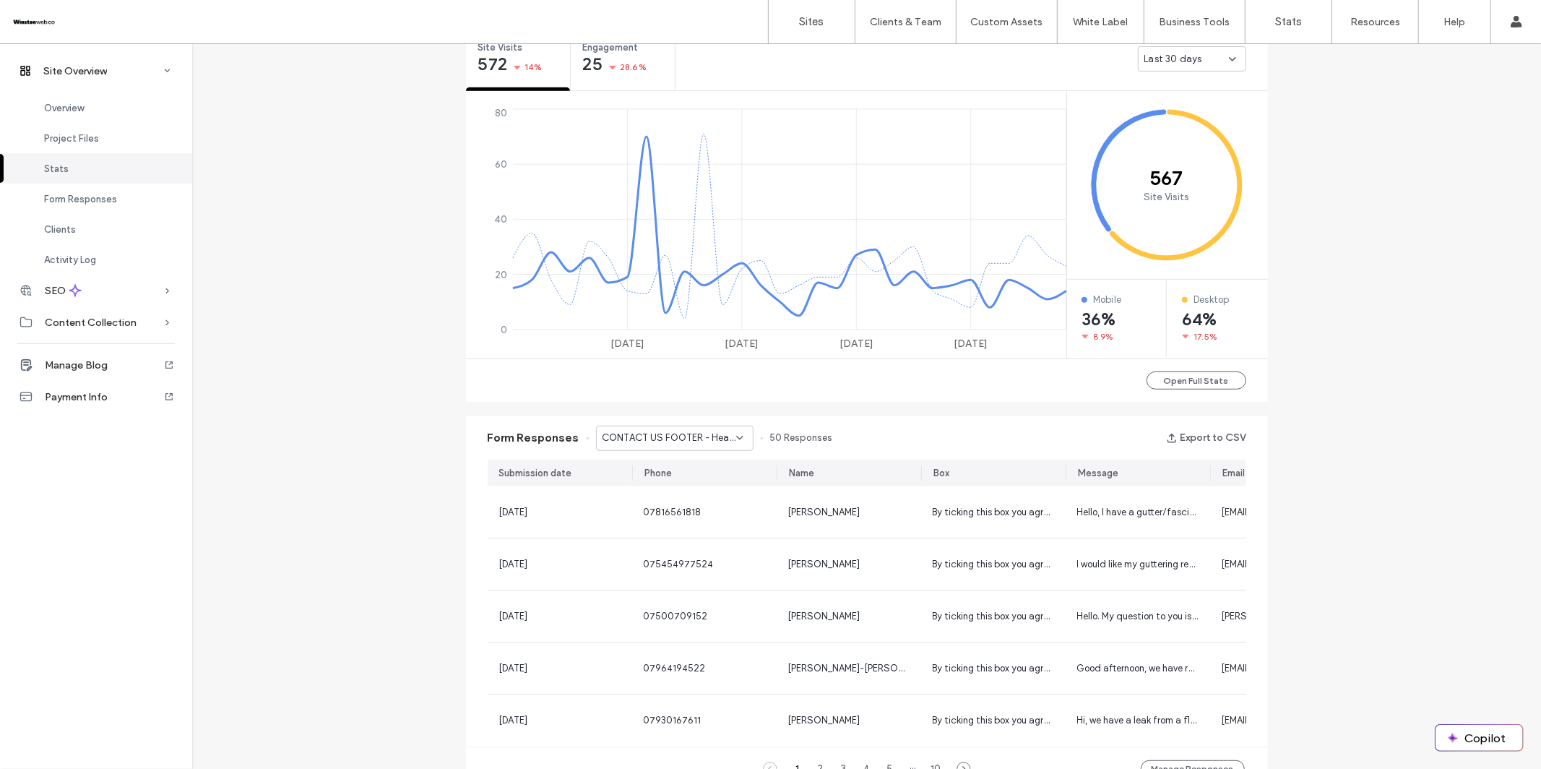
scroll to position [571, 0]
click at [734, 439] on icon at bounding box center [740, 437] width 12 height 12
click at [707, 486] on span "CONTACT US PAGE - Contact page" at bounding box center [664, 487] width 139 height 14
click at [646, 431] on span "CONTACT US PAGE - Contact page" at bounding box center [669, 436] width 134 height 14
click at [651, 510] on span "GET A FREE QUOTE (HERO) - Home page" at bounding box center [664, 513] width 139 height 14
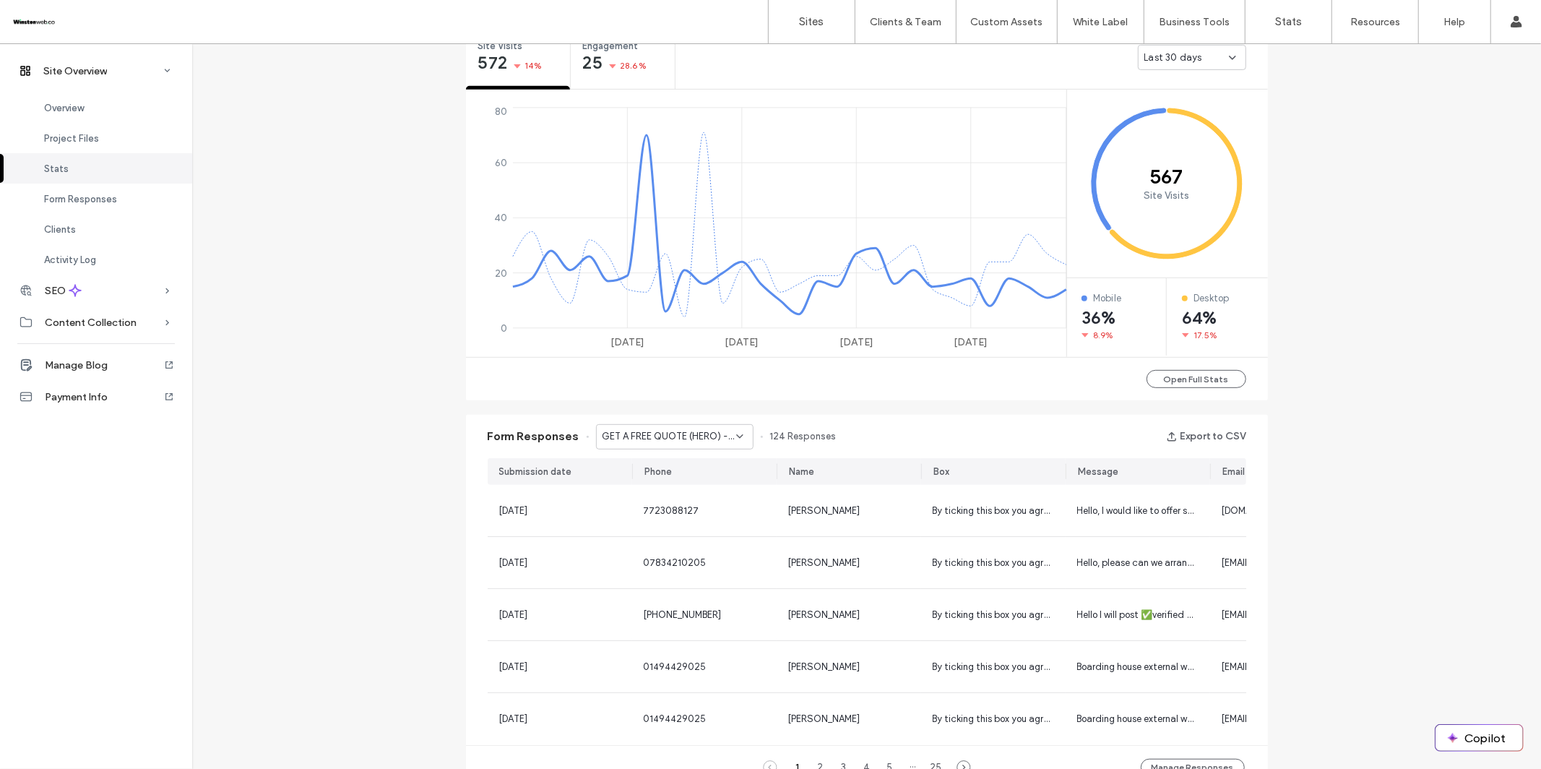
click at [717, 424] on div "GET A FREE QUOTE (HERO) - Home page" at bounding box center [674, 436] width 157 height 25
click at [694, 540] on span "GET A FREE QUOTE (HERO) - Location Page page" at bounding box center [664, 538] width 139 height 14
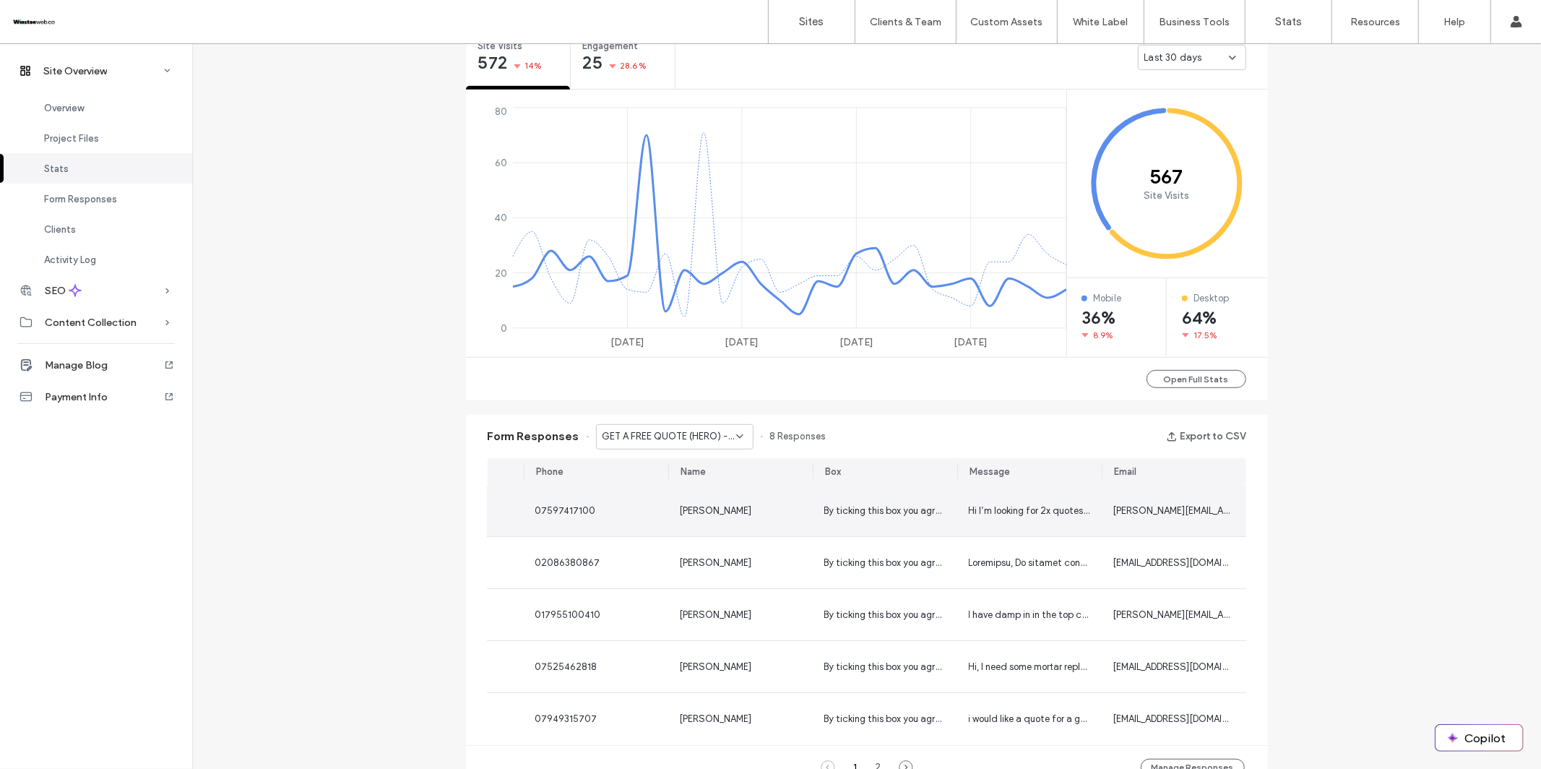
scroll to position [0, 0]
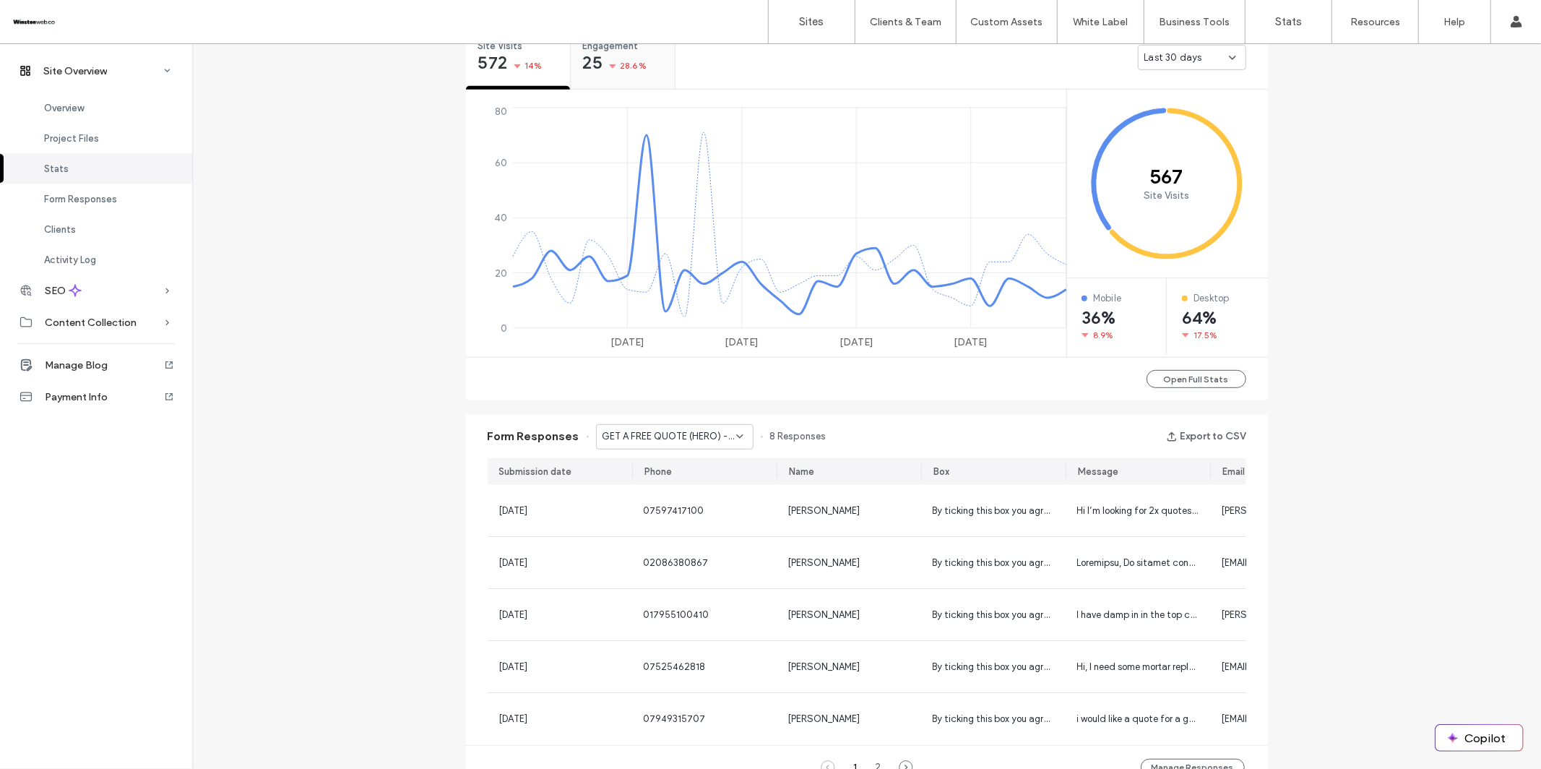
click at [620, 64] on span "28.6%" at bounding box center [633, 66] width 27 height 14
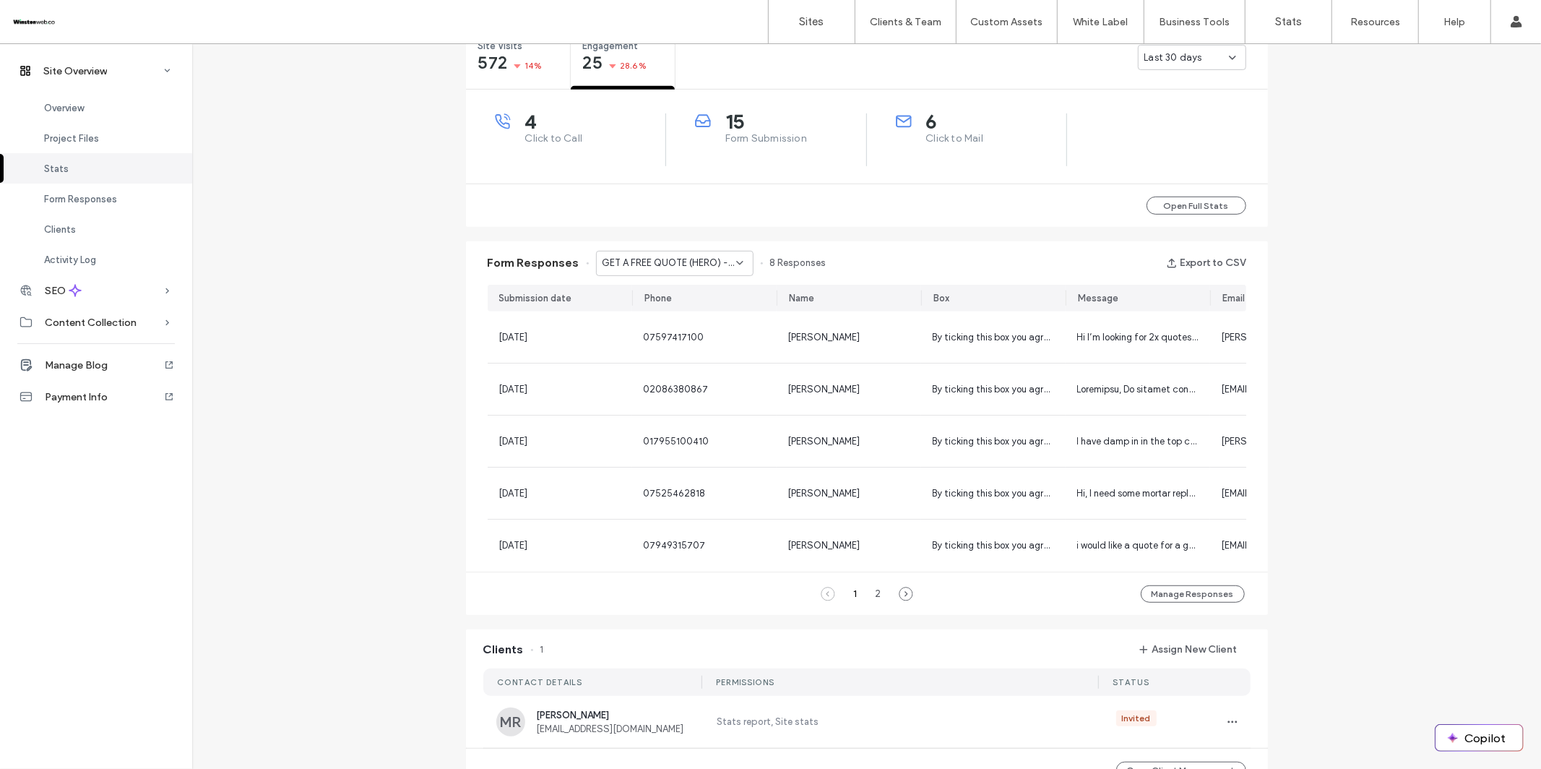
drag, startPoint x: 696, startPoint y: 262, endPoint x: 696, endPoint y: 274, distance: 11.6
click at [696, 263] on span "GET A FREE QUOTE (HERO) - Location Page page" at bounding box center [669, 263] width 134 height 14
click at [693, 293] on span "CONTACT US FOOTER - Header/Footer" at bounding box center [664, 289] width 139 height 14
click at [694, 260] on span "CONTACT US FOOTER - Header/Footer" at bounding box center [669, 263] width 134 height 14
click at [684, 318] on span "CONTACT US PAGE - Contact page" at bounding box center [664, 314] width 139 height 14
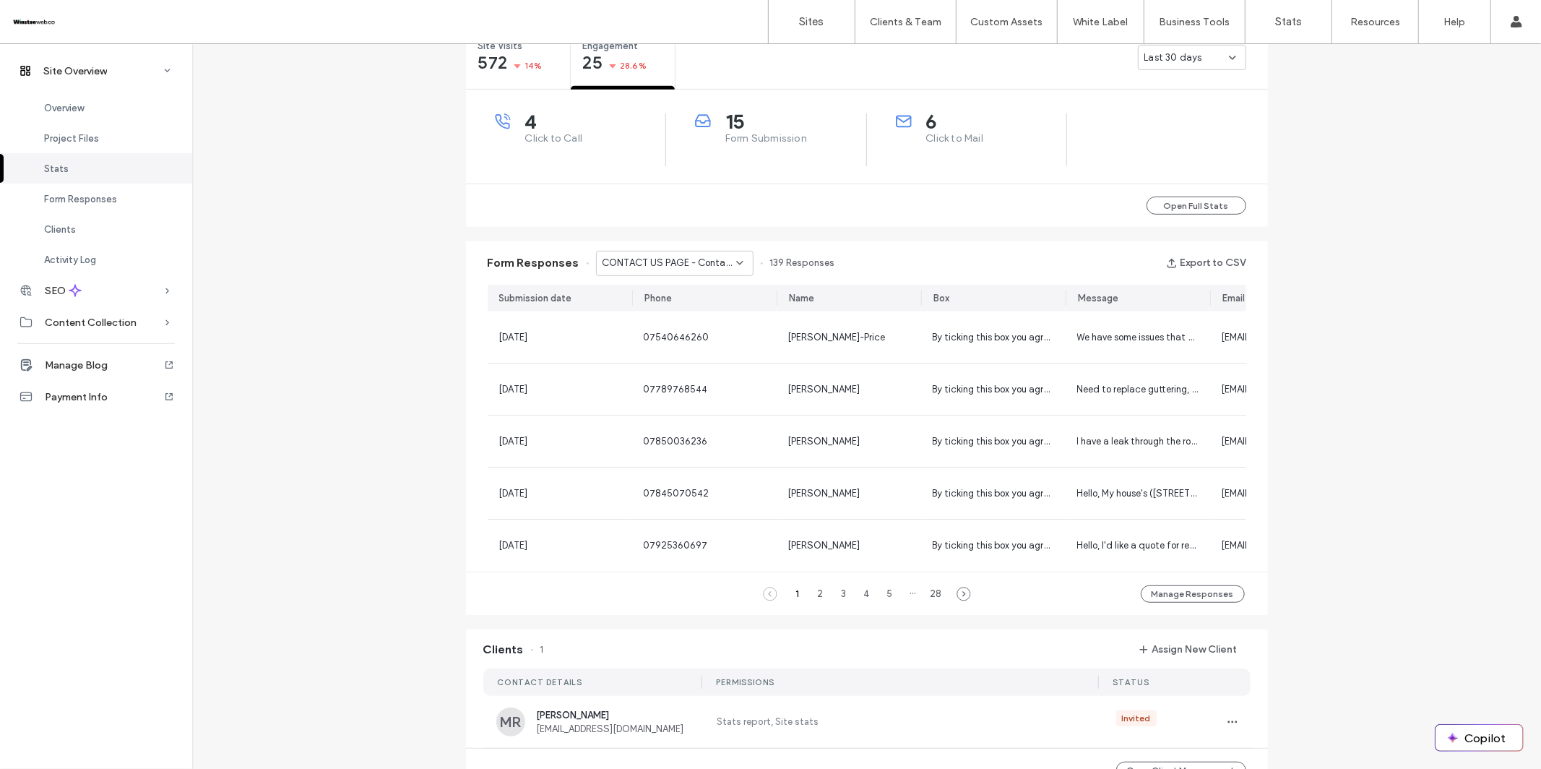
click at [686, 258] on span "CONTACT US PAGE - Contact page" at bounding box center [669, 263] width 134 height 14
click at [691, 342] on span "GET A FREE QUOTE (HERO) - Home page" at bounding box center [664, 339] width 139 height 14
click at [673, 259] on span "GET A FREE QUOTE (HERO) - Home page" at bounding box center [669, 263] width 134 height 14
click at [668, 358] on span "GET A FREE QUOTE (HERO) - Location Page page" at bounding box center [664, 365] width 139 height 14
